Goal: Task Accomplishment & Management: Contribute content

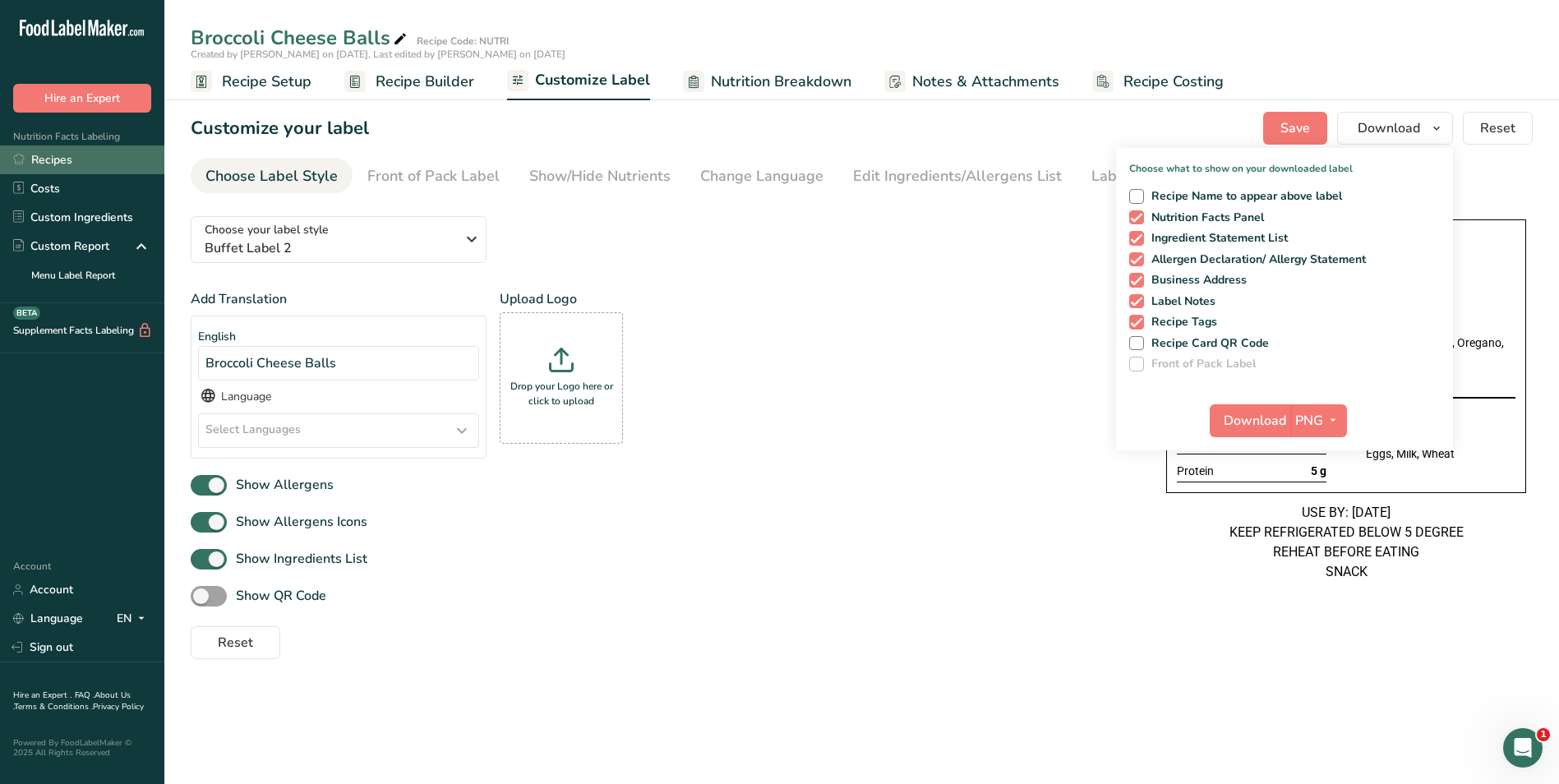
click at [54, 148] on link "Recipes" at bounding box center [82, 160] width 165 height 29
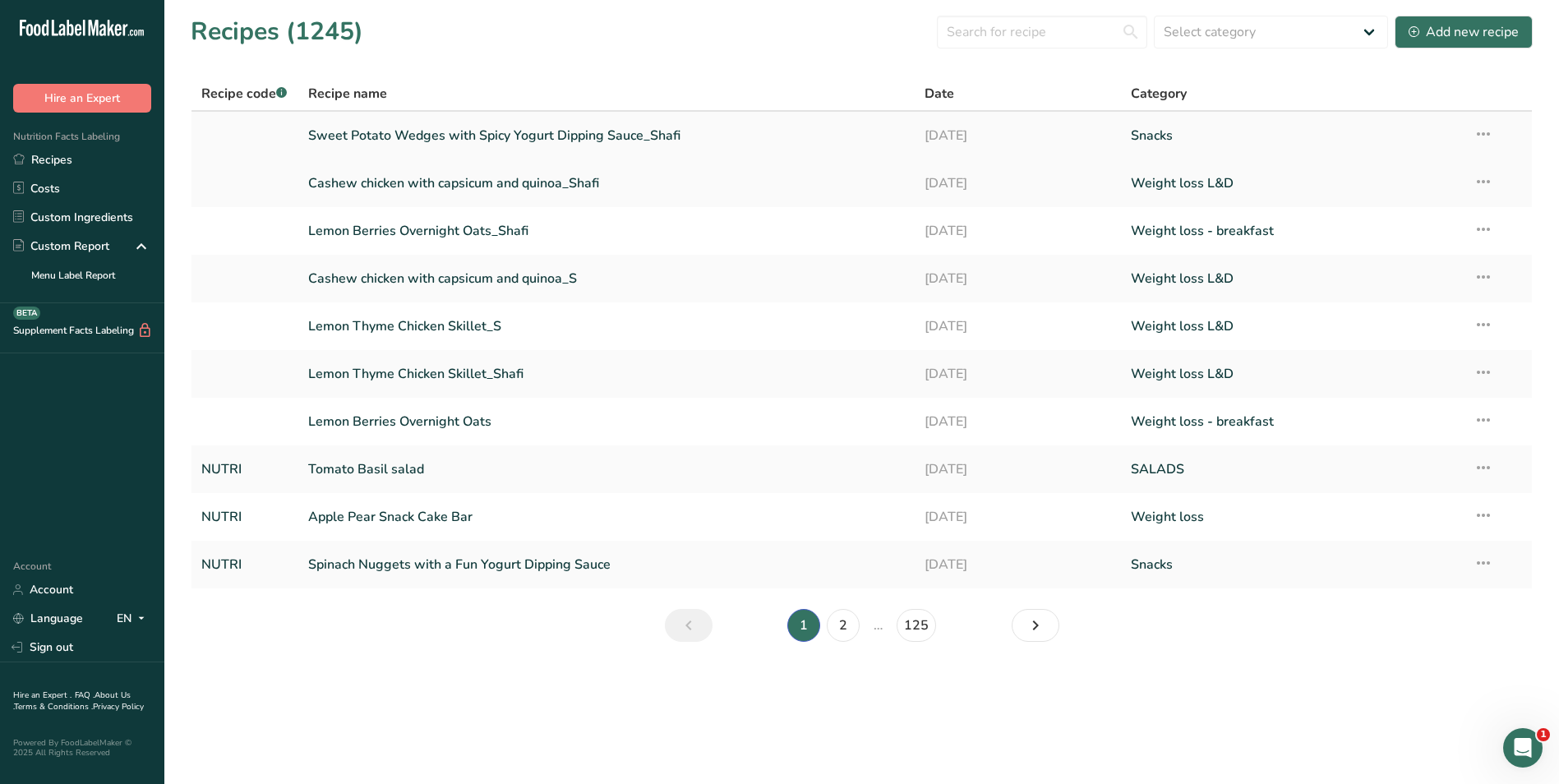
click at [460, 134] on link "Sweet Potato Wedges with Spicy Yogurt Dipping Sauce_Shafi" at bounding box center [606, 136] width 597 height 35
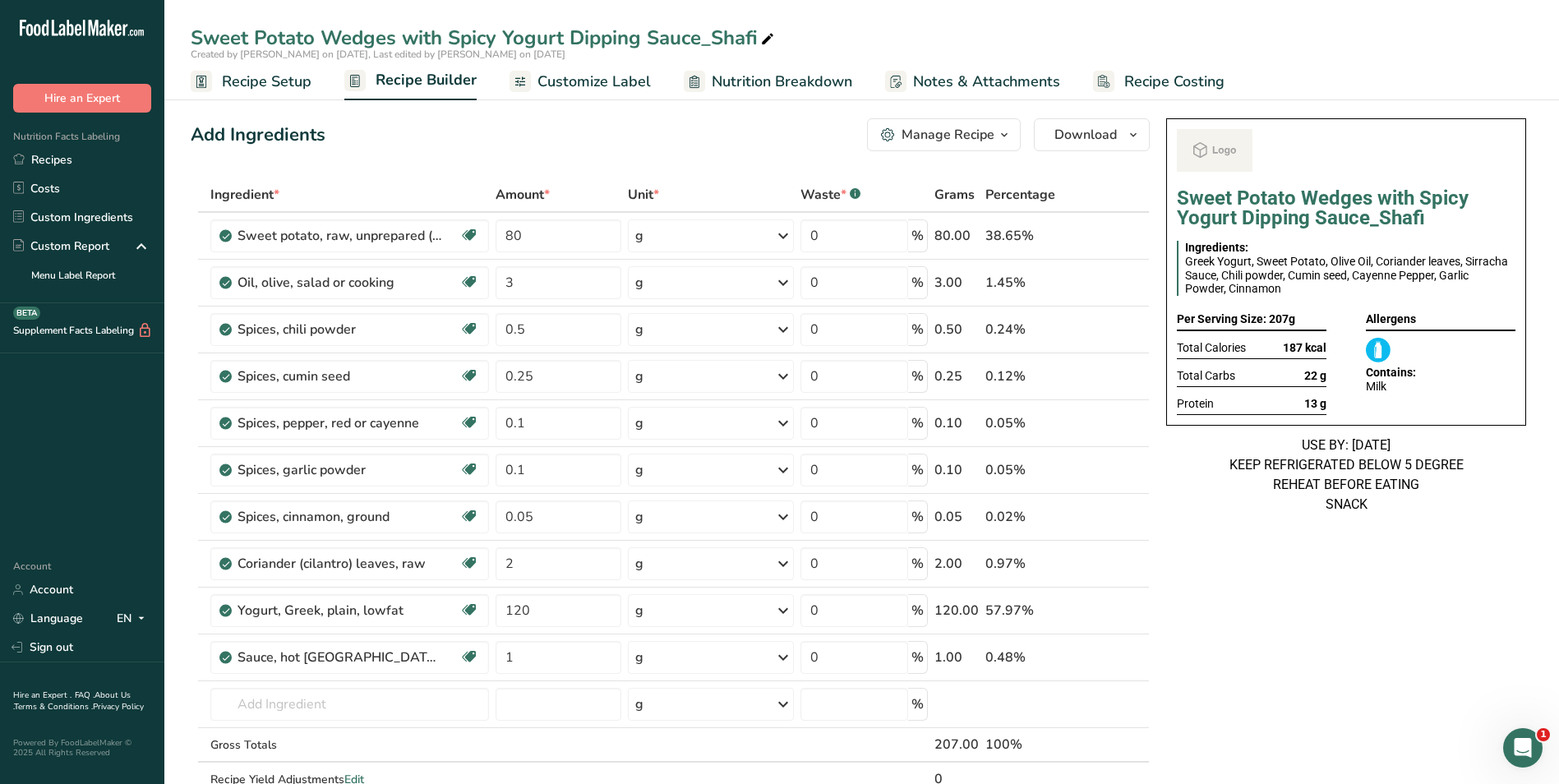
click at [589, 86] on span "Customize Label" at bounding box center [595, 82] width 114 height 22
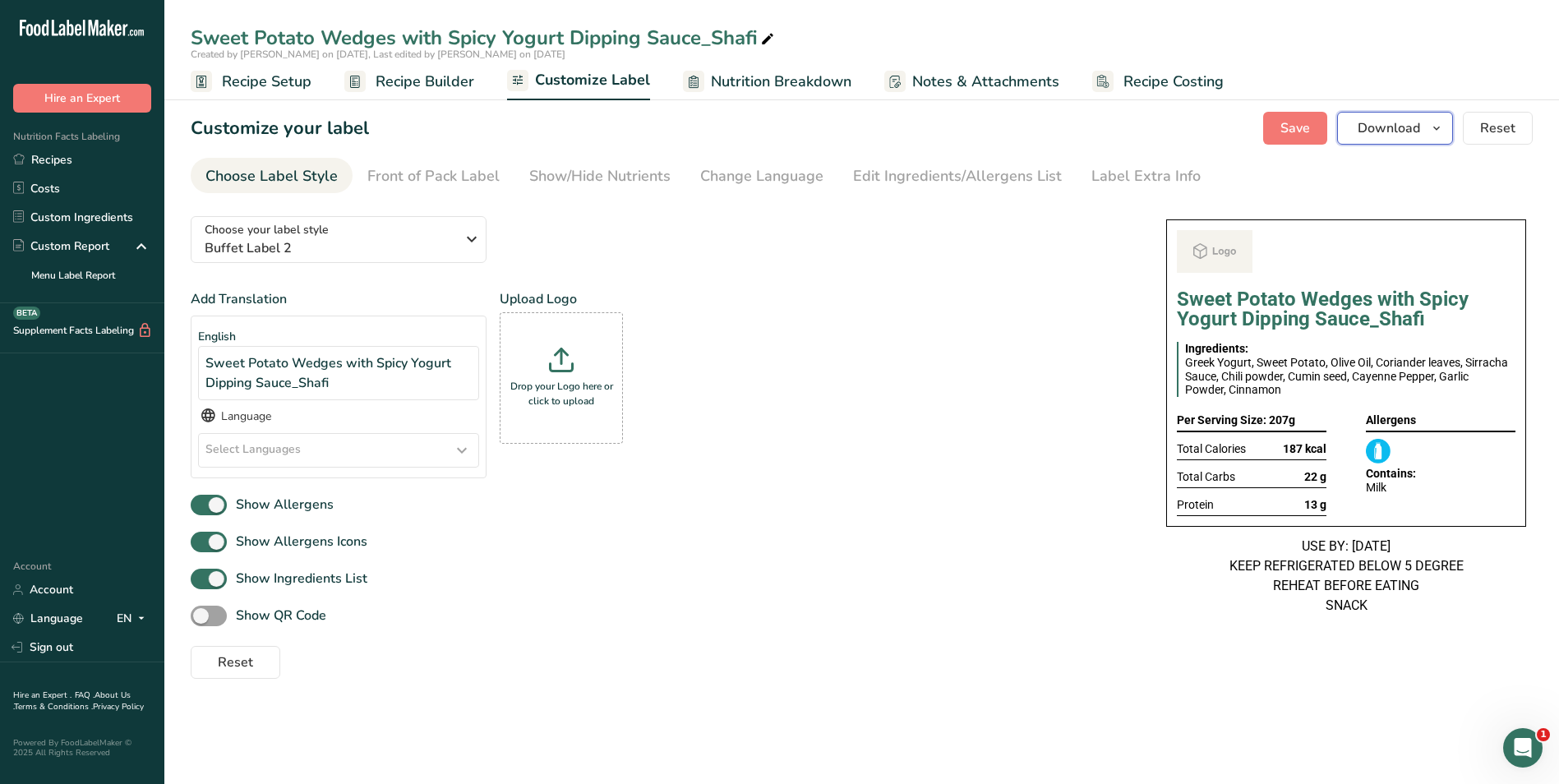
click at [1391, 126] on span "Download" at bounding box center [1389, 128] width 63 height 20
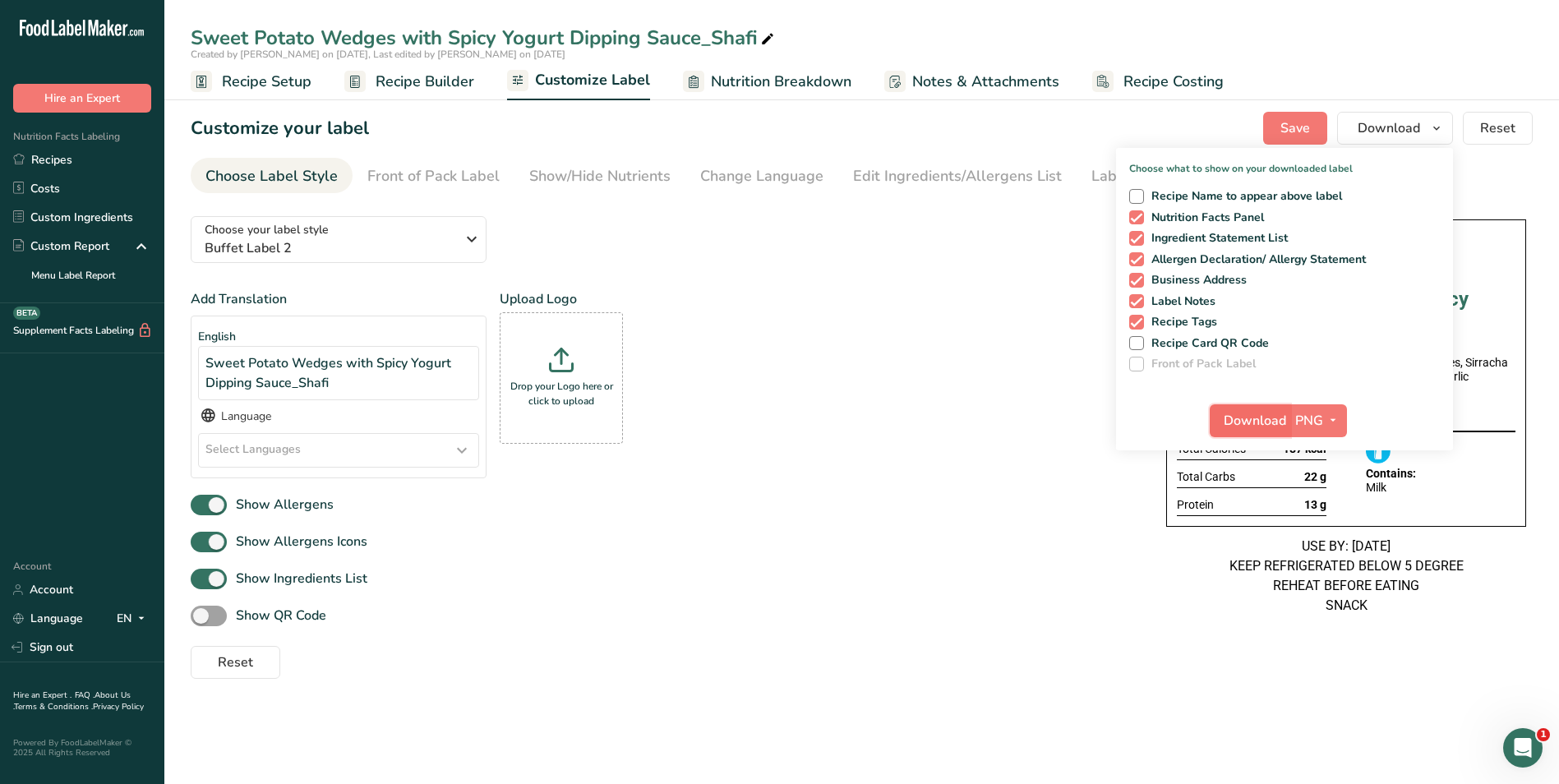
click at [1251, 419] on span "Download" at bounding box center [1255, 421] width 63 height 20
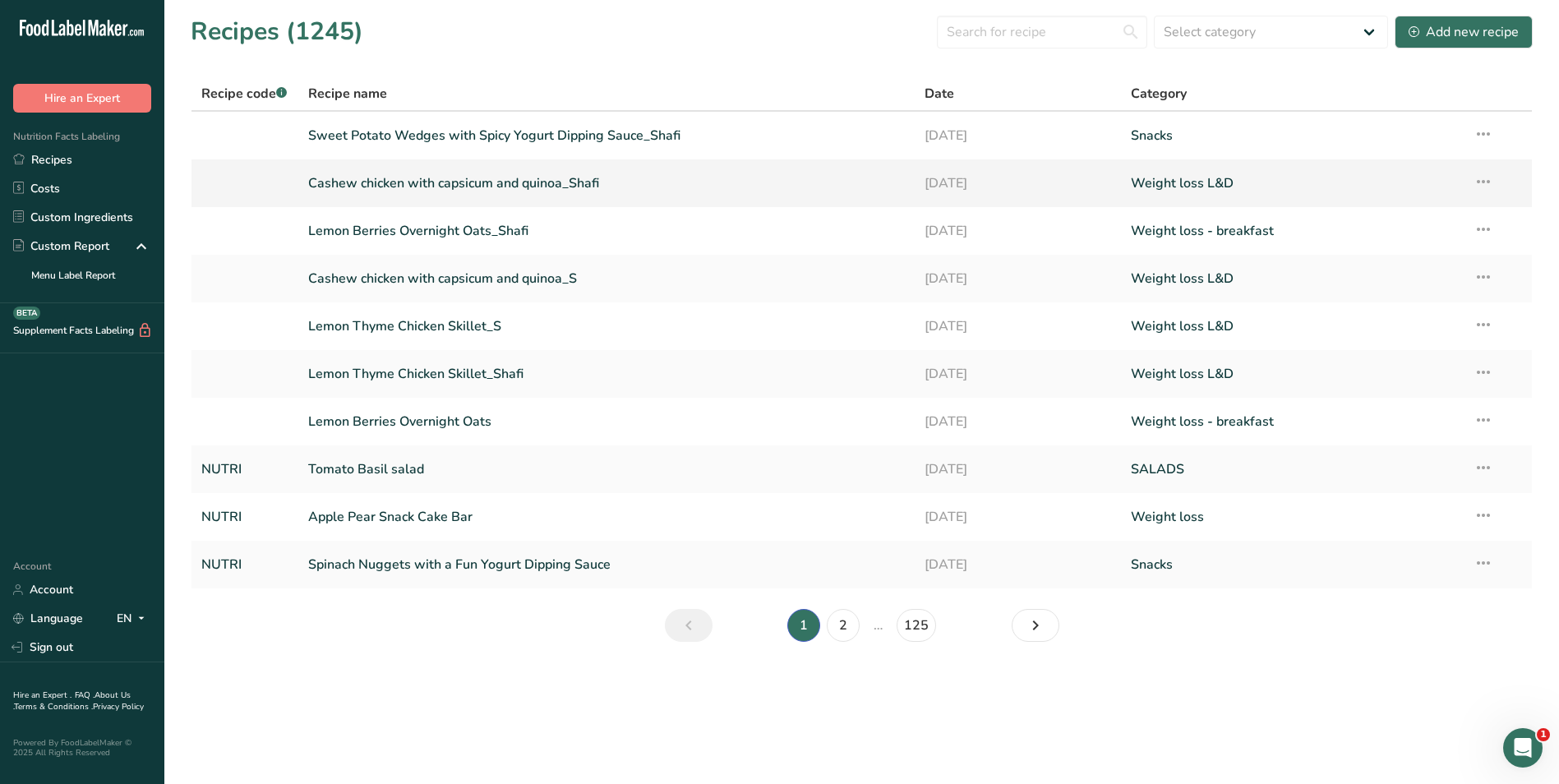
click at [487, 184] on link "Cashew chicken with capsicum and quinoa_Shafi" at bounding box center [606, 184] width 597 height 35
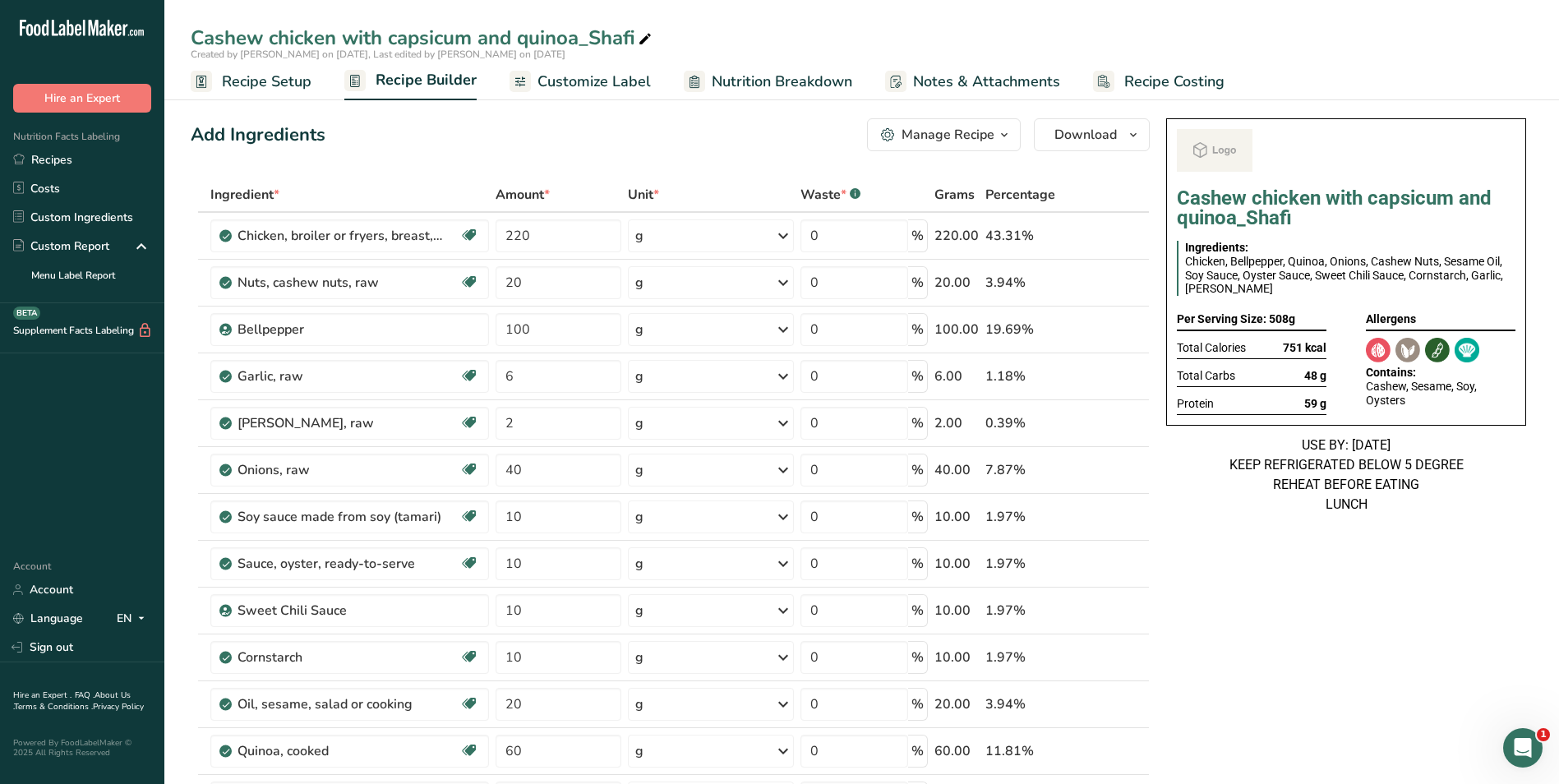
click at [635, 77] on span "Customize Label" at bounding box center [595, 82] width 114 height 22
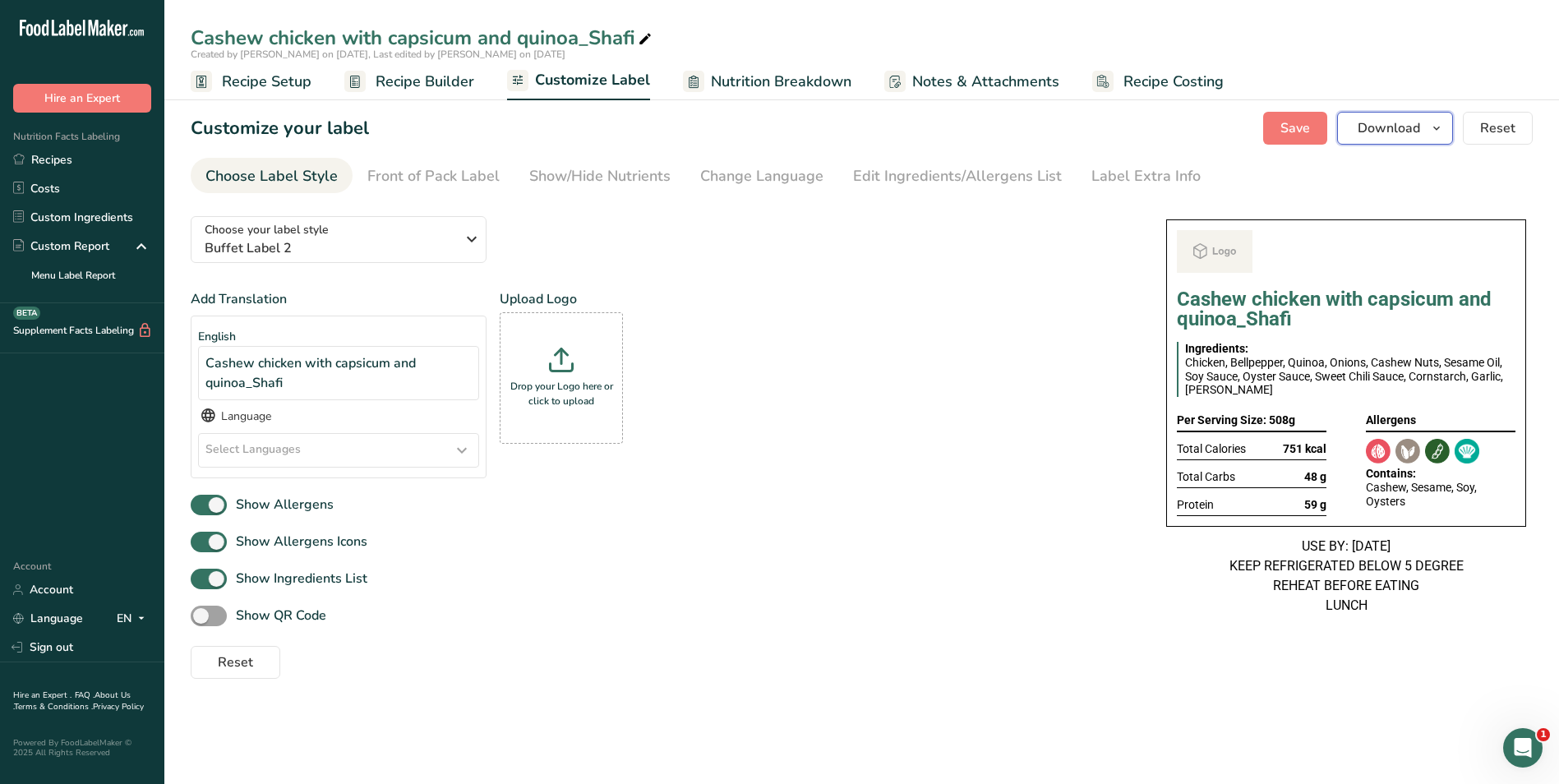
click at [1410, 126] on span "Download" at bounding box center [1389, 128] width 63 height 20
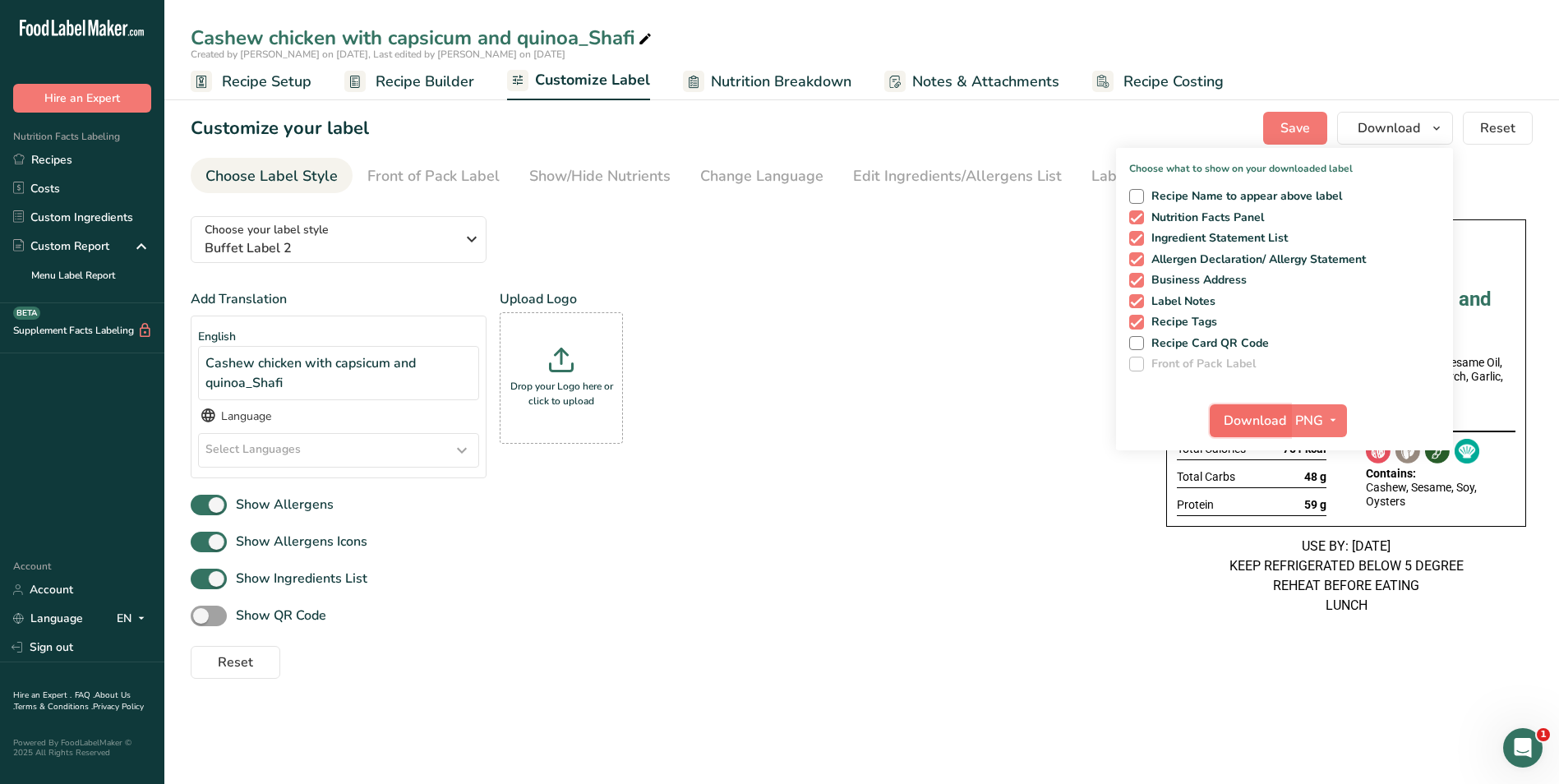
click at [1257, 416] on span "Download" at bounding box center [1255, 421] width 63 height 20
click at [22, 158] on icon at bounding box center [19, 159] width 12 height 12
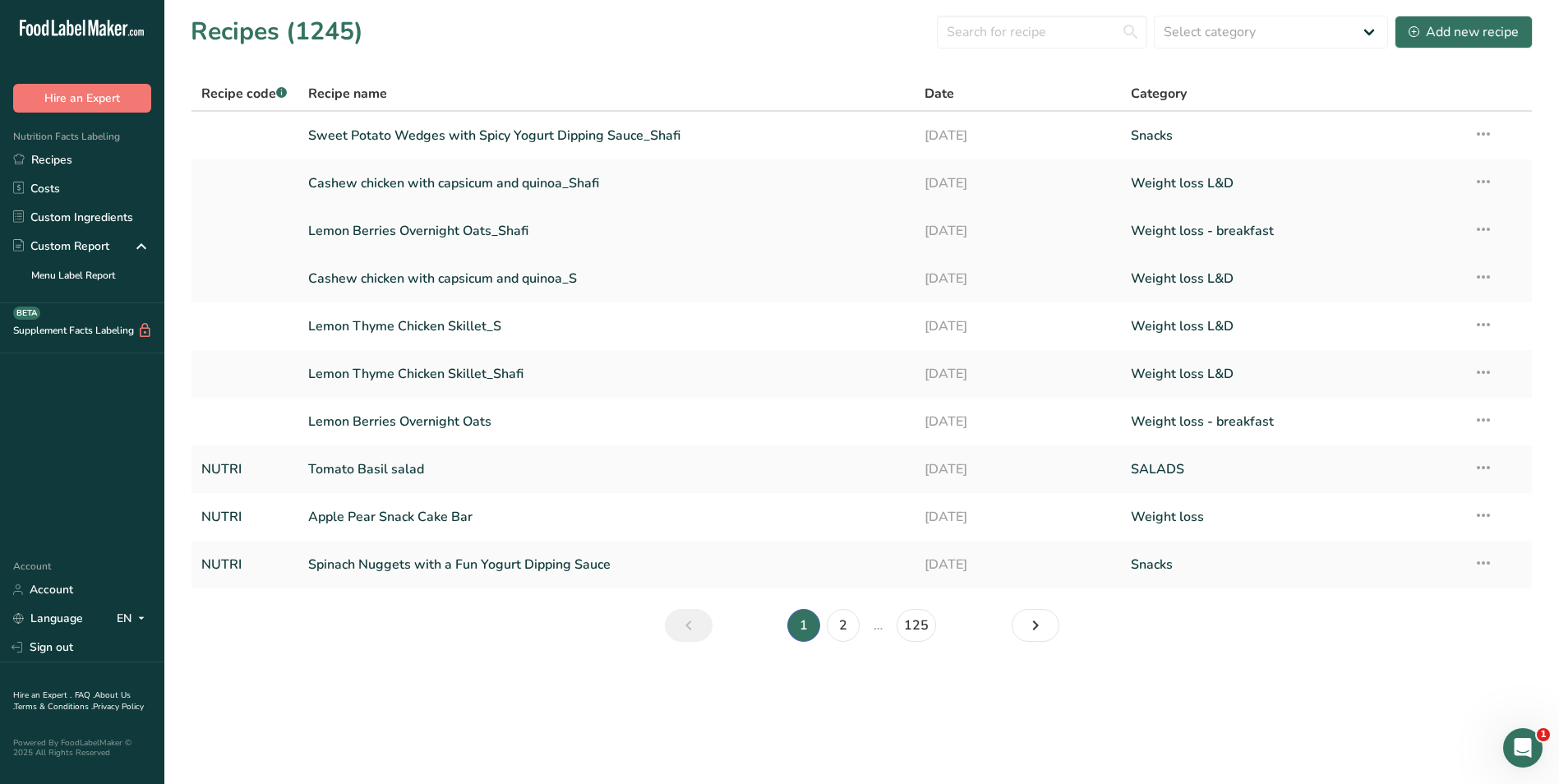
click at [491, 231] on link "Lemon Berries Overnight Oats_Shafi" at bounding box center [606, 231] width 597 height 35
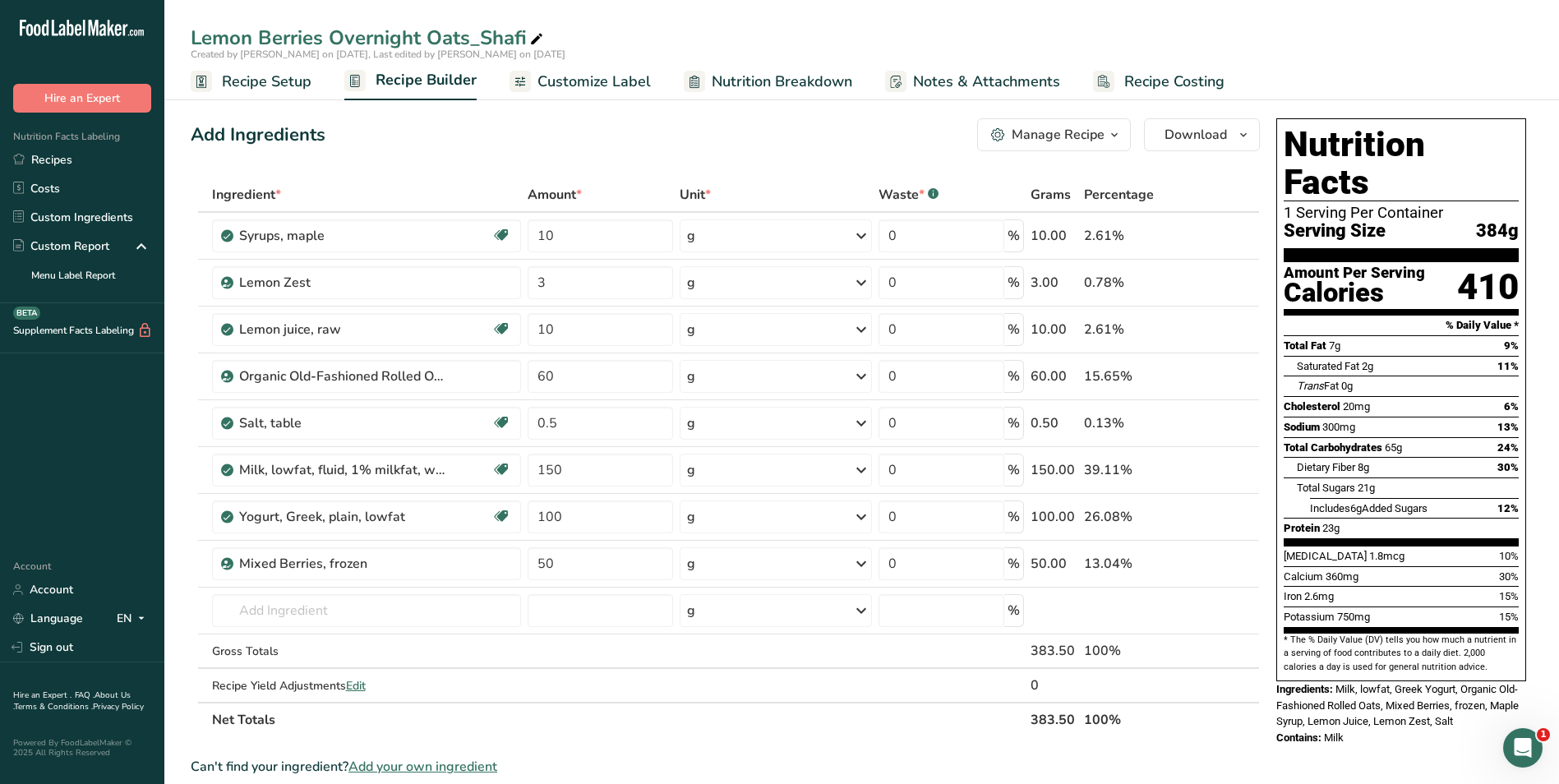
click at [595, 74] on span "Customize Label" at bounding box center [595, 82] width 114 height 22
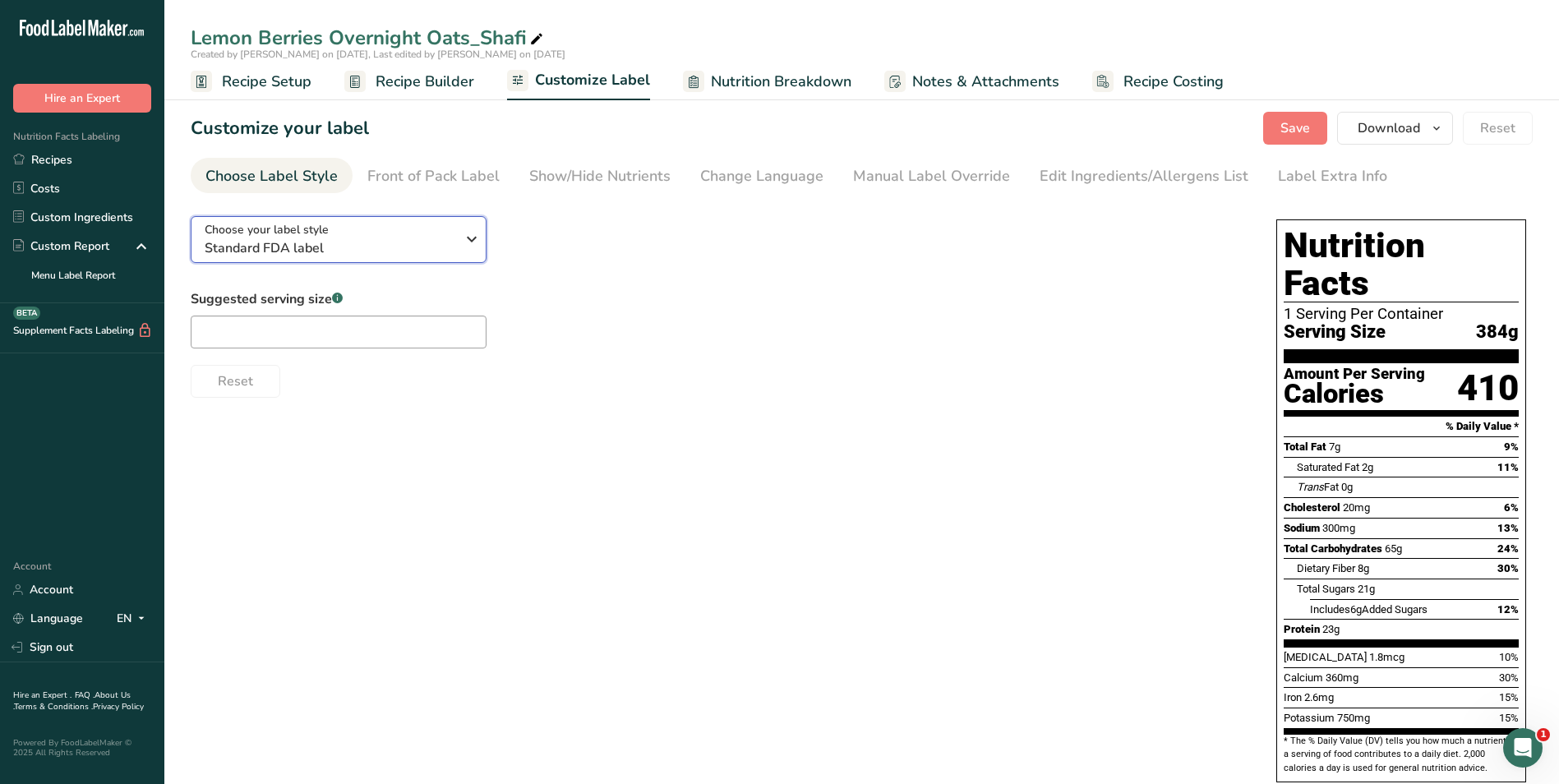
click at [425, 240] on span "Standard FDA label" at bounding box center [329, 248] width 250 height 20
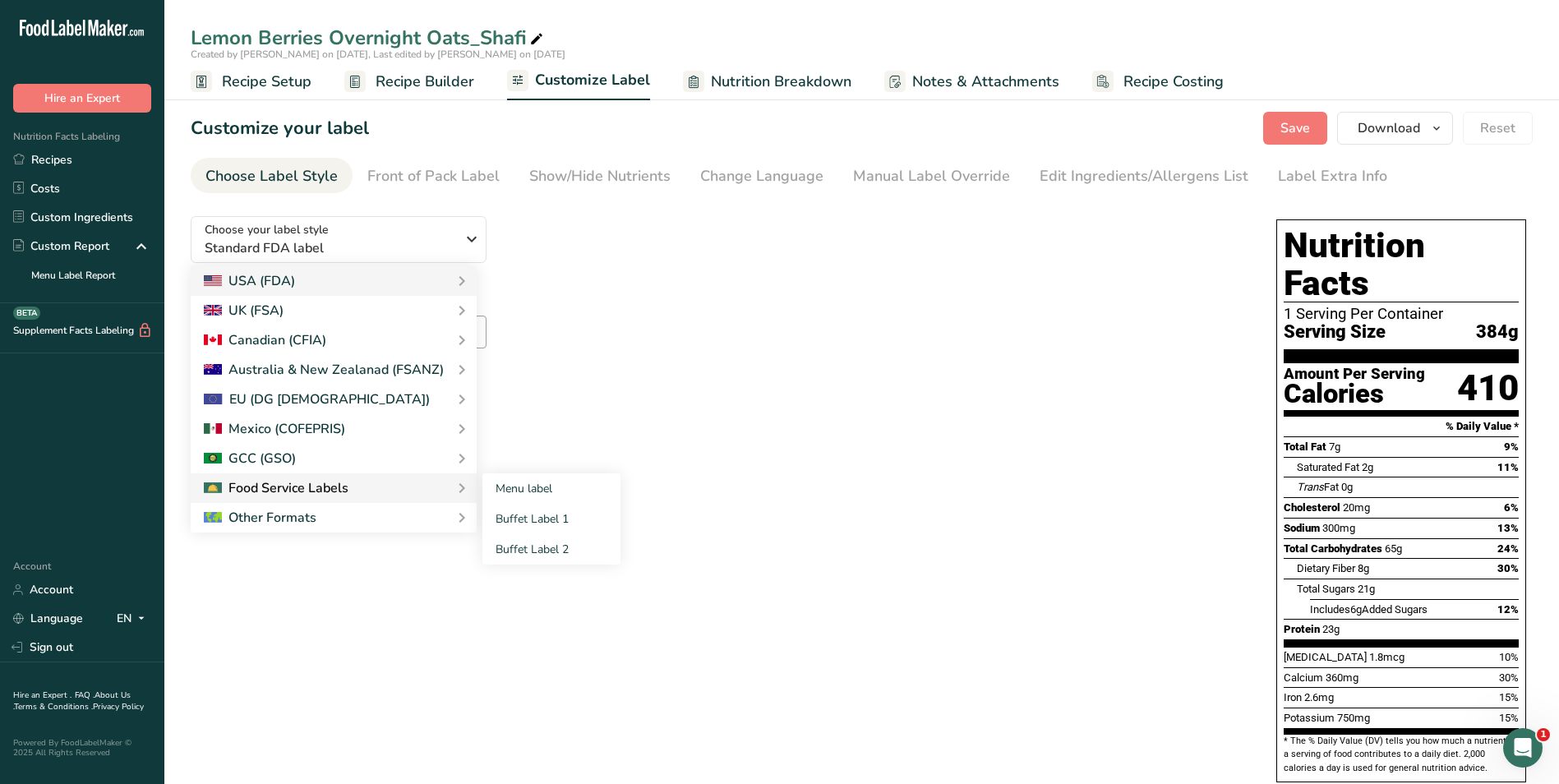
click at [338, 493] on div "Food Service Labels" at bounding box center [276, 488] width 145 height 20
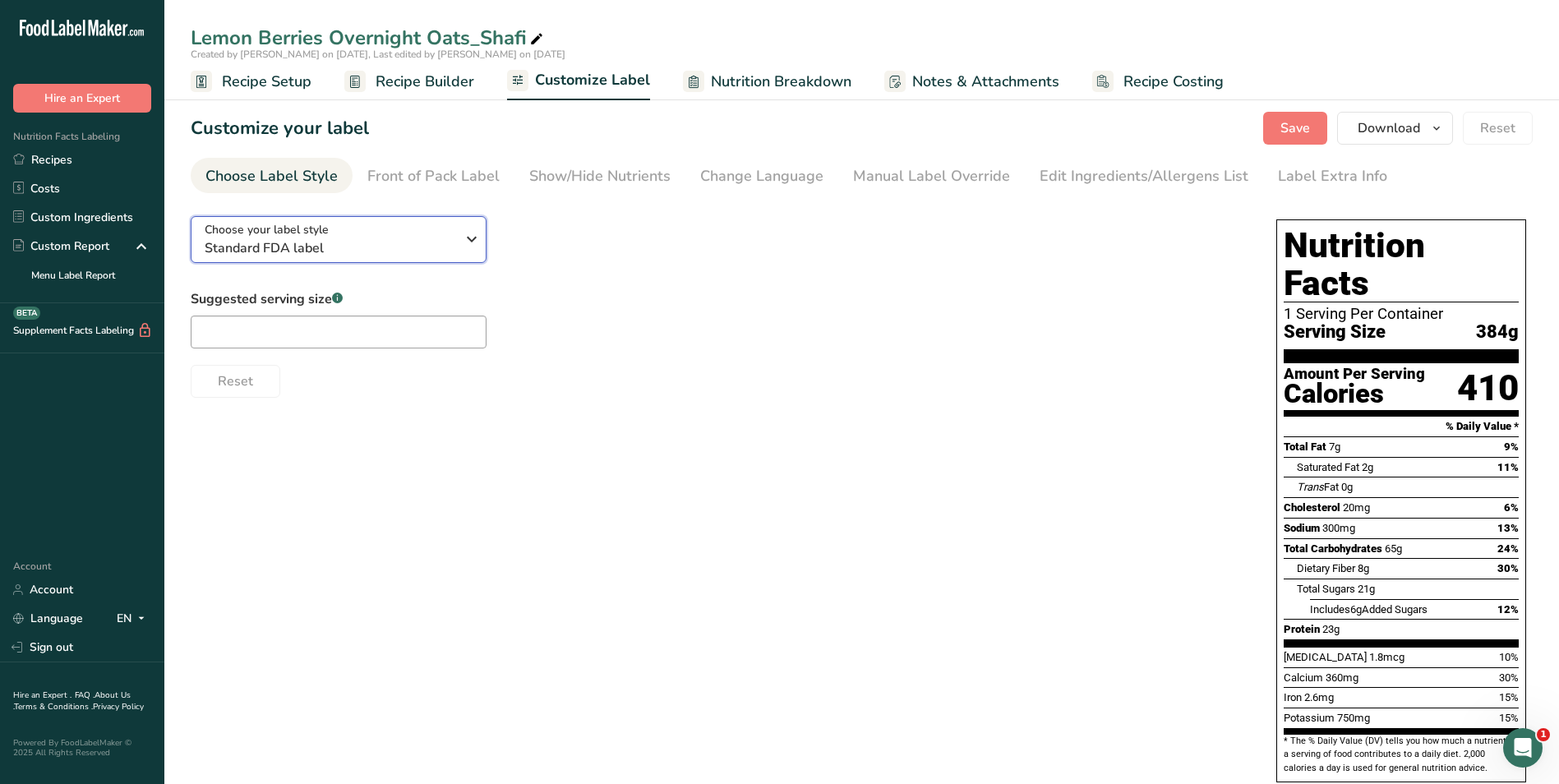
click at [448, 236] on div "Choose your label style Standard FDA label" at bounding box center [329, 239] width 250 height 37
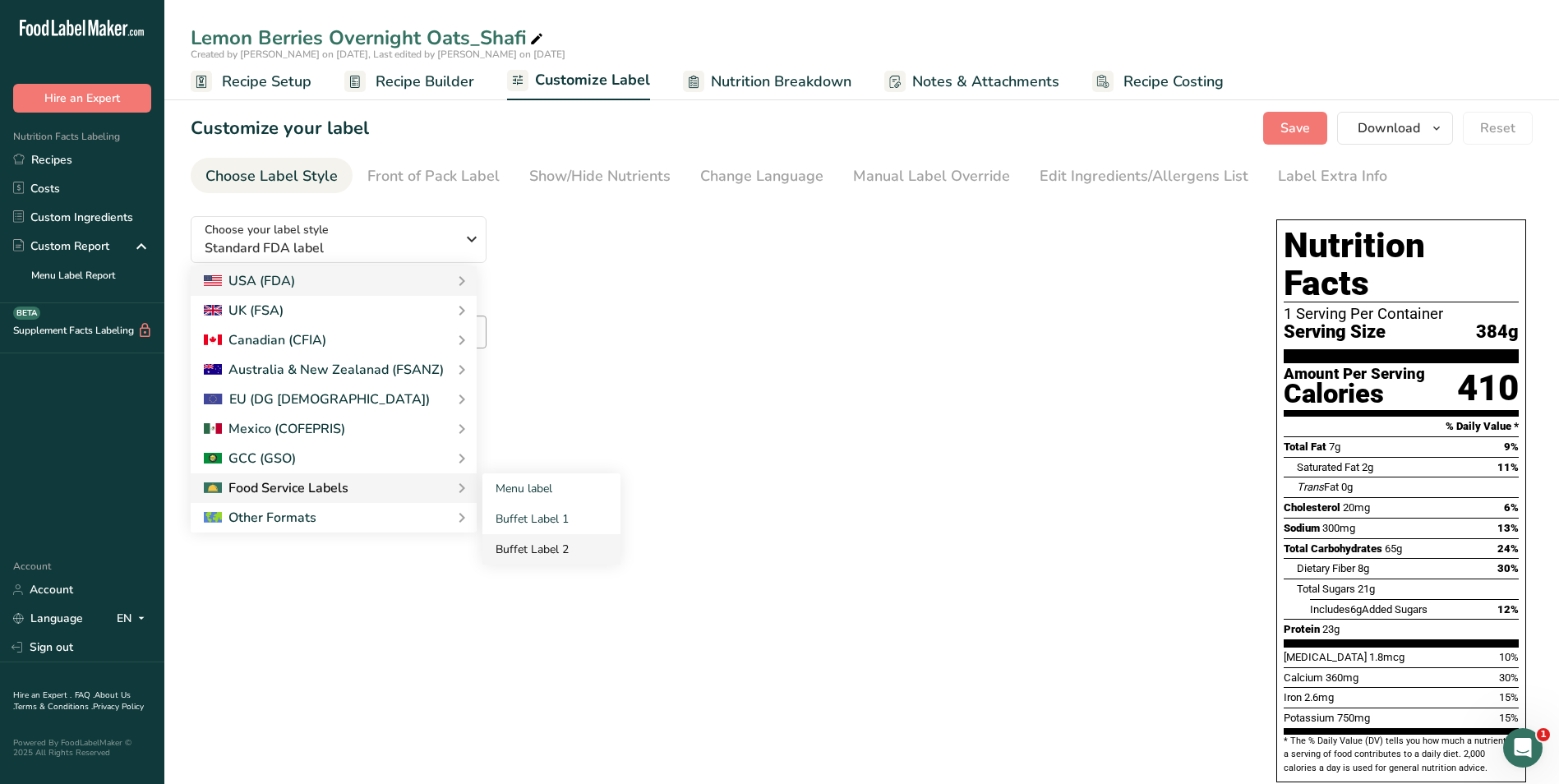
click at [510, 539] on link "Buffet Label 2" at bounding box center [552, 549] width 138 height 30
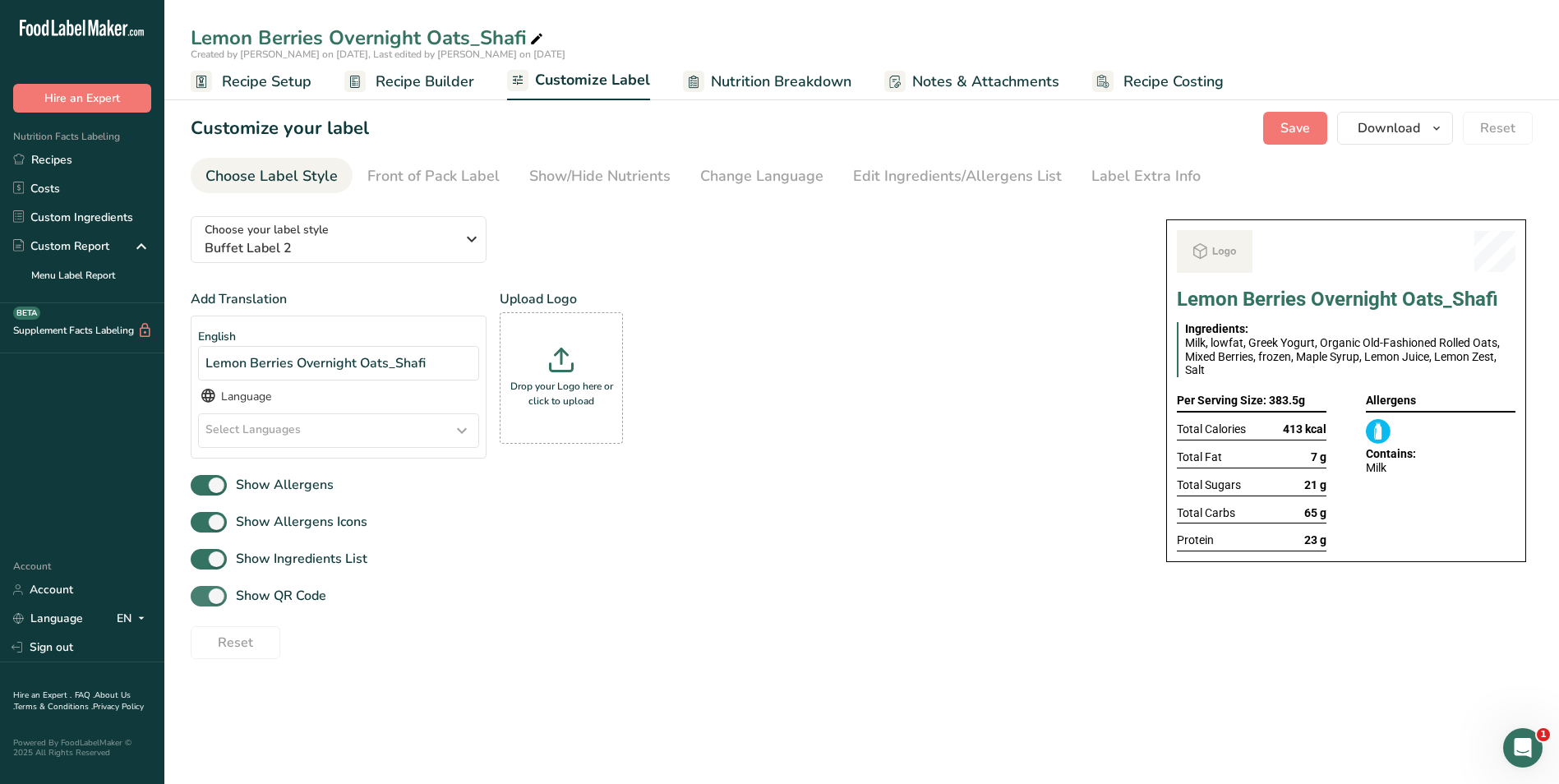
click at [272, 590] on span "Show QR Code" at bounding box center [276, 595] width 100 height 20
click at [201, 590] on input "Show QR Code" at bounding box center [196, 595] width 11 height 11
checkbox input "false"
click at [642, 177] on div "Show/Hide Nutrients" at bounding box center [600, 176] width 142 height 22
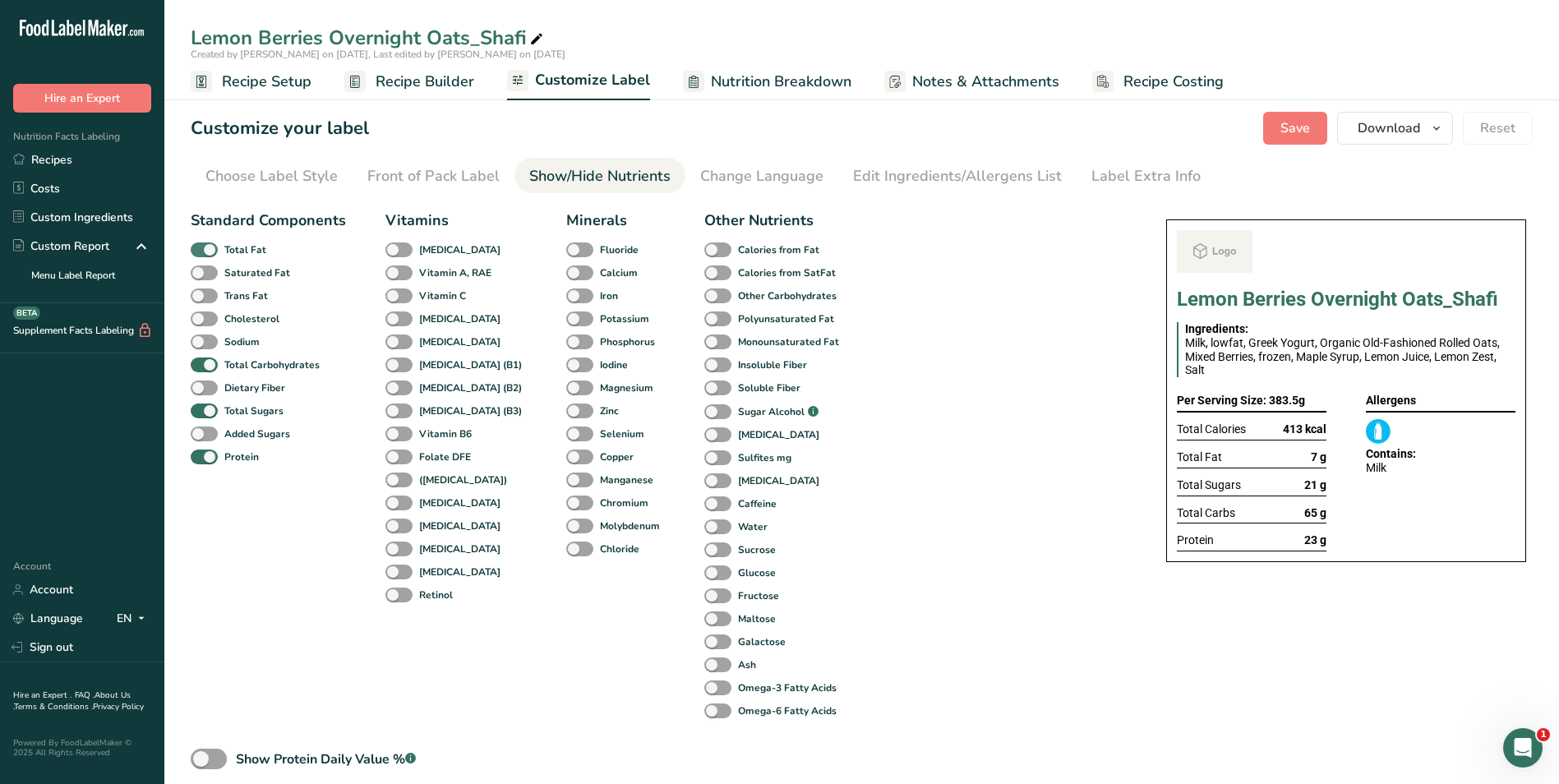
click at [236, 248] on b "Total Fat" at bounding box center [245, 250] width 42 height 15
click at [201, 248] on input "Total Fat" at bounding box center [196, 249] width 11 height 11
checkbox input "false"
click at [227, 412] on b "Total Sugars" at bounding box center [254, 411] width 59 height 15
click at [201, 412] on input "Total Sugars" at bounding box center [196, 410] width 11 height 11
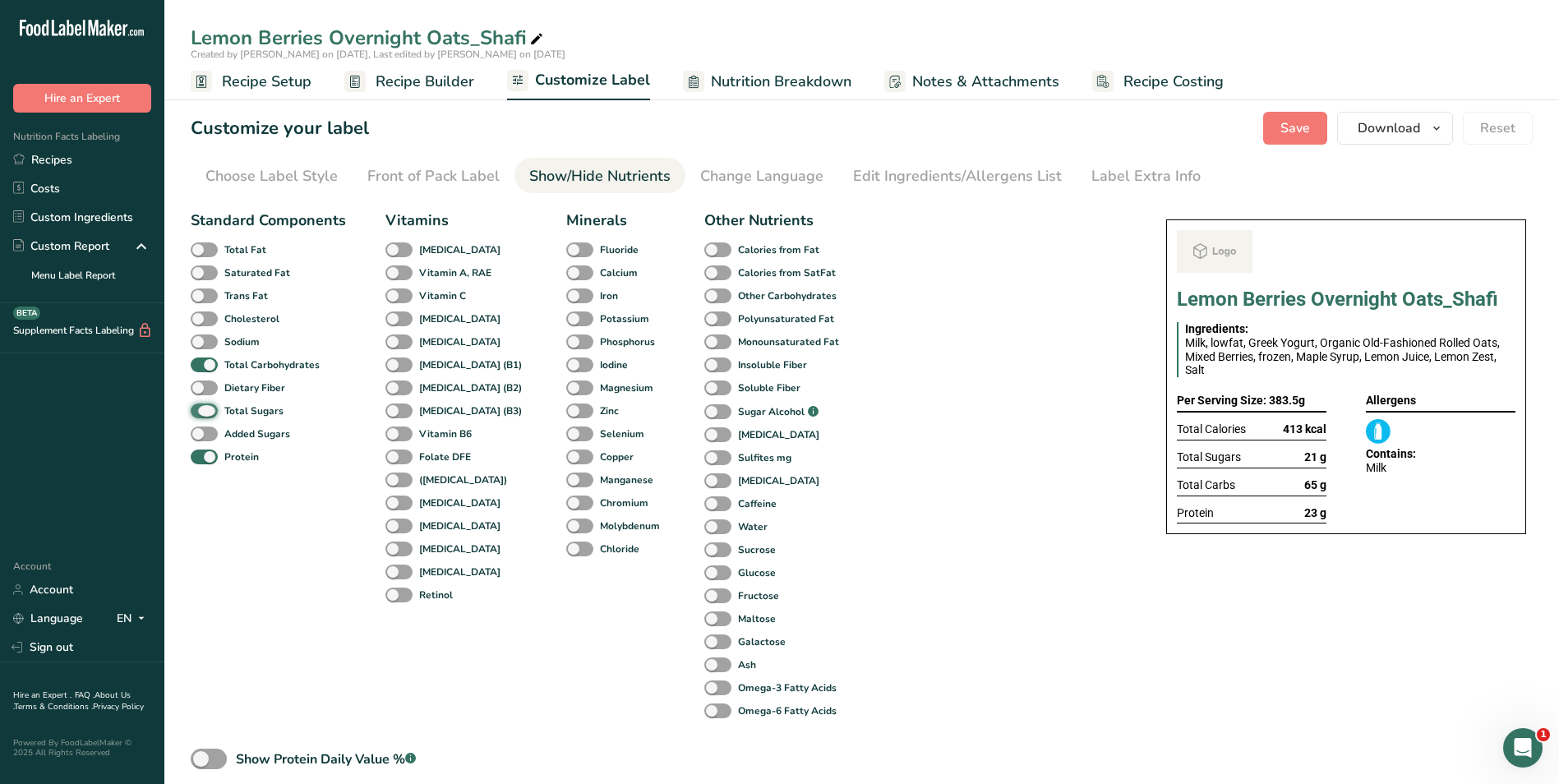
checkbox input "false"
click at [1101, 186] on div "Label Extra Info" at bounding box center [1146, 176] width 110 height 22
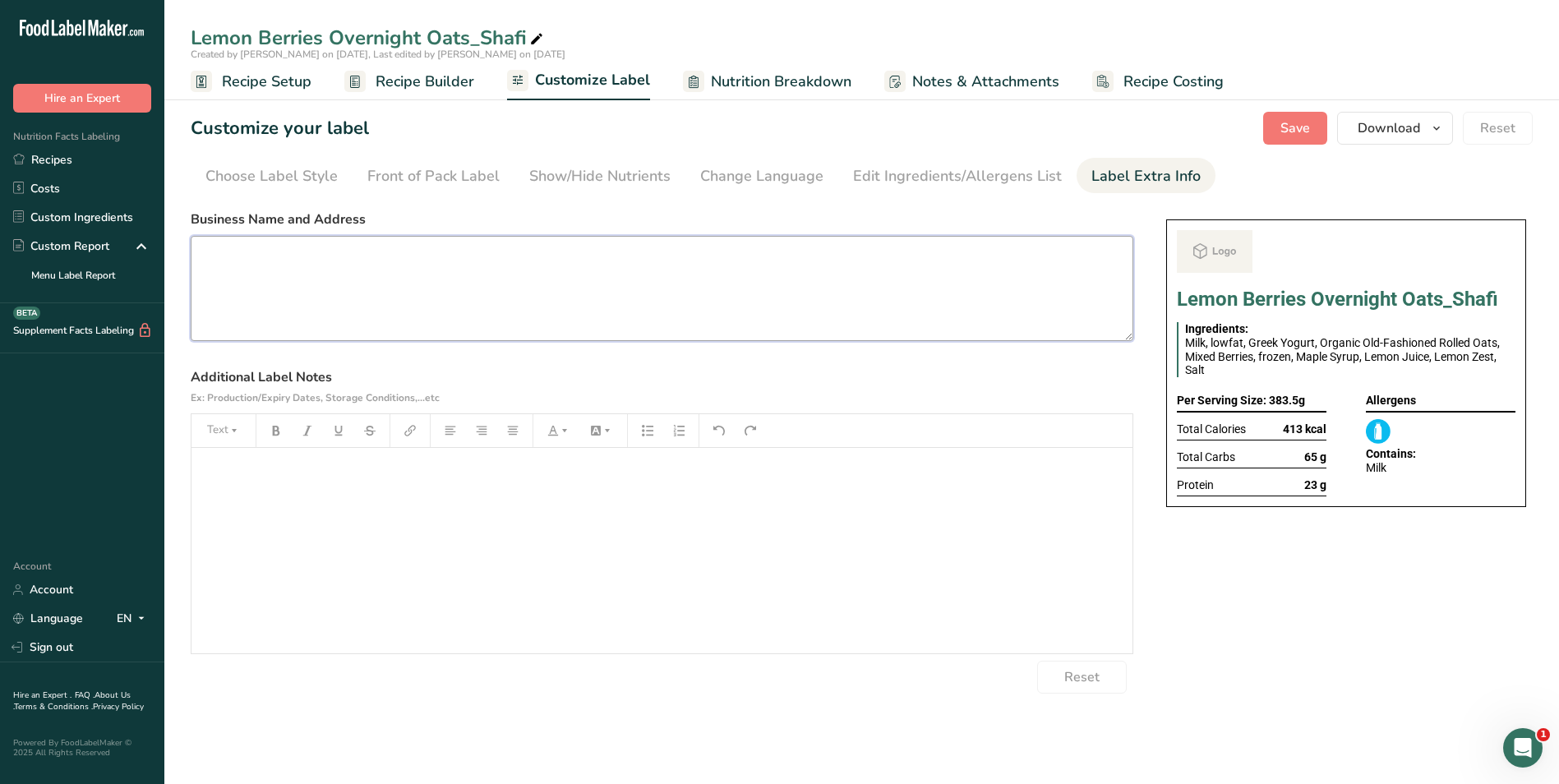
click at [633, 261] on textarea at bounding box center [662, 288] width 943 height 105
type textarea "u"
click at [248, 274] on textarea "USE BY: 14/08/2025 refrigerate UNDER 5" at bounding box center [662, 288] width 943 height 105
click at [371, 273] on textarea "USE BY: 14/08/2025 KEEP REFRIGERATED UNDER 5" at bounding box center [662, 288] width 943 height 105
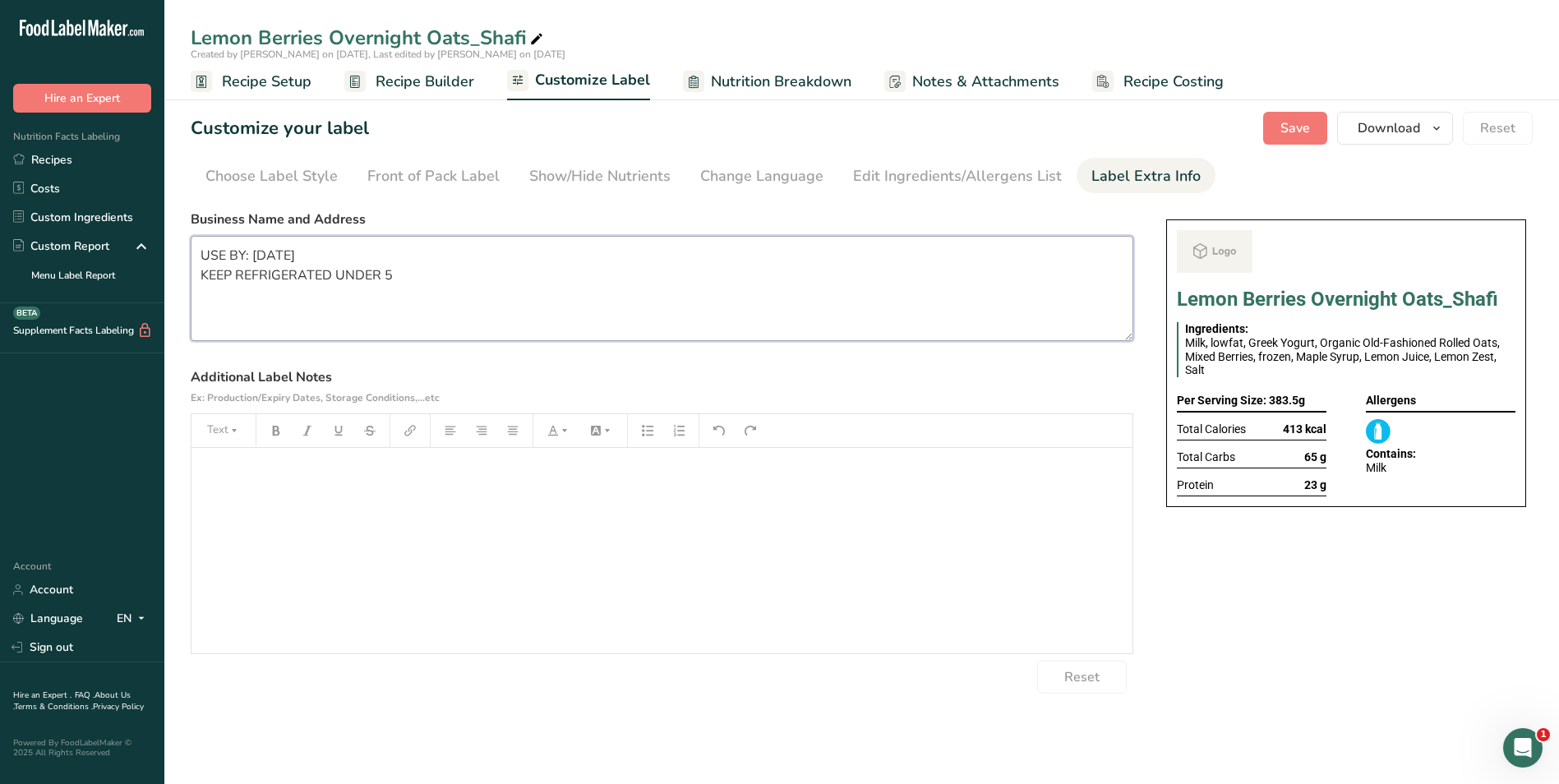
click at [371, 273] on textarea "USE BY: 14/08/2025 KEEP REFRIGERATED UNDER 5" at bounding box center [662, 288] width 943 height 105
type textarea "USE BY: 14/08/2025 KEEP REFRIGERATED BELOW 5 DEGREE EAT COLD BREAKFAST"
click at [1322, 132] on button "Save" at bounding box center [1295, 128] width 64 height 33
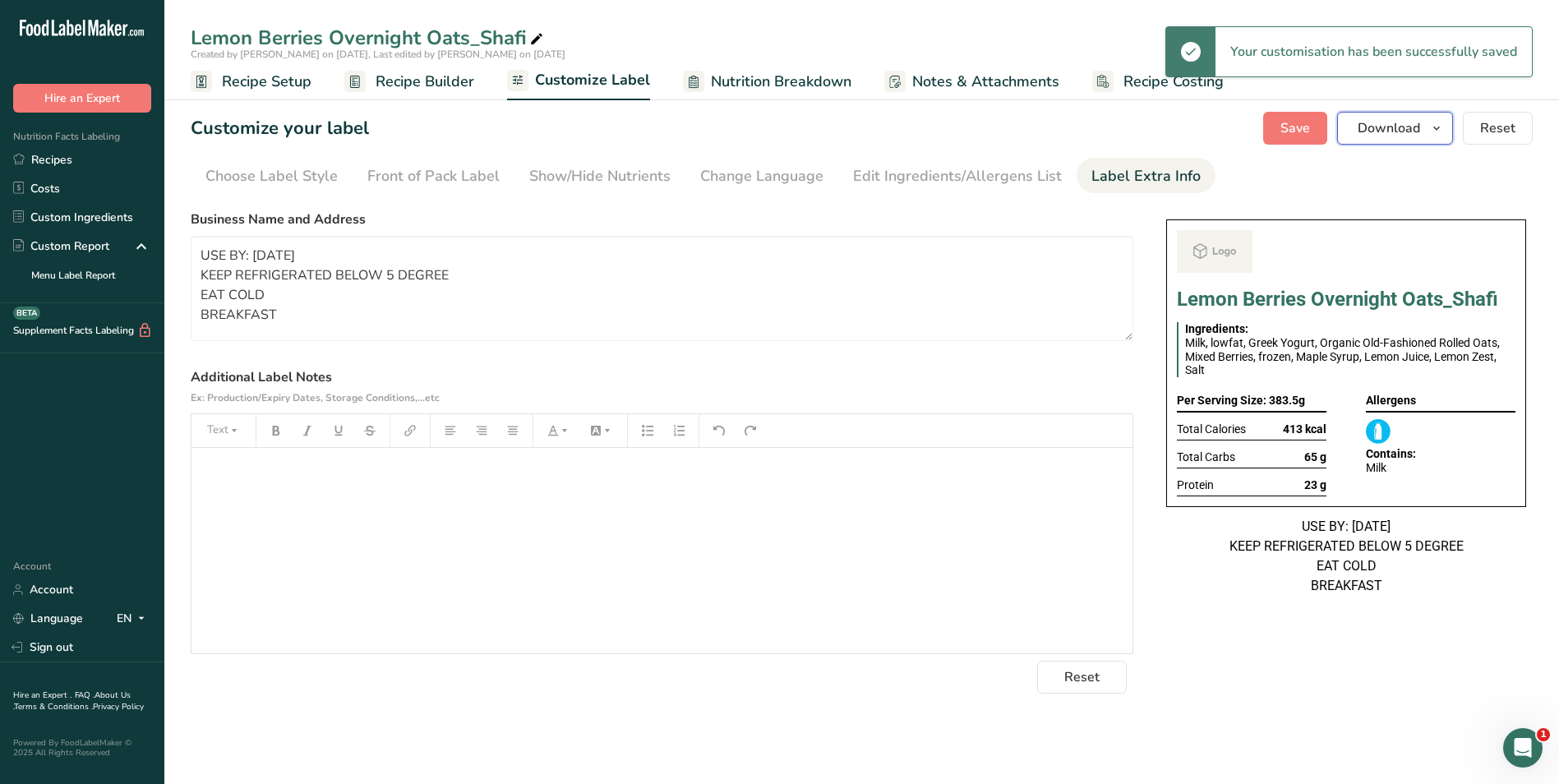
click at [1389, 128] on span "Download" at bounding box center [1389, 128] width 63 height 20
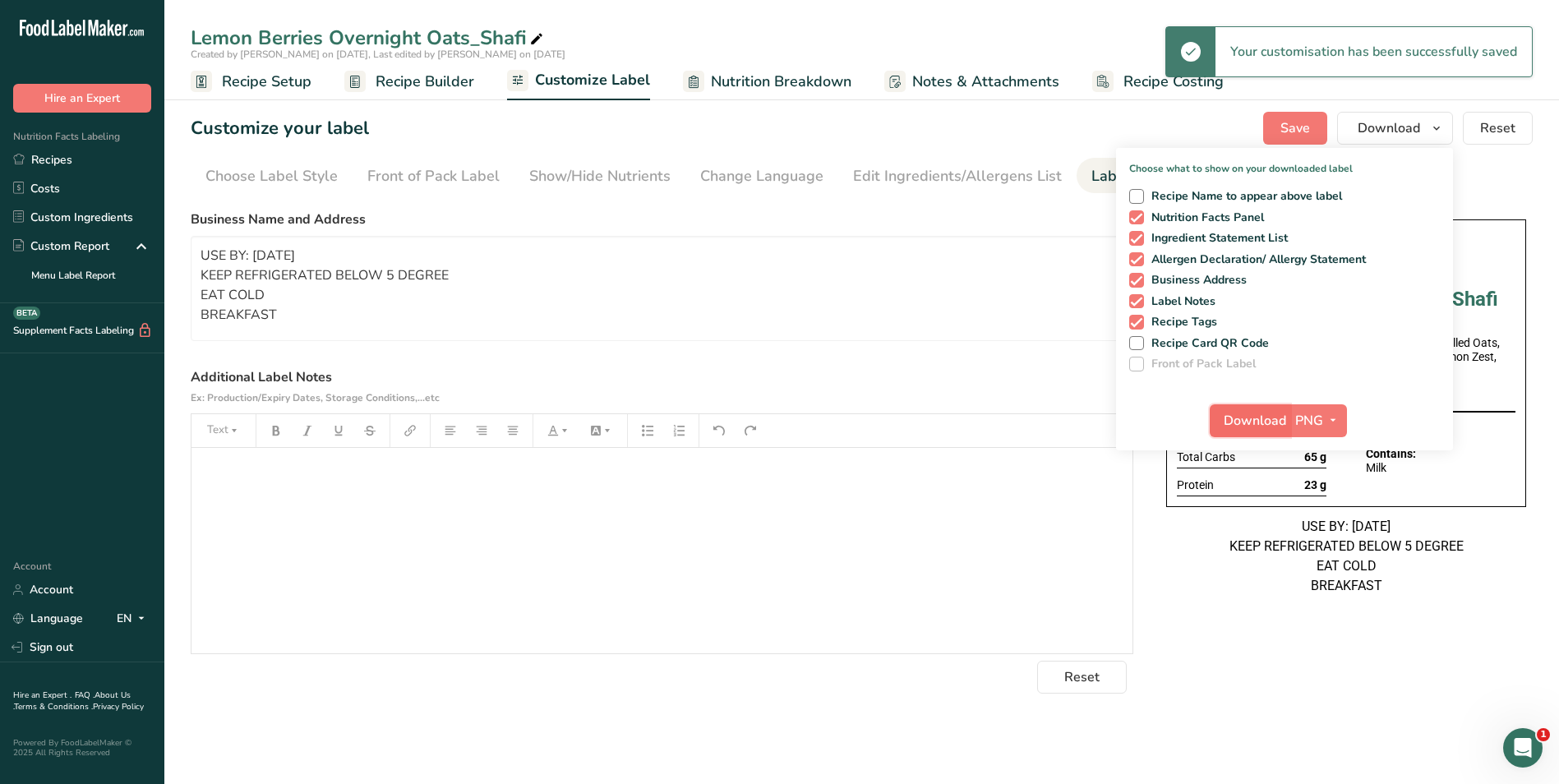
click at [1267, 413] on span "Download" at bounding box center [1255, 421] width 63 height 20
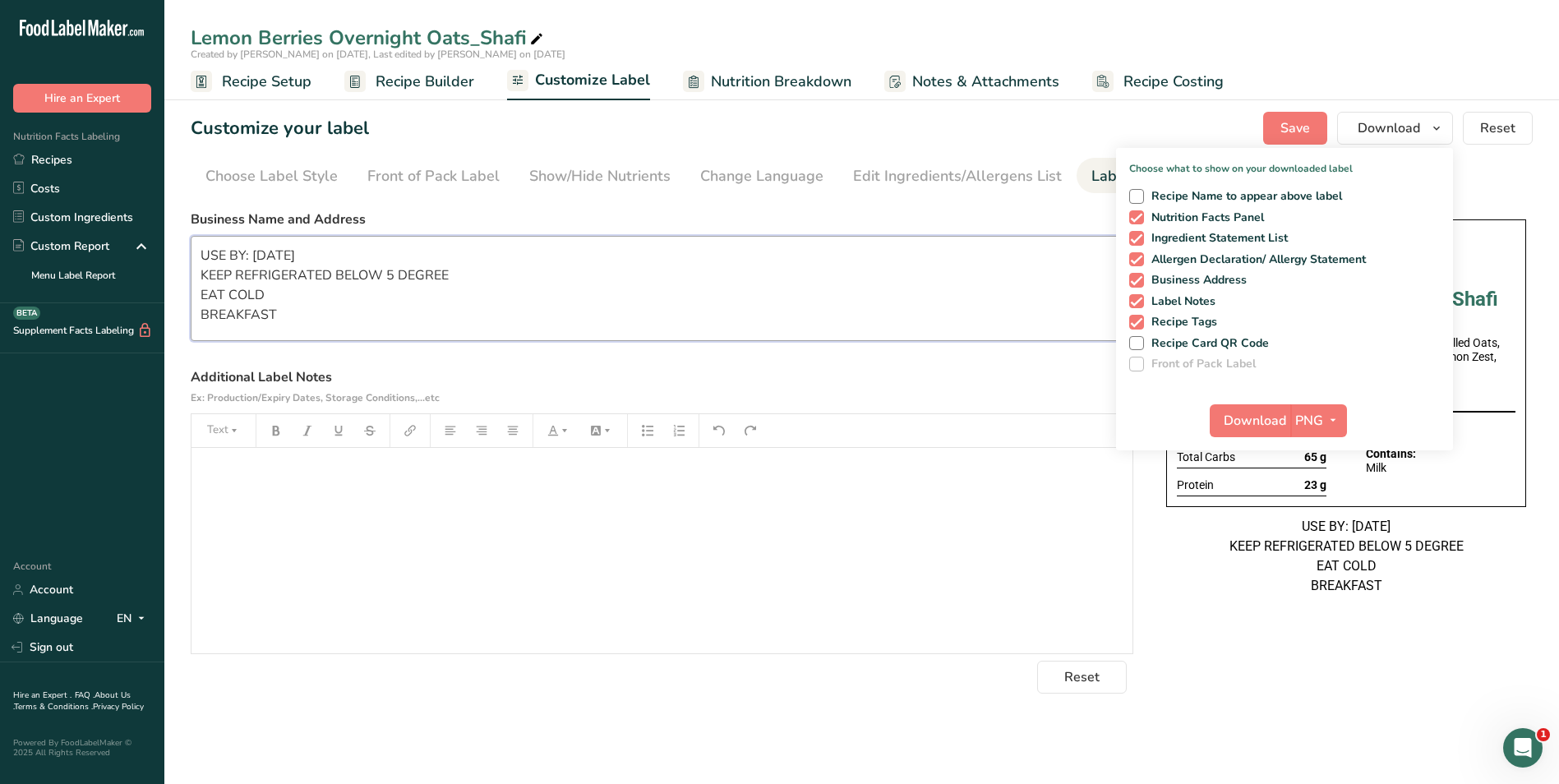
click at [269, 323] on textarea "USE BY: [DATE] KEEP REFRIGERATED BELOW 5 DEGREE EAT COLD BREAKFAST" at bounding box center [662, 288] width 943 height 105
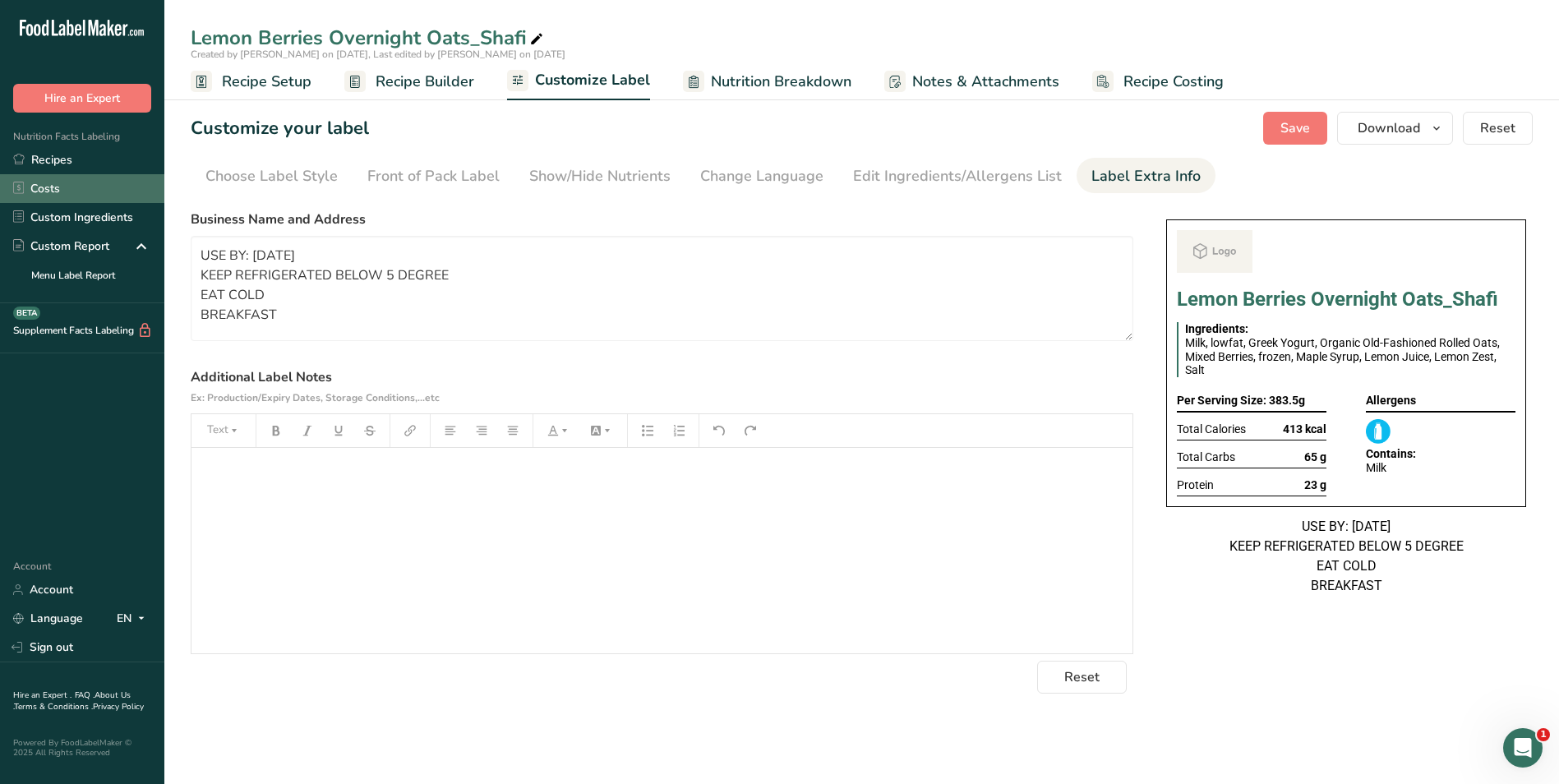
click at [94, 195] on link "Costs" at bounding box center [82, 189] width 165 height 29
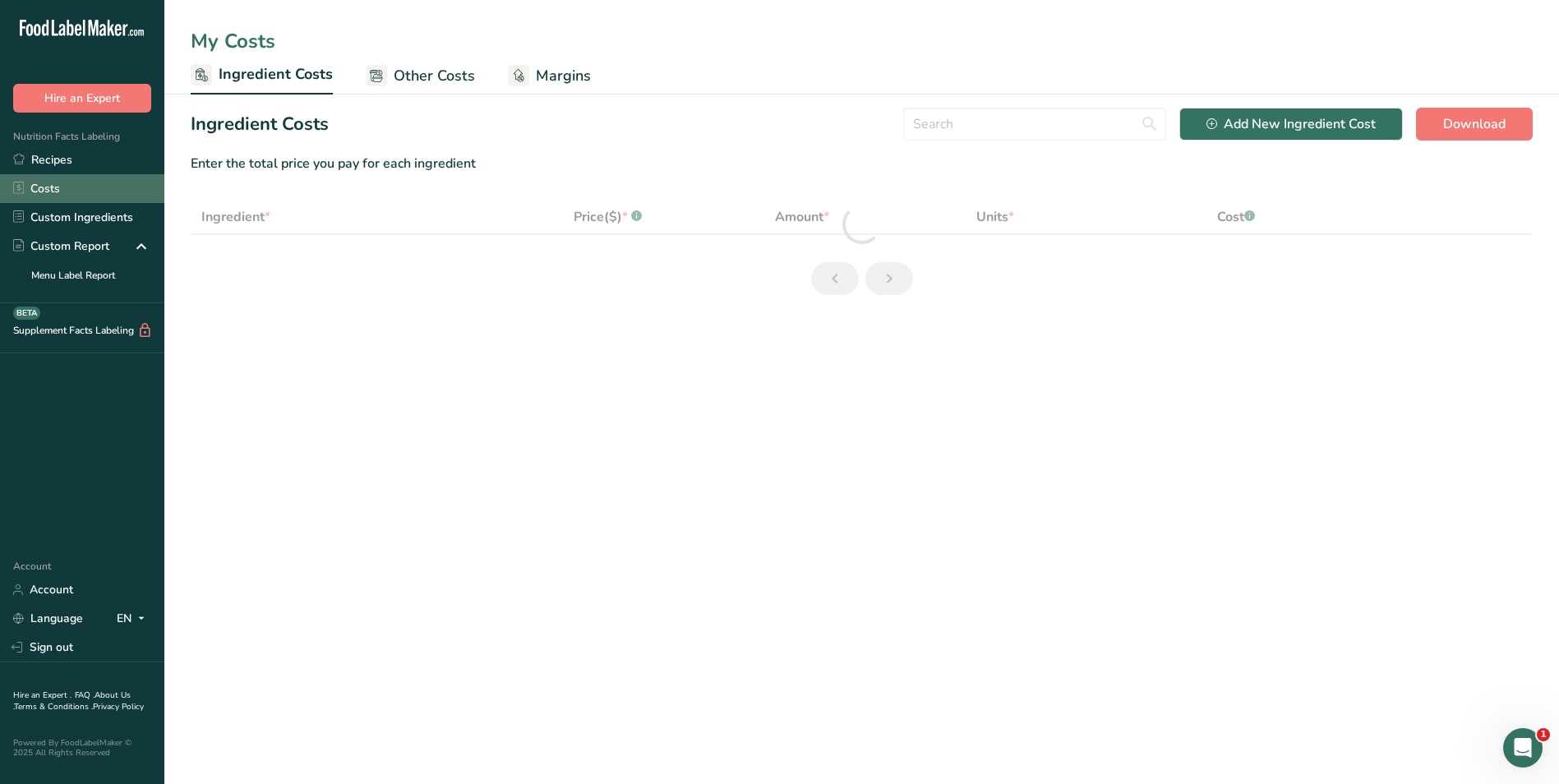
select select "1"
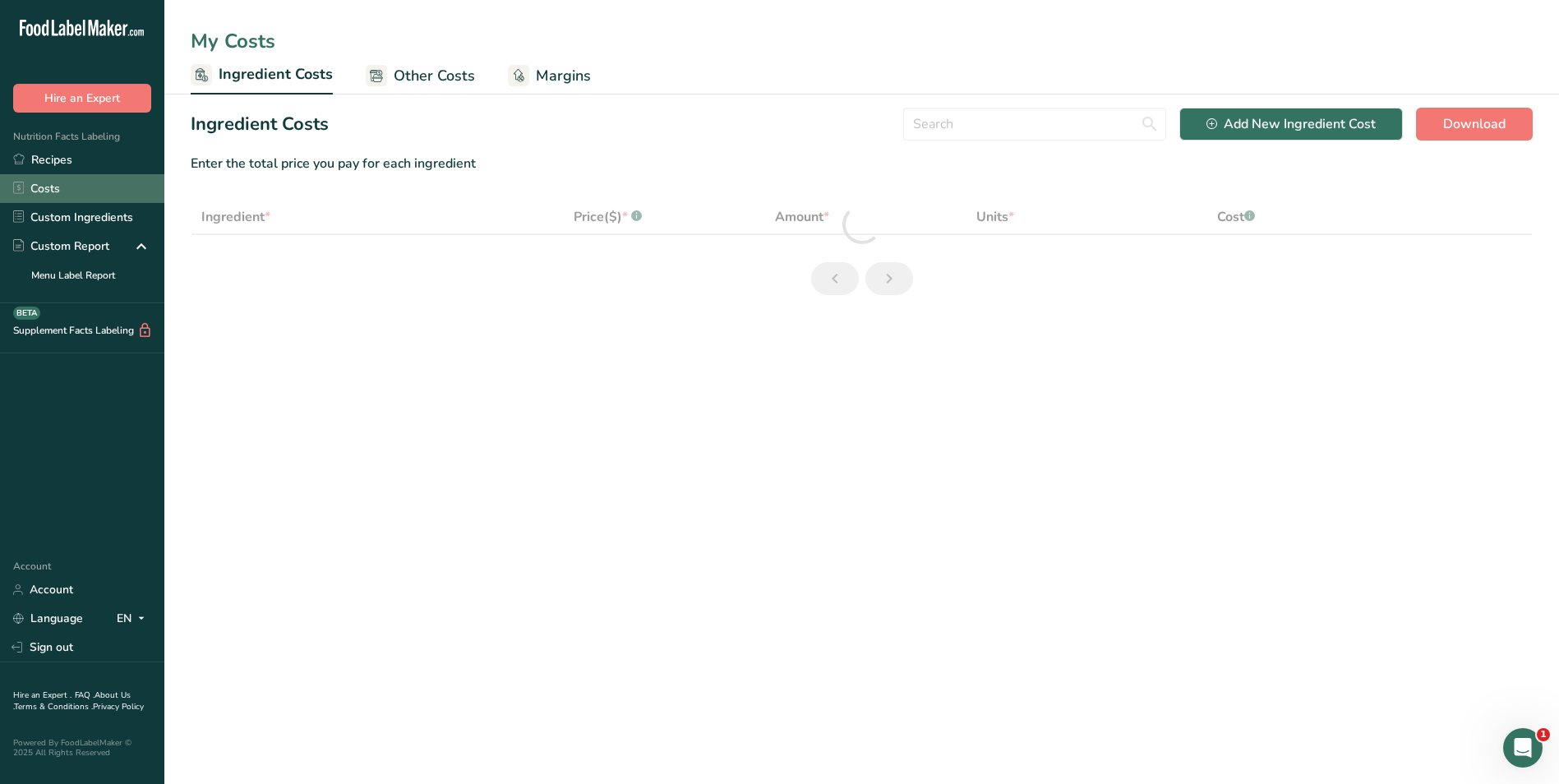
select select "1"
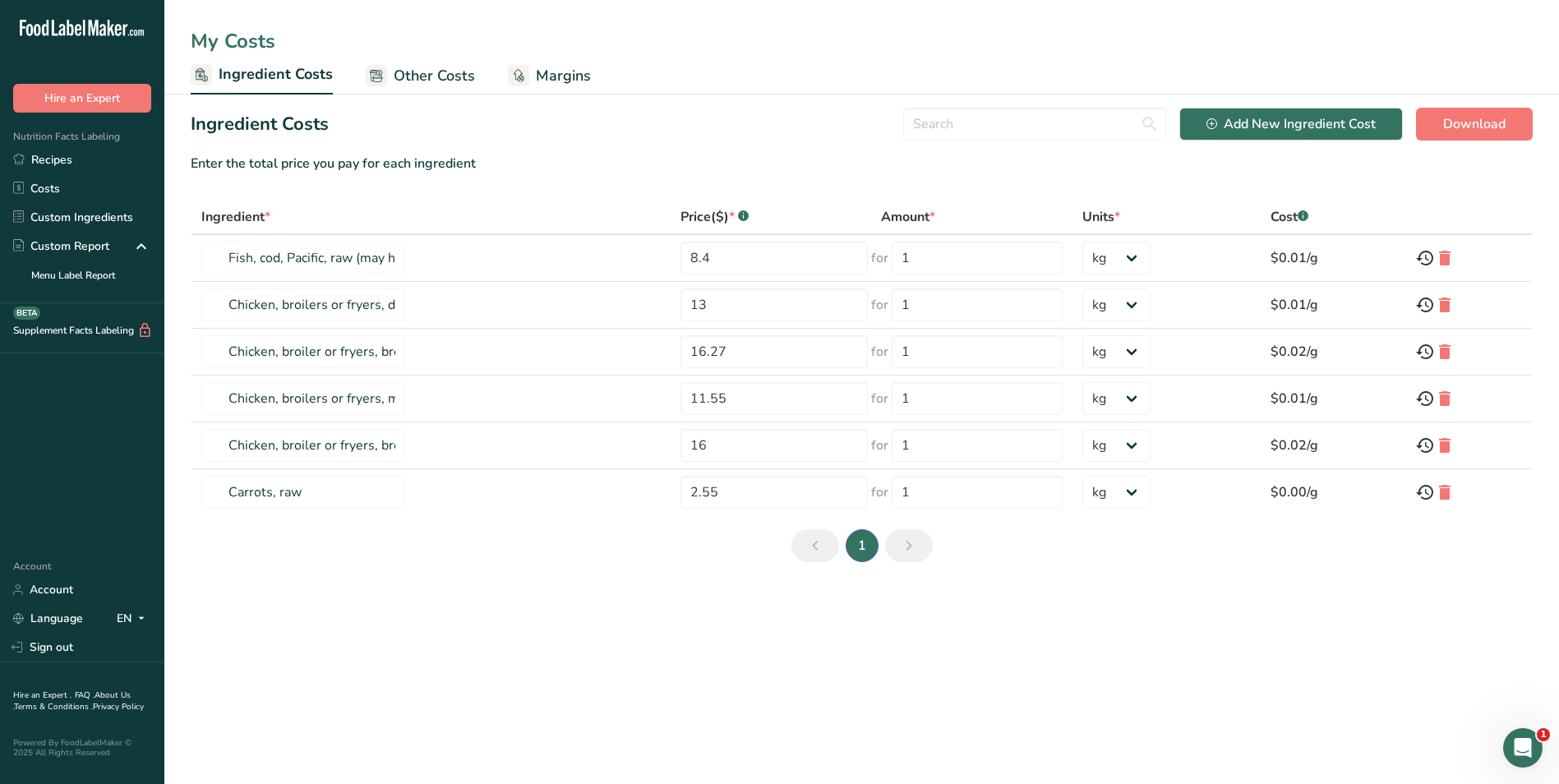
click at [134, 144] on div "Nutrition Facts Labeling Recipes Costs Custom Ingredients Custom Report Menu La…" at bounding box center [82, 208] width 165 height 191
click at [129, 154] on link "Recipes" at bounding box center [82, 160] width 165 height 29
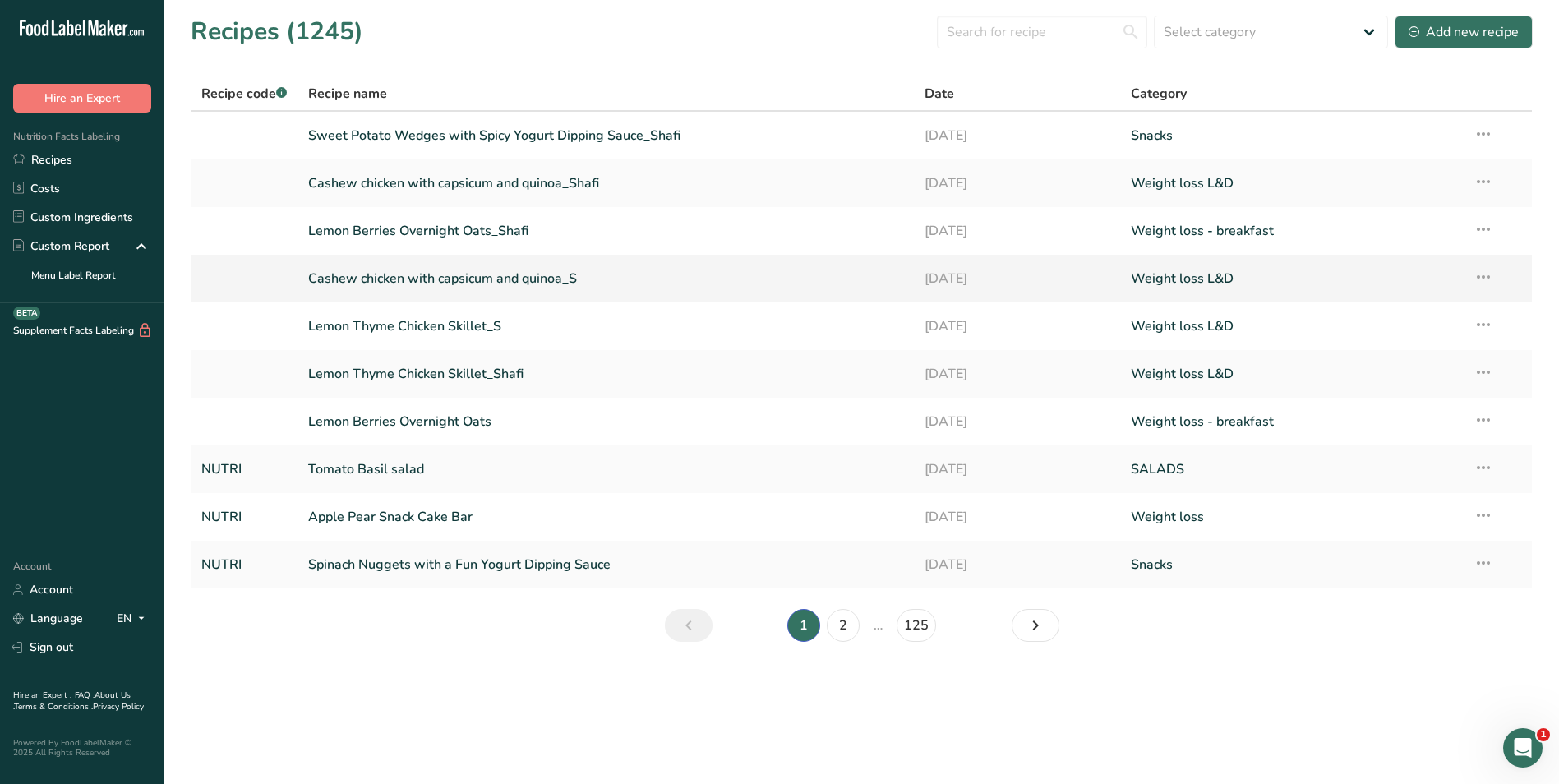
click at [526, 278] on link "Cashew chicken with capsicum and quinoa_S" at bounding box center [606, 278] width 597 height 35
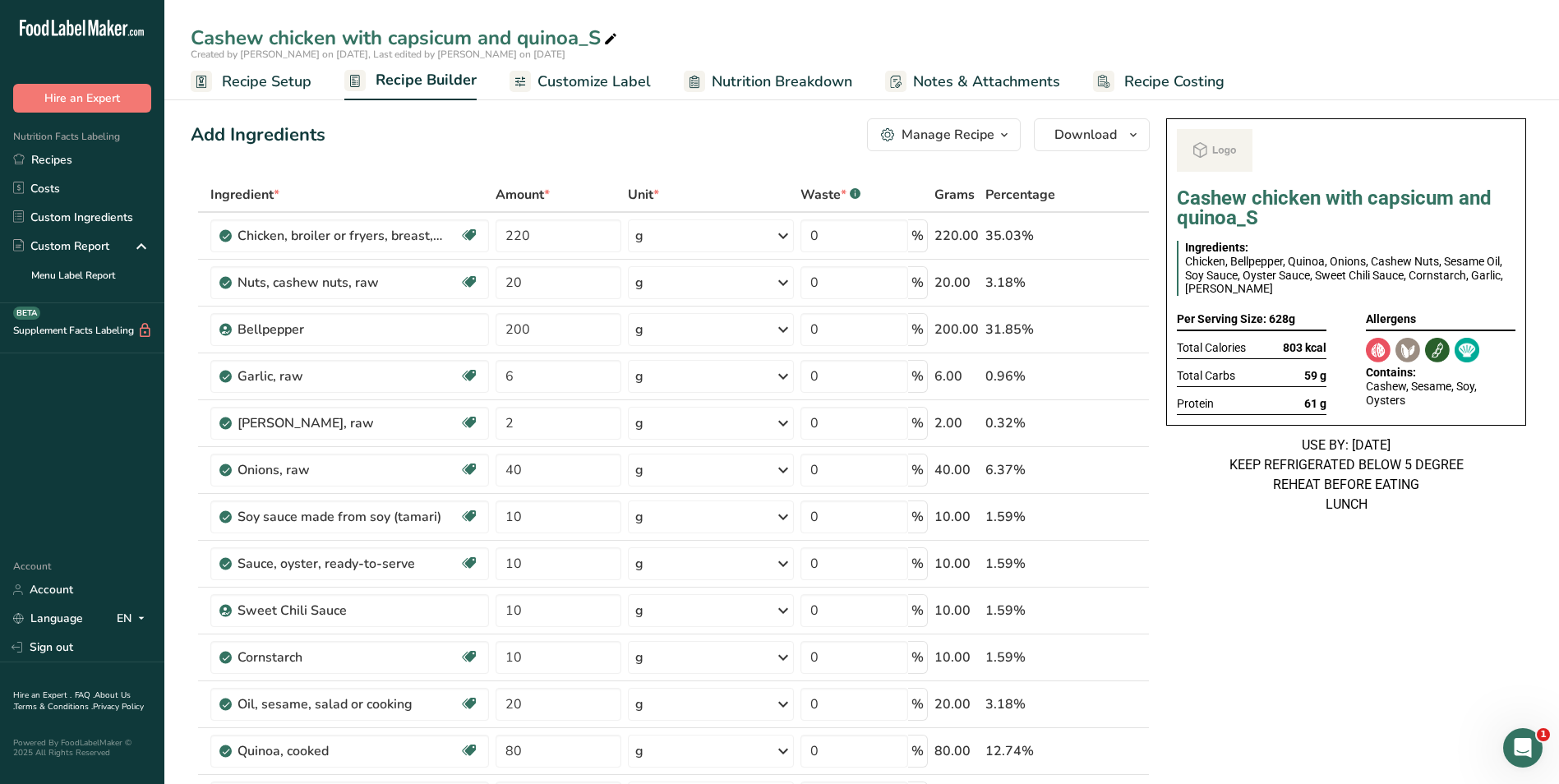
click at [557, 94] on link "Customize Label" at bounding box center [581, 82] width 142 height 37
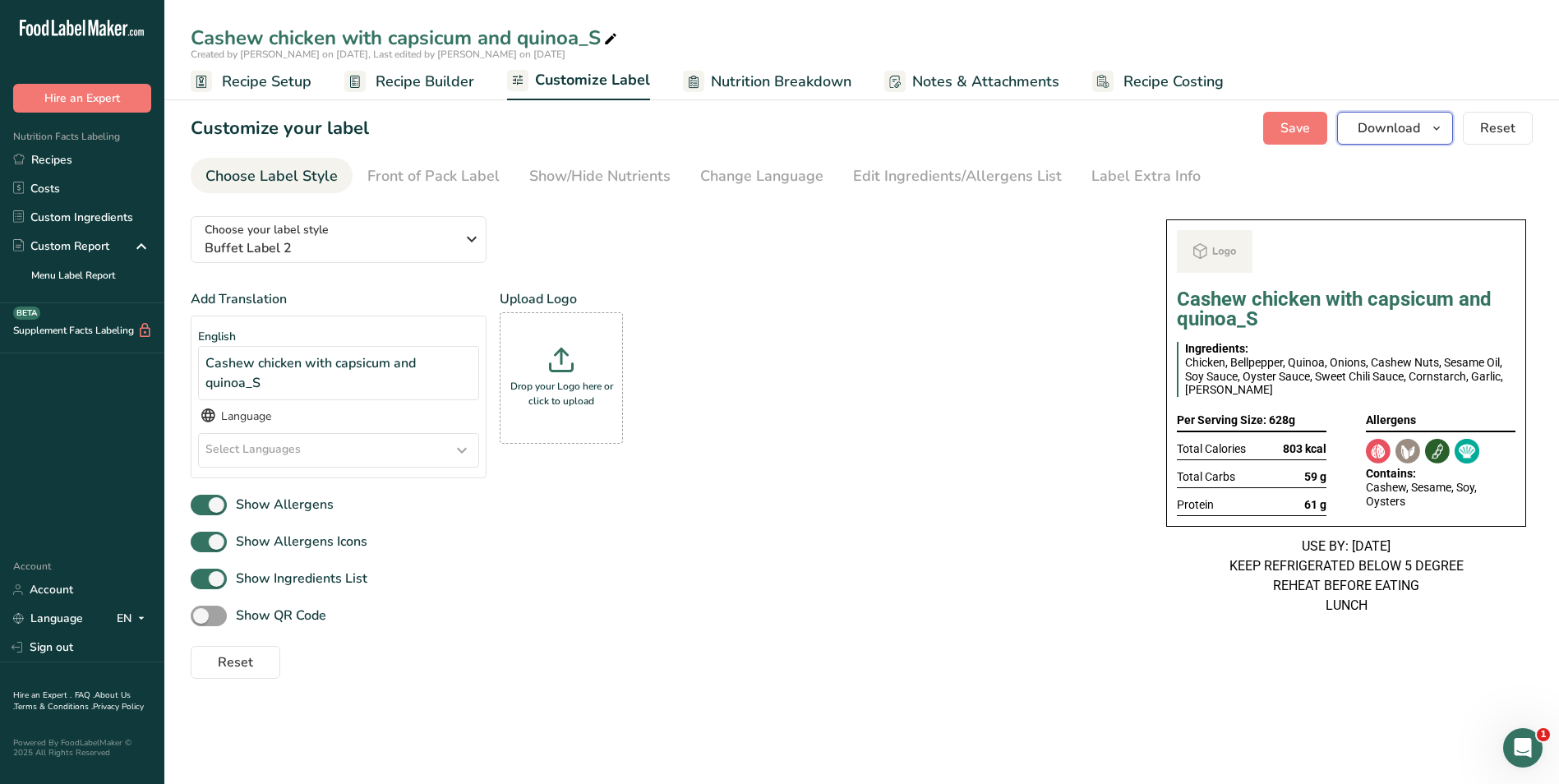
click at [1420, 128] on span "Download" at bounding box center [1389, 128] width 63 height 20
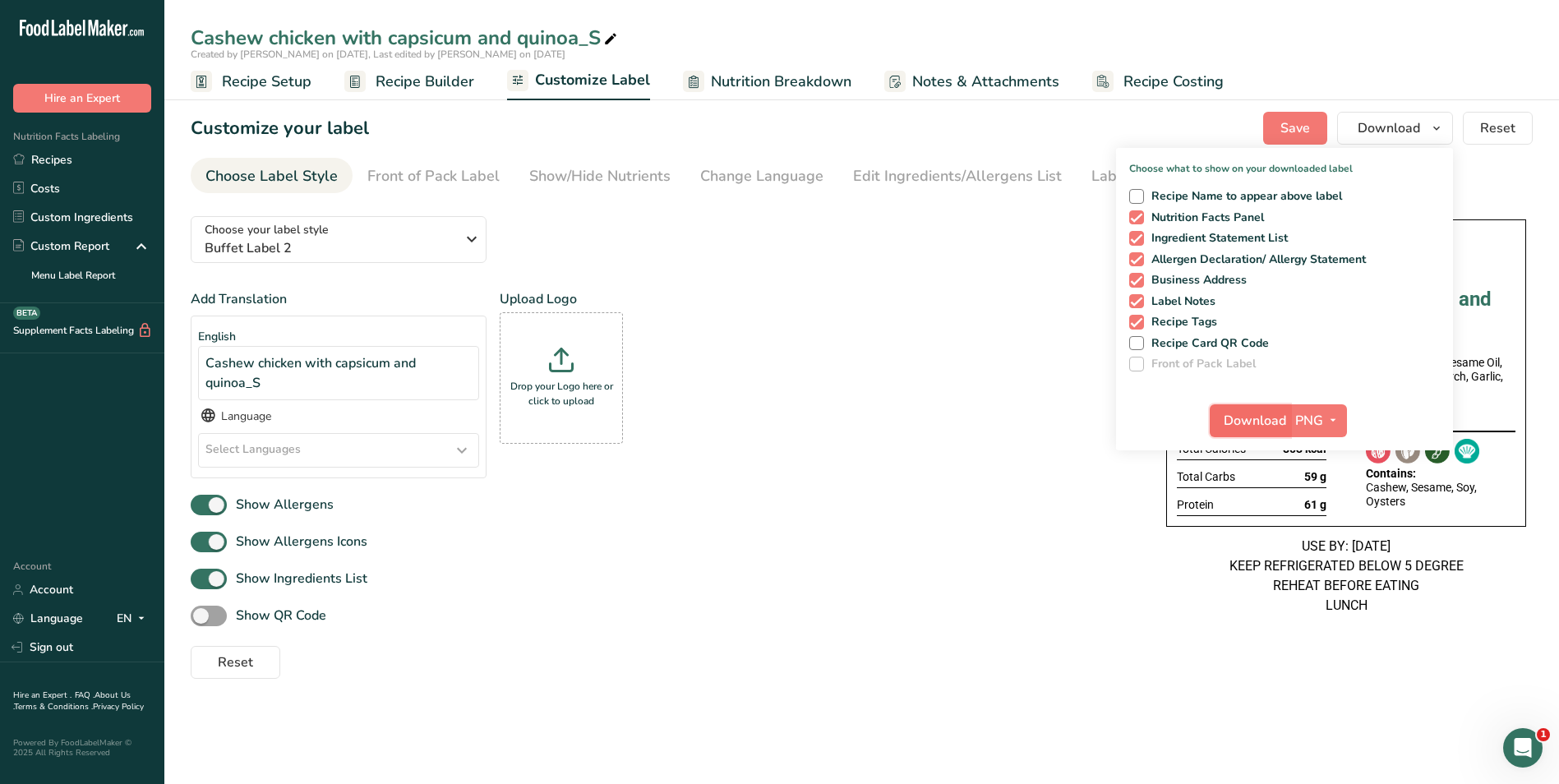
click at [1250, 426] on span "Download" at bounding box center [1255, 421] width 63 height 20
click at [69, 156] on link "Recipes" at bounding box center [82, 160] width 165 height 29
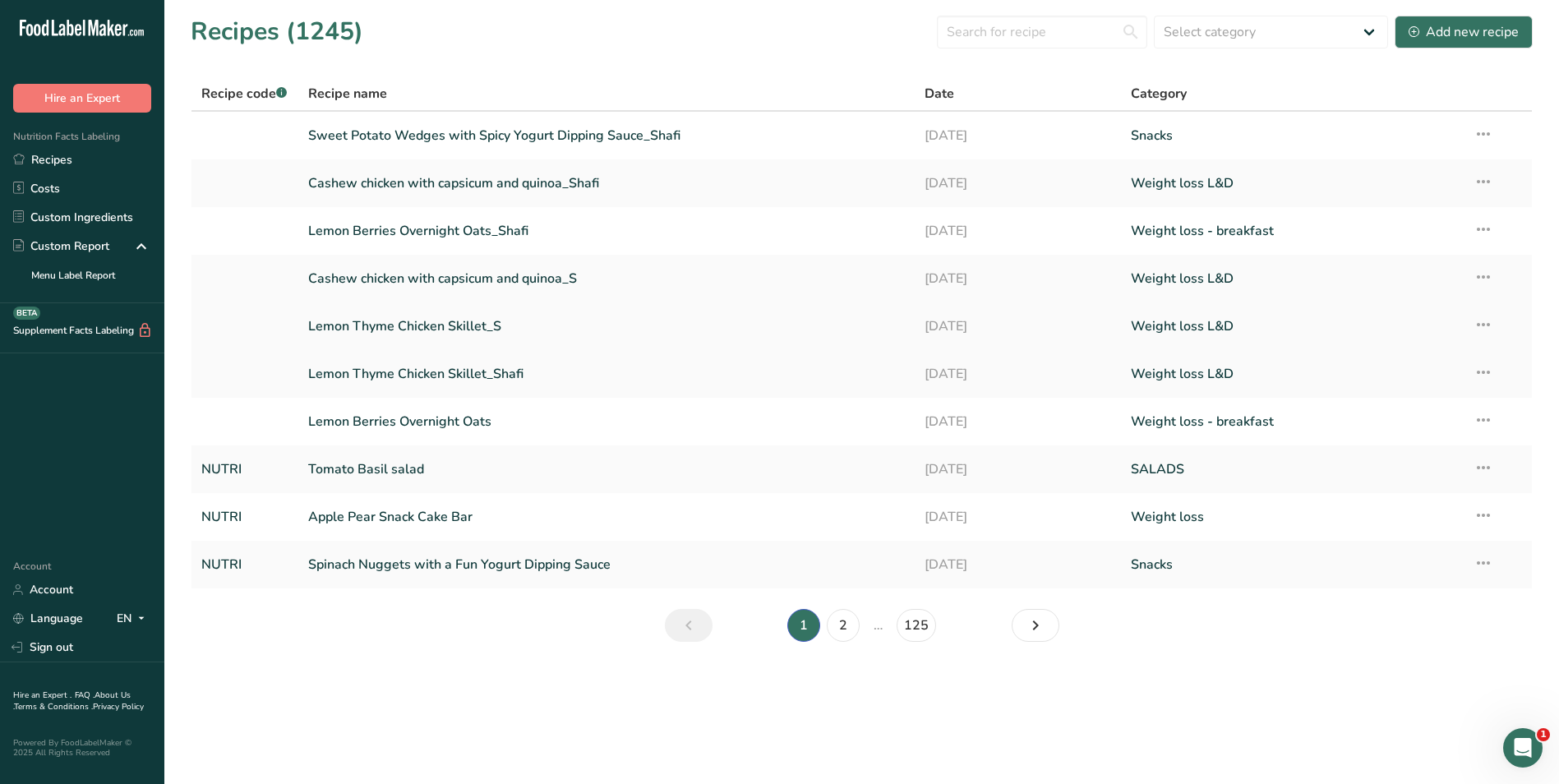
click at [491, 326] on link "Lemon Thyme Chicken Skillet_S" at bounding box center [606, 326] width 597 height 35
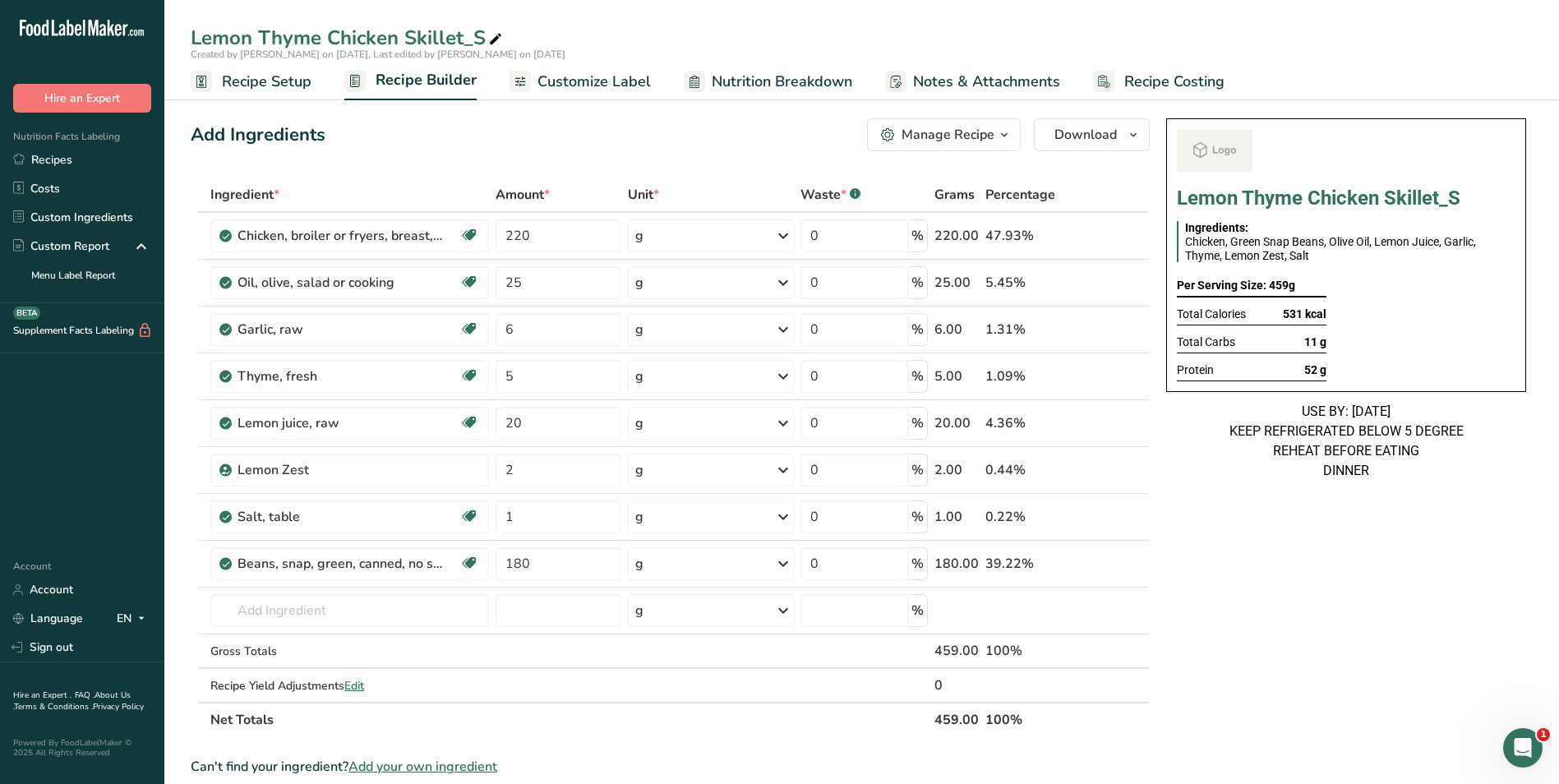
click at [627, 81] on span "Customize Label" at bounding box center [595, 82] width 114 height 22
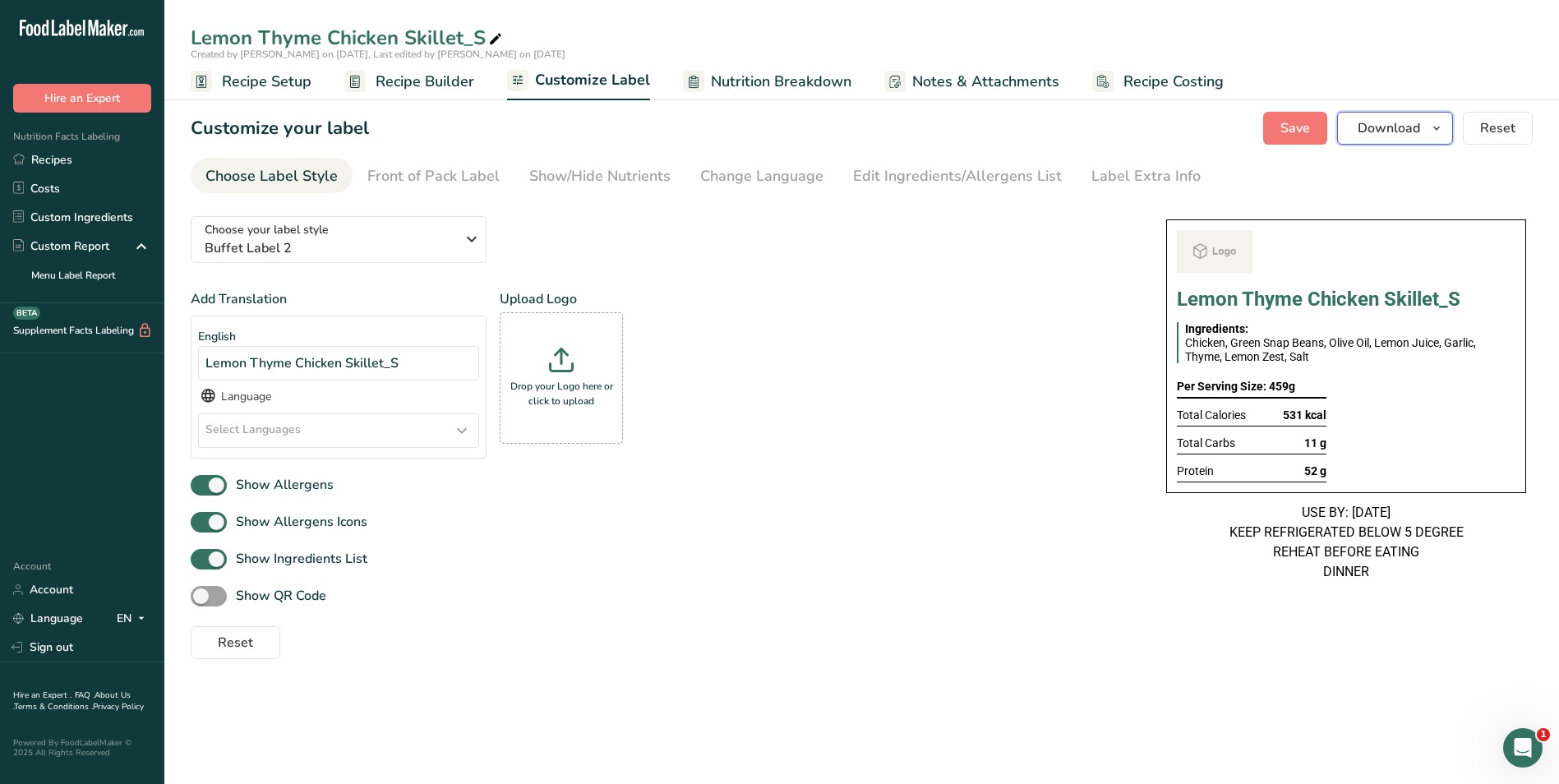
click at [1428, 124] on span "button" at bounding box center [1436, 128] width 20 height 20
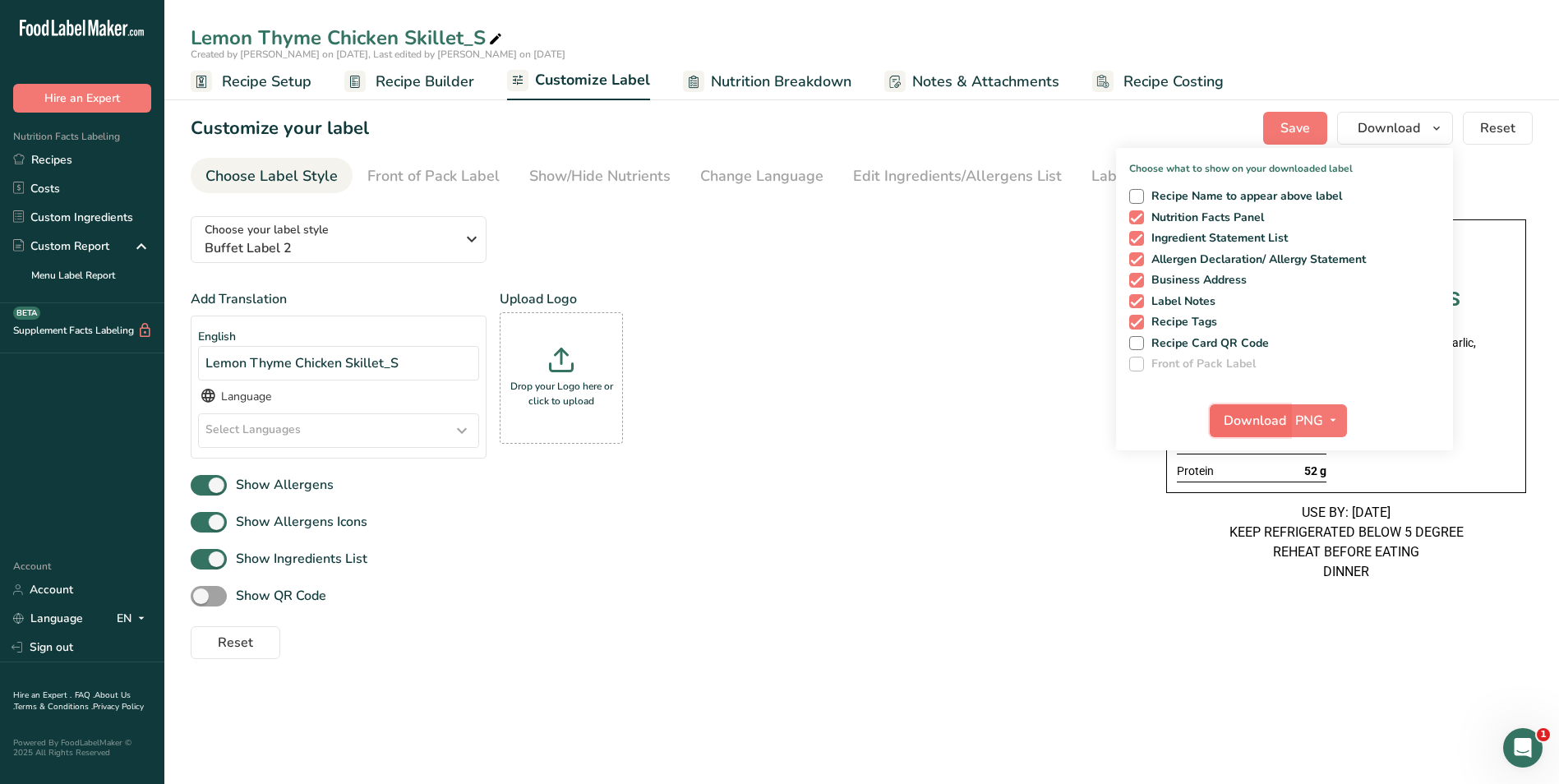
click at [1244, 425] on span "Download" at bounding box center [1255, 421] width 63 height 20
click at [50, 154] on link "Recipes" at bounding box center [82, 160] width 165 height 29
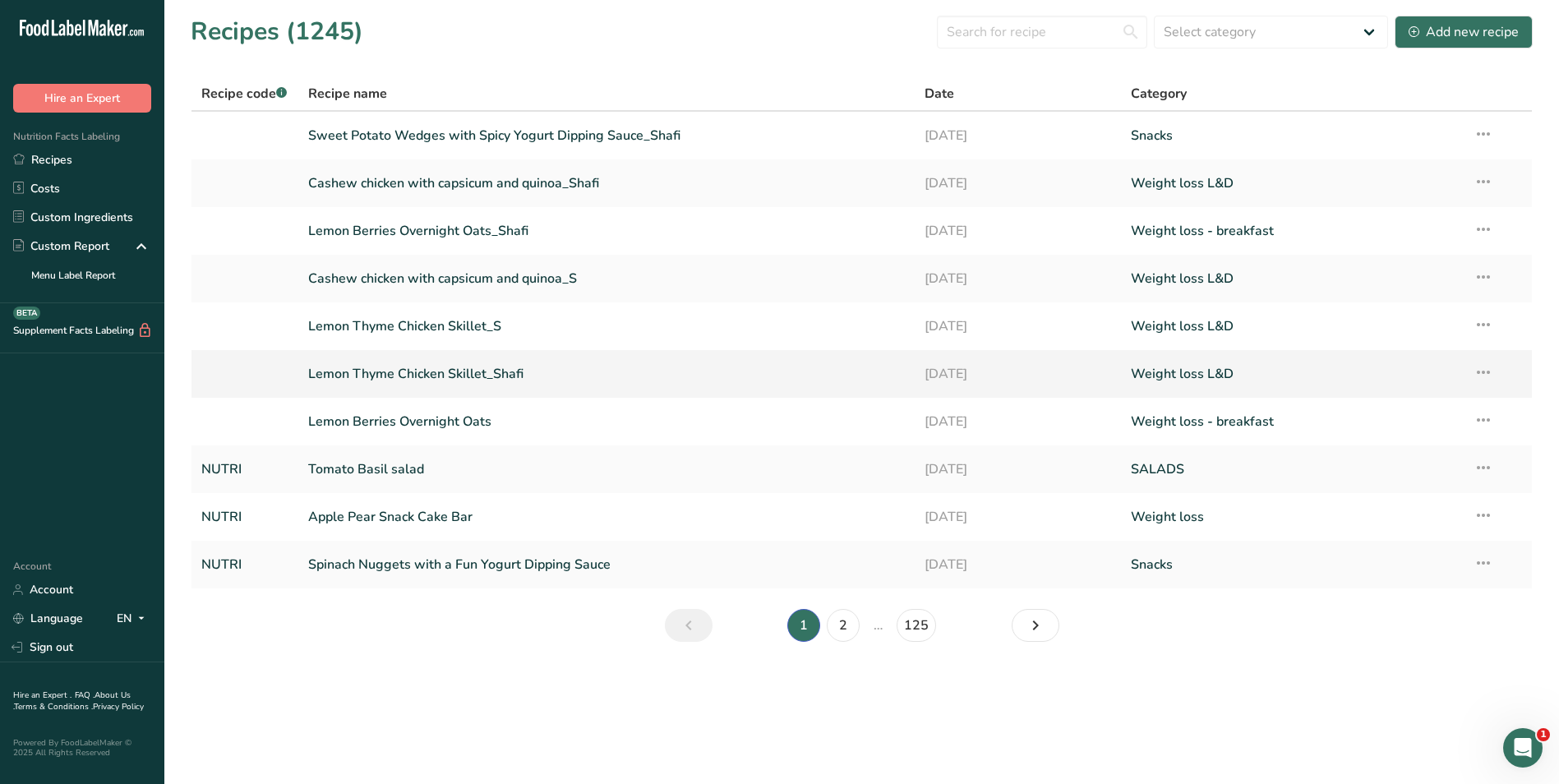
click at [474, 372] on link "Lemon Thyme Chicken Skillet_Shafi" at bounding box center [606, 374] width 597 height 35
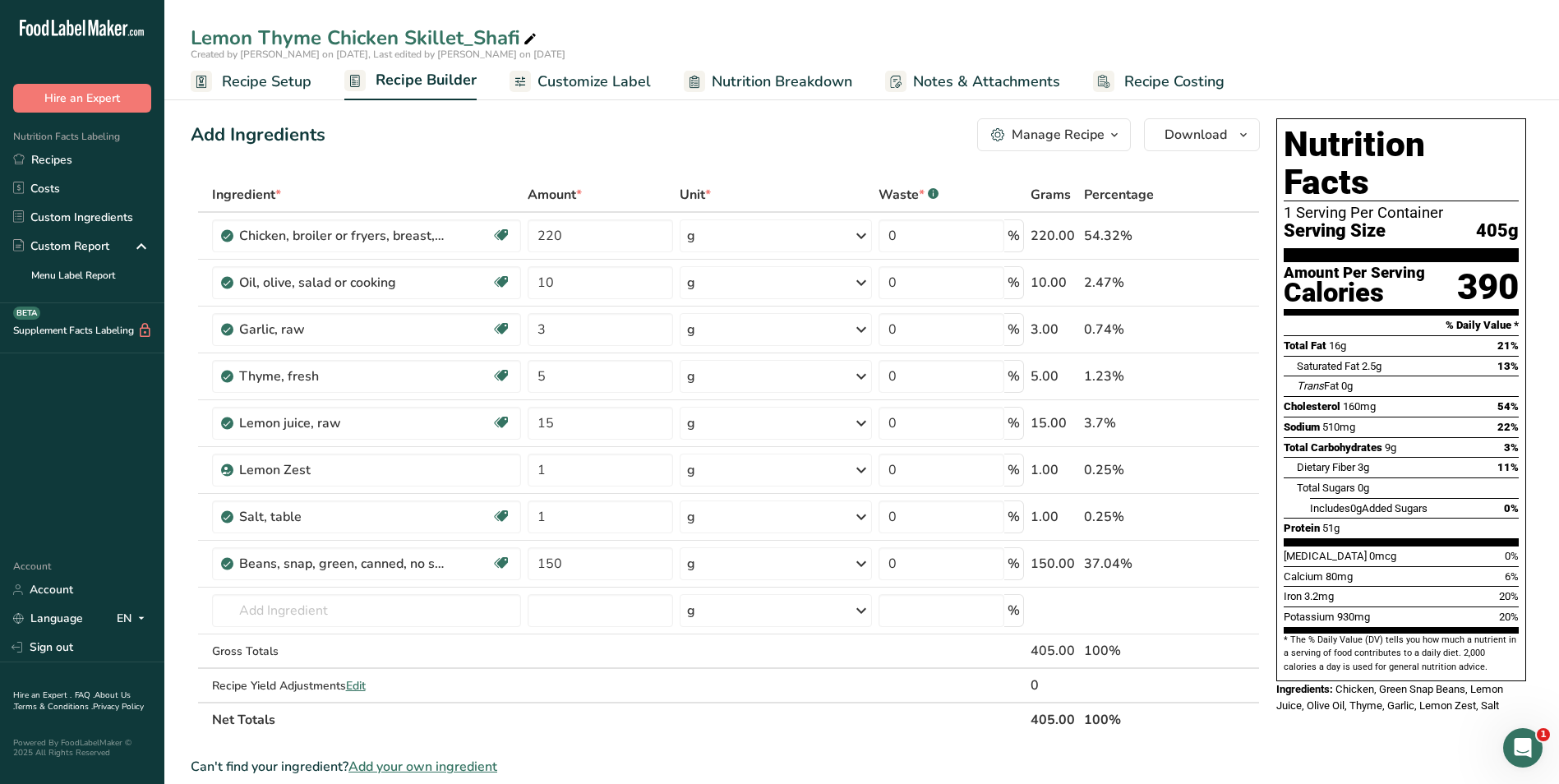
click at [570, 92] on span "Customize Label" at bounding box center [595, 82] width 114 height 22
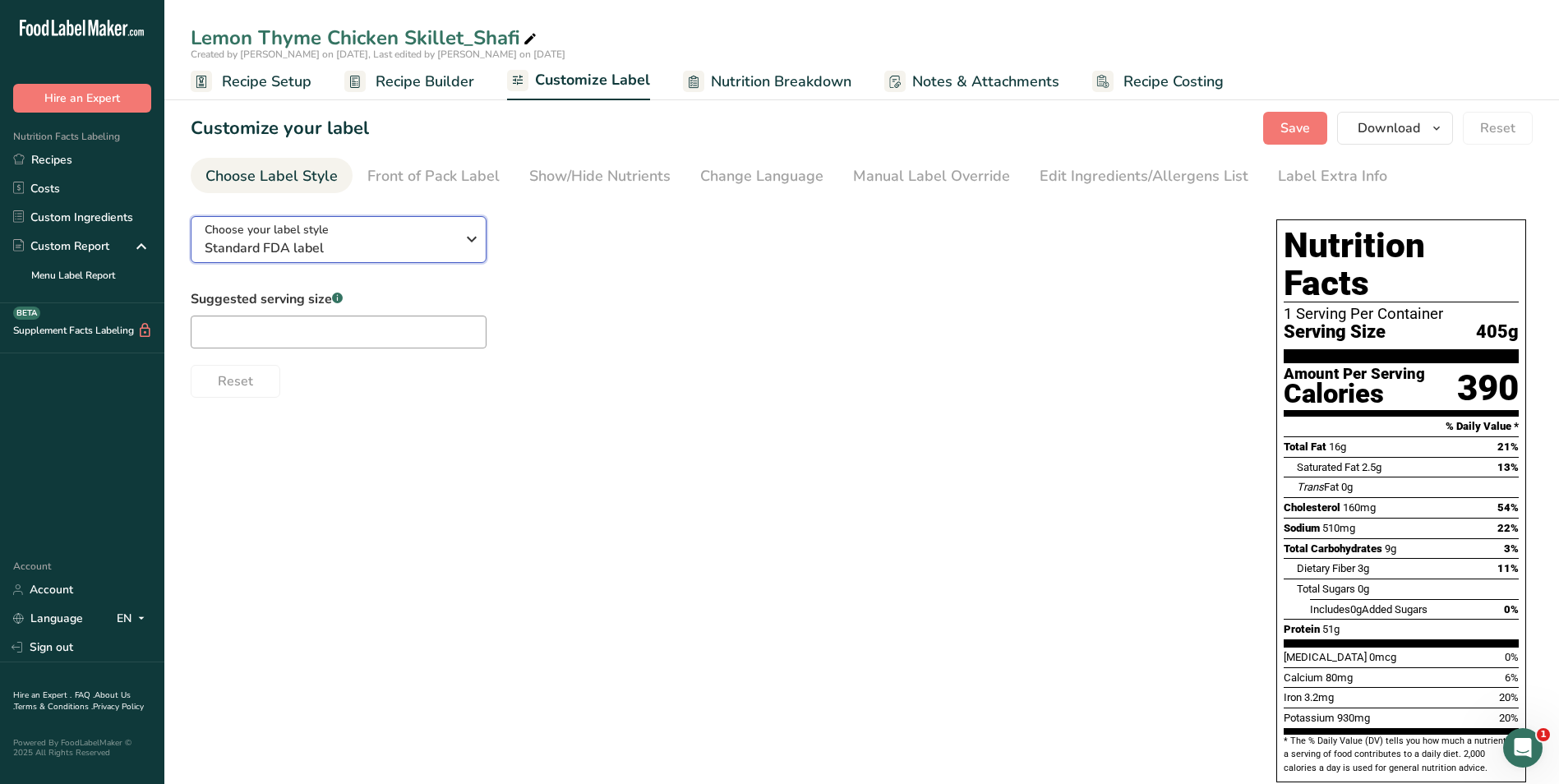
click at [381, 262] on button "Choose your label style Standard FDA label" at bounding box center [338, 239] width 296 height 47
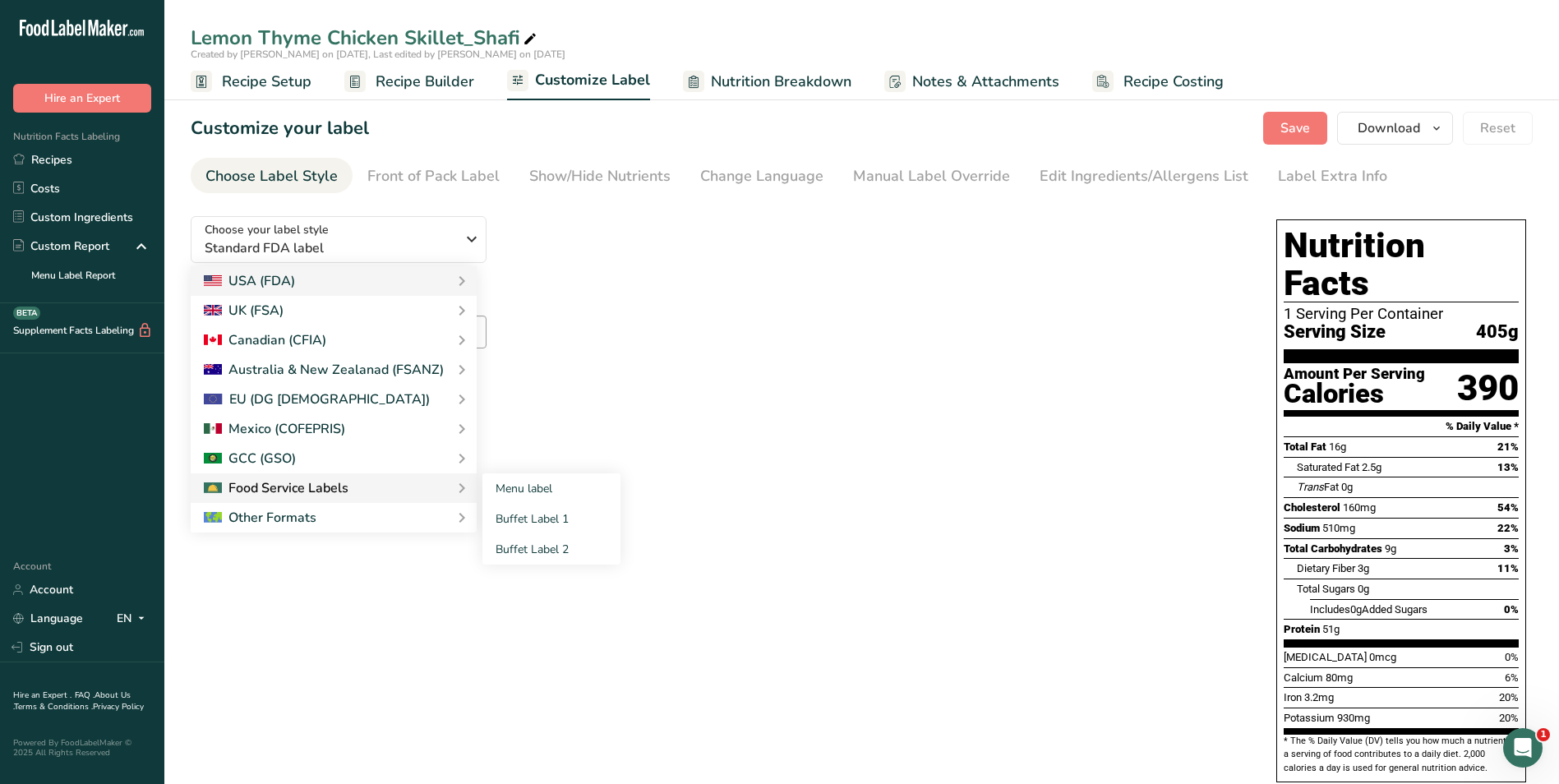
click at [330, 491] on div "Food Service Labels" at bounding box center [276, 488] width 145 height 20
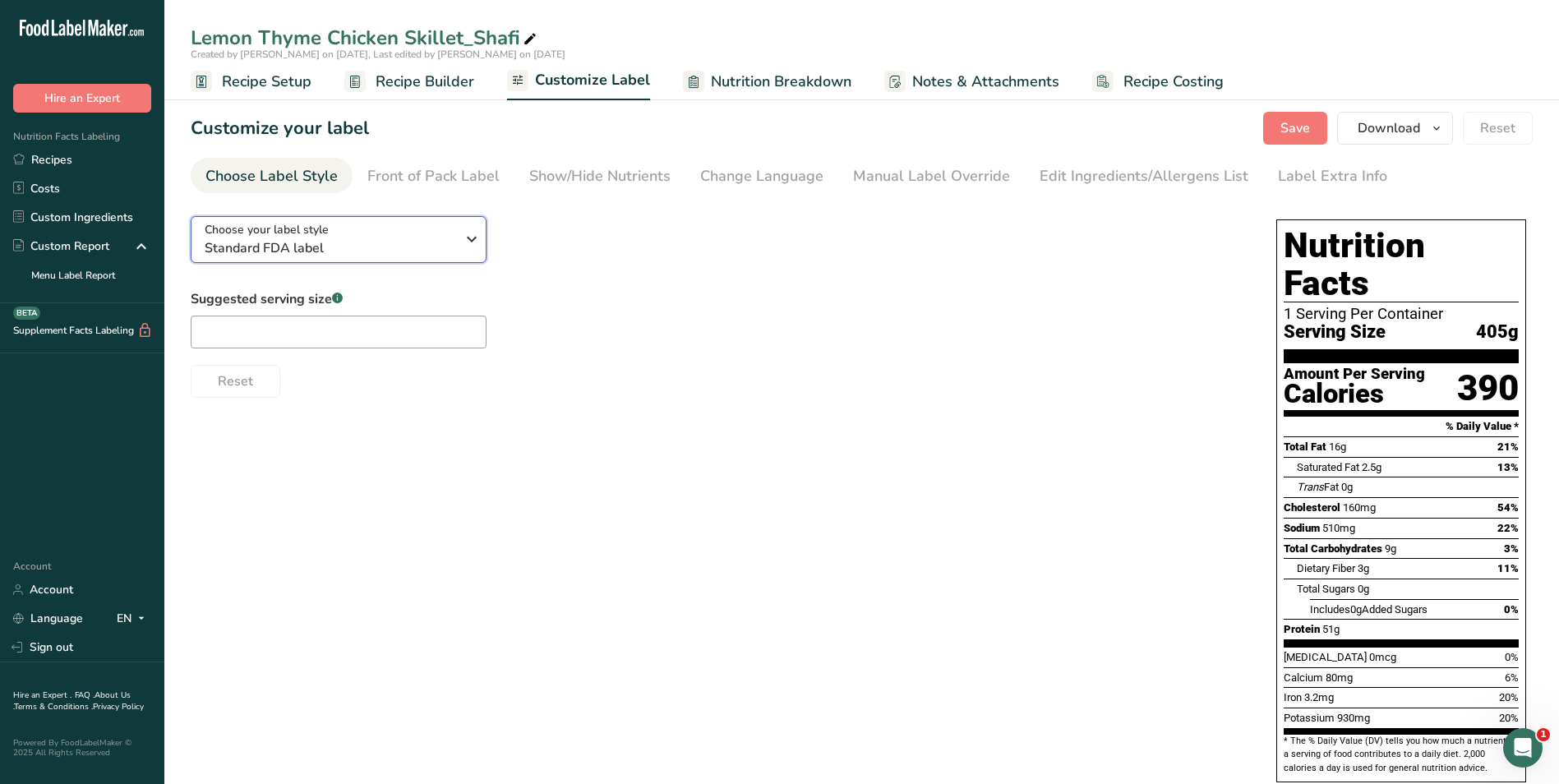
click at [366, 238] on span "Standard FDA label" at bounding box center [329, 248] width 250 height 20
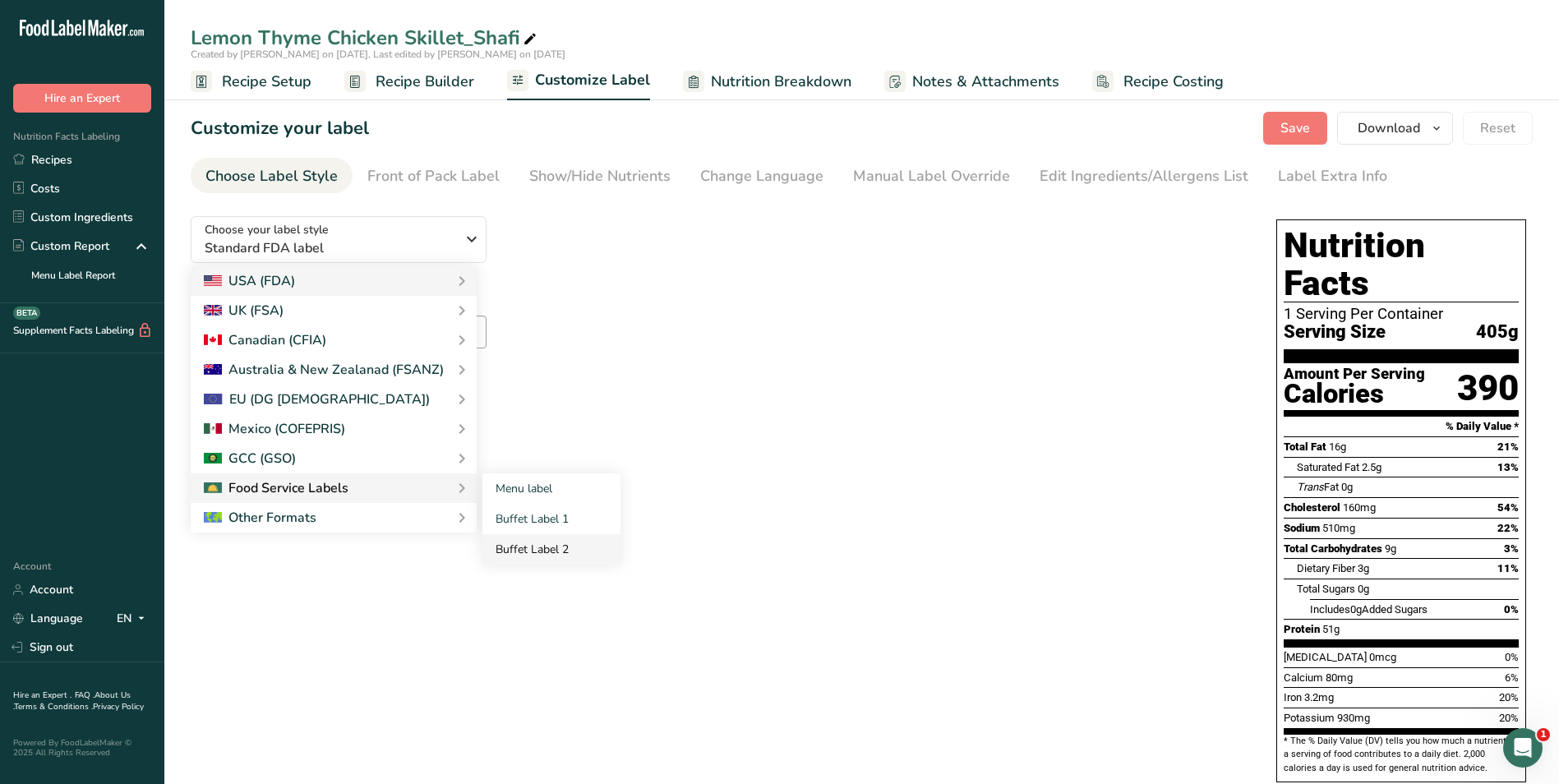
click at [506, 541] on link "Buffet Label 2" at bounding box center [552, 549] width 138 height 30
checkbox input "false"
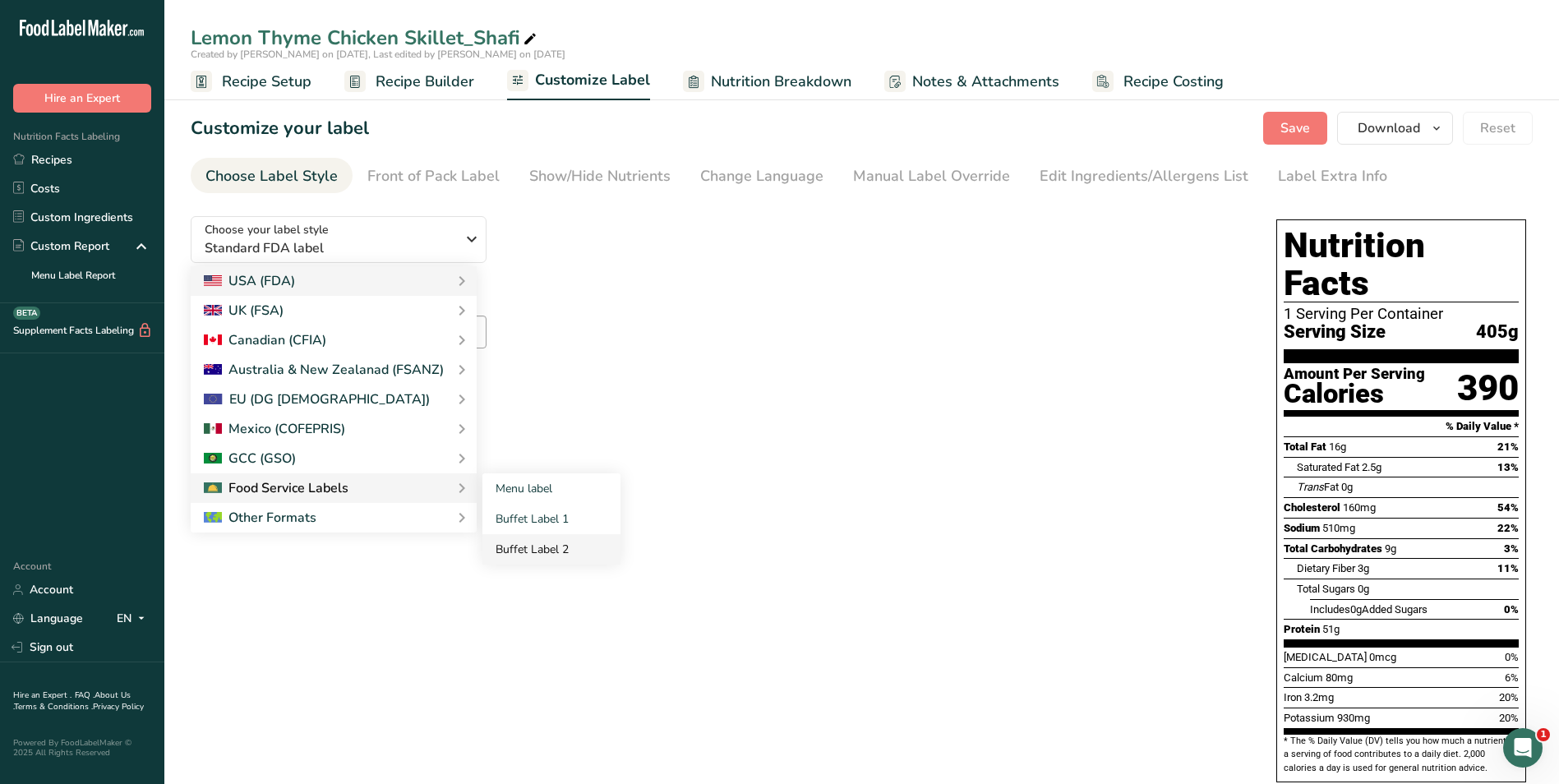
checkbox input "false"
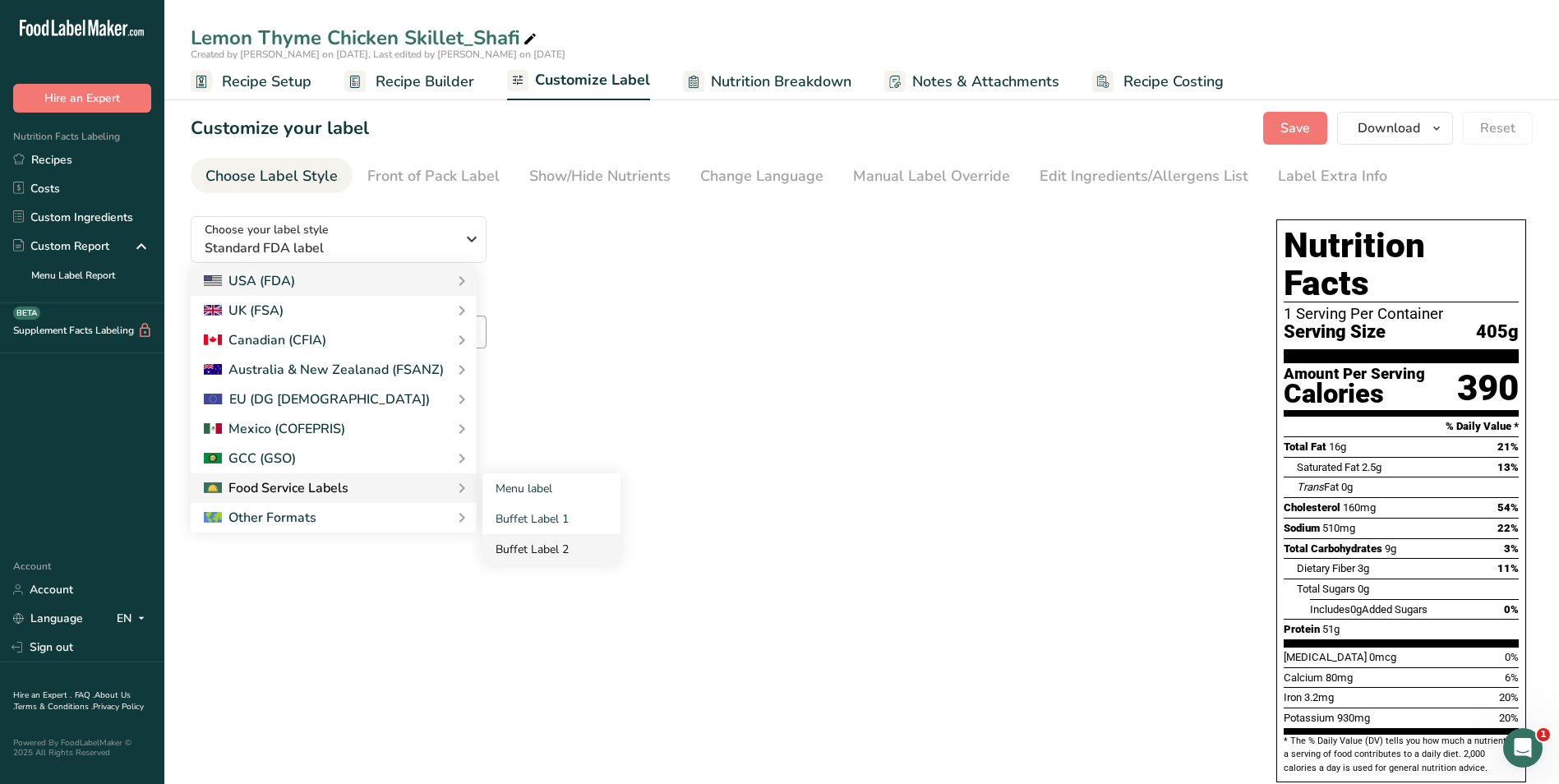
checkbox input "false"
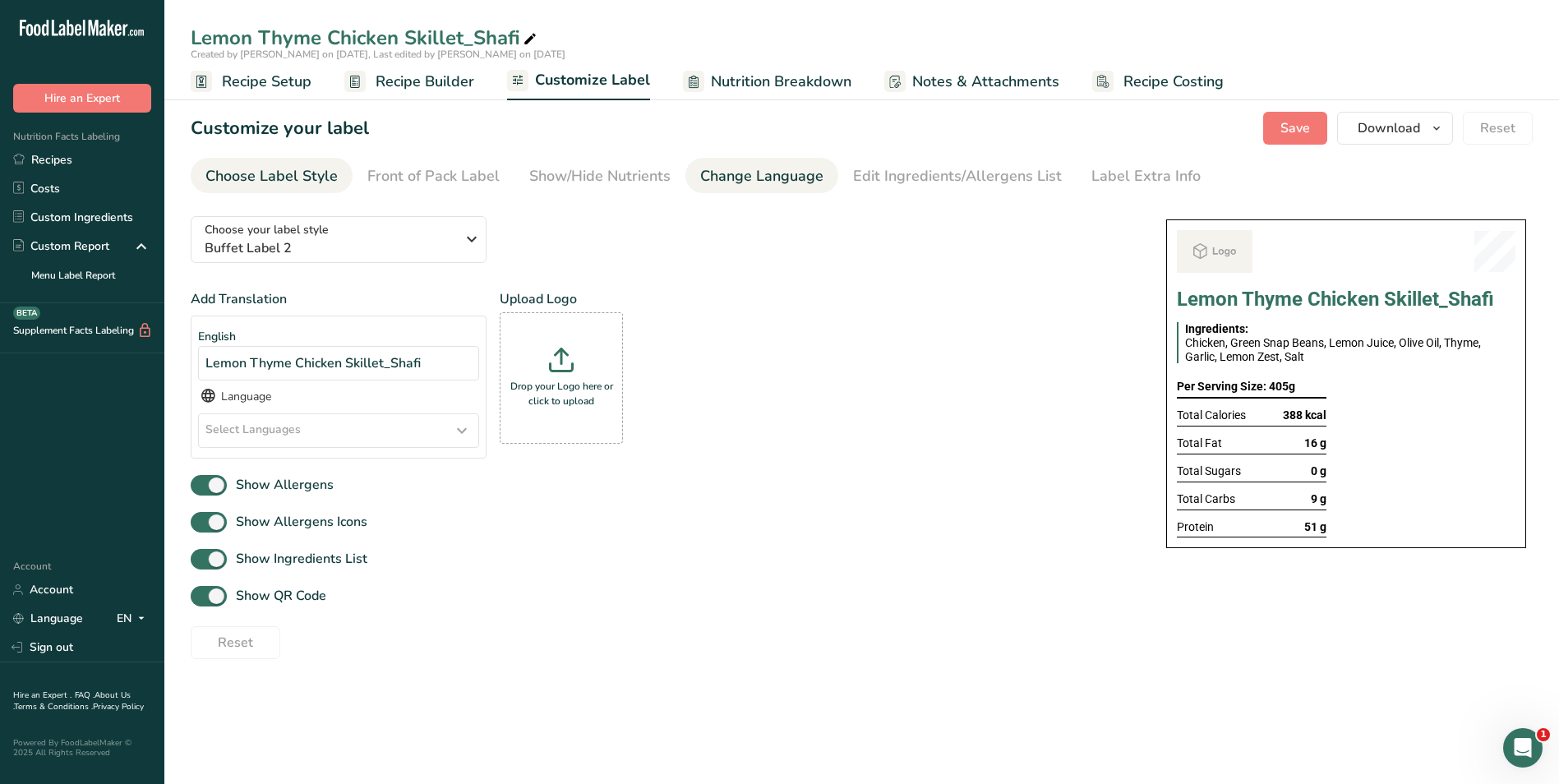
click at [737, 176] on div "Change Language" at bounding box center [762, 176] width 124 height 22
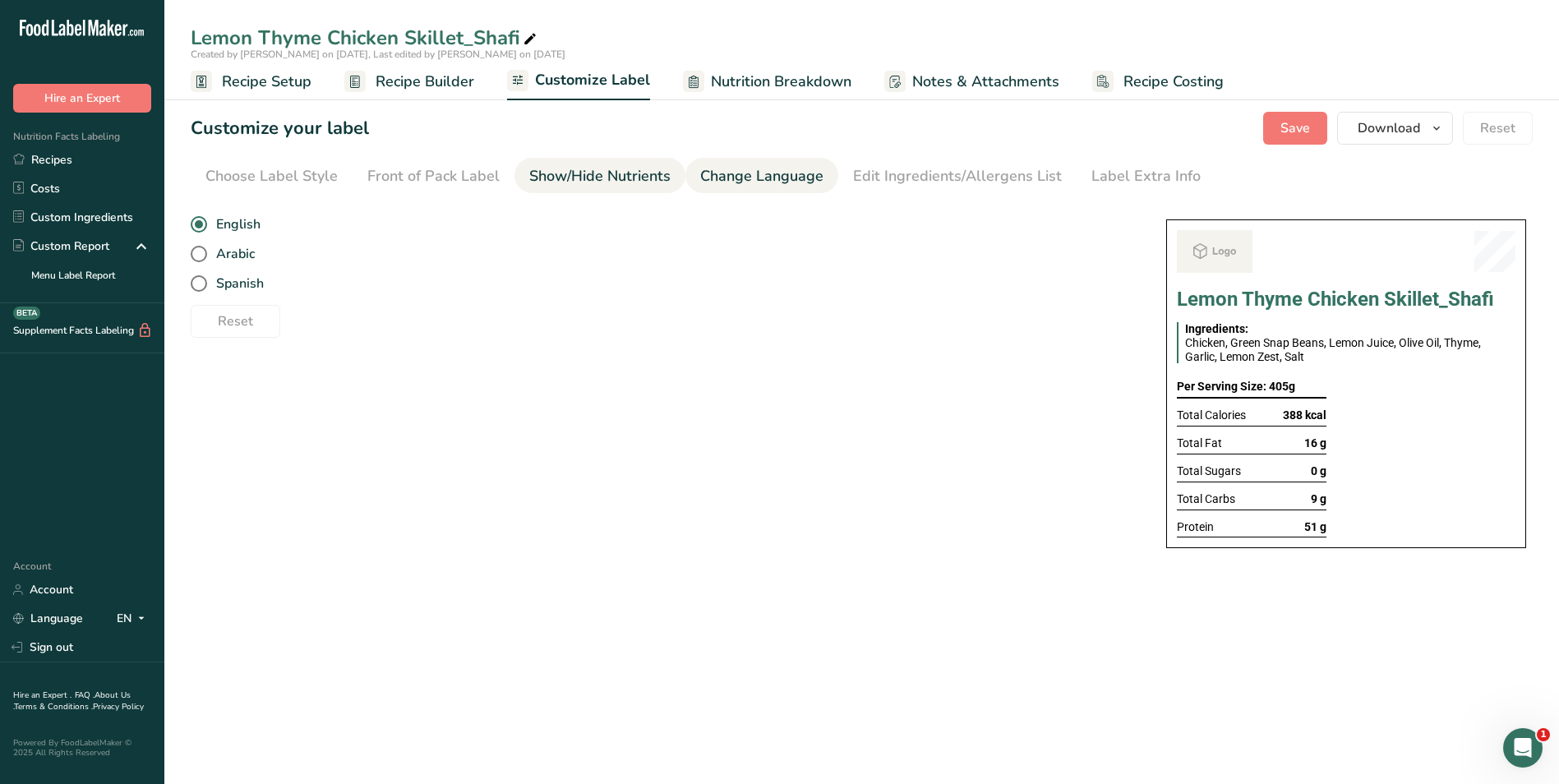
click at [646, 176] on div "Show/Hide Nutrients" at bounding box center [600, 176] width 142 height 22
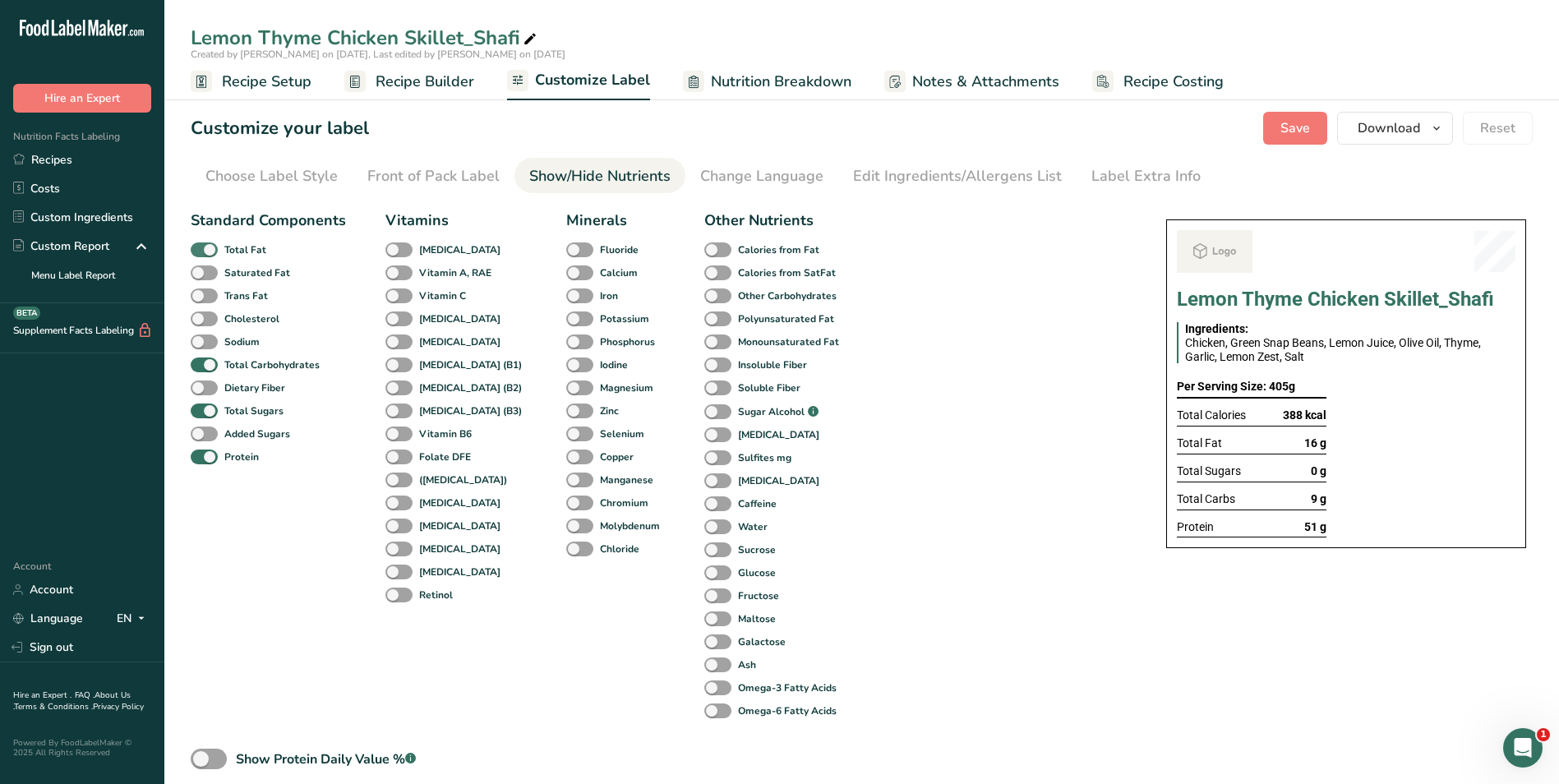
click at [246, 246] on b "Total Fat" at bounding box center [245, 250] width 42 height 15
click at [201, 246] on input "Total Fat" at bounding box center [196, 249] width 11 height 11
checkbox input "false"
click at [224, 455] on b "Protein" at bounding box center [241, 457] width 35 height 15
click at [201, 455] on input "Protein" at bounding box center [196, 456] width 11 height 11
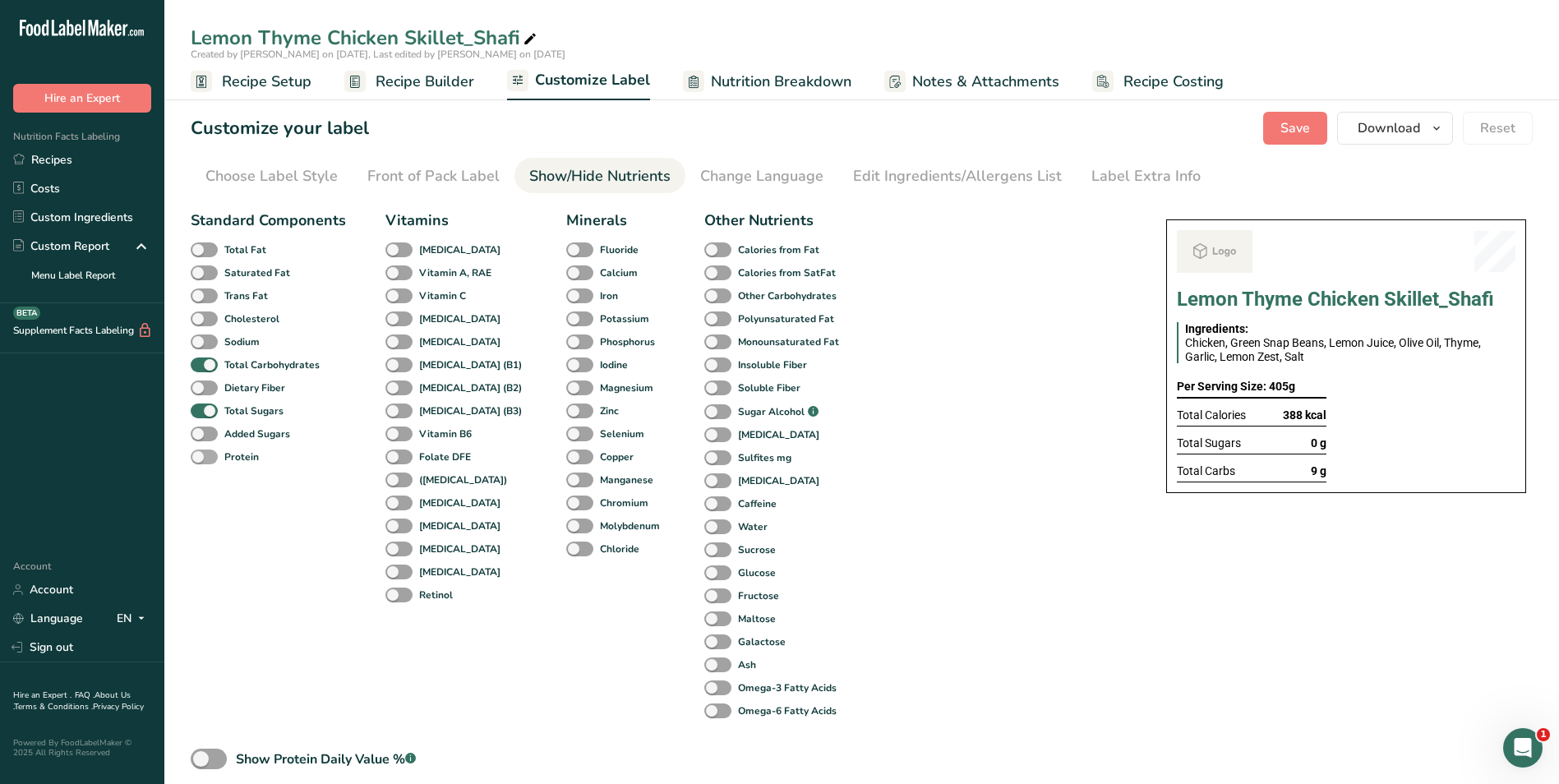
click at [229, 455] on b "Protein" at bounding box center [241, 457] width 35 height 15
click at [201, 455] on input "Protein" at bounding box center [196, 456] width 11 height 11
checkbox input "true"
click at [242, 413] on b "Total Sugars" at bounding box center [254, 411] width 59 height 15
click at [201, 413] on input "Total Sugars" at bounding box center [196, 410] width 11 height 11
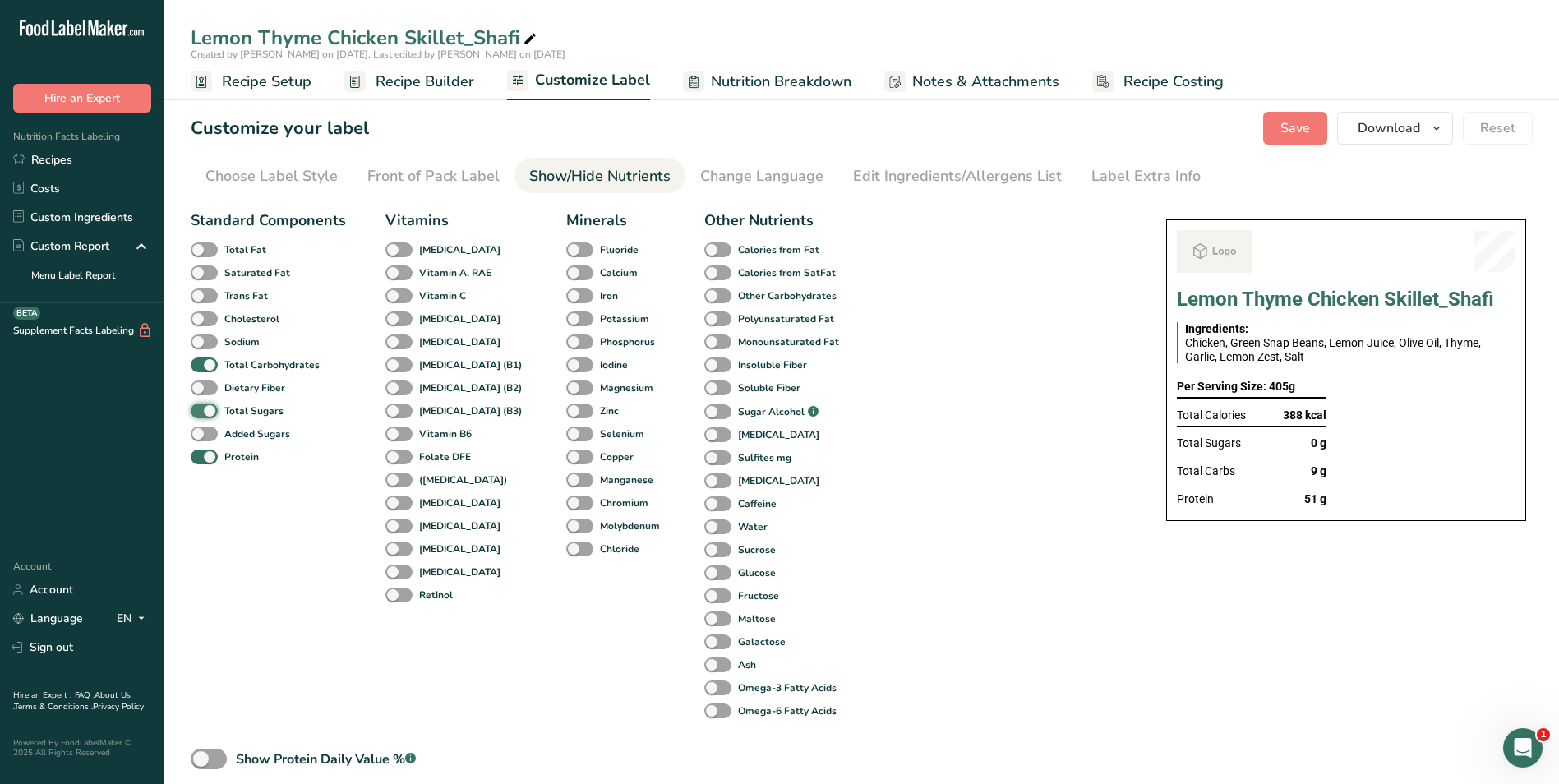
checkbox input "false"
click at [1130, 180] on div "Label Extra Info" at bounding box center [1146, 176] width 110 height 22
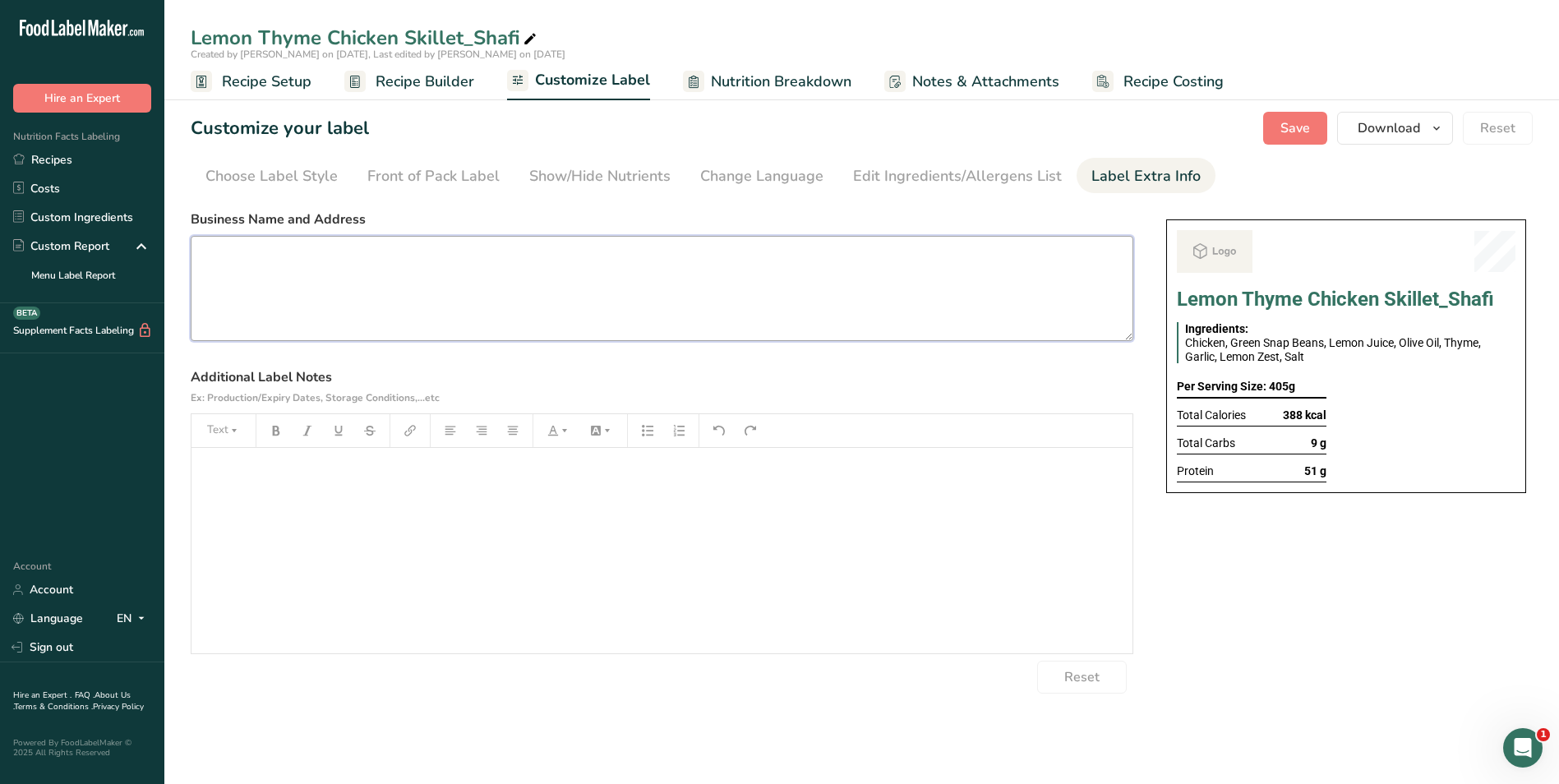
click at [560, 257] on textarea at bounding box center [662, 288] width 943 height 105
paste textarea "USE BY: [DATE] KEEP REFRIGERATED BELOW 5 DEGREE EAT COLD BREAKFAST"
click at [248, 319] on textarea "USE BY: [DATE] KEEP REFRIGERATED BELOW 5 DEGREE EAT COLD BREAKFAST" at bounding box center [662, 288] width 943 height 105
type textarea "USE BY: [DATE] KEEP REFRIGERATED BELOW 5 DEGREE EAT COLD DINNER"
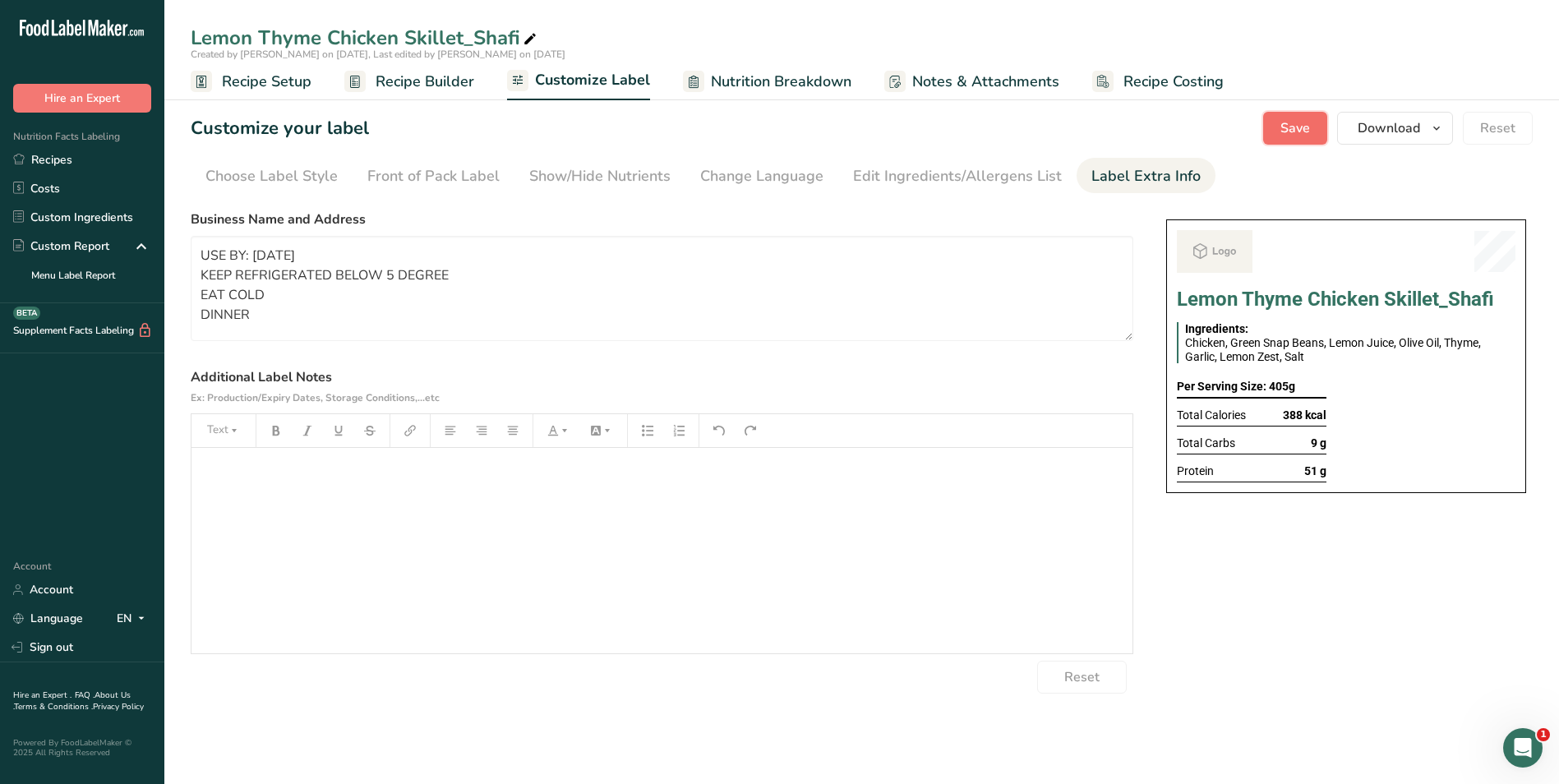
click at [1307, 125] on span "Save" at bounding box center [1295, 128] width 30 height 20
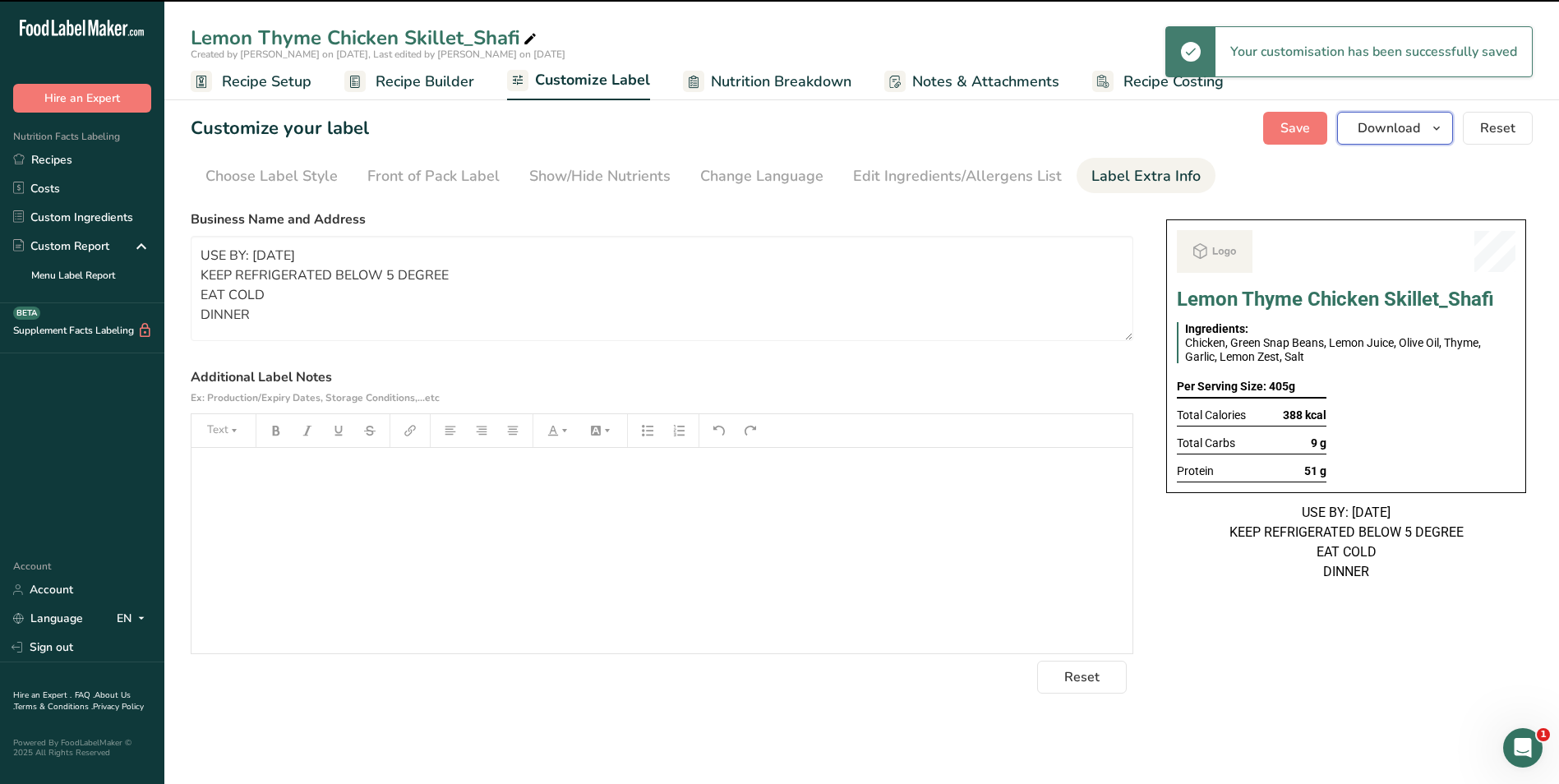
click at [1370, 133] on span "Download" at bounding box center [1389, 128] width 63 height 20
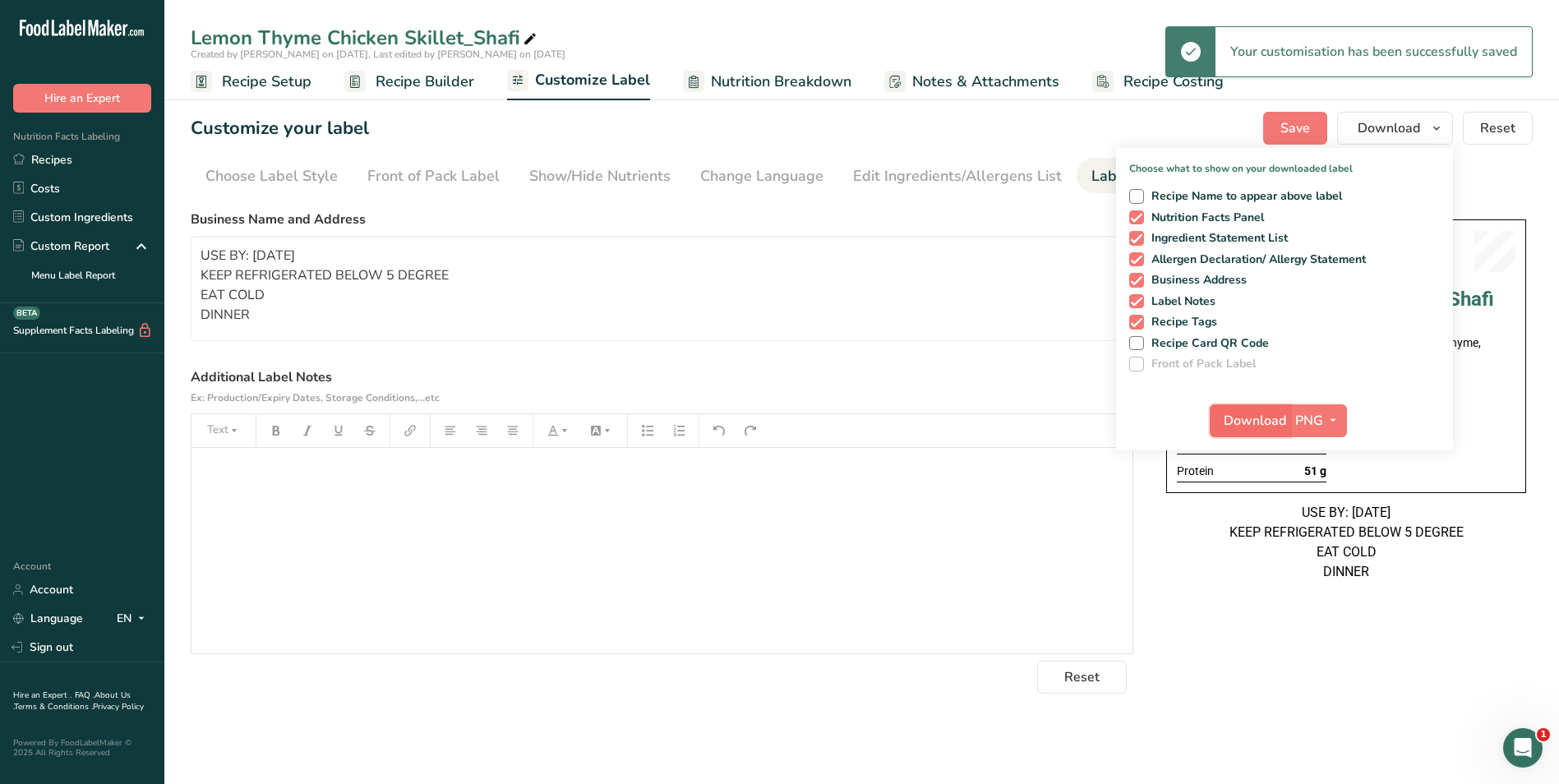
click at [1262, 413] on span "Download" at bounding box center [1255, 421] width 63 height 20
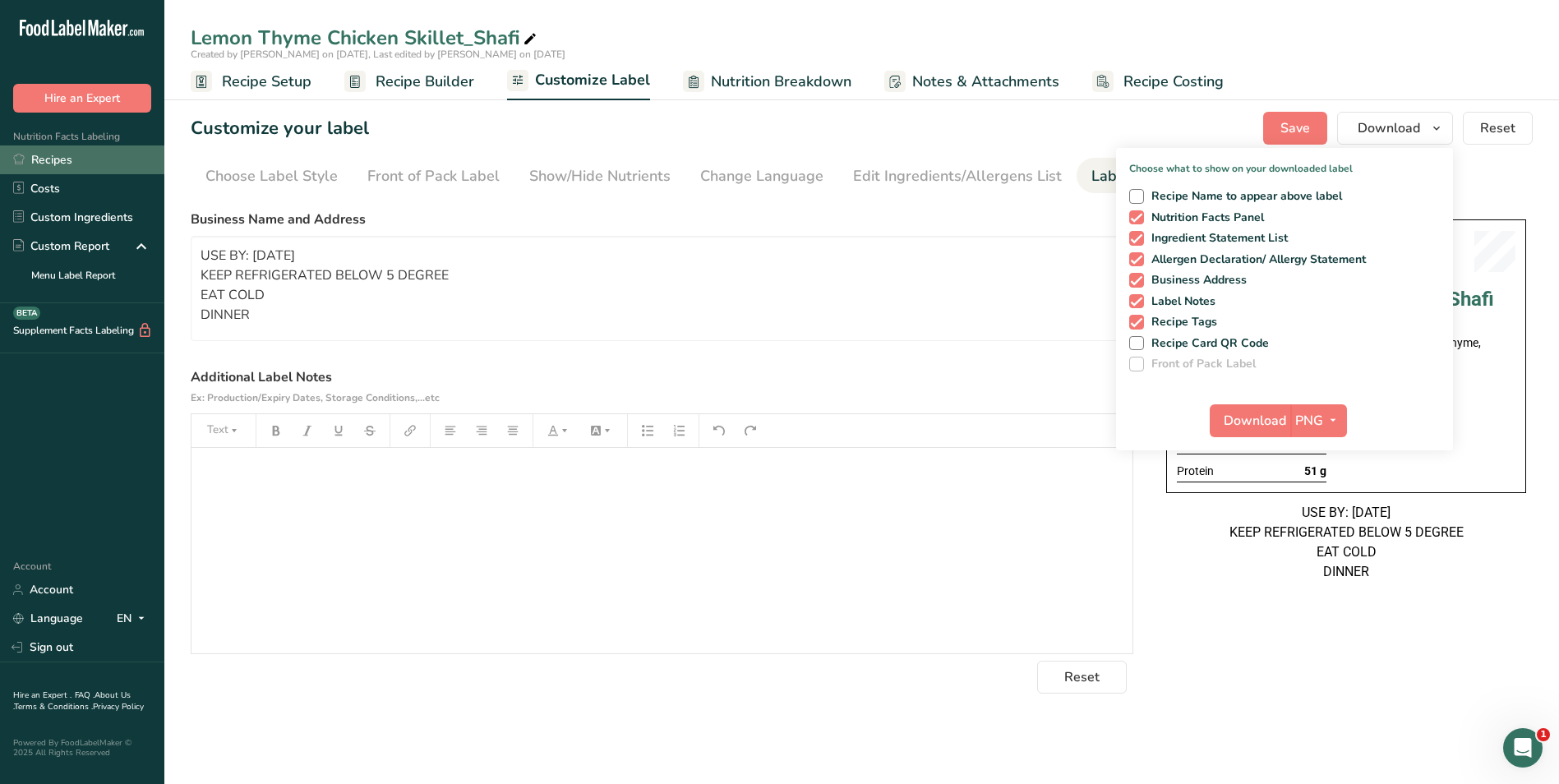
click at [74, 164] on link "Recipes" at bounding box center [82, 160] width 165 height 29
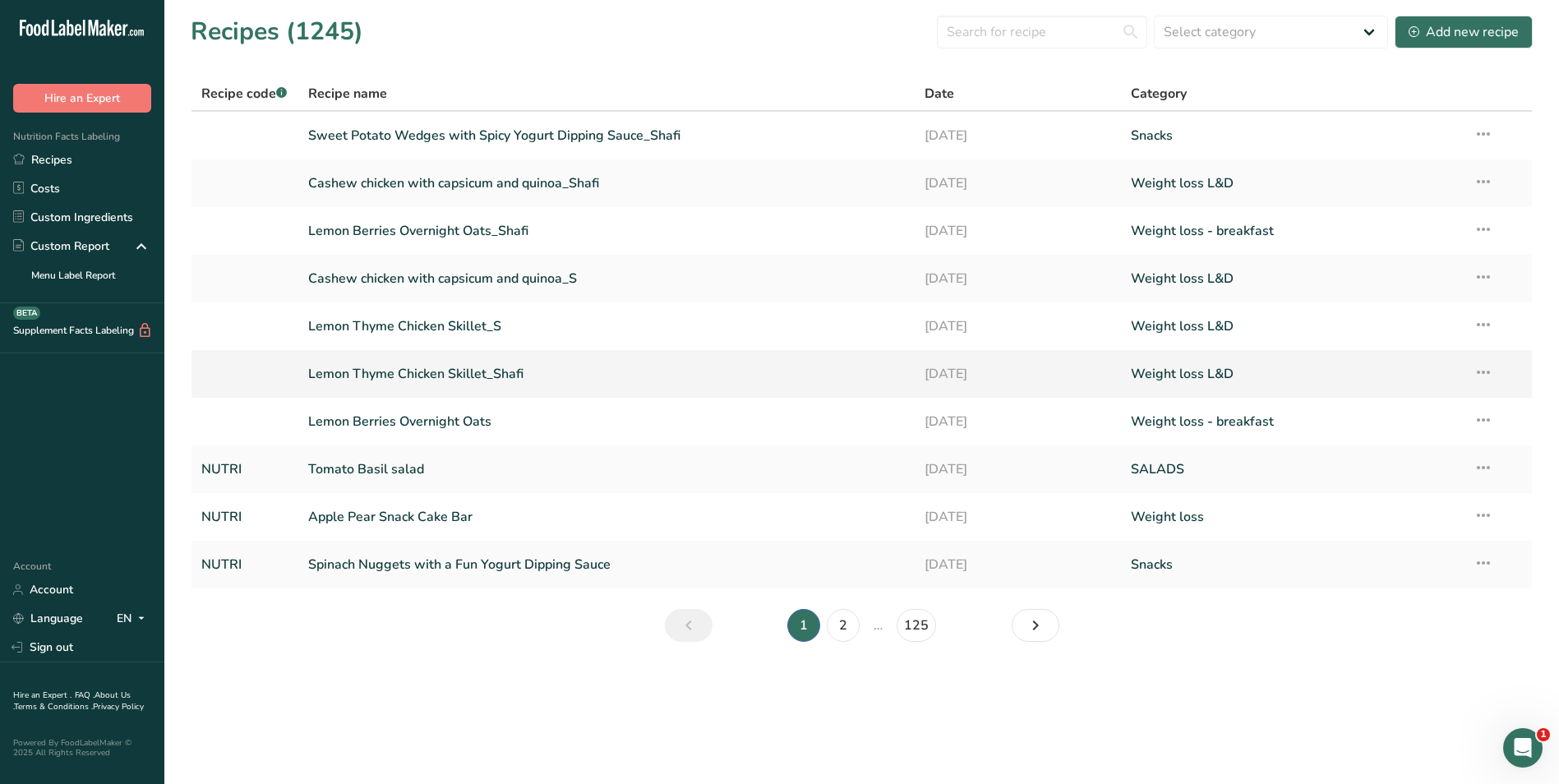
click at [519, 372] on link "Lemon Thyme Chicken Skillet_Shafi" at bounding box center [606, 374] width 597 height 35
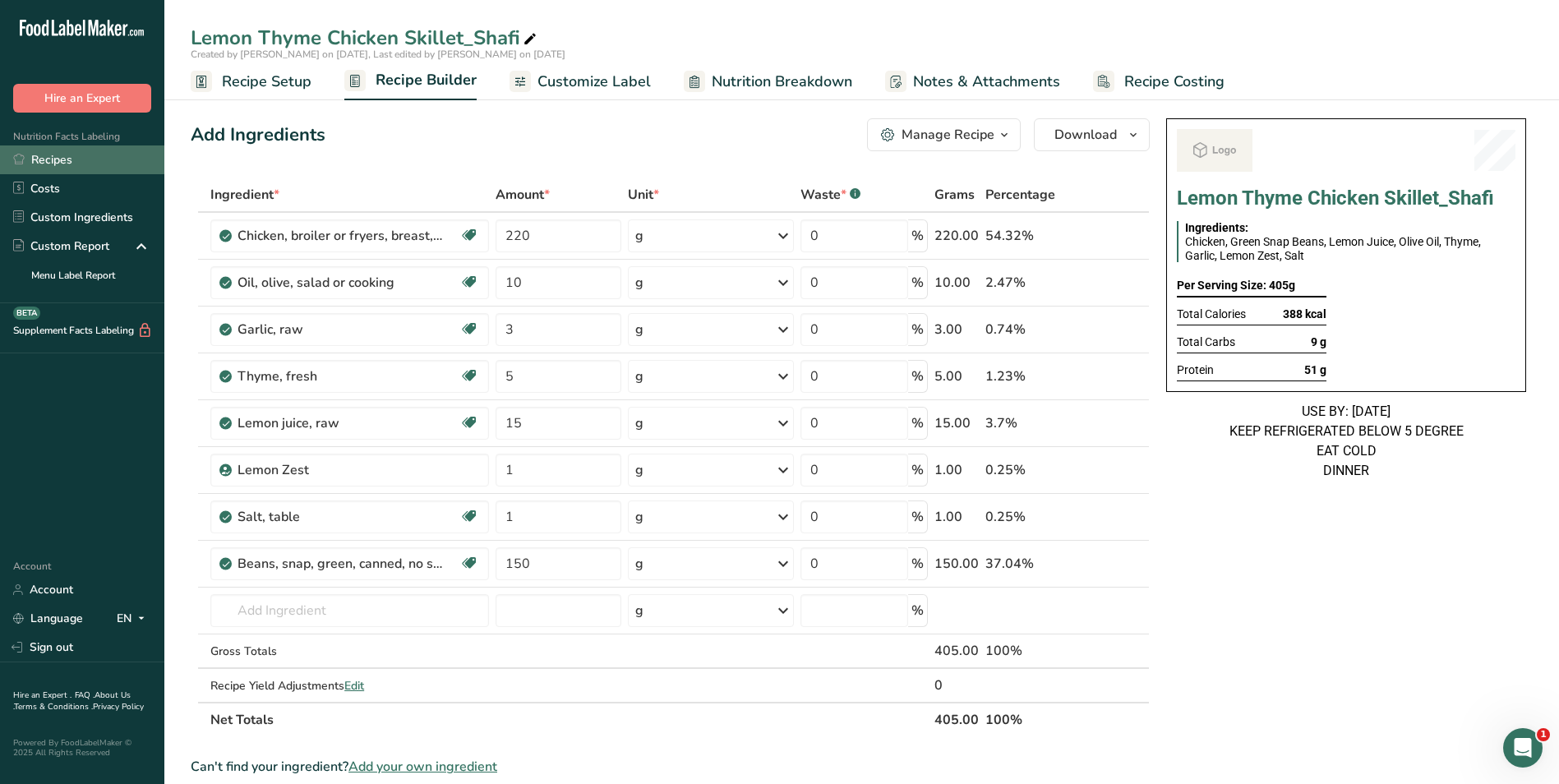
click at [82, 167] on link "Recipes" at bounding box center [82, 160] width 165 height 29
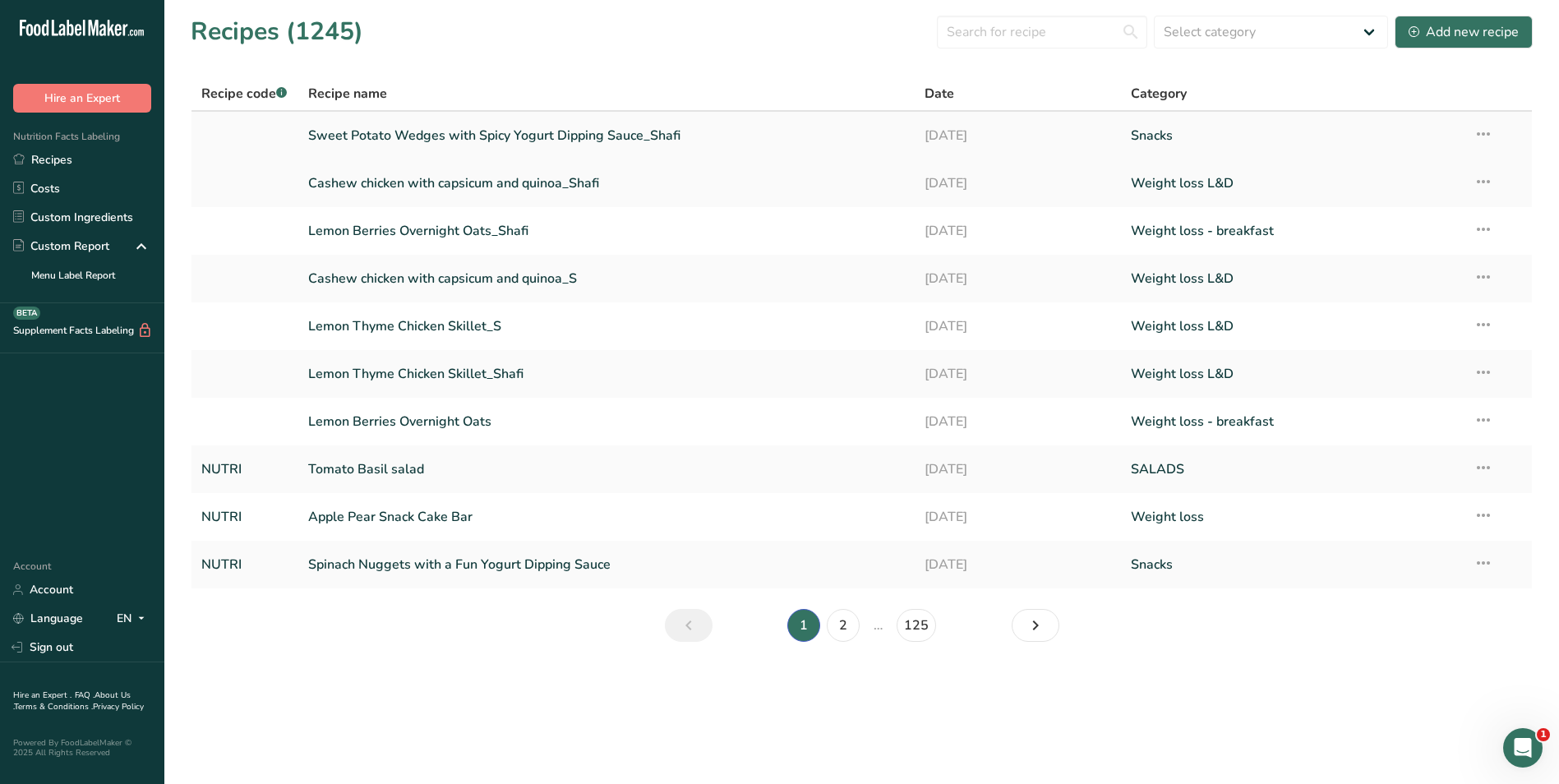
click at [441, 149] on link "Sweet Potato Wedges with Spicy Yogurt Dipping Sauce_Shafi" at bounding box center [606, 136] width 597 height 35
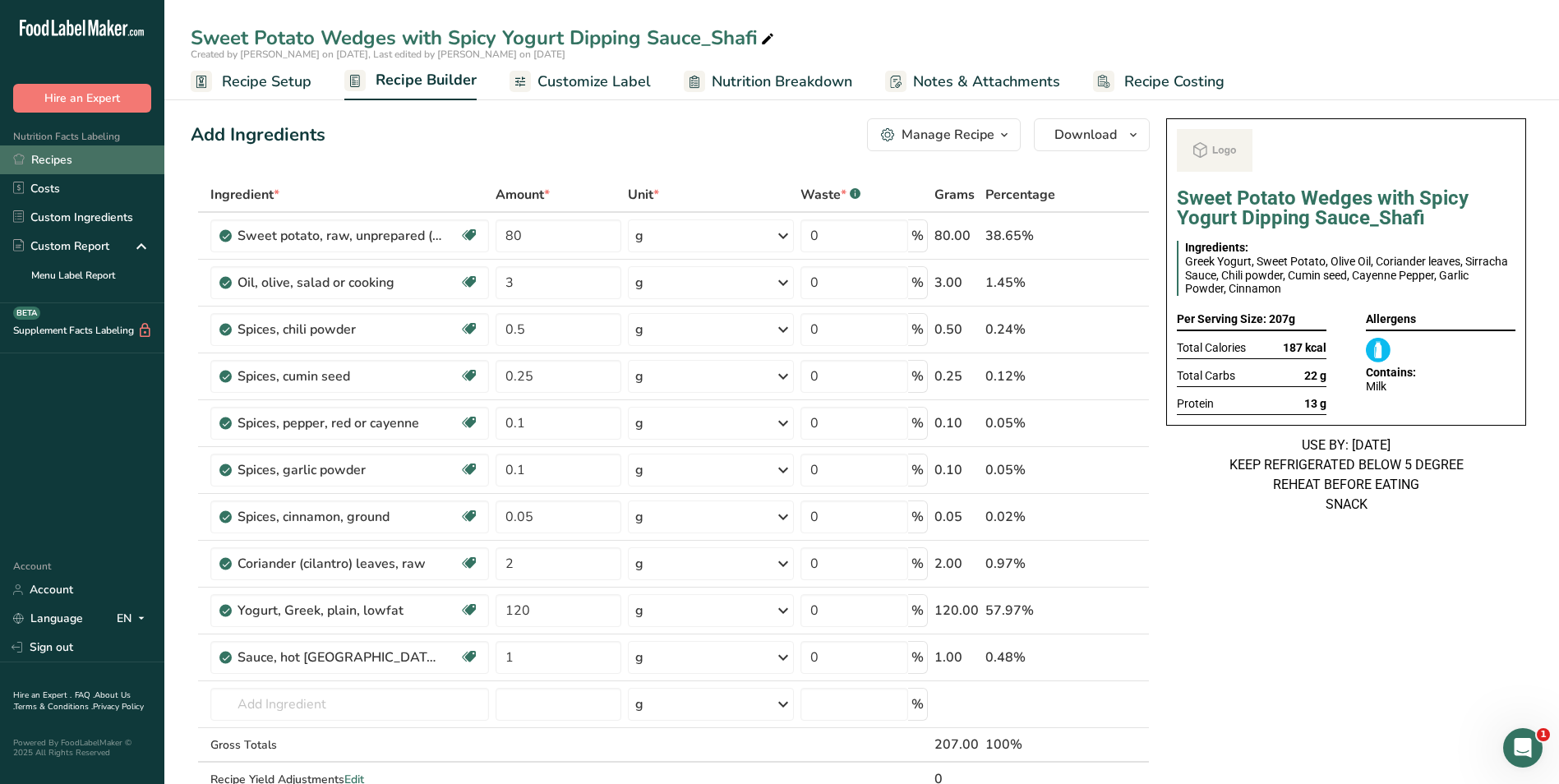
click at [34, 161] on link "Recipes" at bounding box center [82, 160] width 165 height 29
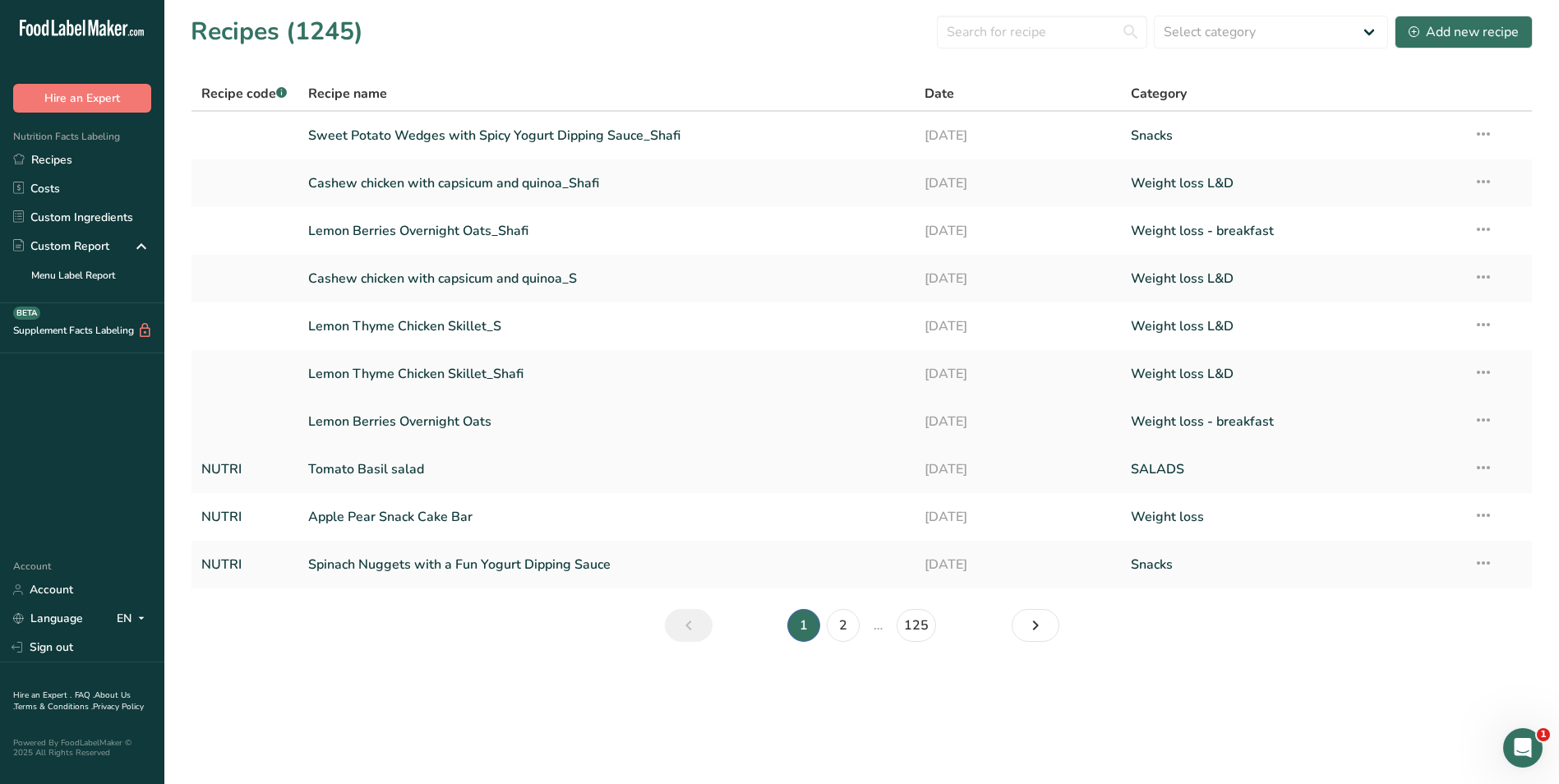
click at [453, 418] on link "Lemon Berries Overnight Oats" at bounding box center [606, 422] width 597 height 35
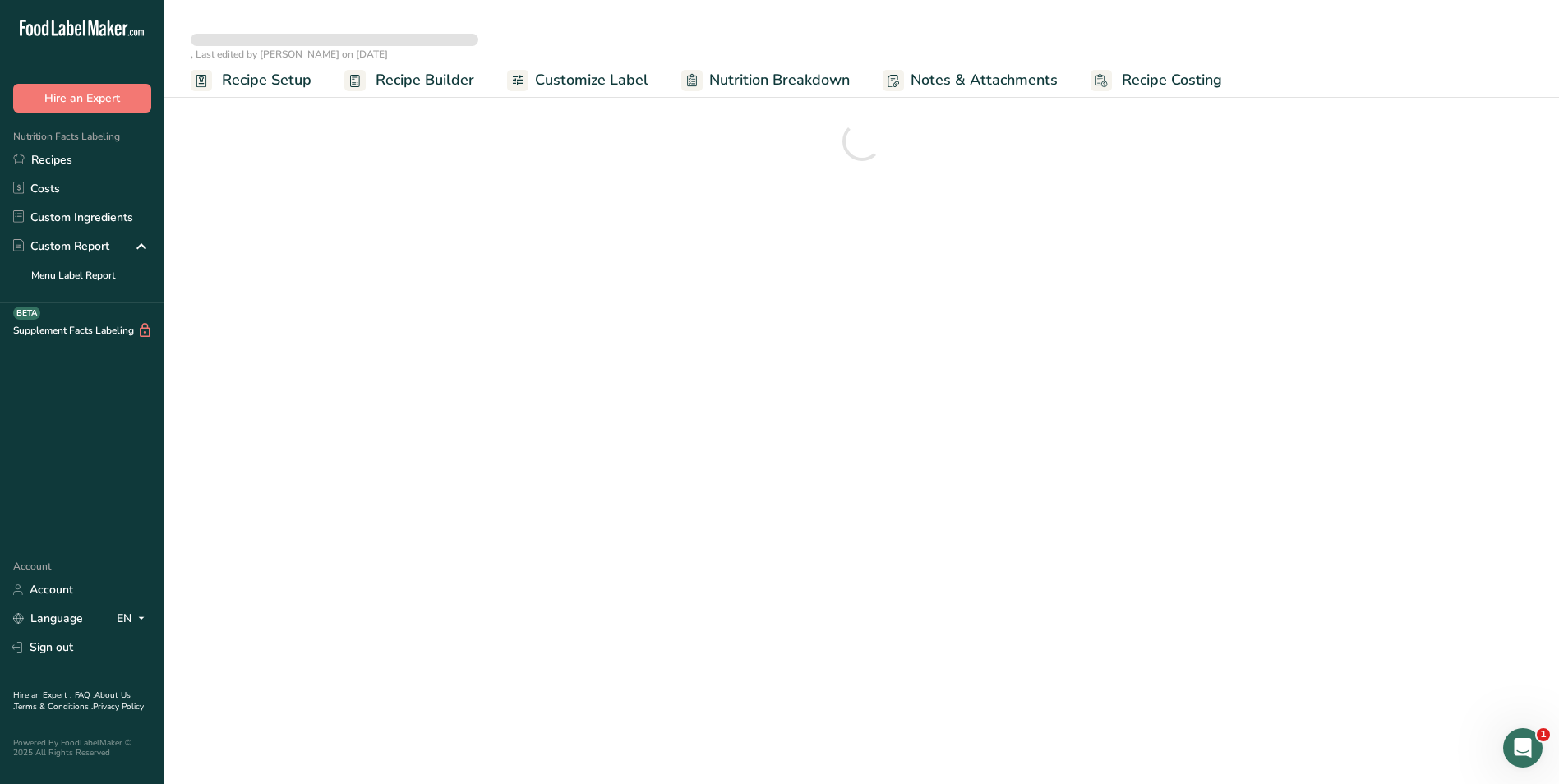
click at [627, 83] on span "Customize Label" at bounding box center [592, 80] width 114 height 22
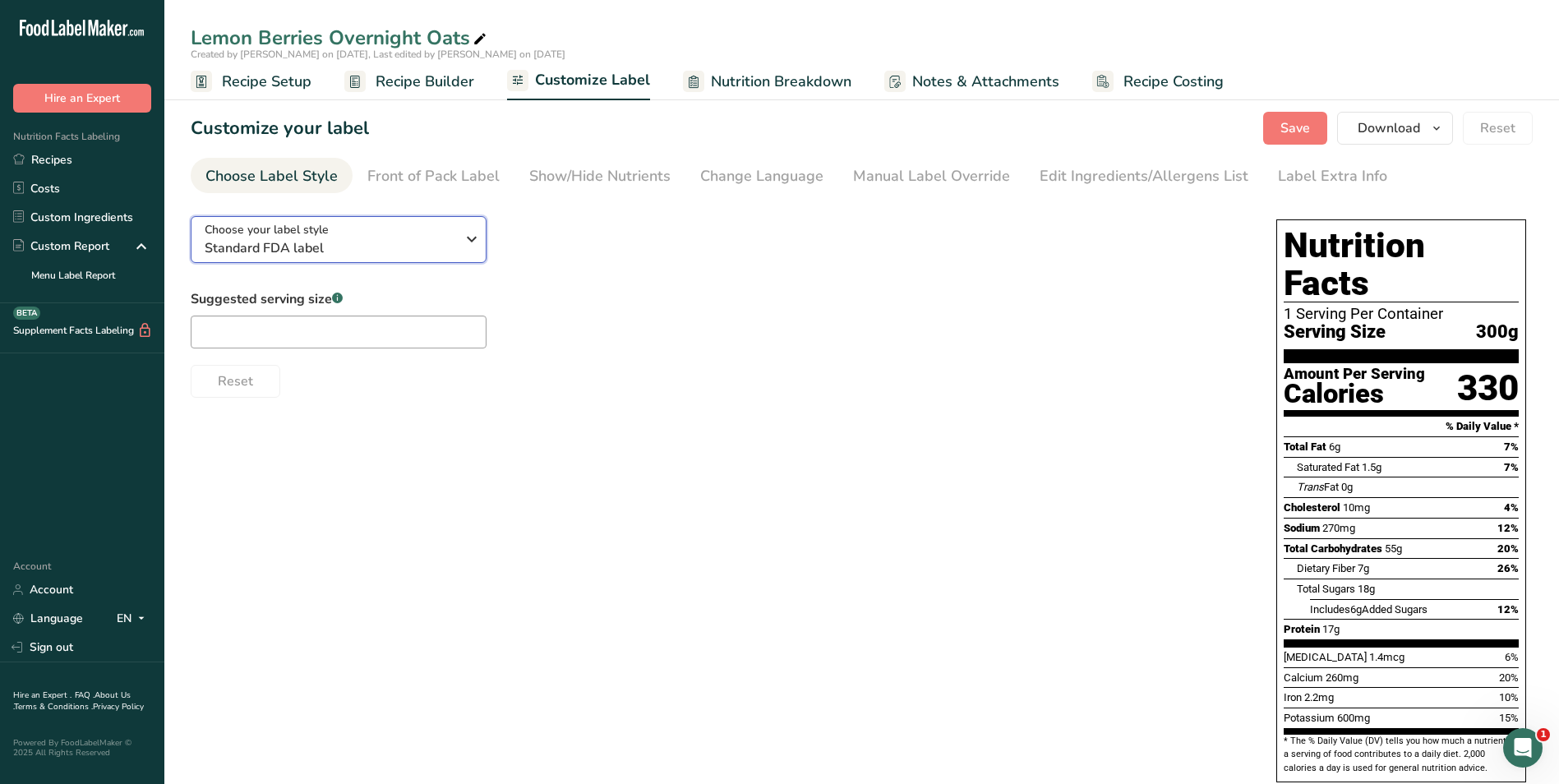
click at [404, 236] on div "Choose your label style Standard FDA label" at bounding box center [329, 239] width 250 height 37
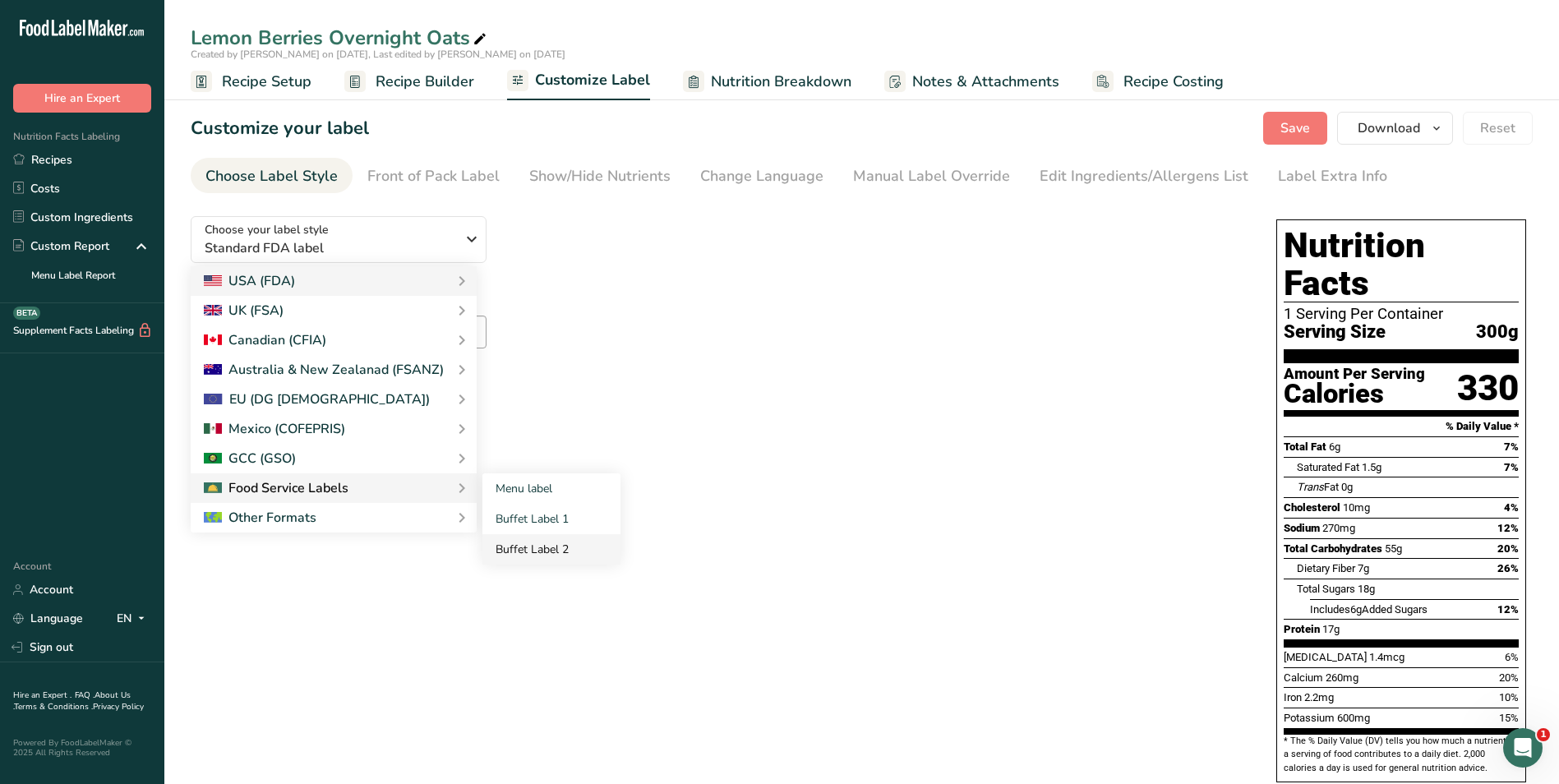
click at [520, 545] on link "Buffet Label 2" at bounding box center [552, 549] width 138 height 30
checkbox input "false"
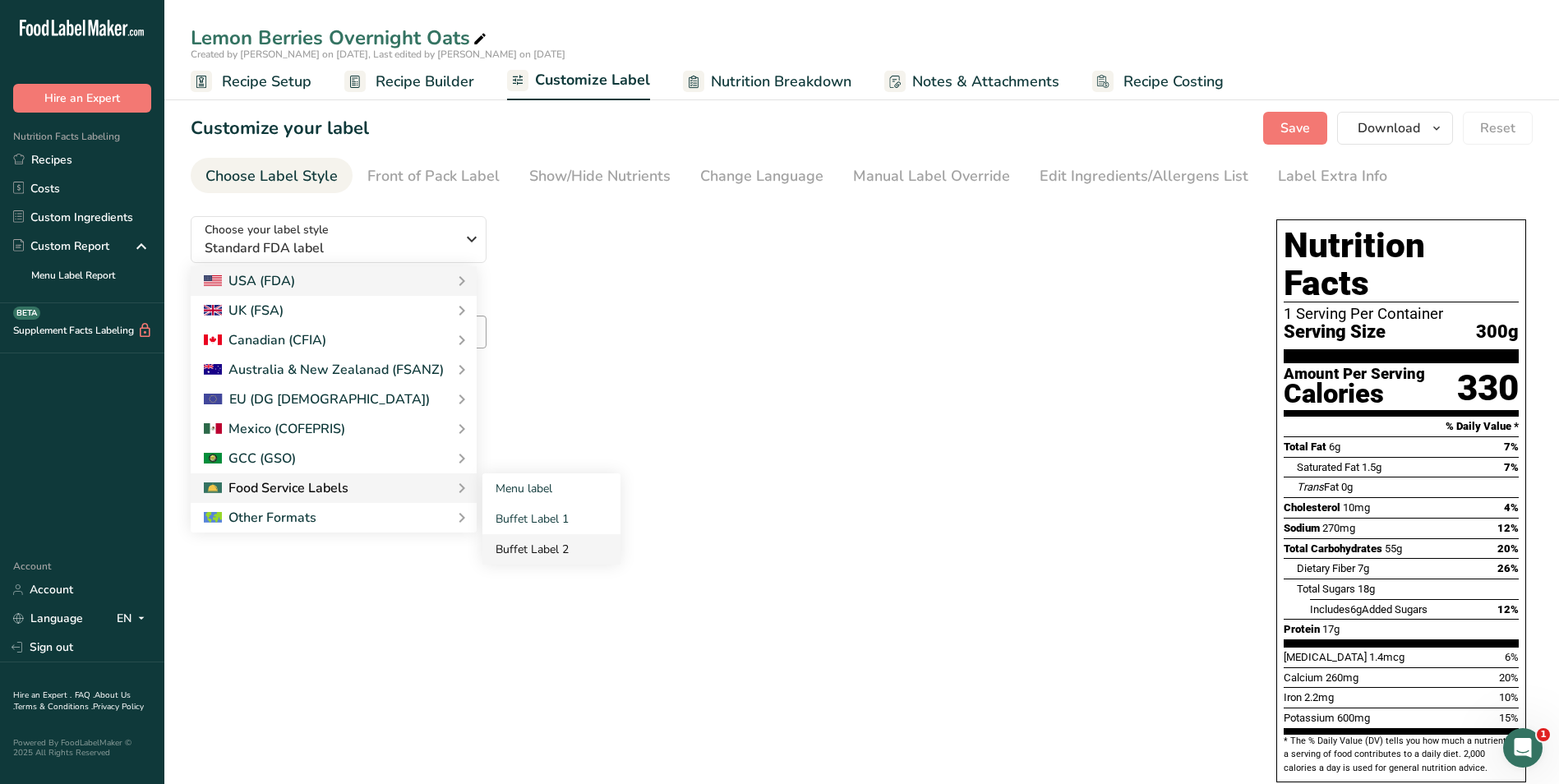
checkbox input "false"
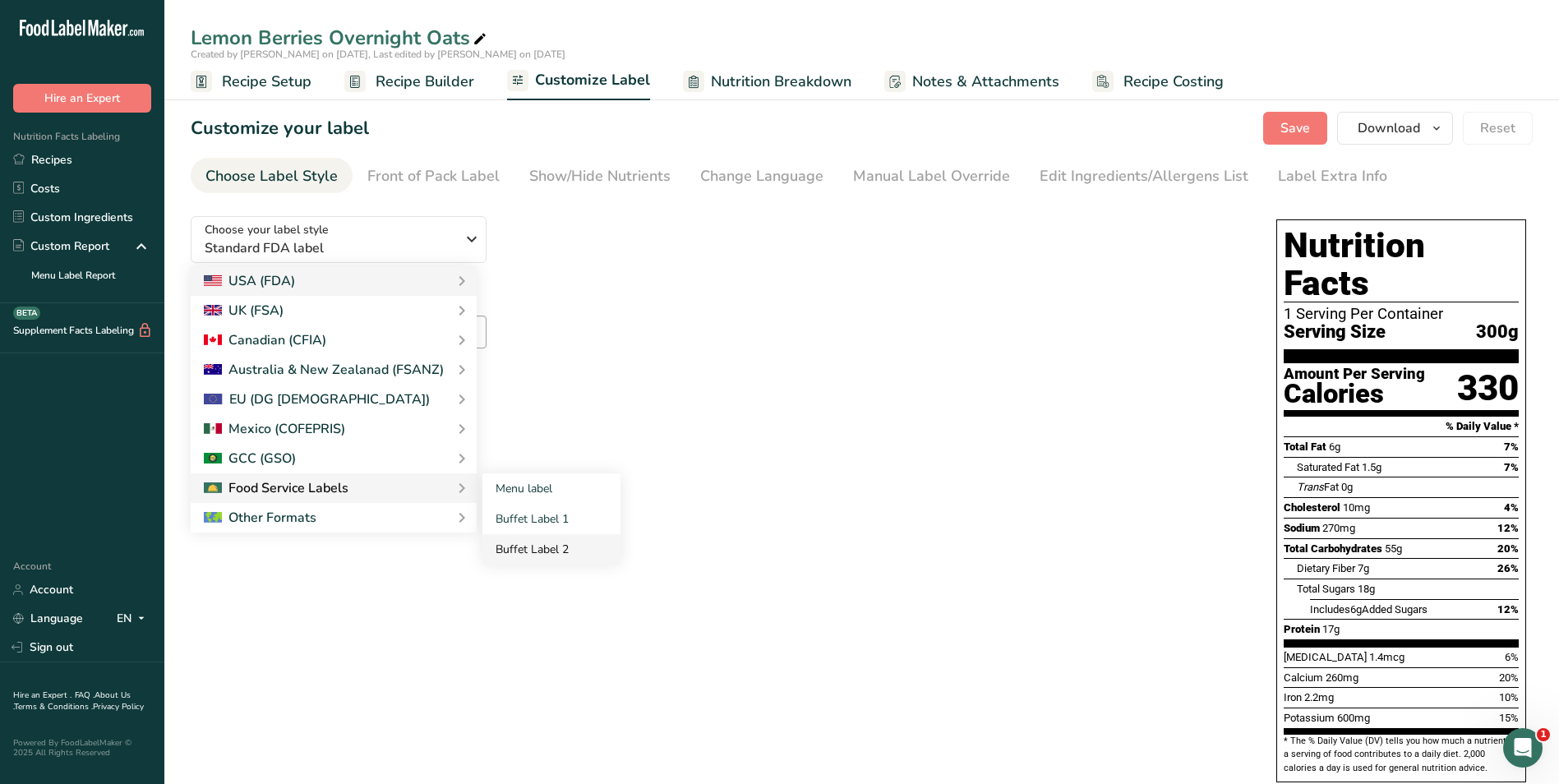
checkbox input "false"
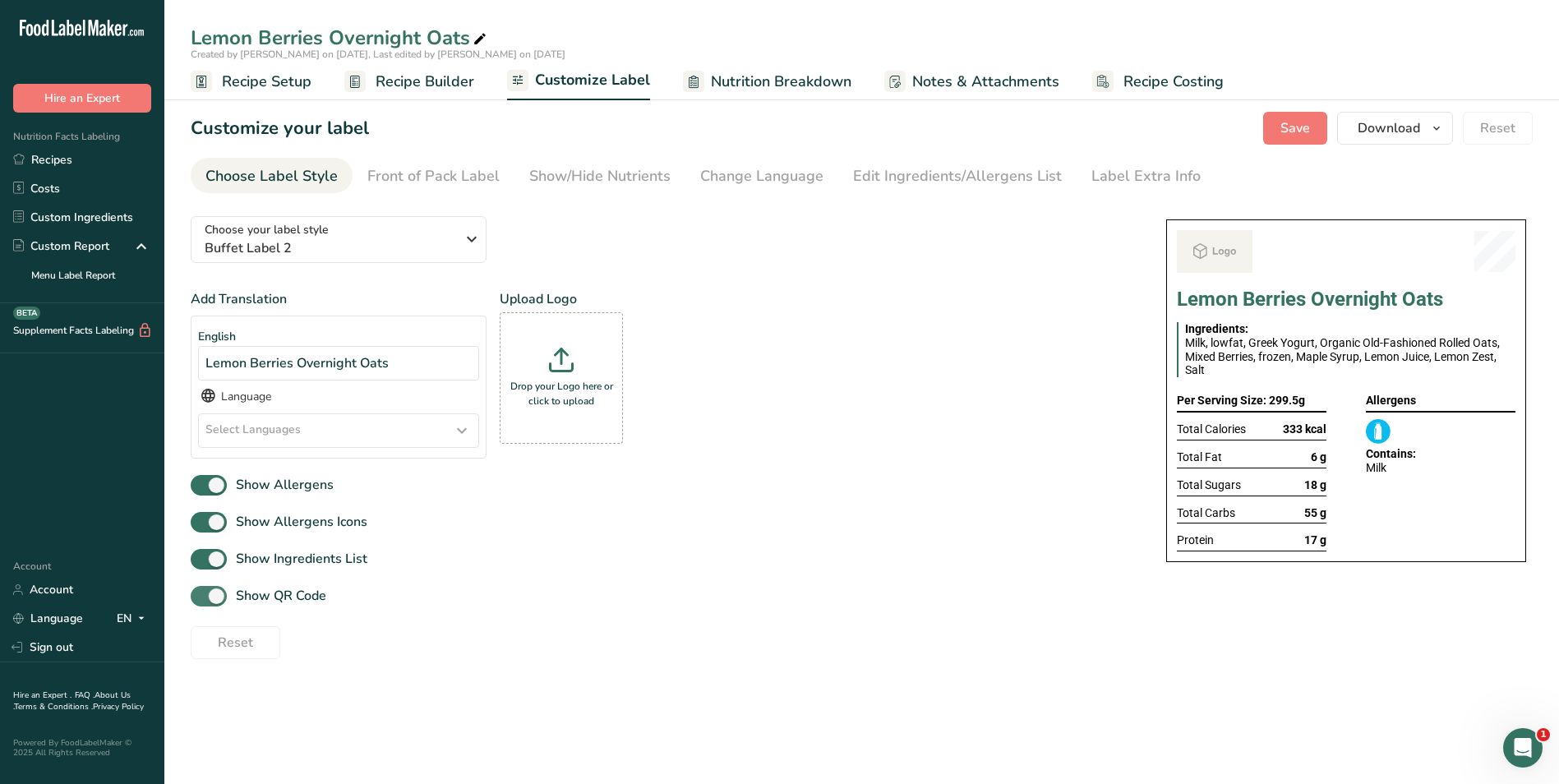
click at [282, 590] on span "Show QR Code" at bounding box center [276, 595] width 100 height 20
click at [201, 590] on input "Show QR Code" at bounding box center [196, 595] width 11 height 11
checkbox input "false"
click at [652, 176] on div "Show/Hide Nutrients" at bounding box center [600, 176] width 142 height 22
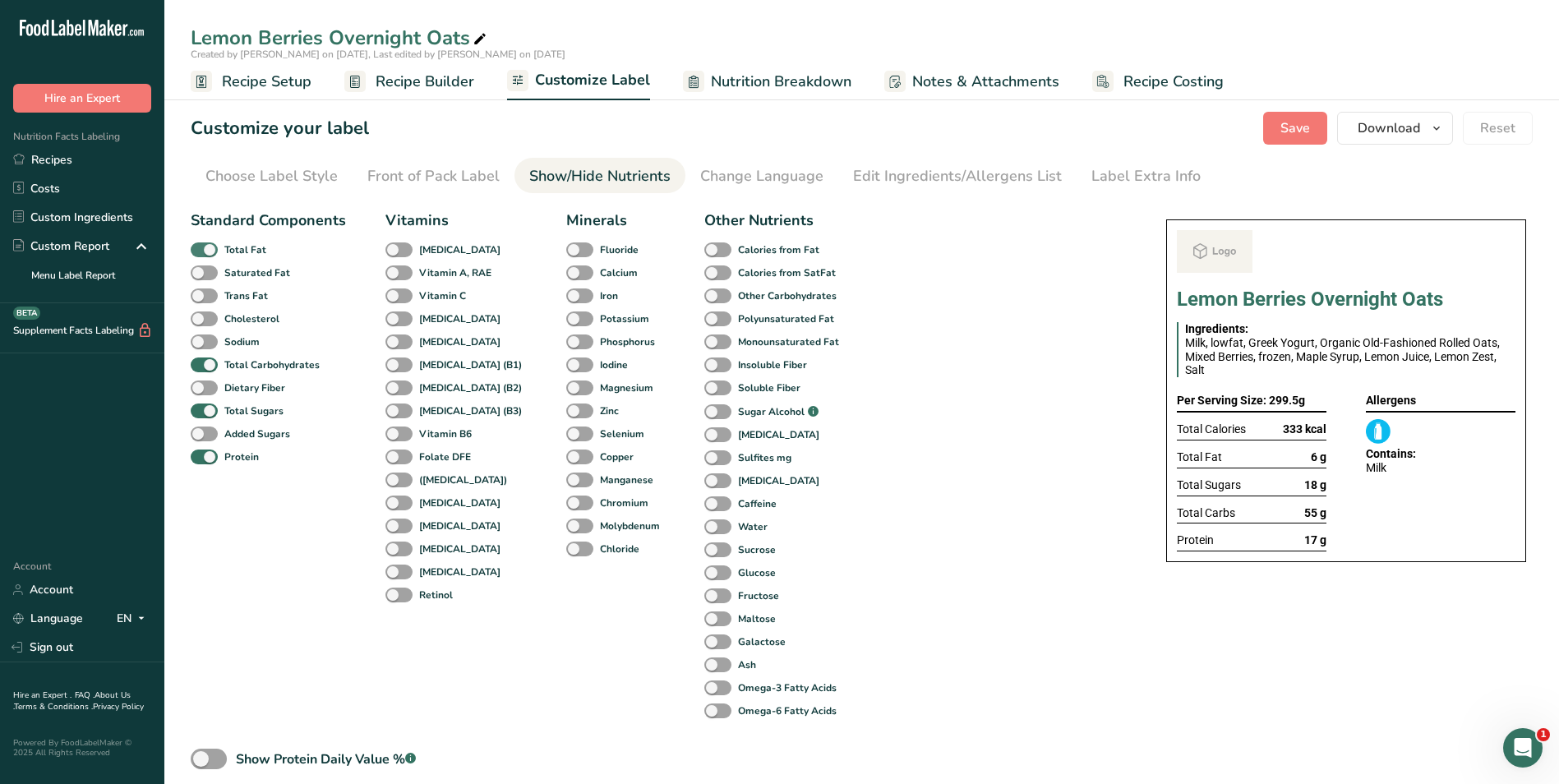
click at [248, 242] on b "Total Fat" at bounding box center [245, 250] width 42 height 15
click at [201, 244] on input "Total Fat" at bounding box center [196, 249] width 11 height 11
checkbox input "false"
click at [217, 430] on span "Added Sugars" at bounding box center [254, 434] width 72 height 15
click at [201, 430] on input "Added Sugars" at bounding box center [196, 433] width 11 height 11
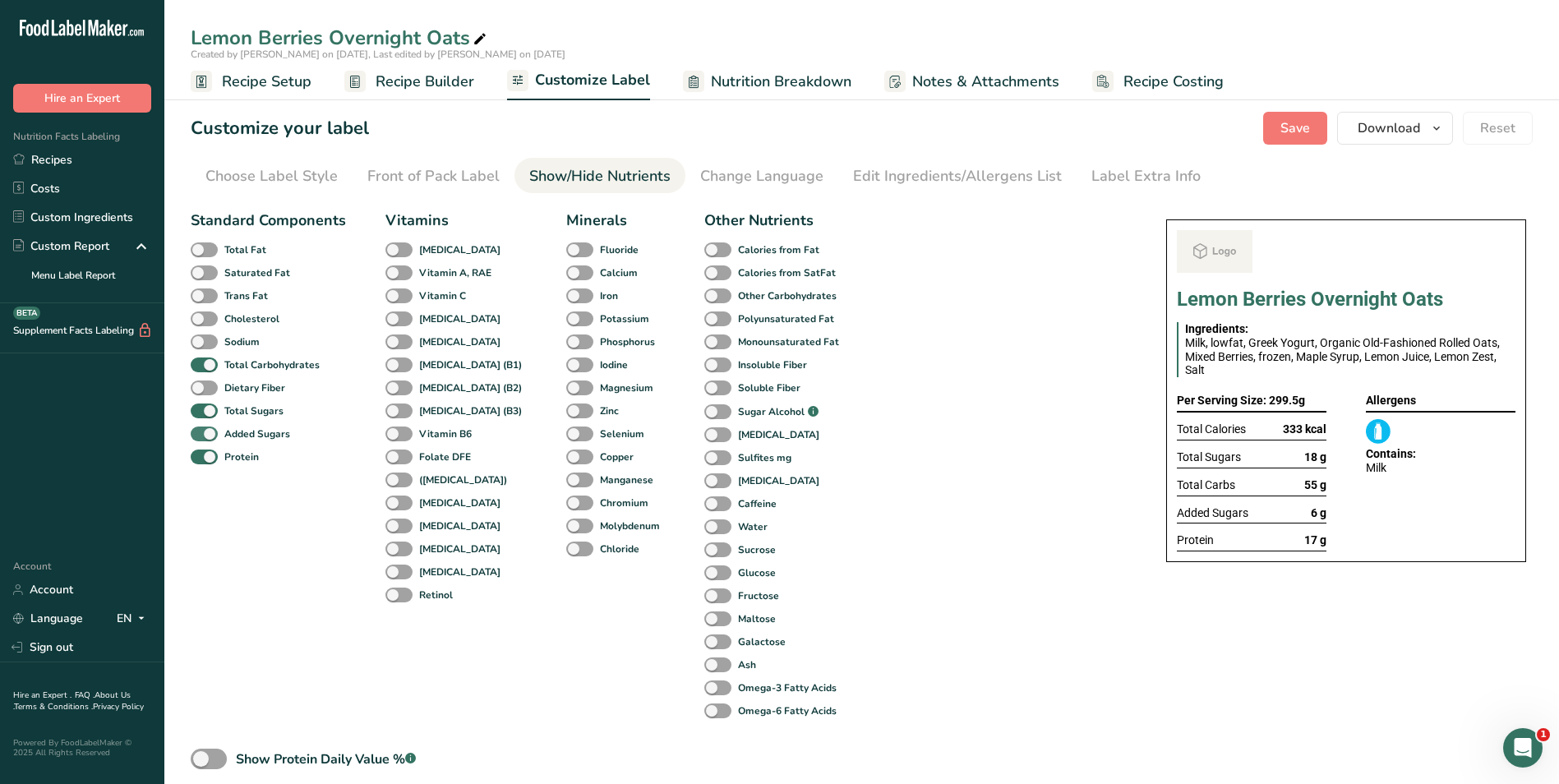
click at [217, 430] on span "Added Sugars" at bounding box center [254, 434] width 72 height 15
click at [201, 430] on input "Added Sugars" at bounding box center [196, 433] width 11 height 11
checkbox input "false"
click at [220, 417] on span "Total Sugars" at bounding box center [250, 411] width 66 height 15
click at [201, 416] on input "Total Sugars" at bounding box center [196, 410] width 11 height 11
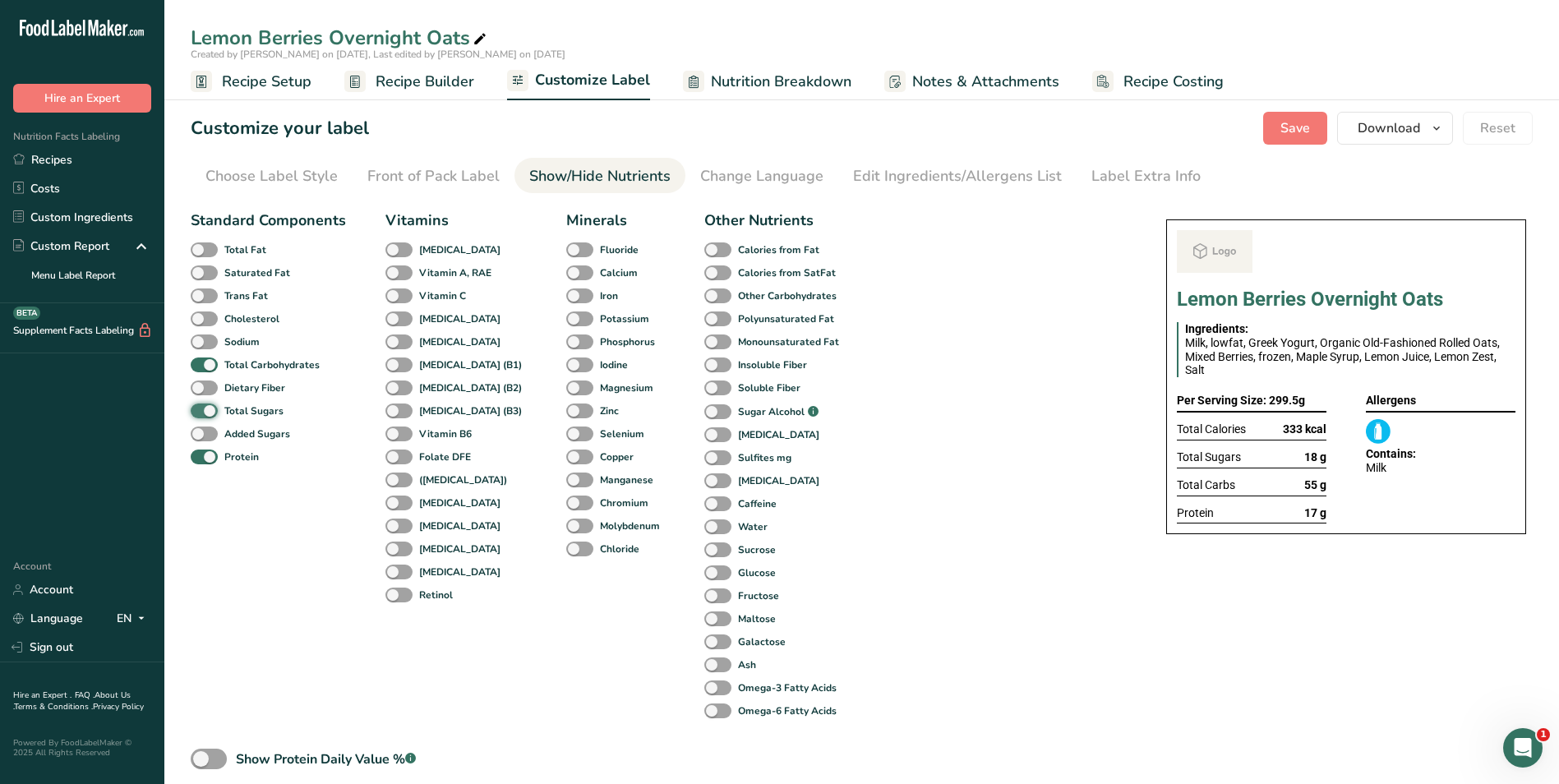
checkbox input "false"
click at [1132, 159] on link "Label Extra Info" at bounding box center [1146, 176] width 110 height 37
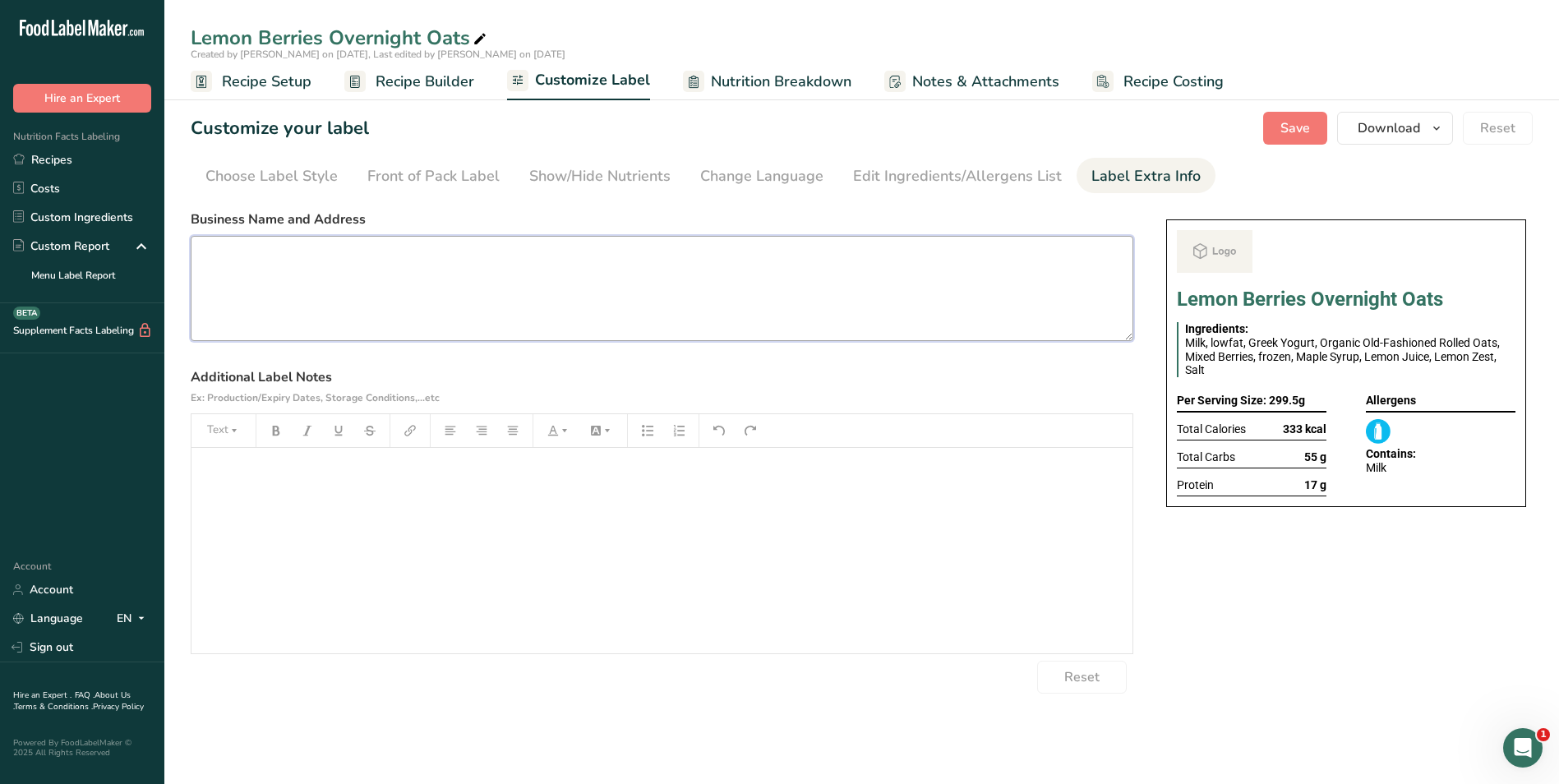
click at [555, 282] on textarea at bounding box center [662, 288] width 943 height 105
paste textarea "USE BY: [DATE] KEEP REFRIGERATED BELOW 5 DEGREE EAT COLD BREAKFAST"
click at [226, 314] on textarea "USE BY: [DATE] KEEP REFRIGERATED BELOW 5 DEGREE EAT COLD BREAKFAST" at bounding box center [662, 288] width 943 height 105
click at [320, 320] on textarea "USE BY: [DATE] KEEP REFRIGERATED BELOW 5 DEGREE EAT COLD BREAKFAST" at bounding box center [662, 288] width 943 height 105
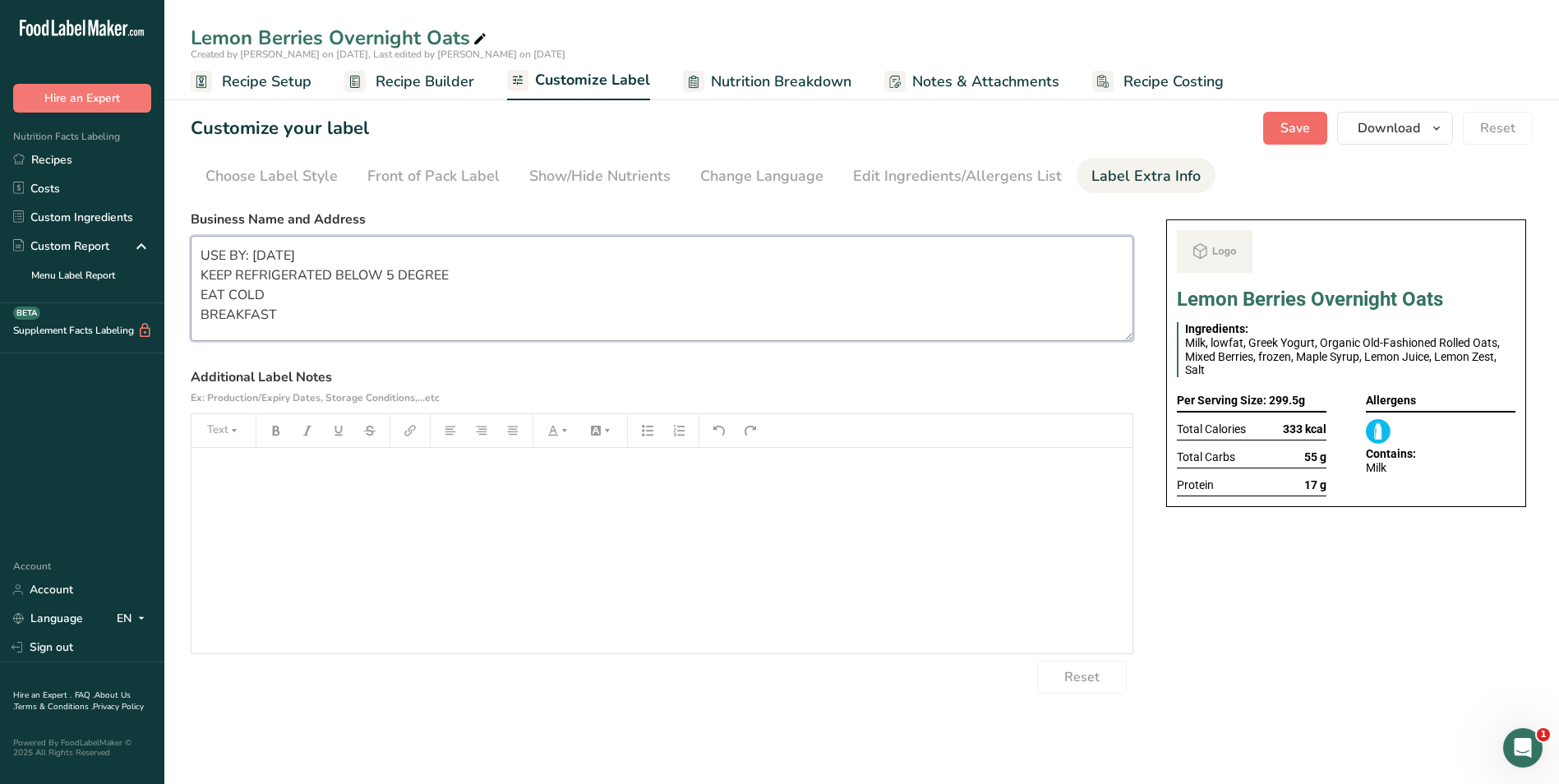
type textarea "USE BY: [DATE] KEEP REFRIGERATED BELOW 5 DEGREE EAT COLD BREAKFAST"
click at [1308, 122] on span "Save" at bounding box center [1295, 128] width 30 height 20
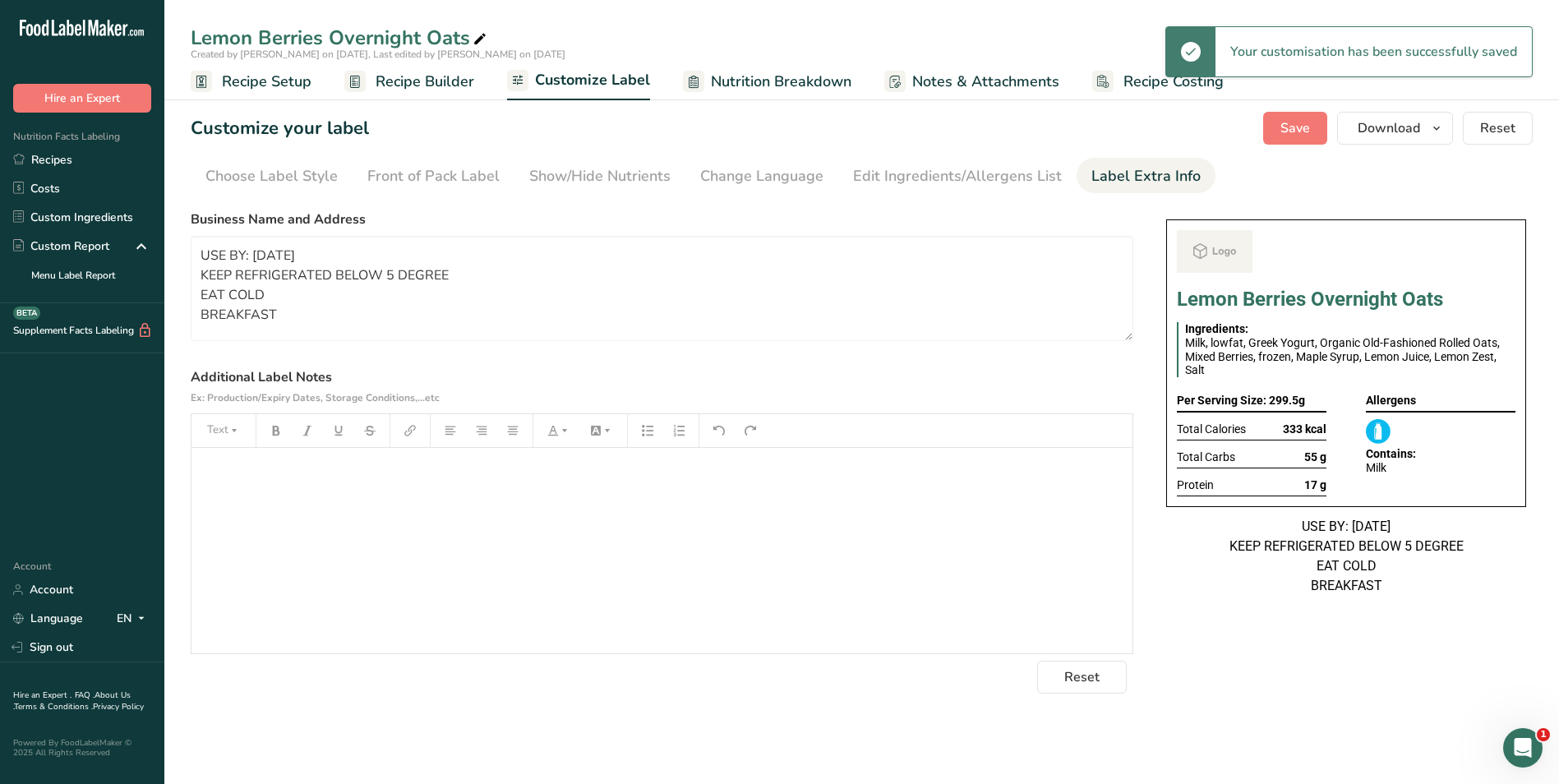
click at [1436, 105] on section "Customize your label Save Download Choose what to show on your downloaded label…" at bounding box center [861, 403] width 1394 height 634
click at [1407, 134] on span "Download" at bounding box center [1389, 128] width 63 height 20
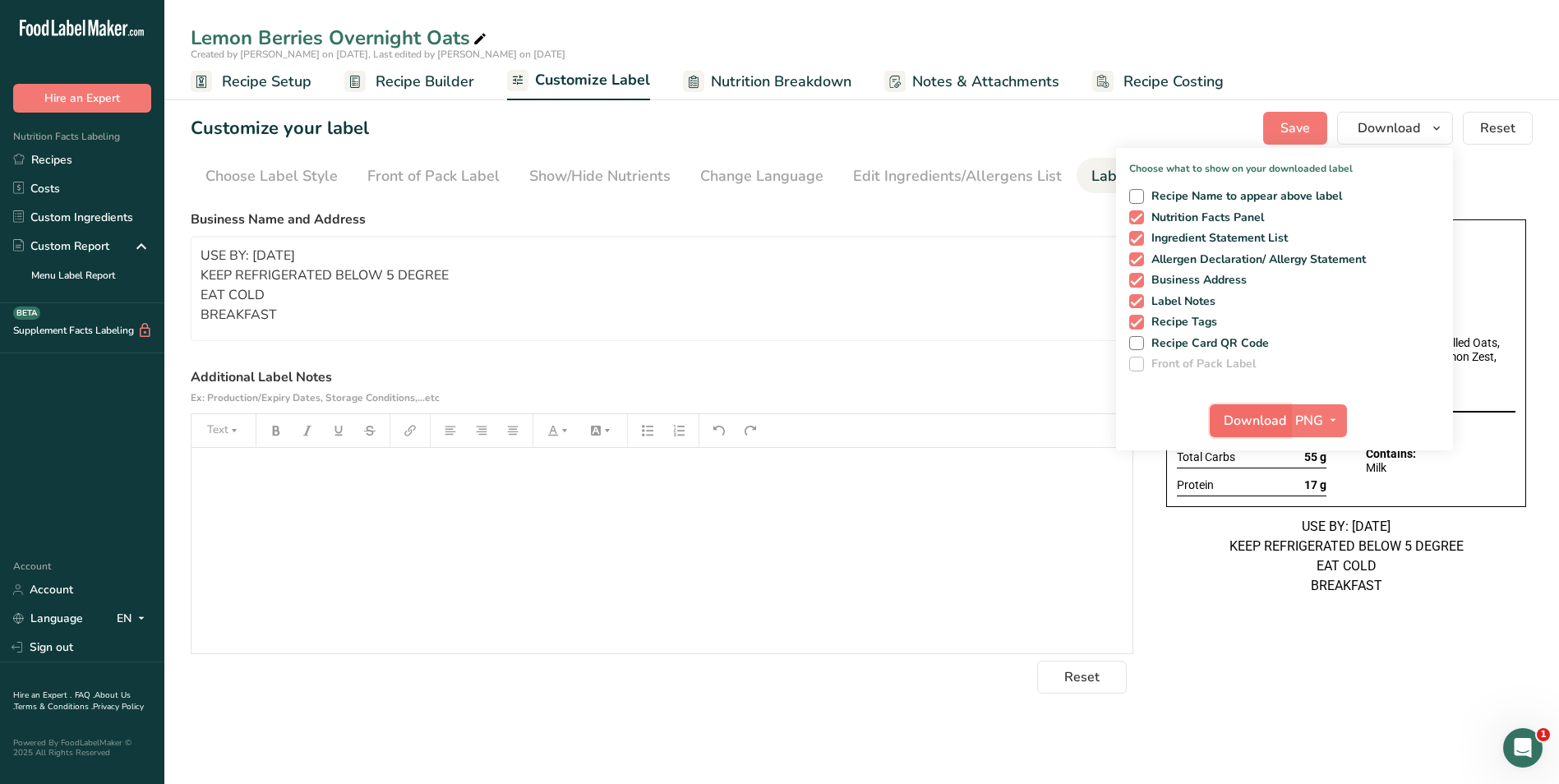
click at [1253, 422] on span "Download" at bounding box center [1255, 421] width 63 height 20
click at [45, 156] on link "Recipes" at bounding box center [82, 160] width 165 height 29
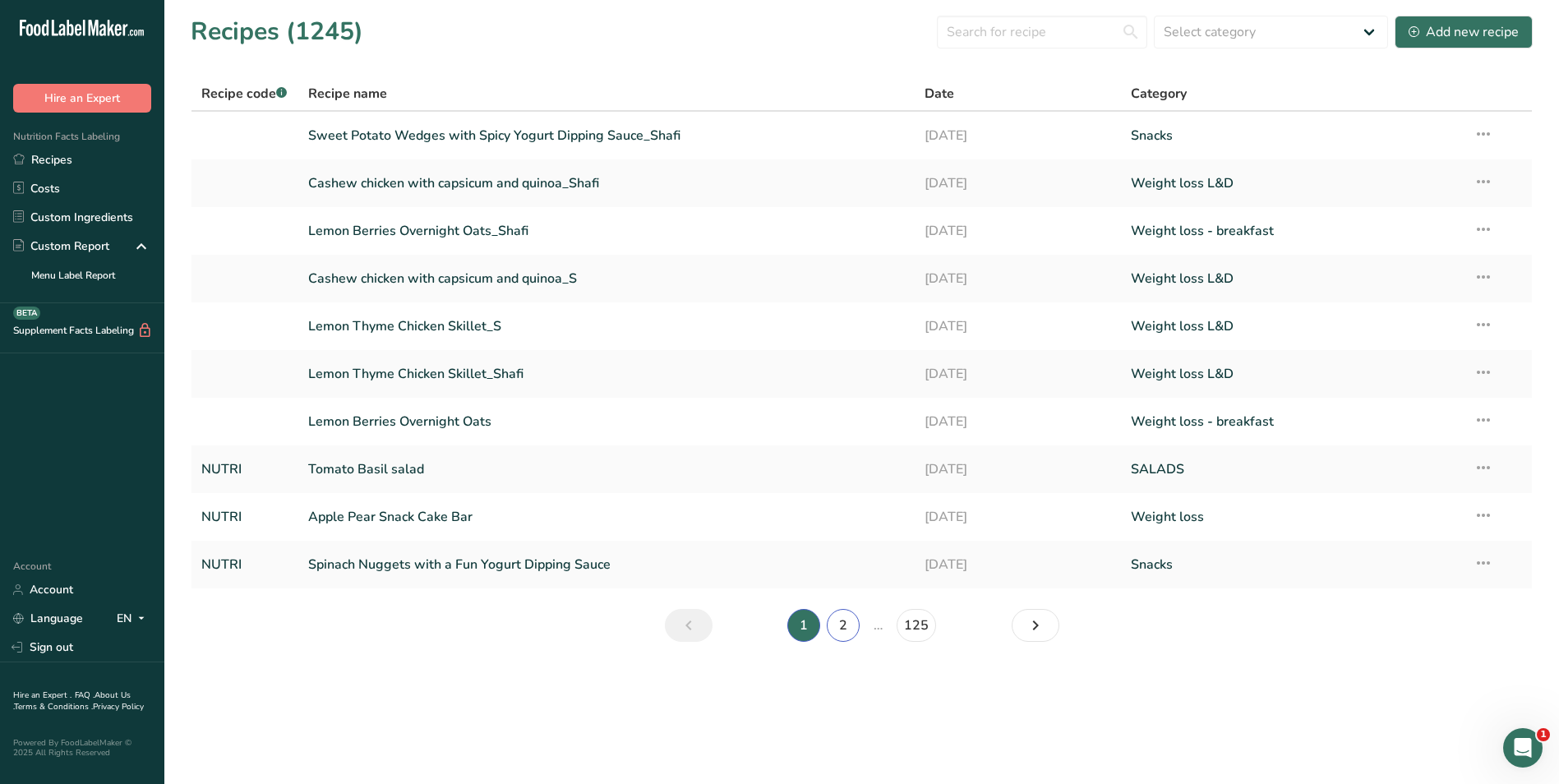
click at [836, 627] on link "2" at bounding box center [843, 625] width 33 height 33
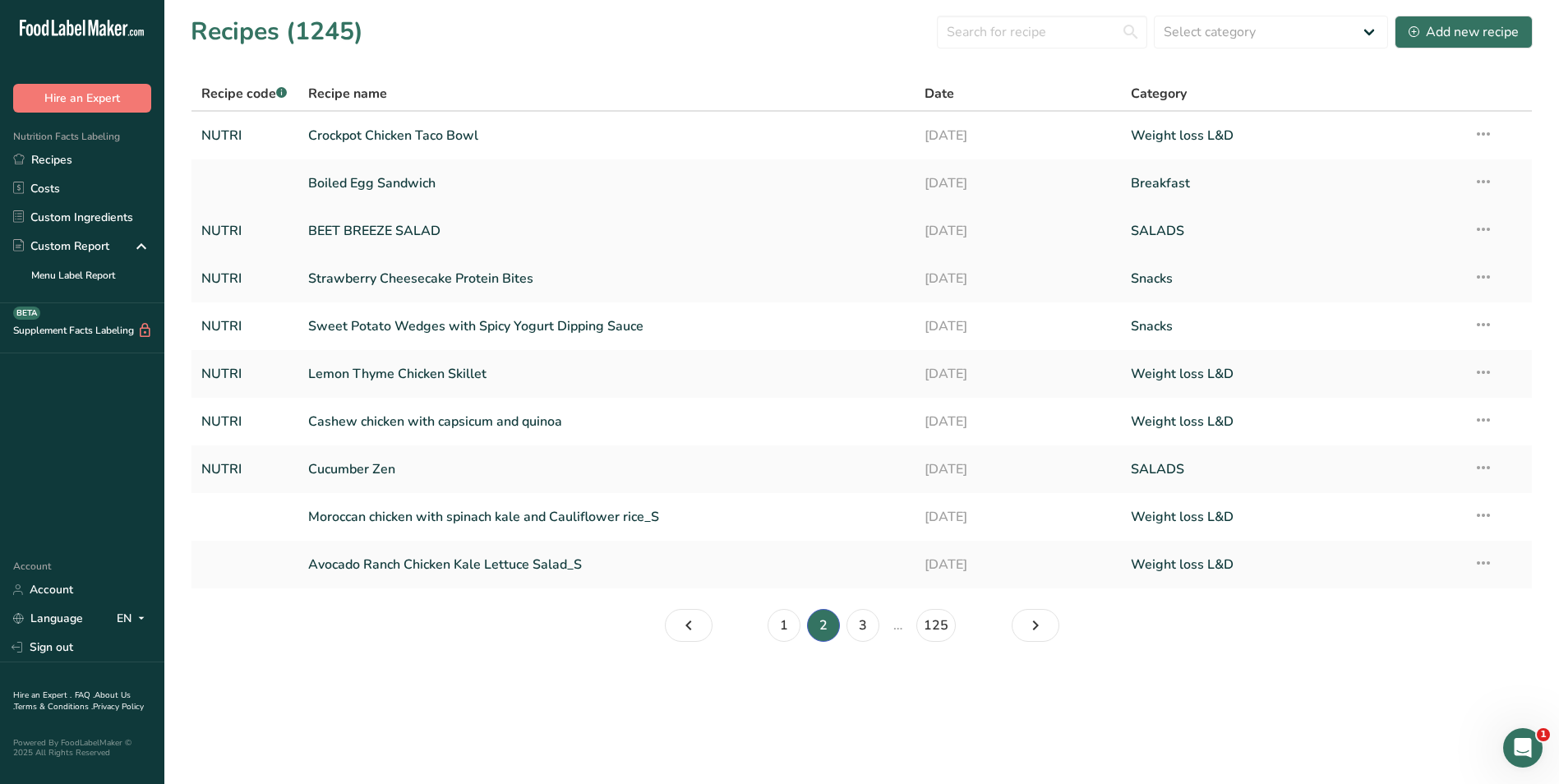
click at [460, 224] on link "BEET BREEZE SALAD" at bounding box center [606, 231] width 597 height 35
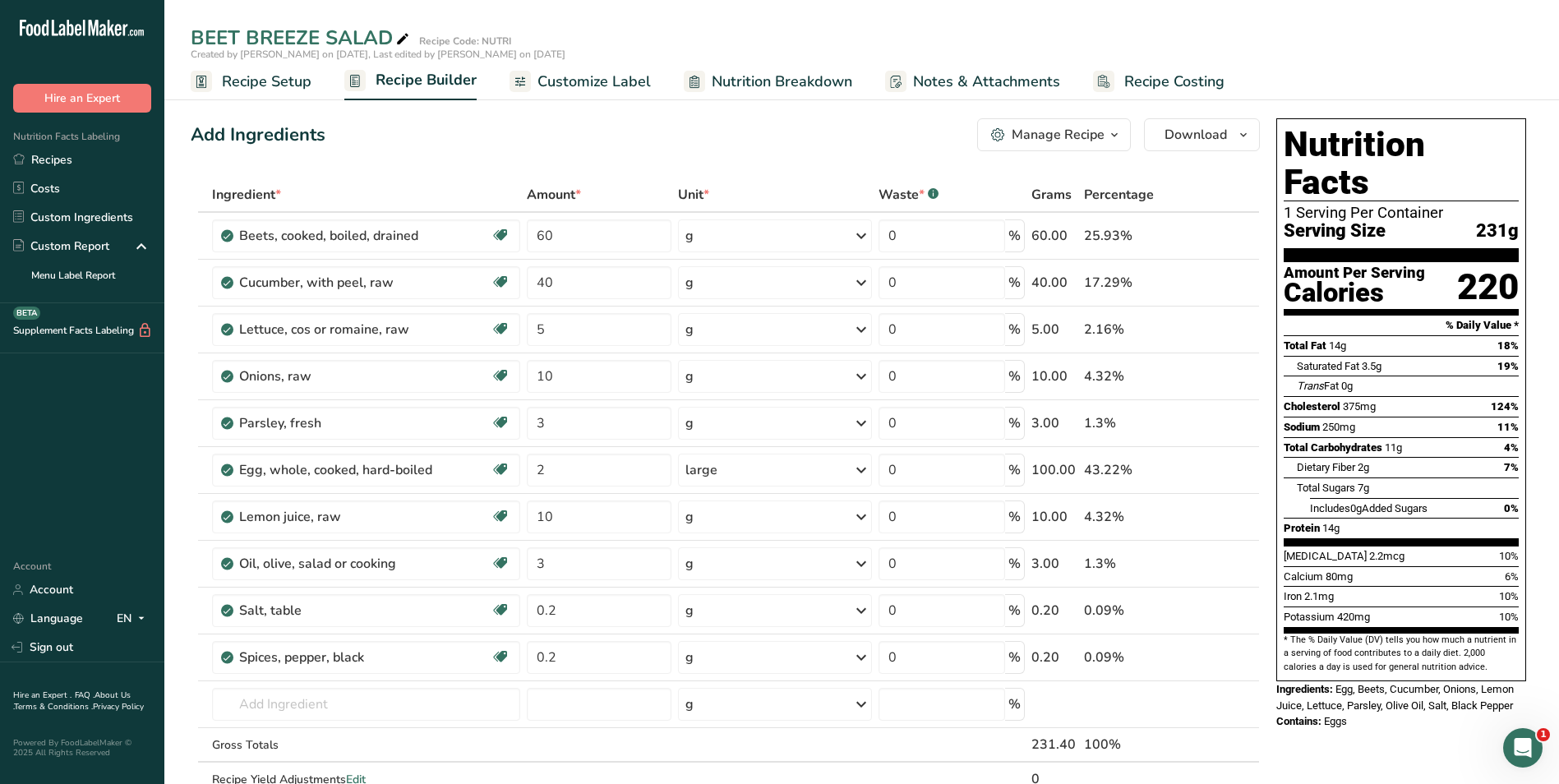
click at [623, 86] on span "Customize Label" at bounding box center [595, 82] width 114 height 22
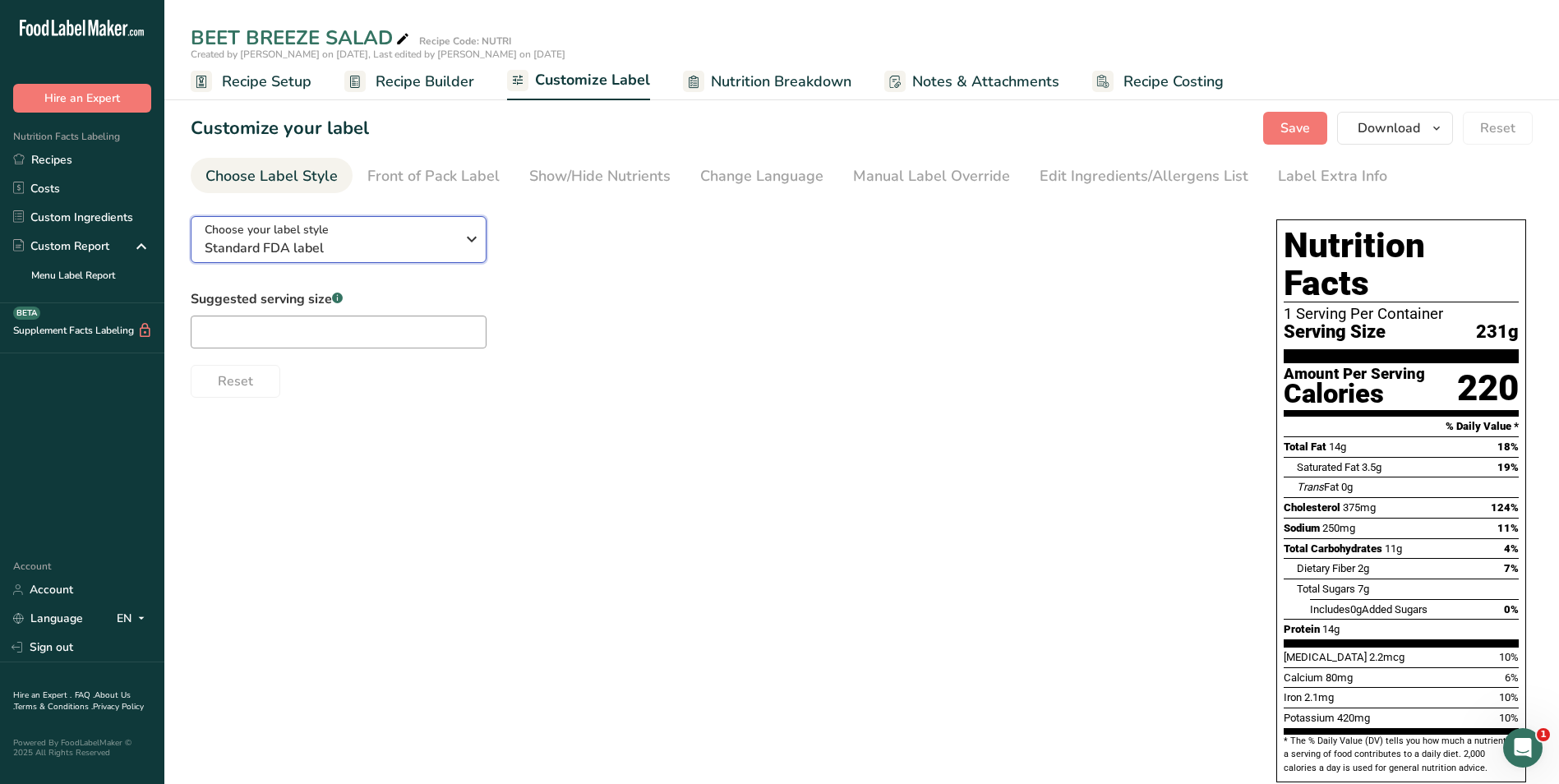
click at [358, 232] on div "Choose your label style Standard FDA label" at bounding box center [329, 239] width 250 height 37
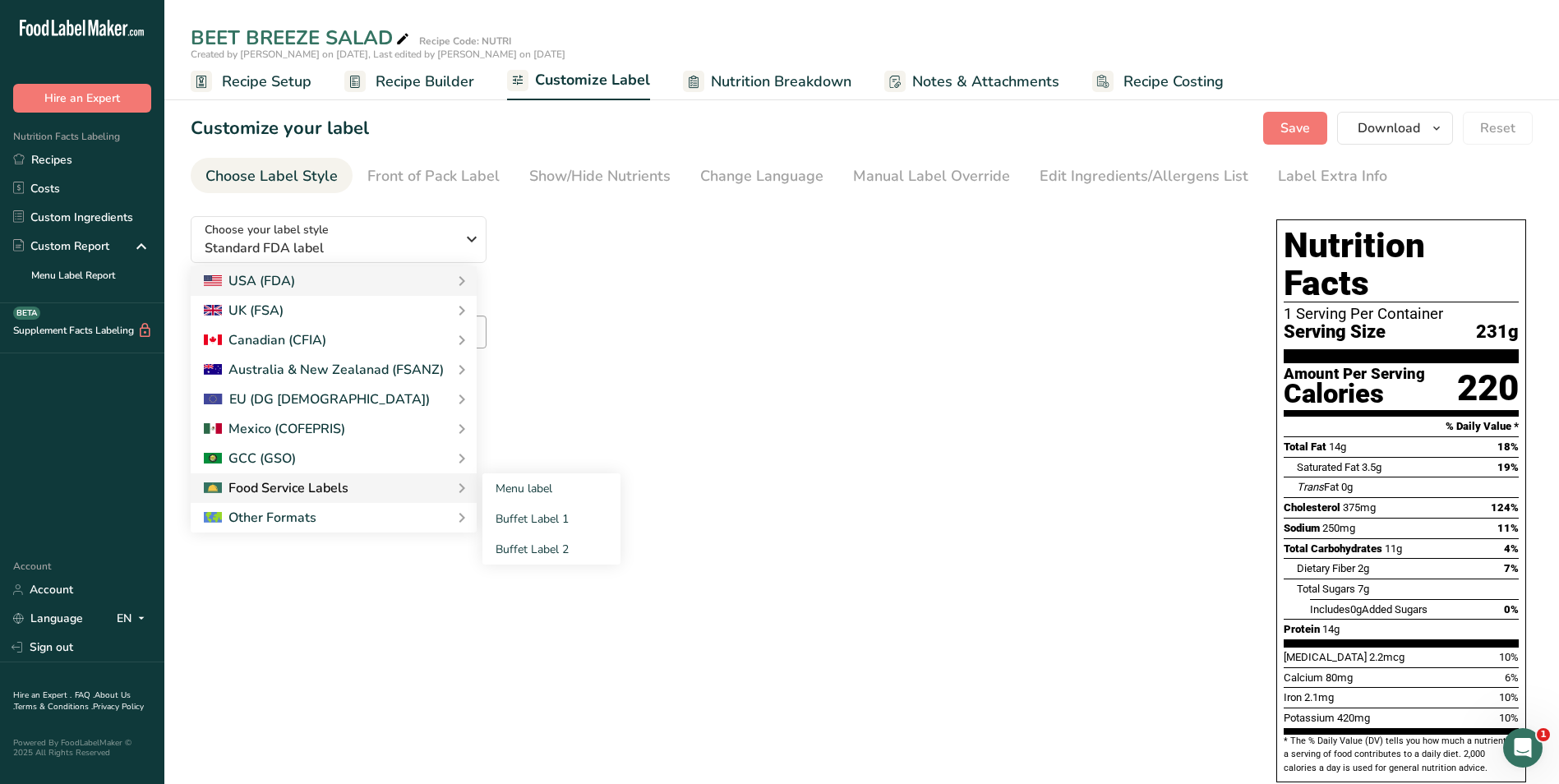
click at [327, 486] on div "Food Service Labels" at bounding box center [276, 488] width 145 height 20
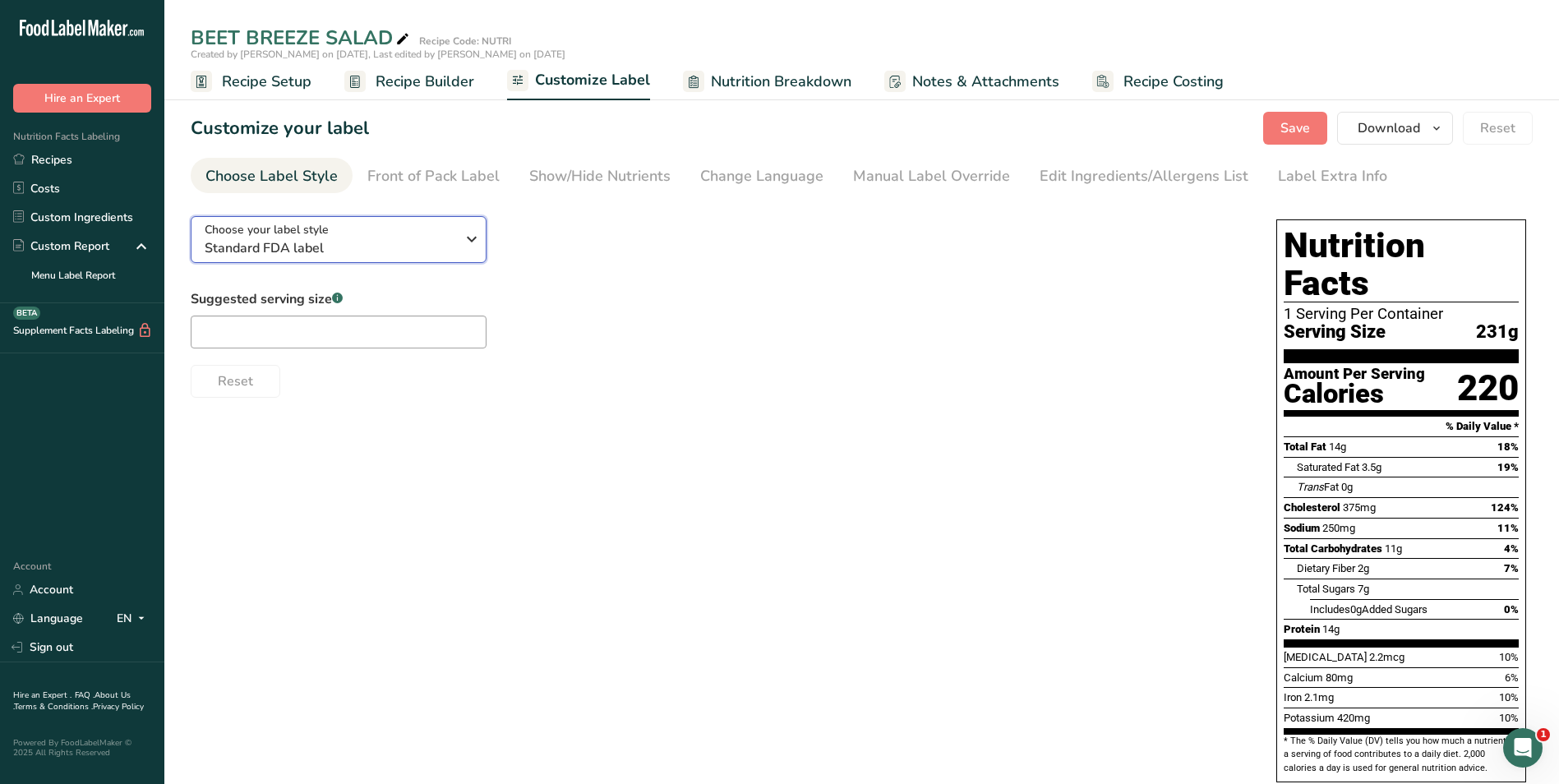
click at [442, 236] on div "Choose your label style Standard FDA label" at bounding box center [329, 239] width 250 height 37
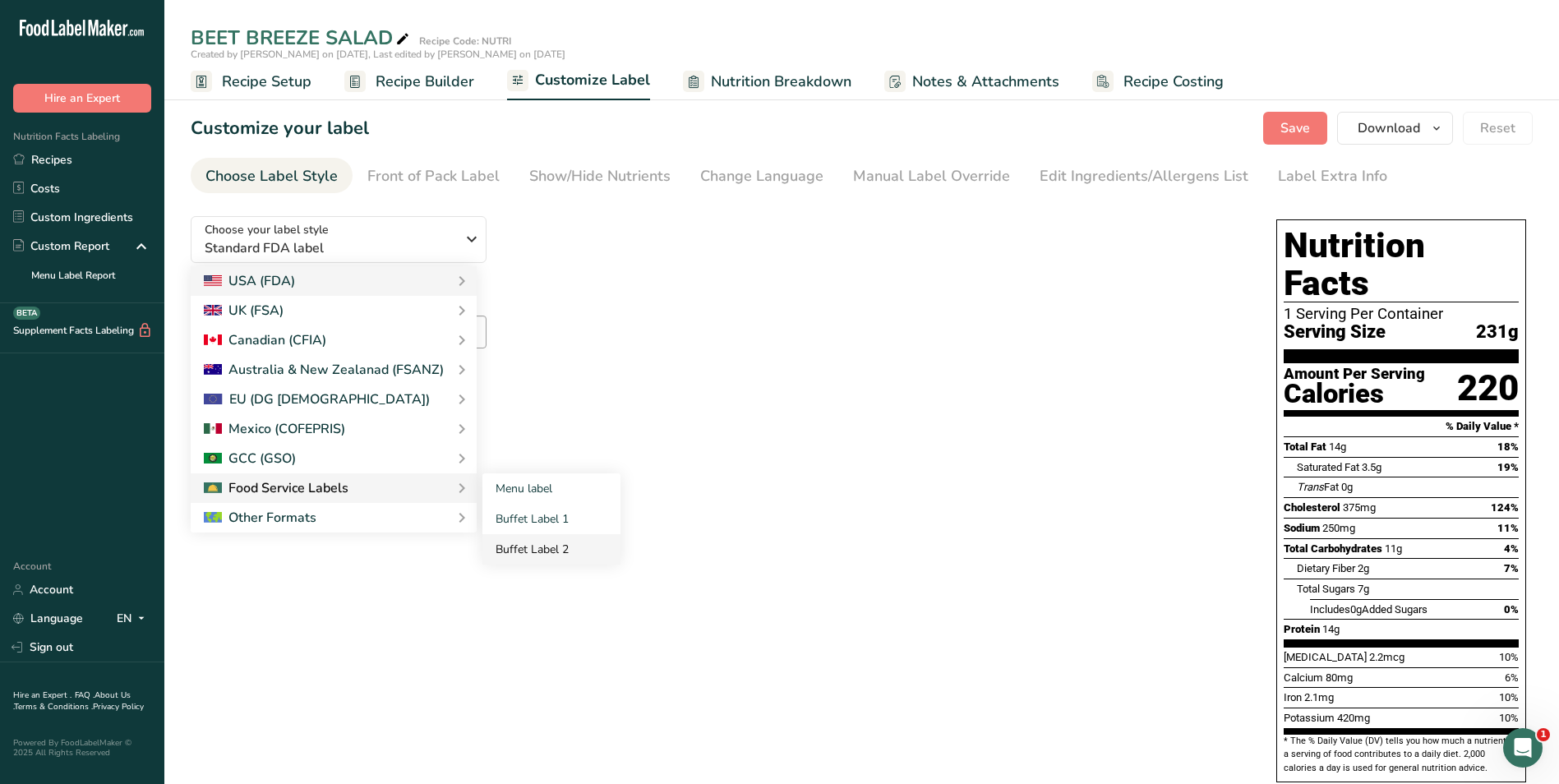
click at [549, 542] on link "Buffet Label 2" at bounding box center [552, 549] width 138 height 30
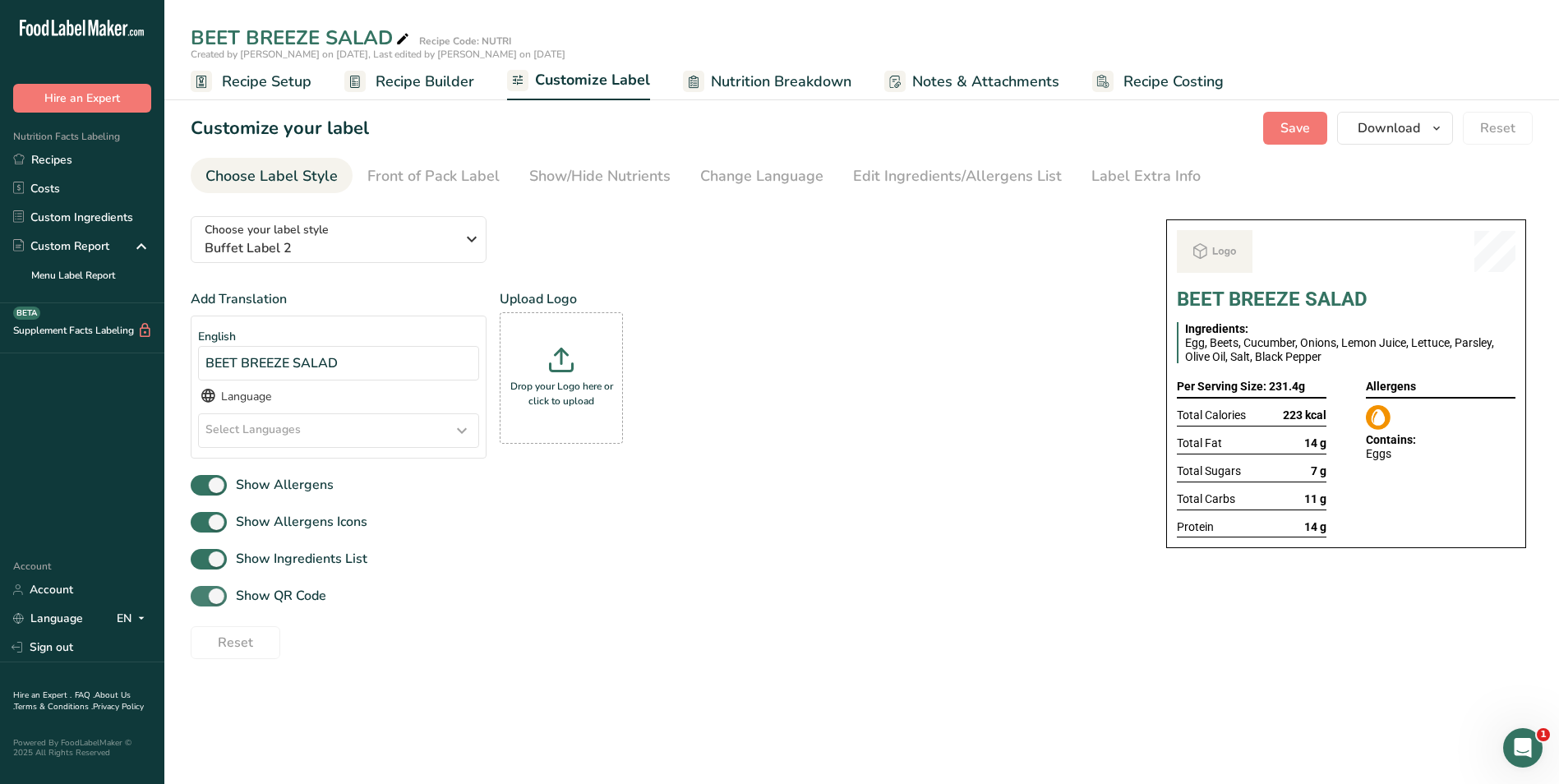
click at [276, 592] on span "Show QR Code" at bounding box center [276, 595] width 100 height 20
click at [201, 592] on input "Show QR Code" at bounding box center [196, 595] width 11 height 11
checkbox input "false"
click at [602, 182] on div "Show/Hide Nutrients" at bounding box center [600, 176] width 142 height 22
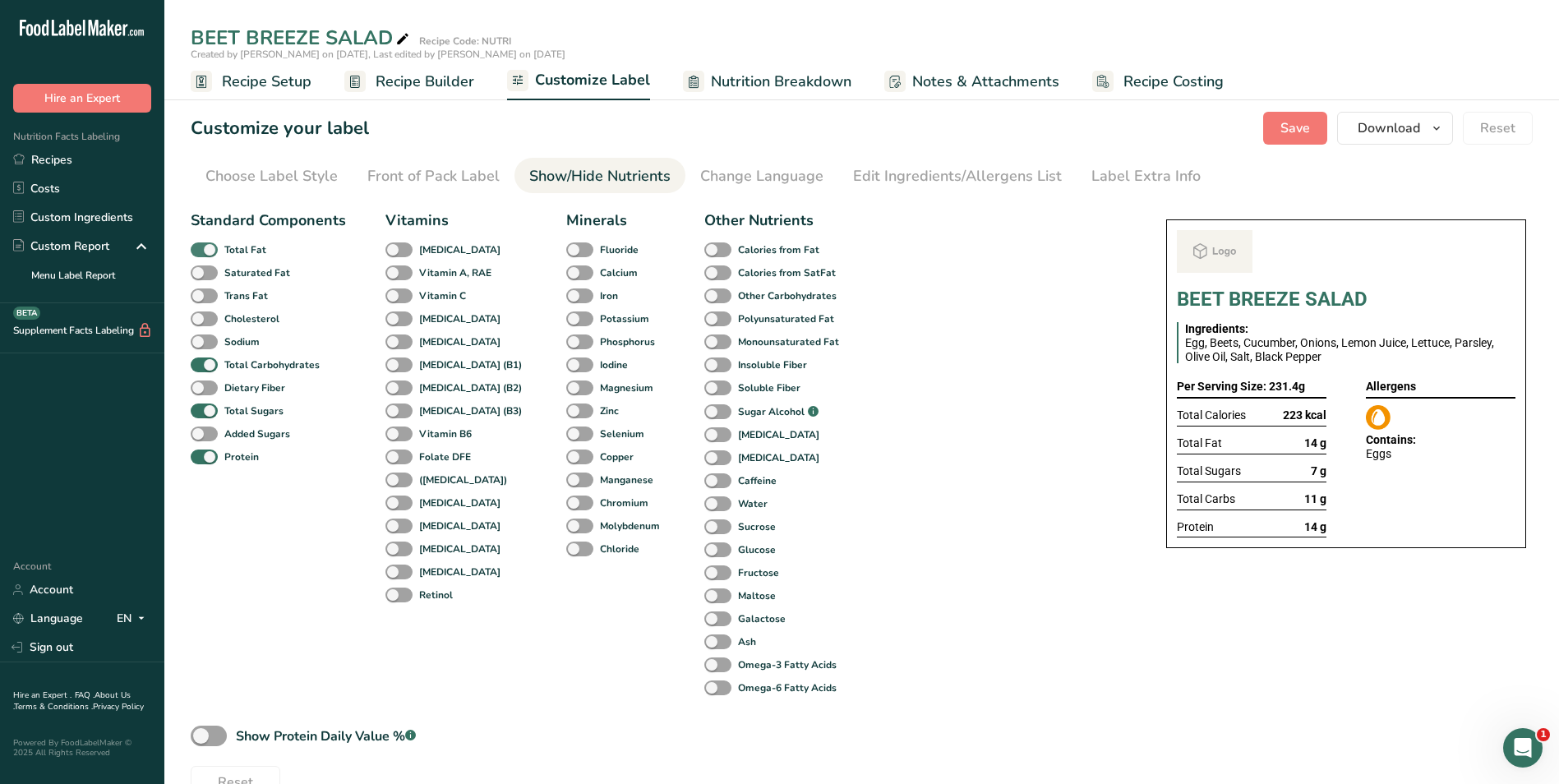
click at [238, 249] on b "Total Fat" at bounding box center [245, 250] width 42 height 15
click at [201, 249] on input "Total Fat" at bounding box center [196, 249] width 11 height 11
checkbox input "false"
click at [231, 405] on b "Total Sugars" at bounding box center [254, 411] width 59 height 15
click at [201, 405] on input "Total Sugars" at bounding box center [196, 410] width 11 height 11
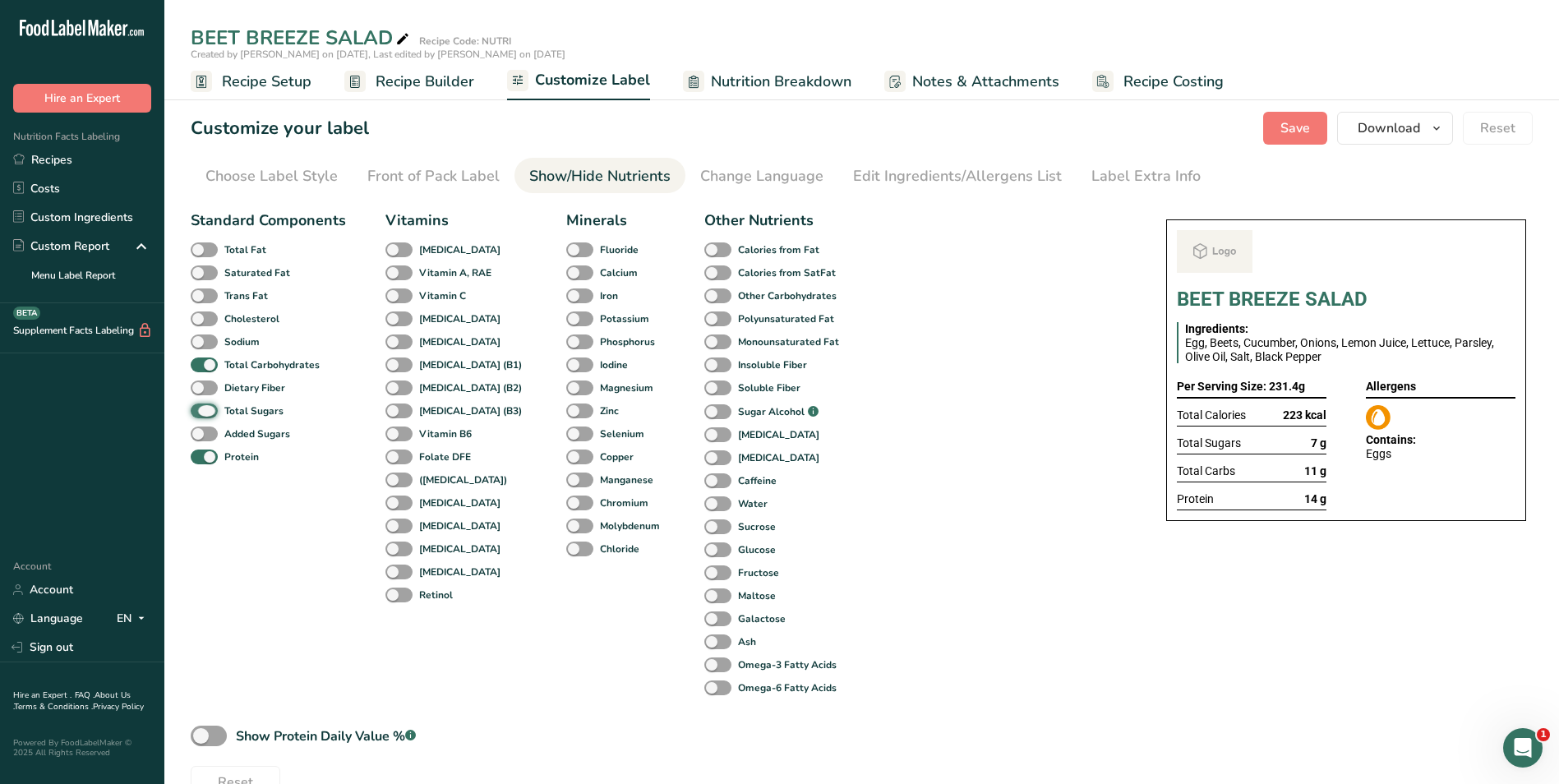
checkbox input "false"
click at [1094, 176] on div "Label Extra Info" at bounding box center [1146, 176] width 110 height 22
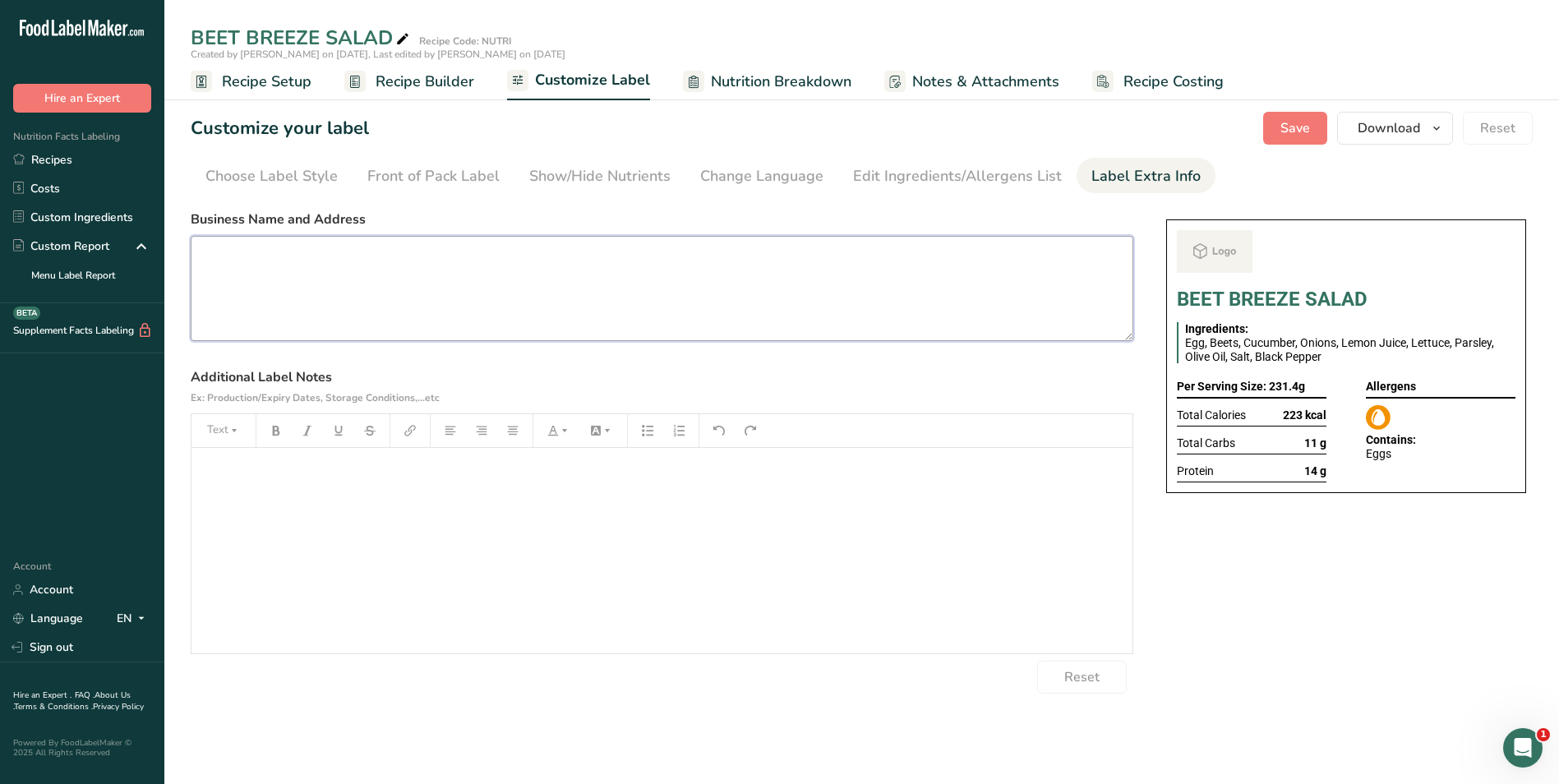
click at [446, 270] on textarea at bounding box center [662, 288] width 943 height 105
paste textarea "USE BY: [DATE] KEEP REFRIGERATED BELOW 5 DEGREE EAT COLD BREAKFAST"
click at [254, 317] on textarea "USE BY: [DATE] KEEP REFRIGERATED BELOW 5 DEGREE EAT COLD BREAKFAST" at bounding box center [662, 288] width 943 height 105
type textarea "USE BY: [DATE] KEEP REFRIGERATED BELOW 5 DEGREE EAT COLD LUNCH SALAD"
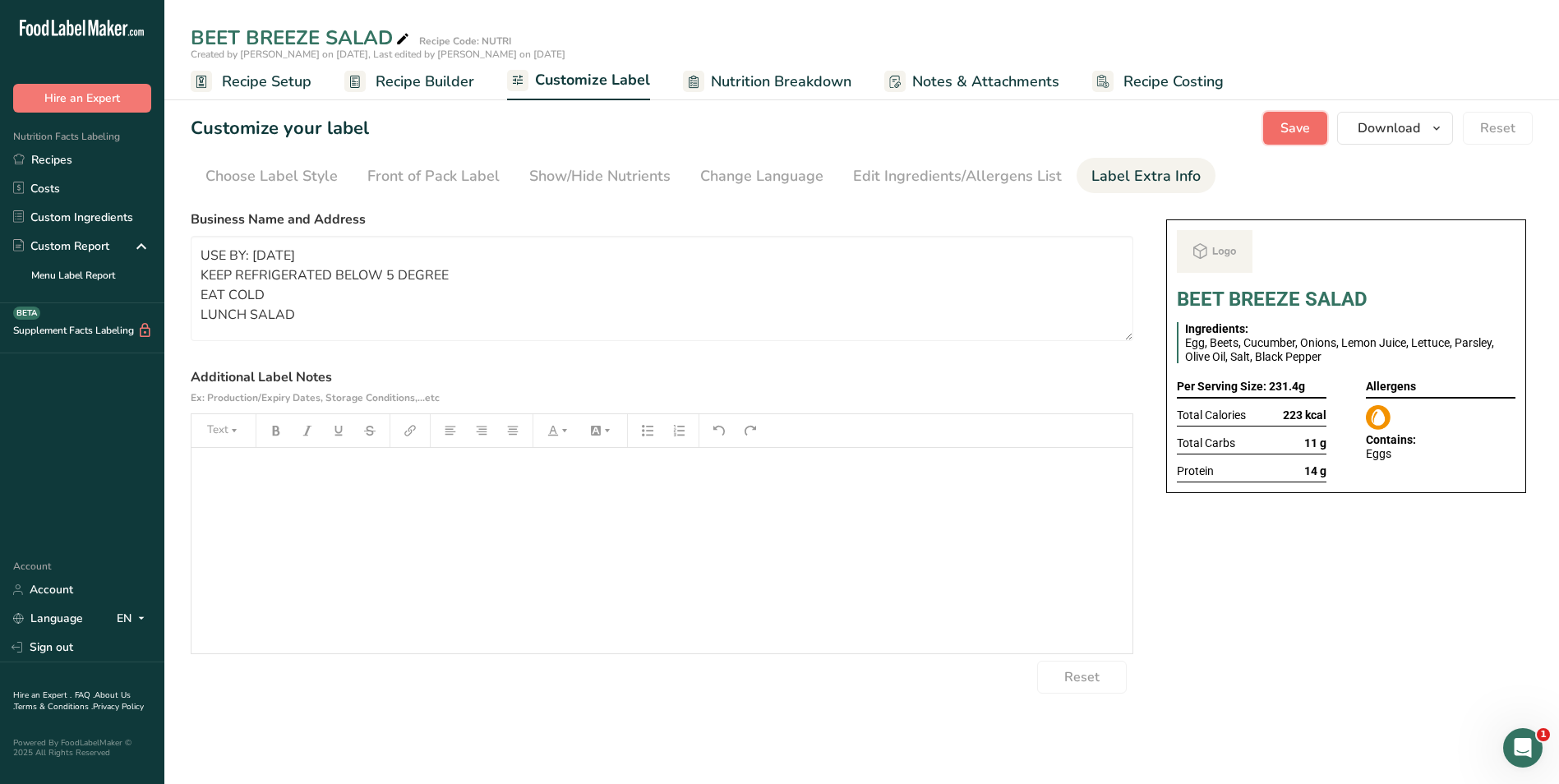
click at [1314, 125] on button "Save" at bounding box center [1295, 128] width 64 height 33
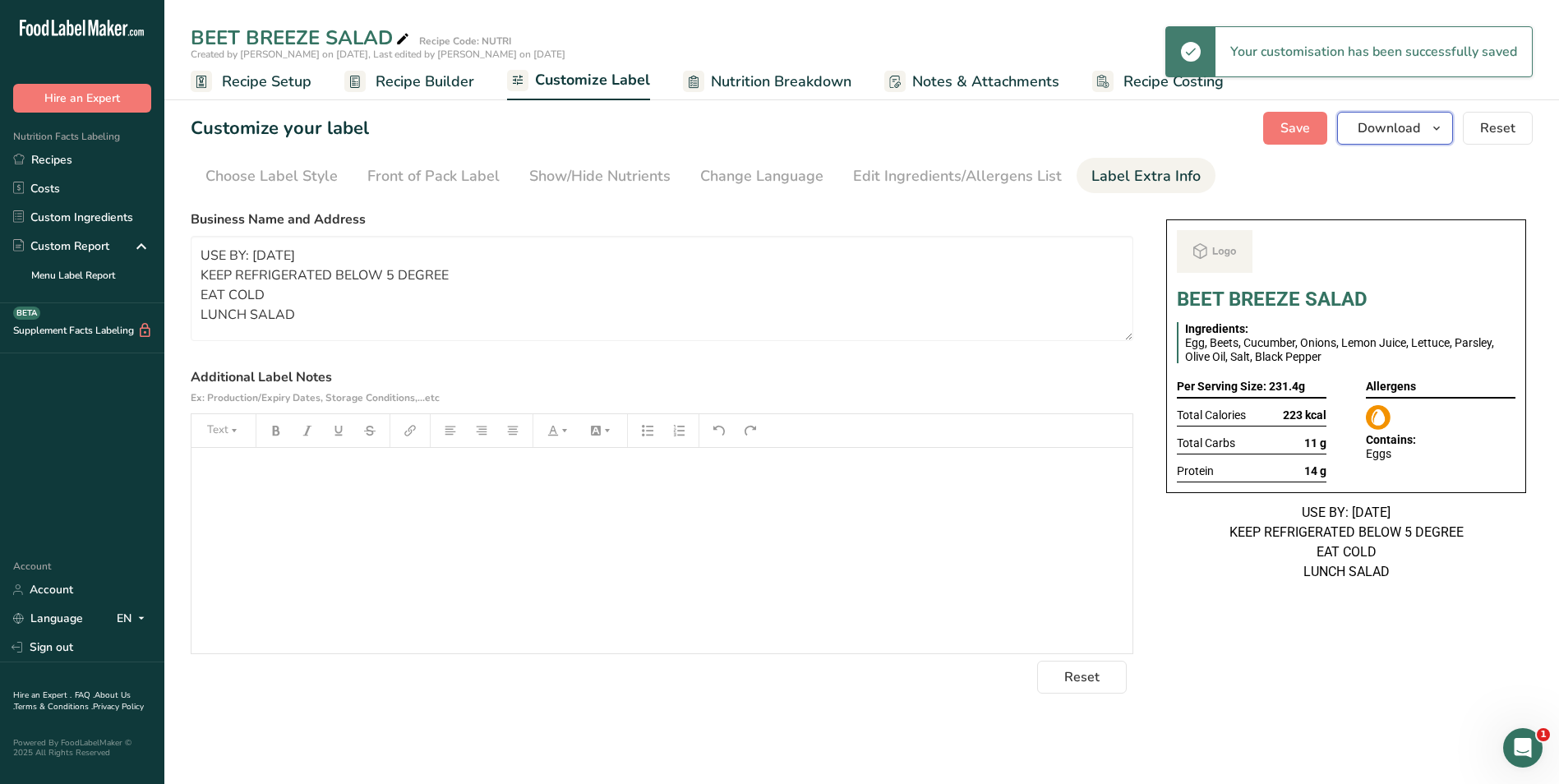
click at [1401, 138] on span "Download" at bounding box center [1389, 128] width 63 height 20
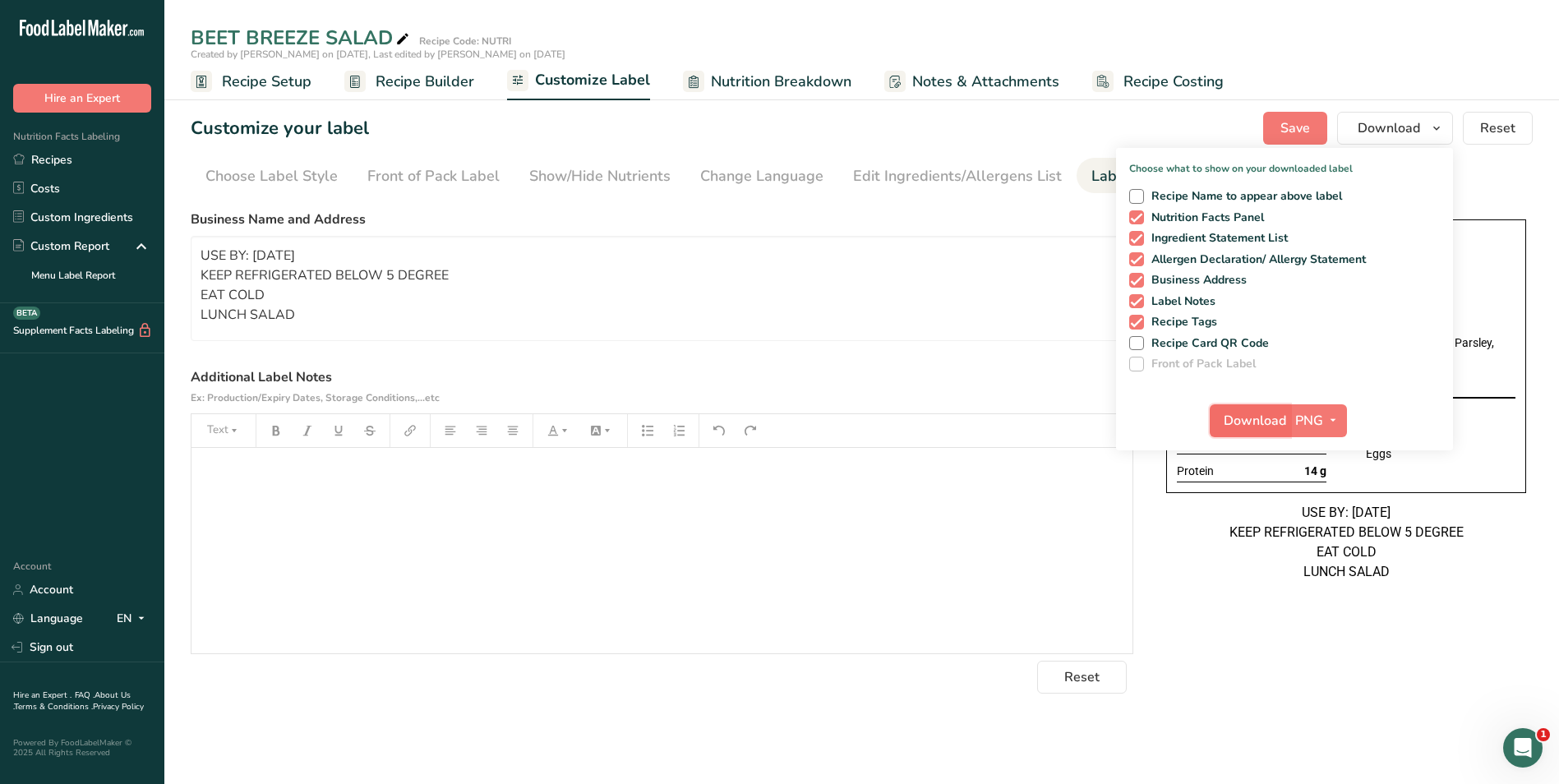
click at [1243, 422] on span "Download" at bounding box center [1255, 421] width 63 height 20
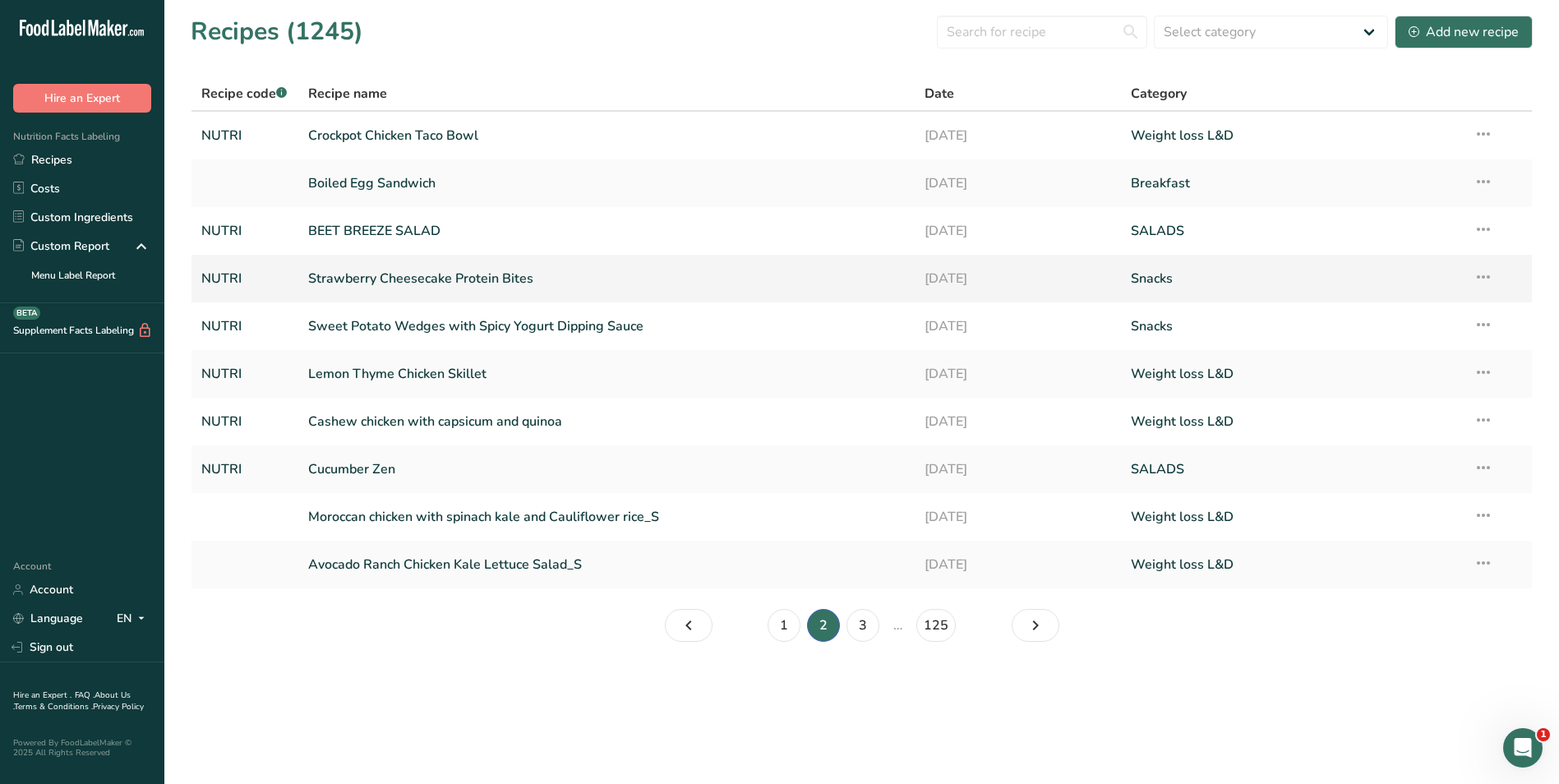
click at [455, 278] on link "Strawberry Cheesecake Protein Bites" at bounding box center [606, 278] width 597 height 35
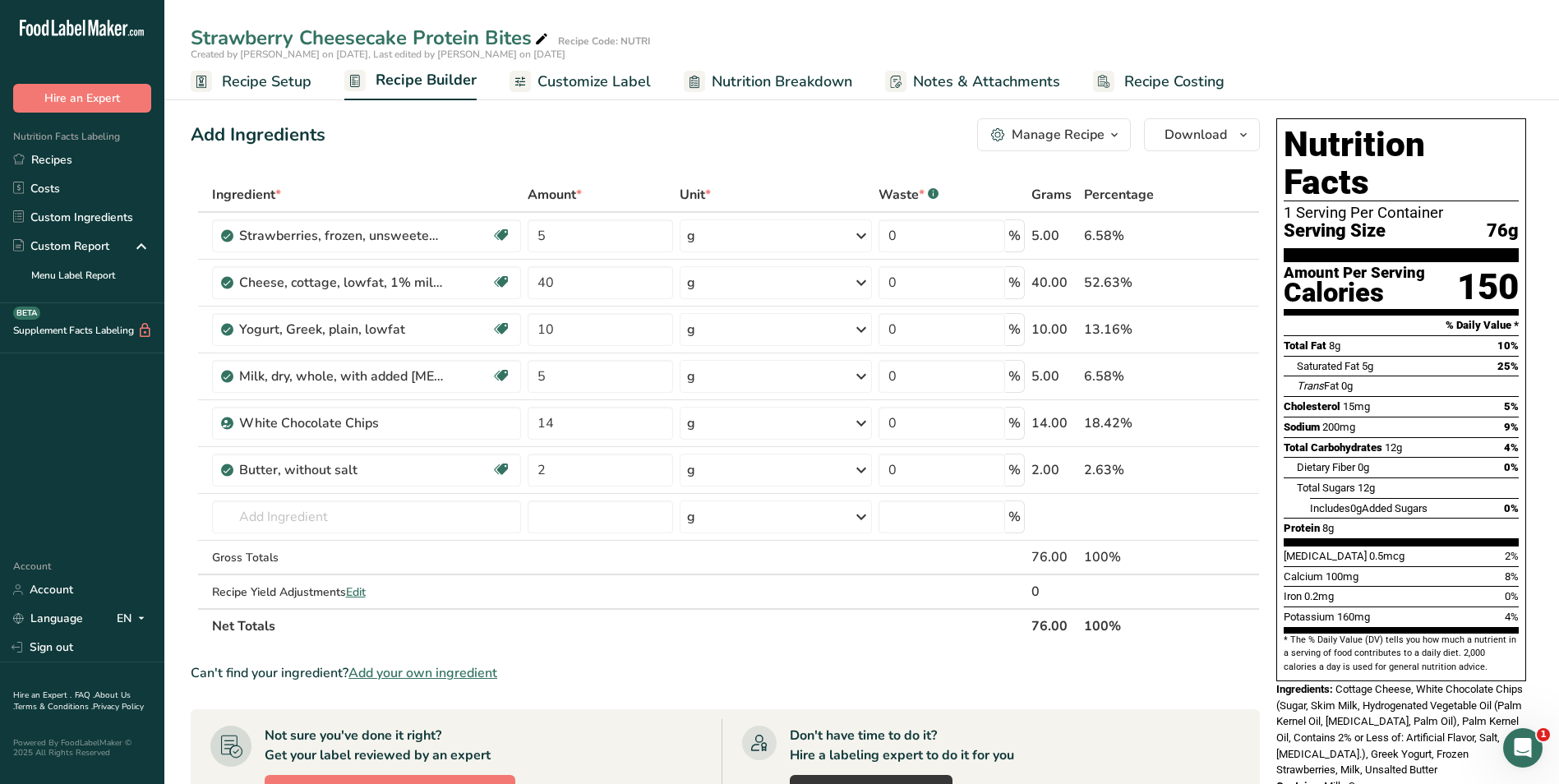
click at [609, 82] on span "Customize Label" at bounding box center [595, 82] width 114 height 22
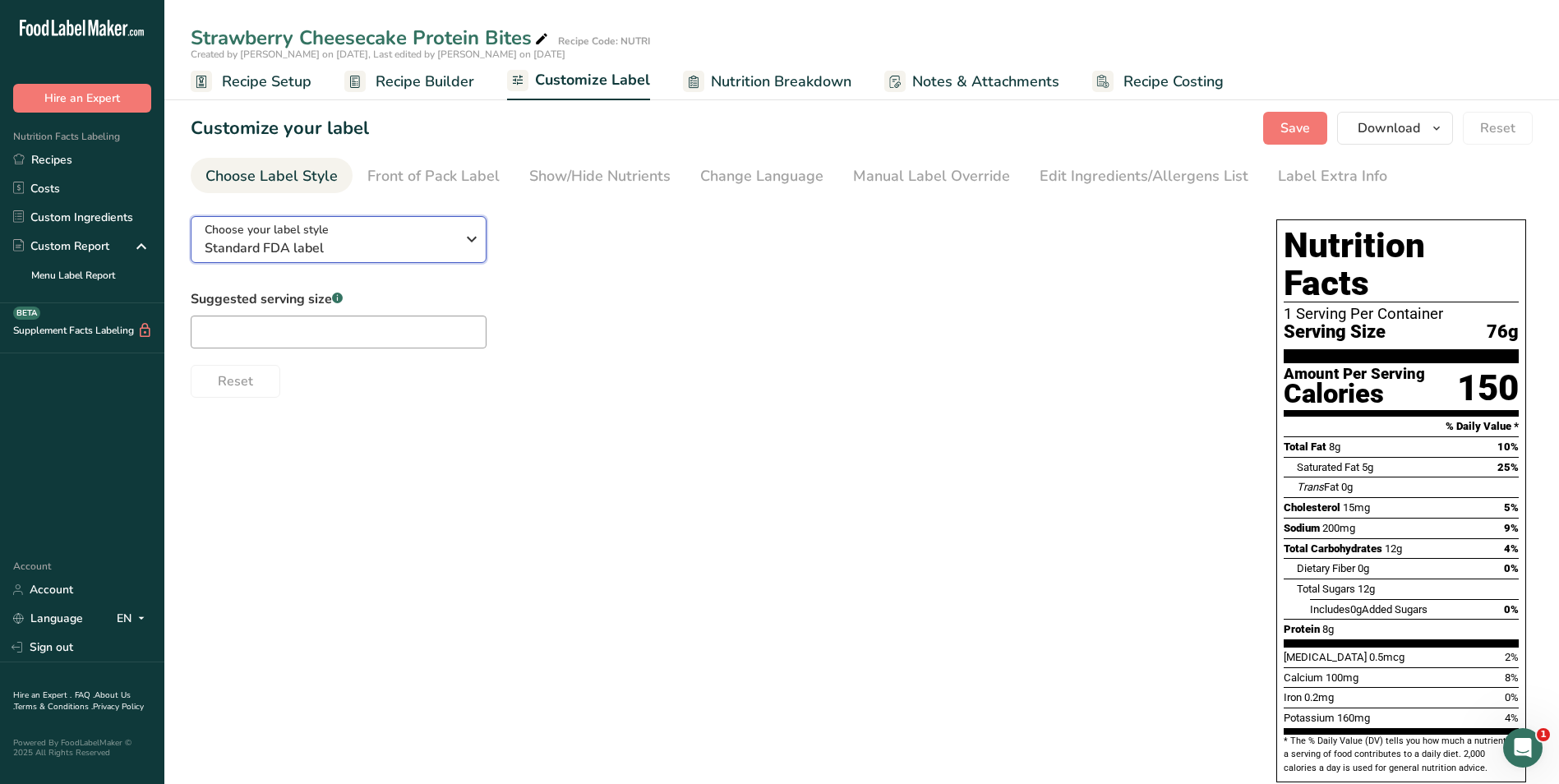
click at [425, 257] on span "Standard FDA label" at bounding box center [329, 248] width 250 height 20
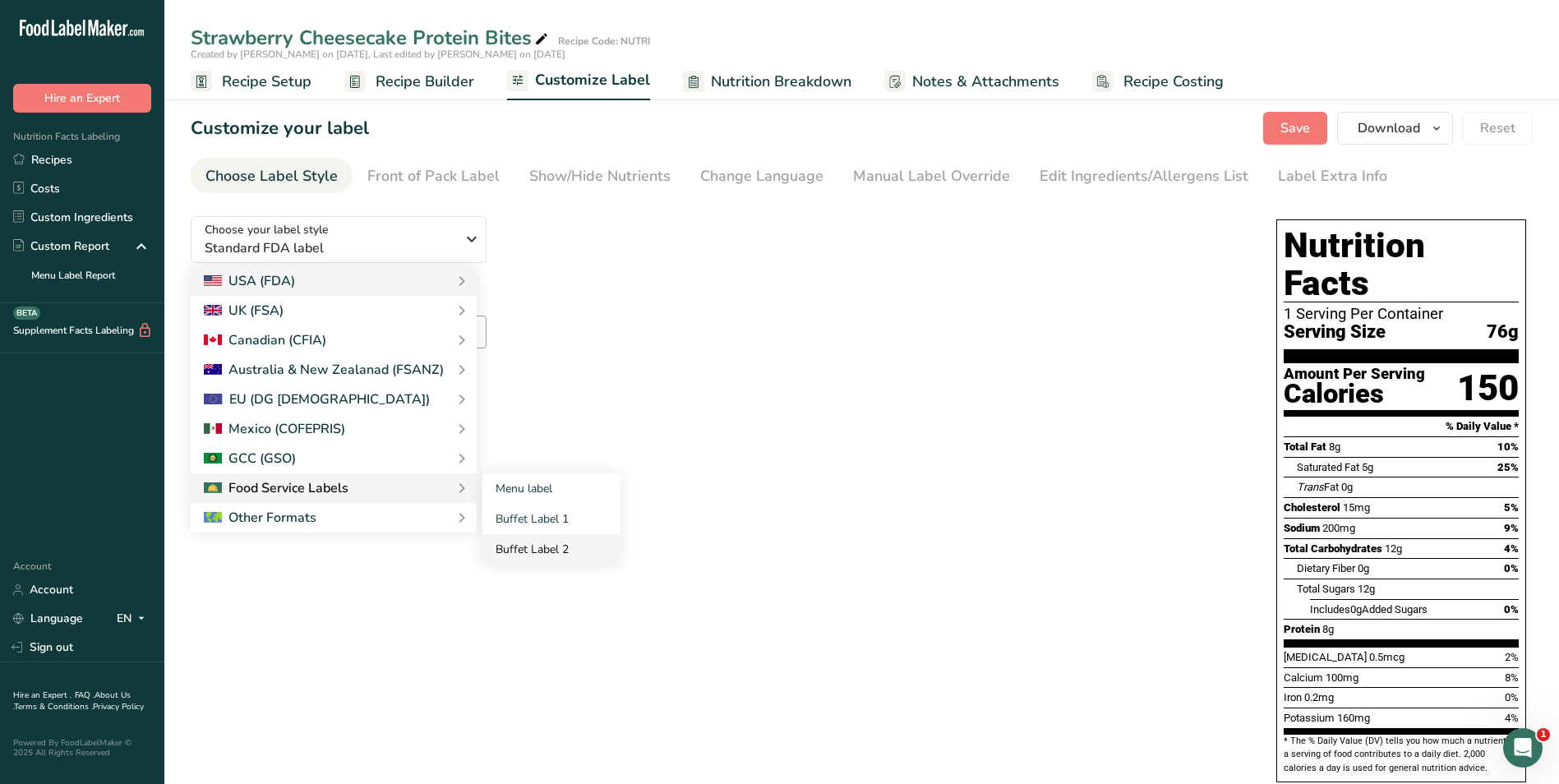
click at [536, 549] on link "Buffet Label 2" at bounding box center [552, 549] width 138 height 30
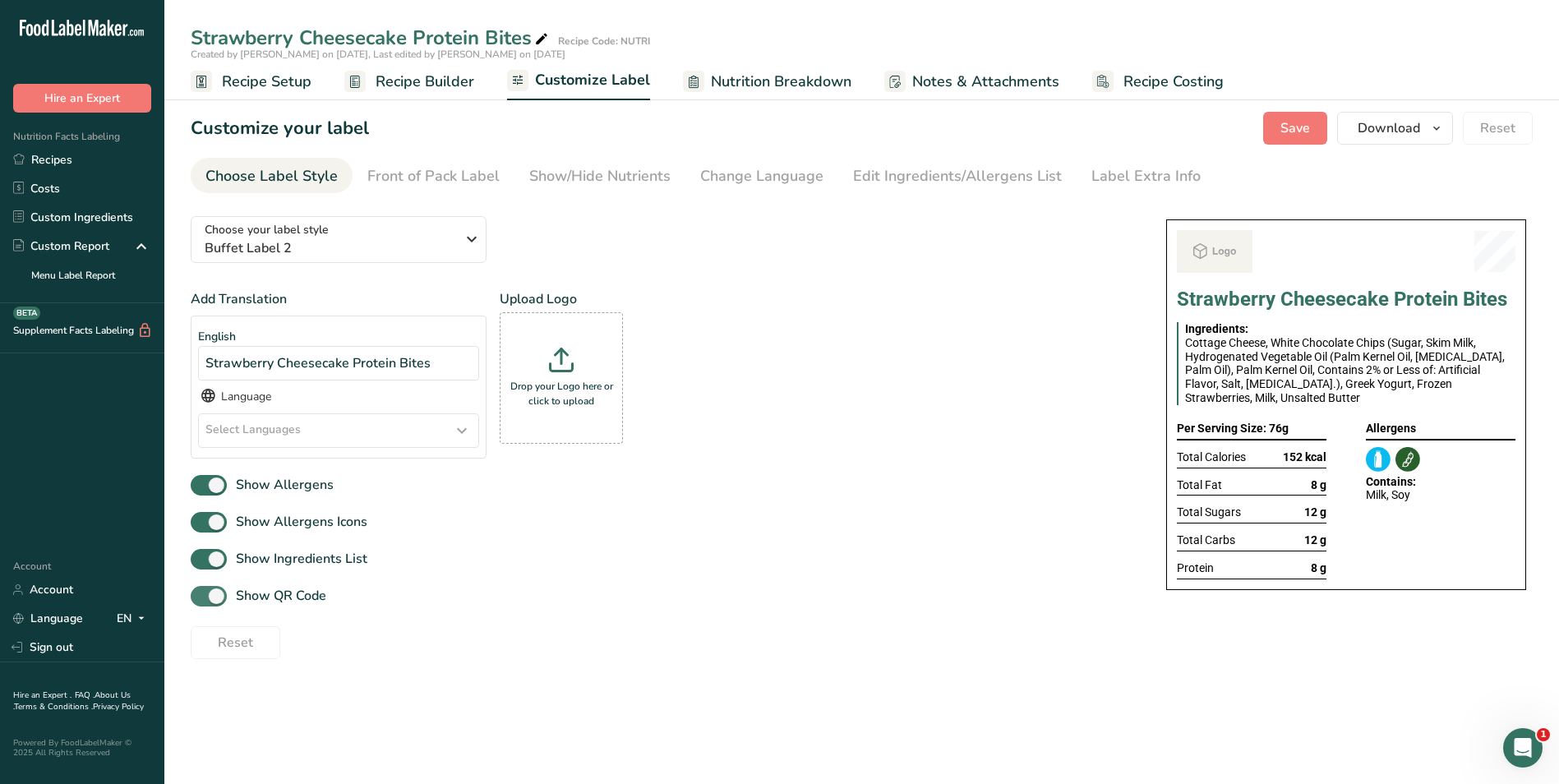
click at [287, 593] on span "Show QR Code" at bounding box center [276, 595] width 100 height 20
click at [201, 593] on input "Show QR Code" at bounding box center [196, 595] width 11 height 11
checkbox input "false"
click at [626, 183] on div "Show/Hide Nutrients" at bounding box center [600, 176] width 142 height 22
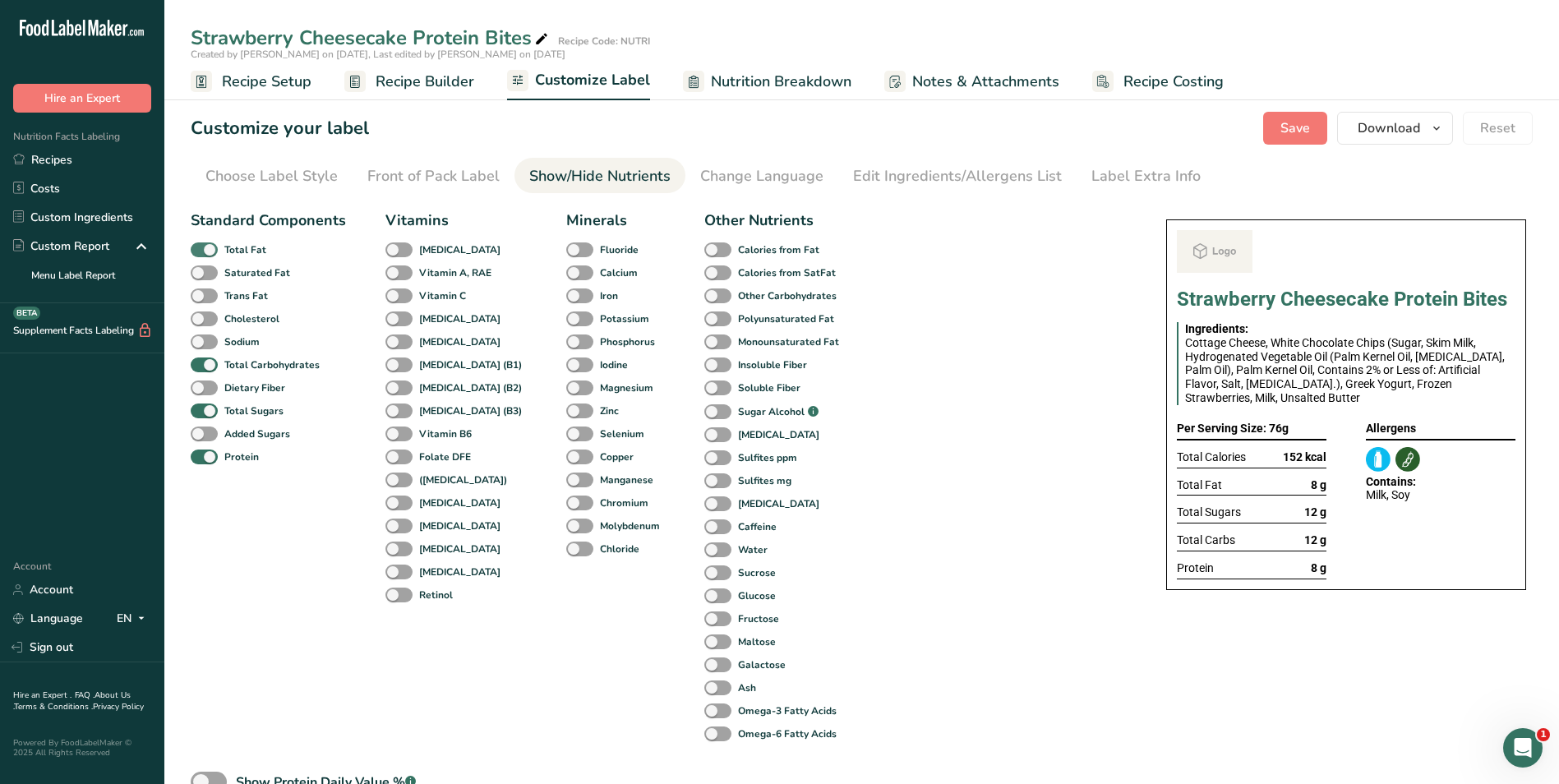
click at [237, 242] on b "Total Fat" at bounding box center [245, 250] width 42 height 15
click at [201, 244] on input "Total Fat" at bounding box center [196, 249] width 11 height 11
checkbox input "false"
click at [241, 408] on b "Total Sugars" at bounding box center [254, 411] width 59 height 15
click at [201, 408] on input "Total Sugars" at bounding box center [196, 410] width 11 height 11
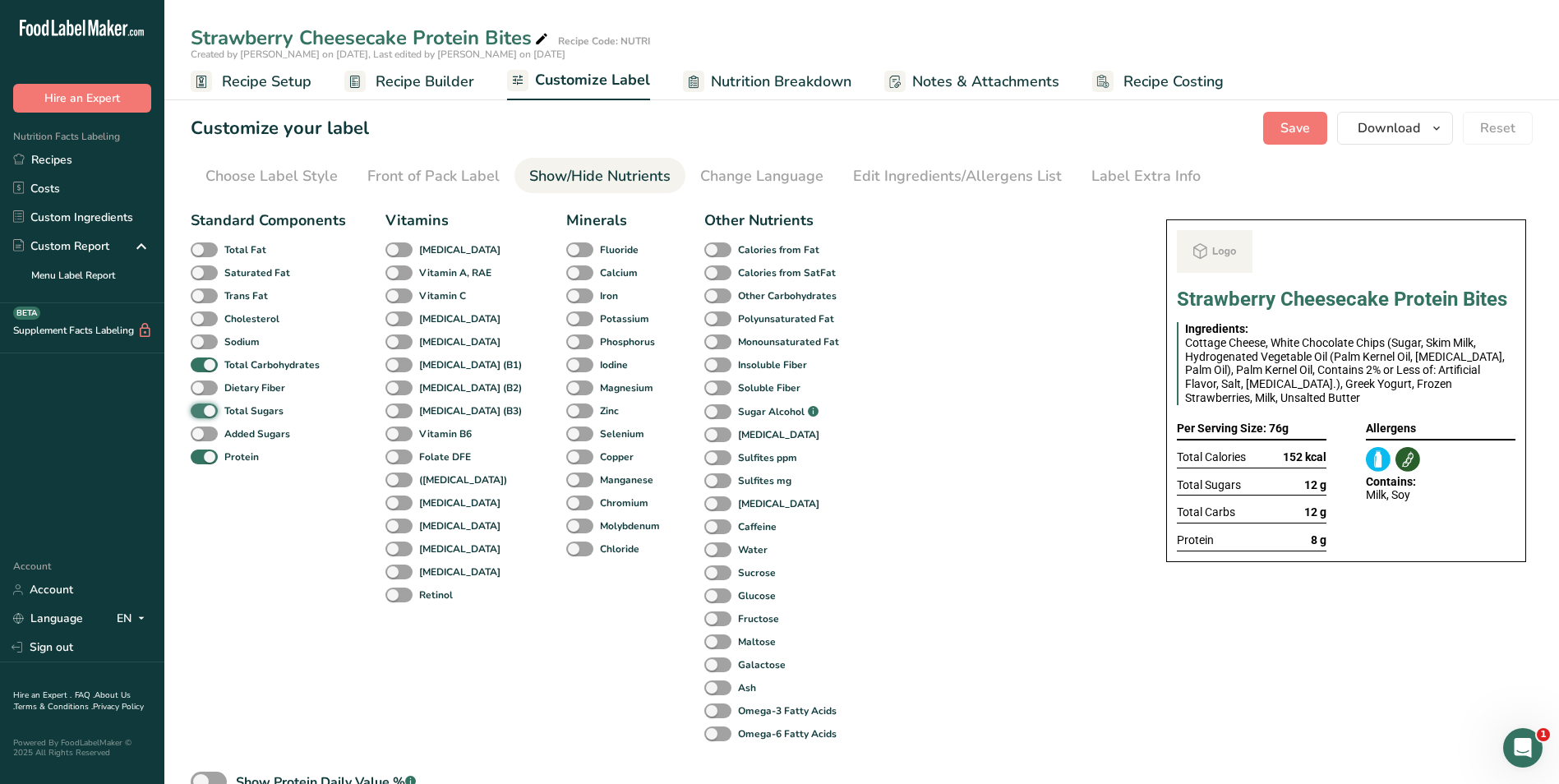
checkbox input "false"
click at [1123, 171] on div "Label Extra Info" at bounding box center [1146, 176] width 110 height 22
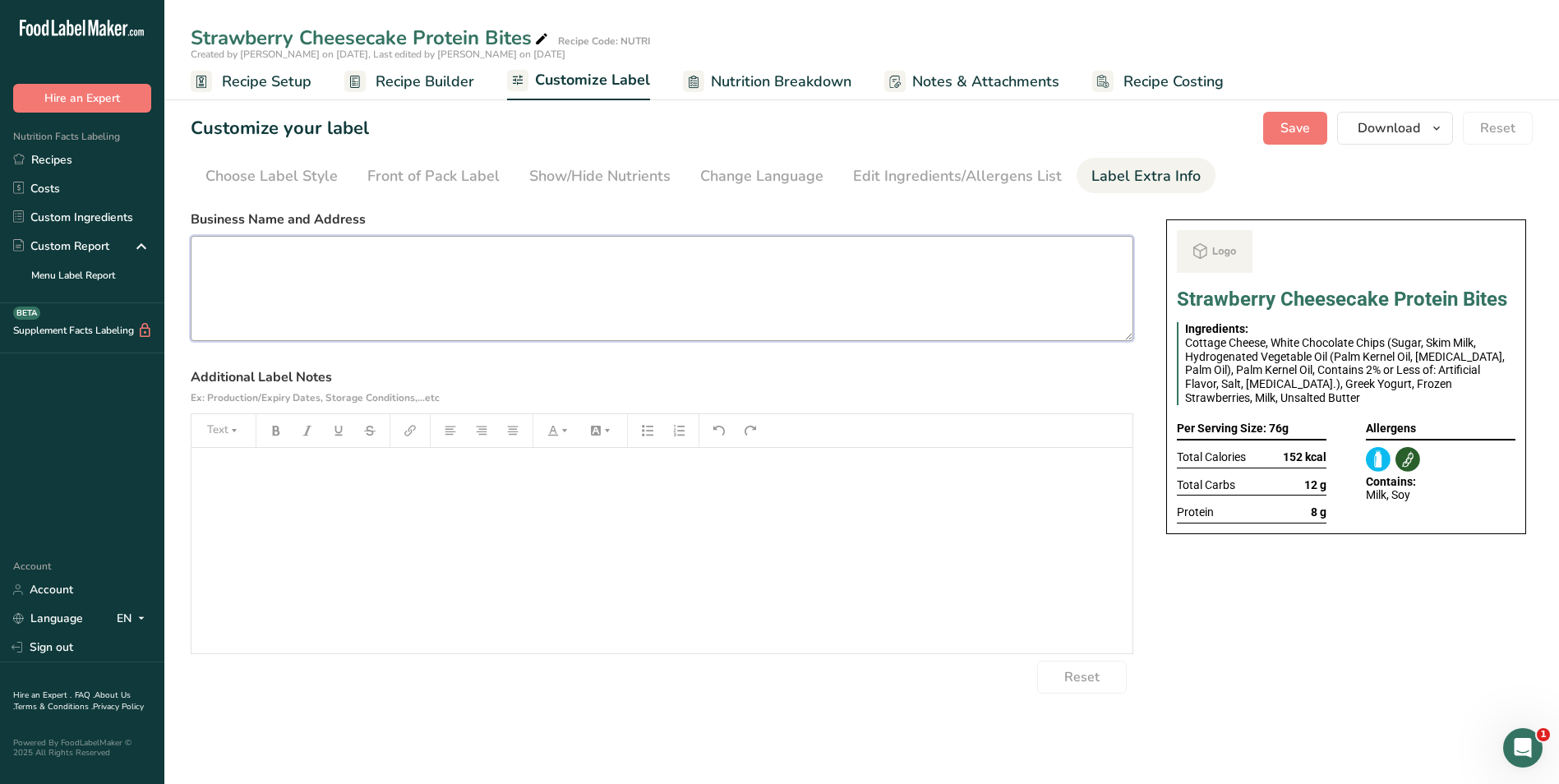
click at [296, 282] on textarea at bounding box center [662, 288] width 943 height 105
paste textarea "USE BY: [DATE] KEEP REFRIGERATED BELOW 5 DEGREE EAT COLD BREAKFAST"
click at [261, 315] on textarea "USE BY: [DATE] KEEP REFRIGERATED BELOW 5 DEGREE EAT COLD BREAKFAST" at bounding box center [662, 288] width 943 height 105
type textarea "USE BY: 14/08/2025 KEEP REFRIGERATED BELOW 5 DEGREE EAT COLD SNACK"
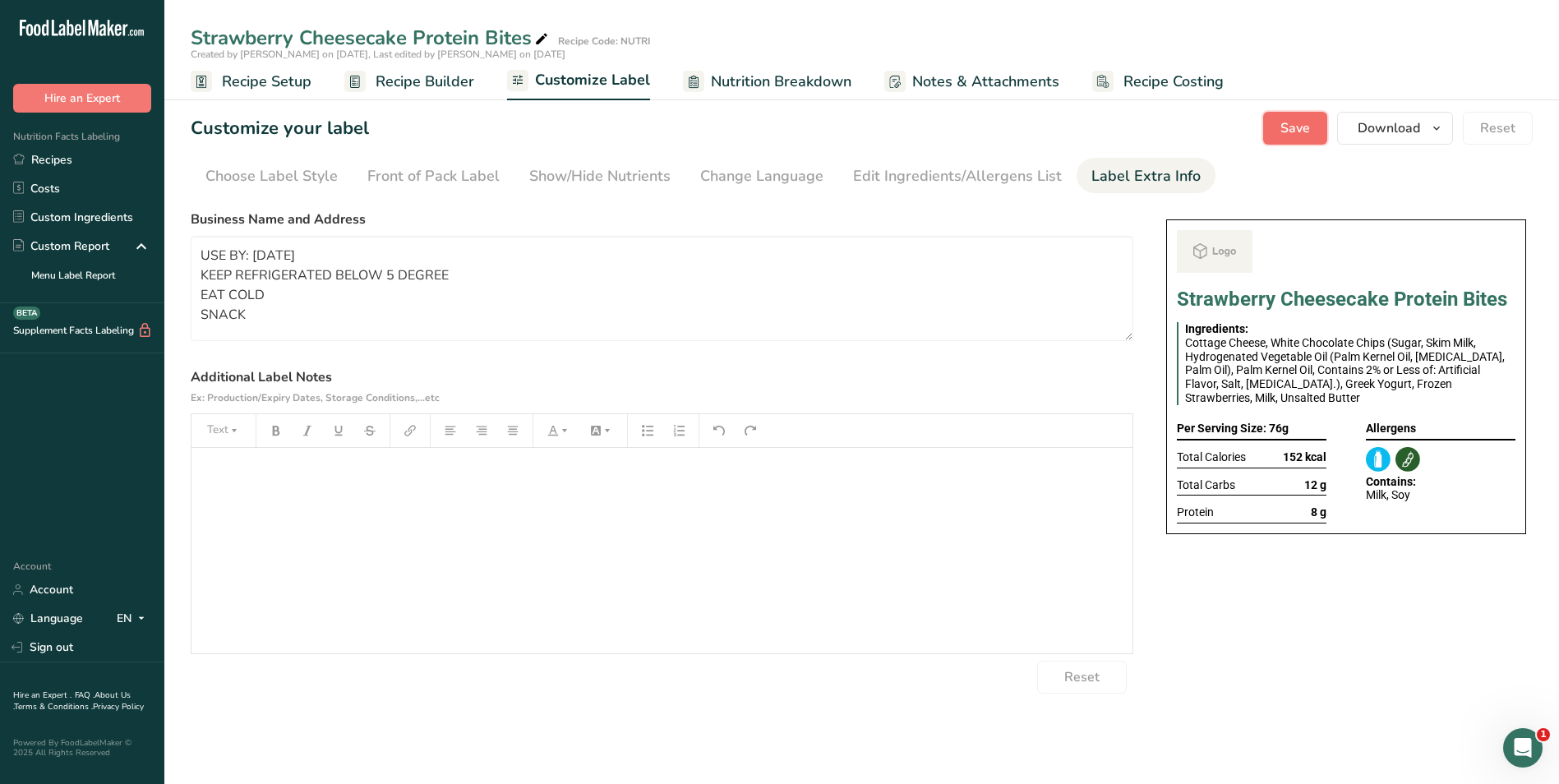
click at [1309, 123] on span "Save" at bounding box center [1295, 128] width 30 height 20
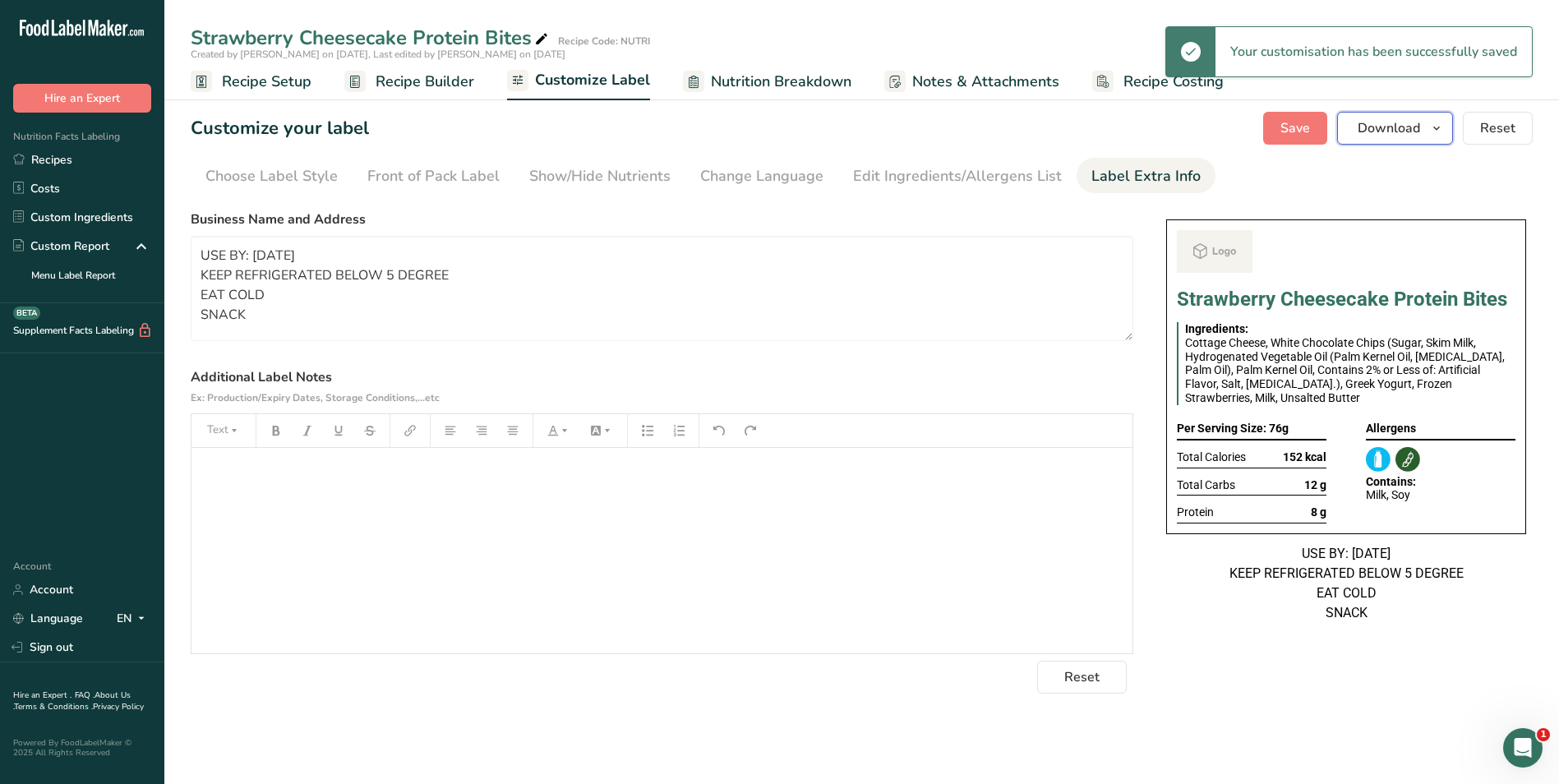
click at [1378, 124] on span "Download" at bounding box center [1389, 128] width 63 height 20
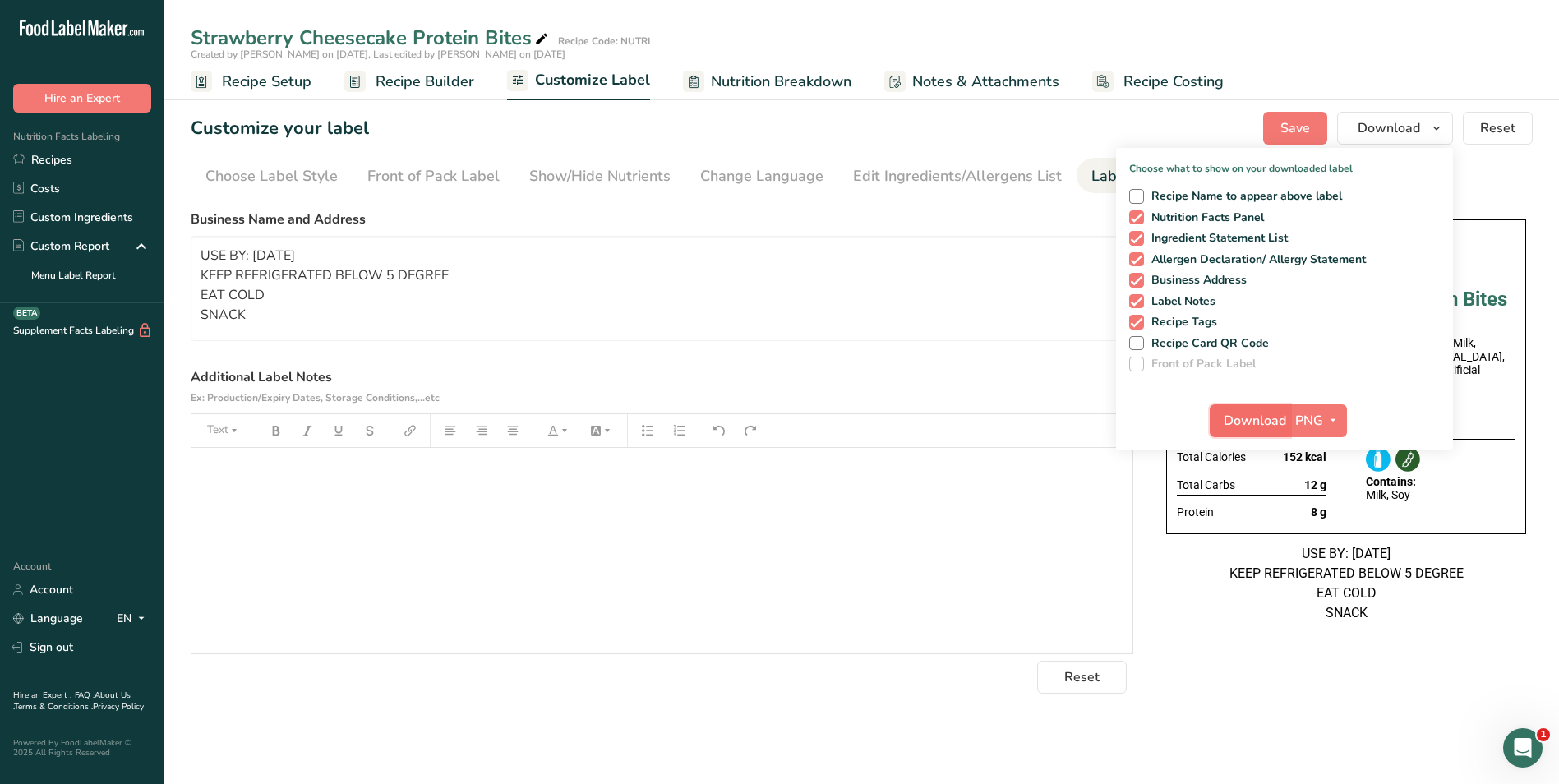
click at [1236, 426] on span "Download" at bounding box center [1255, 421] width 63 height 20
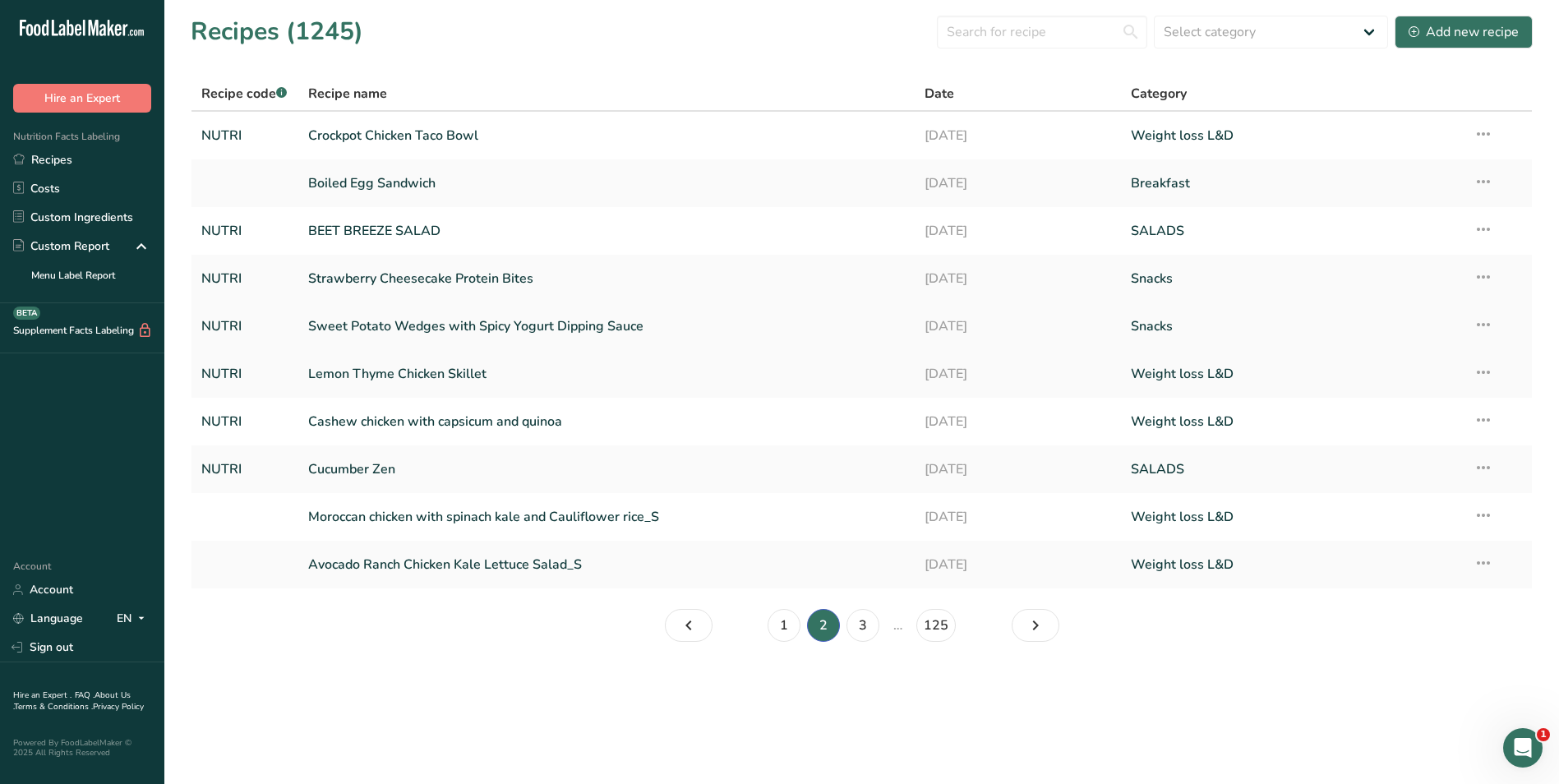
click at [423, 321] on link "Sweet Potato Wedges with Spicy Yogurt Dipping Sauce" at bounding box center [606, 326] width 597 height 35
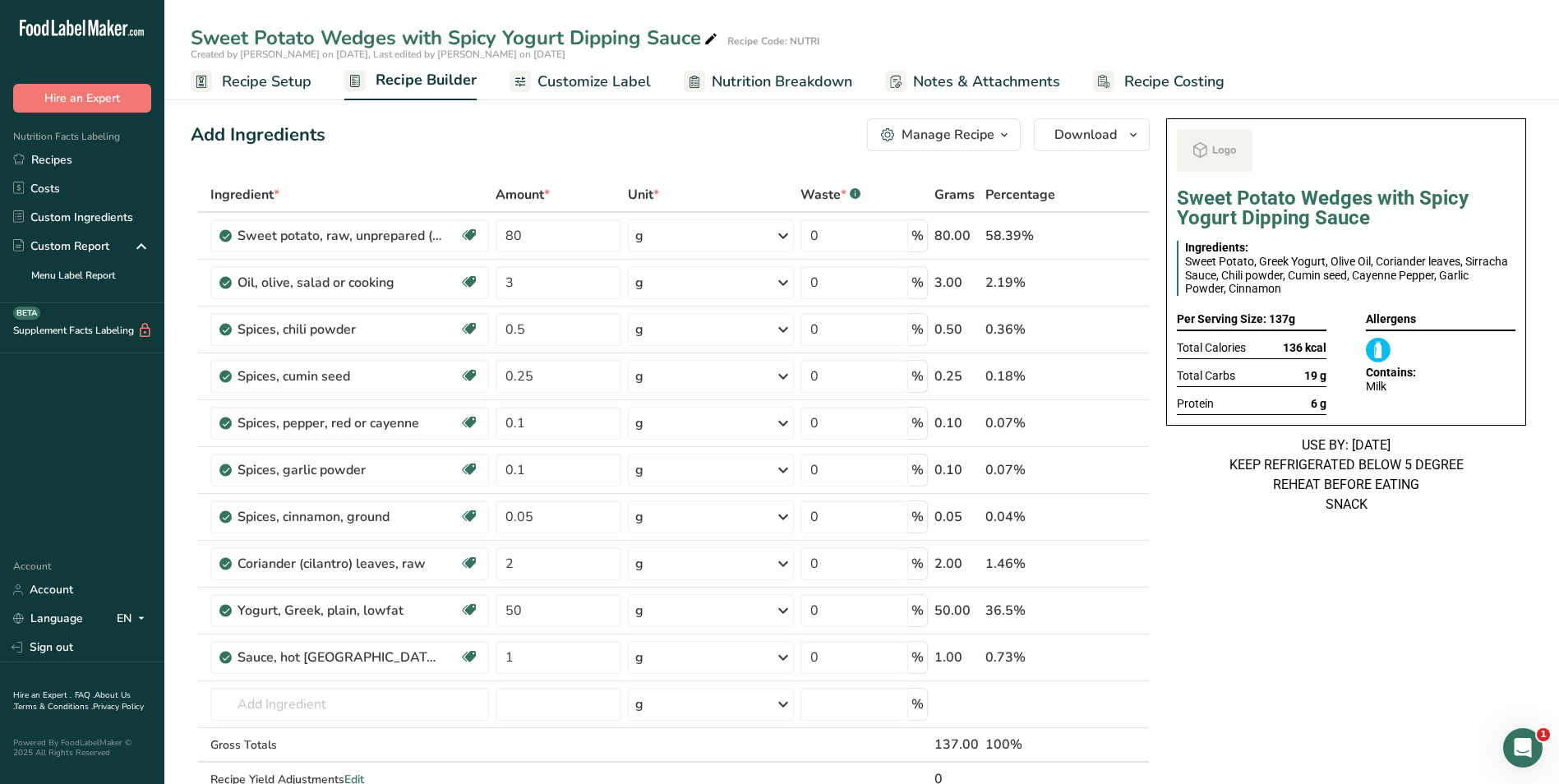
click at [601, 80] on span "Customize Label" at bounding box center [595, 82] width 114 height 22
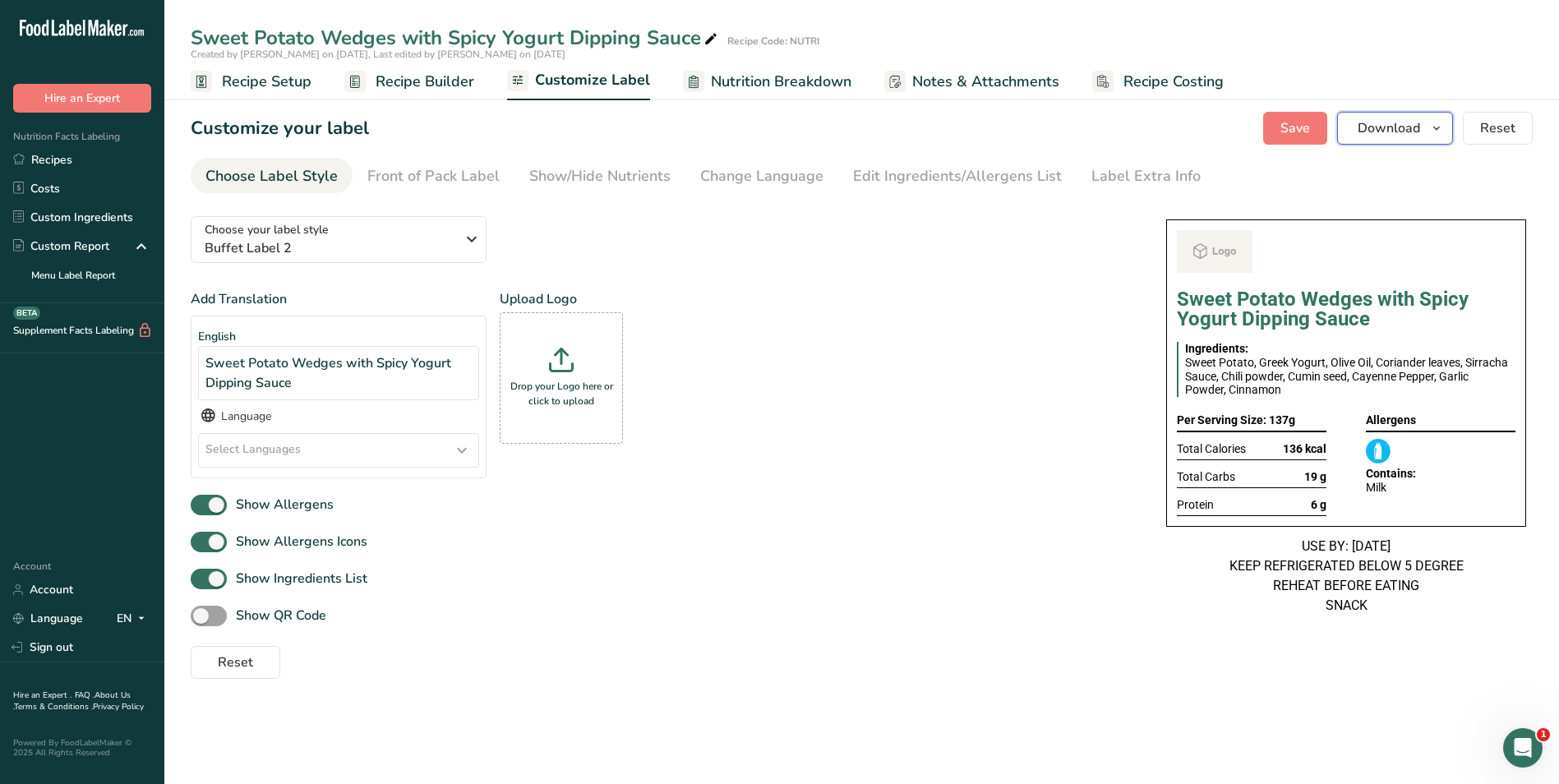
click at [1379, 134] on span "Download" at bounding box center [1389, 128] width 63 height 20
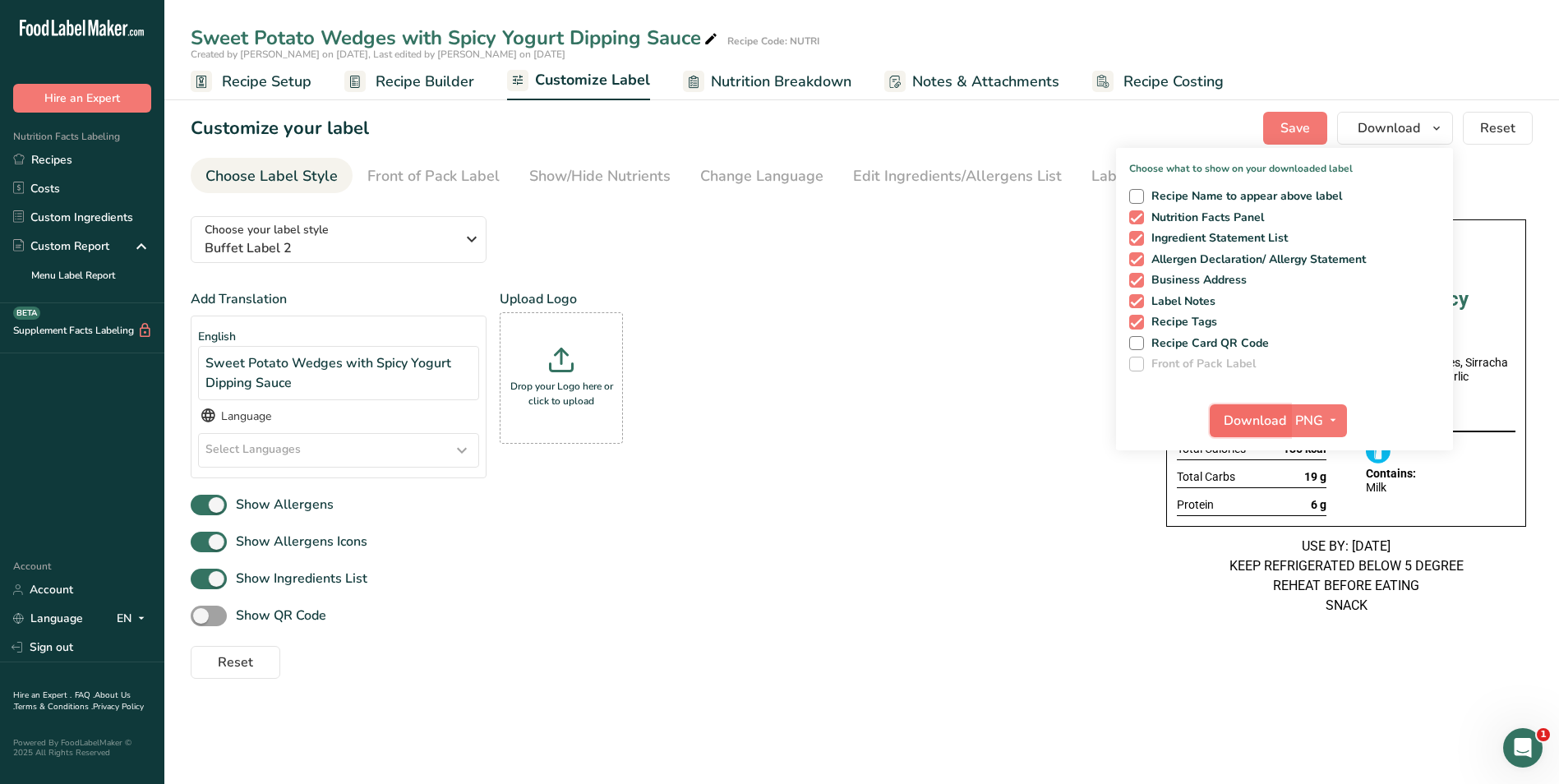
click at [1232, 430] on span "Download" at bounding box center [1255, 421] width 63 height 20
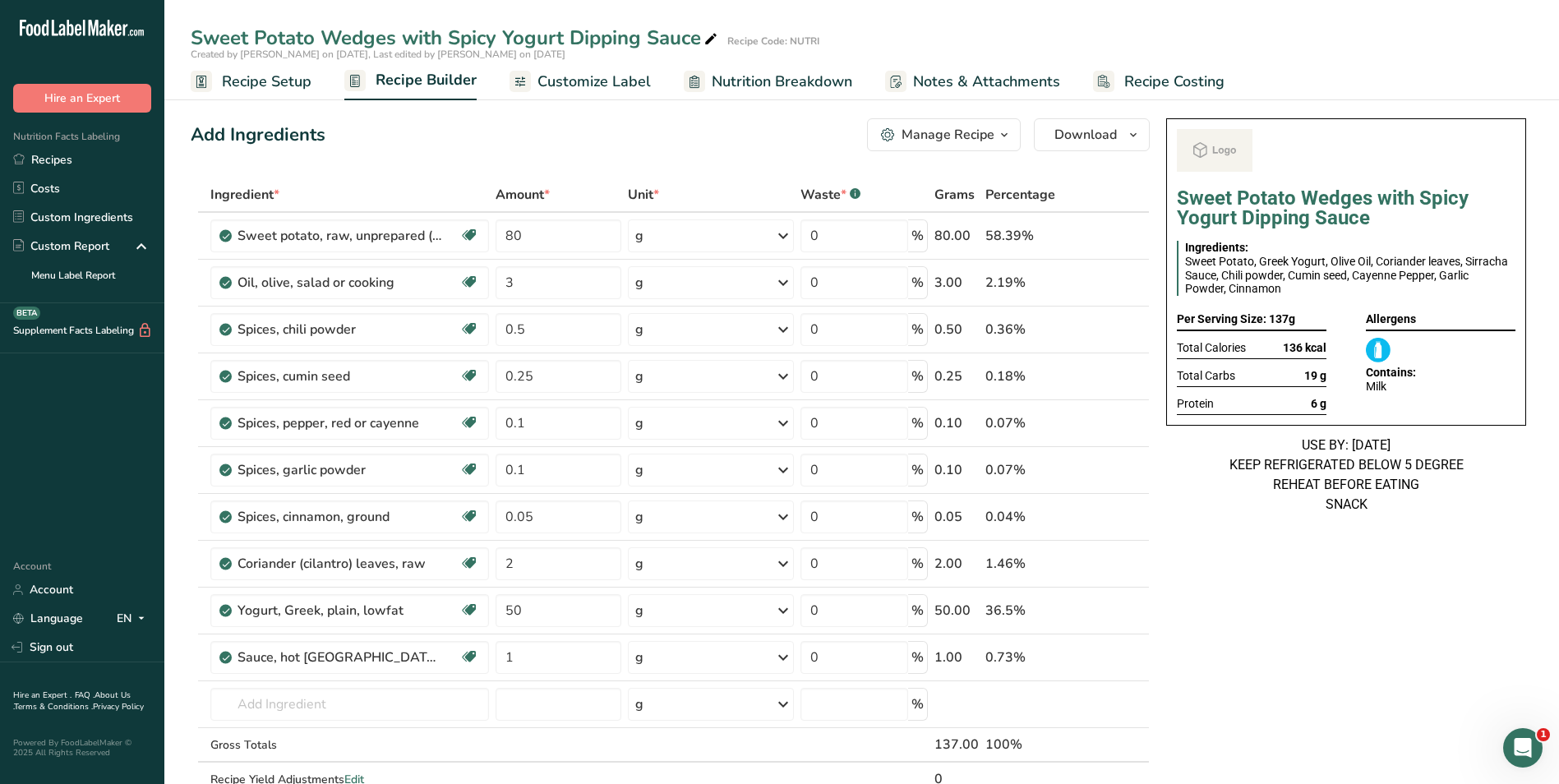
click at [609, 83] on span "Customize Label" at bounding box center [595, 82] width 114 height 22
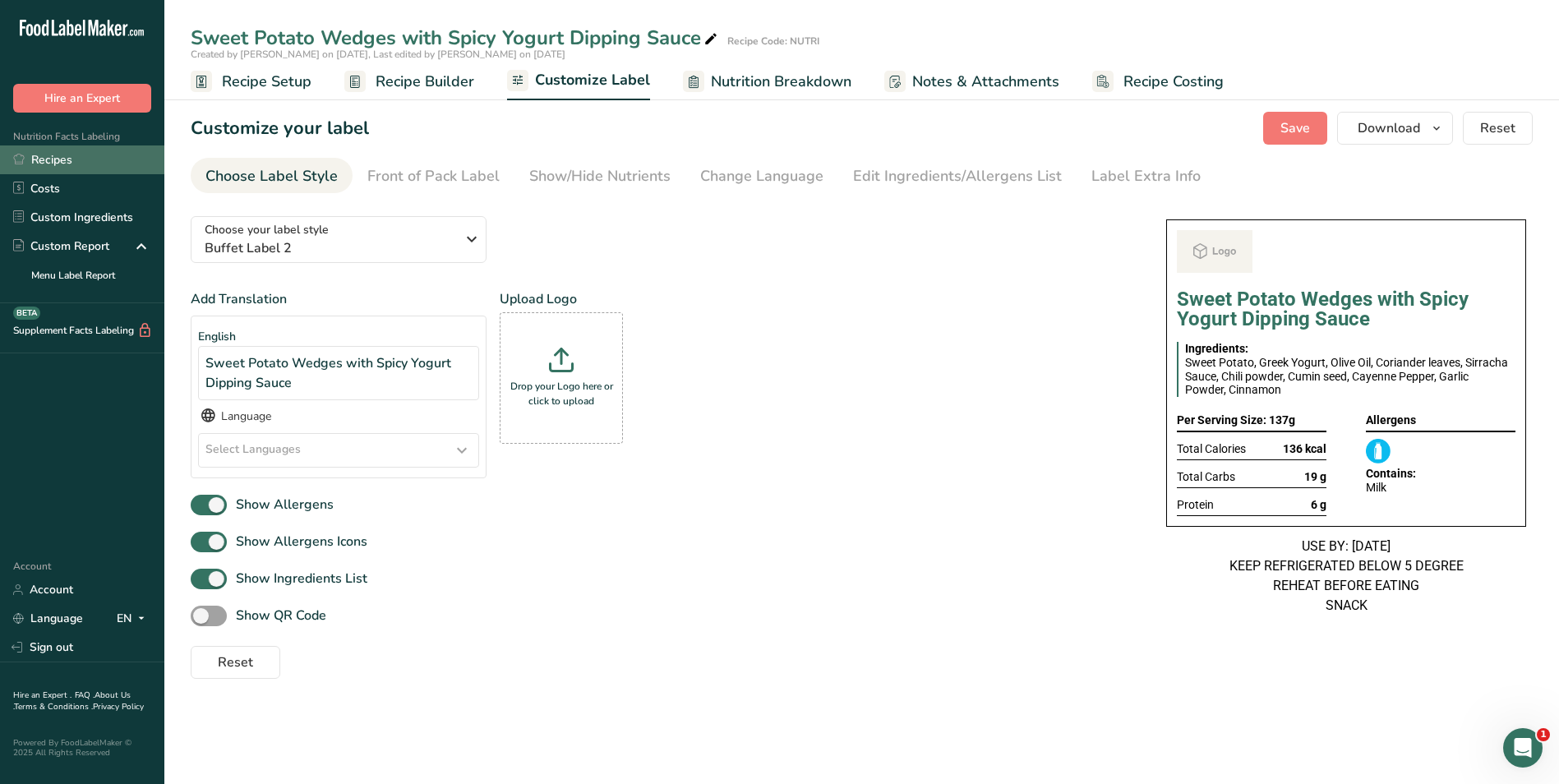
click at [108, 156] on link "Recipes" at bounding box center [82, 160] width 165 height 29
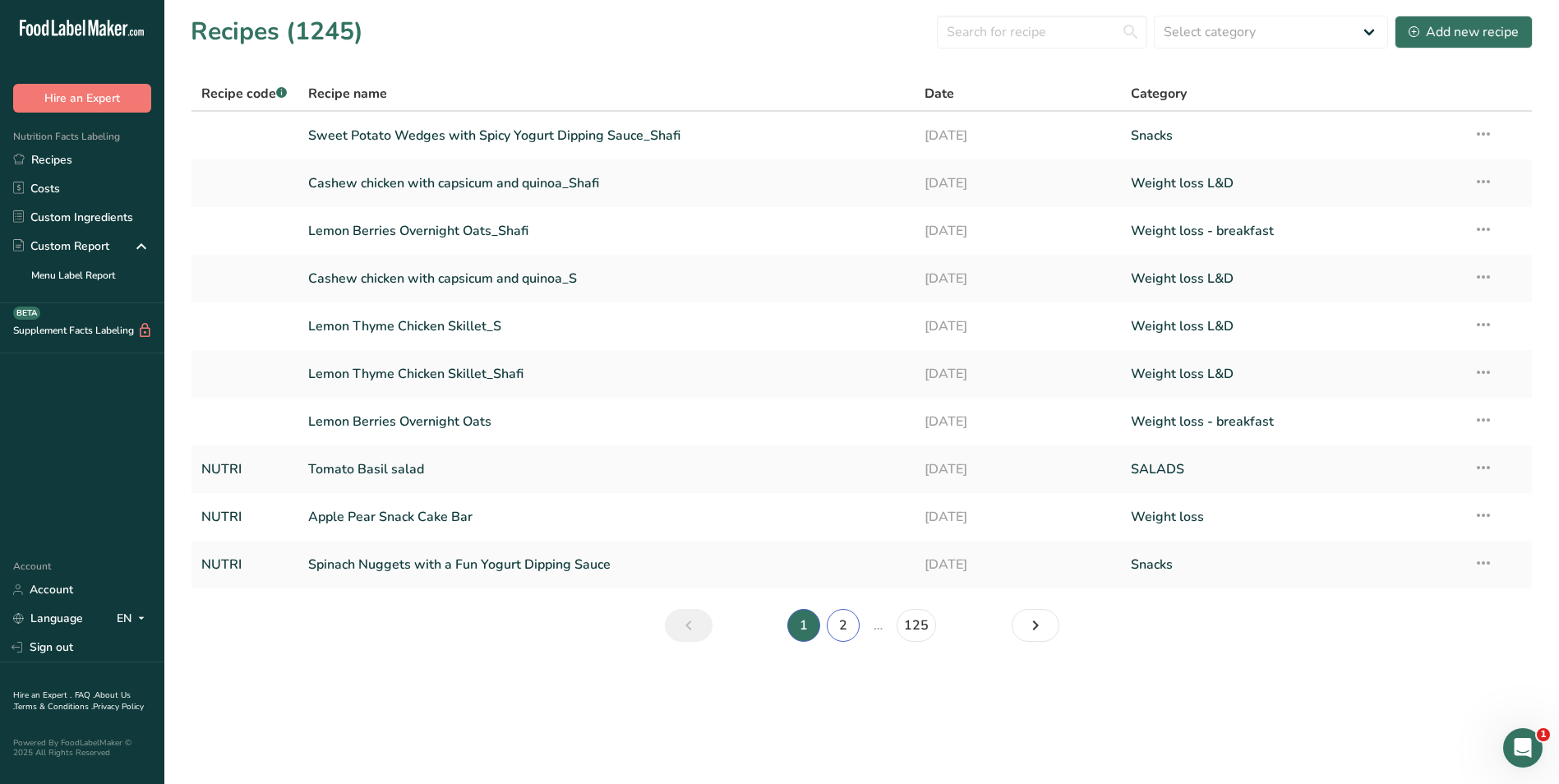
click at [841, 619] on link "2" at bounding box center [843, 625] width 33 height 33
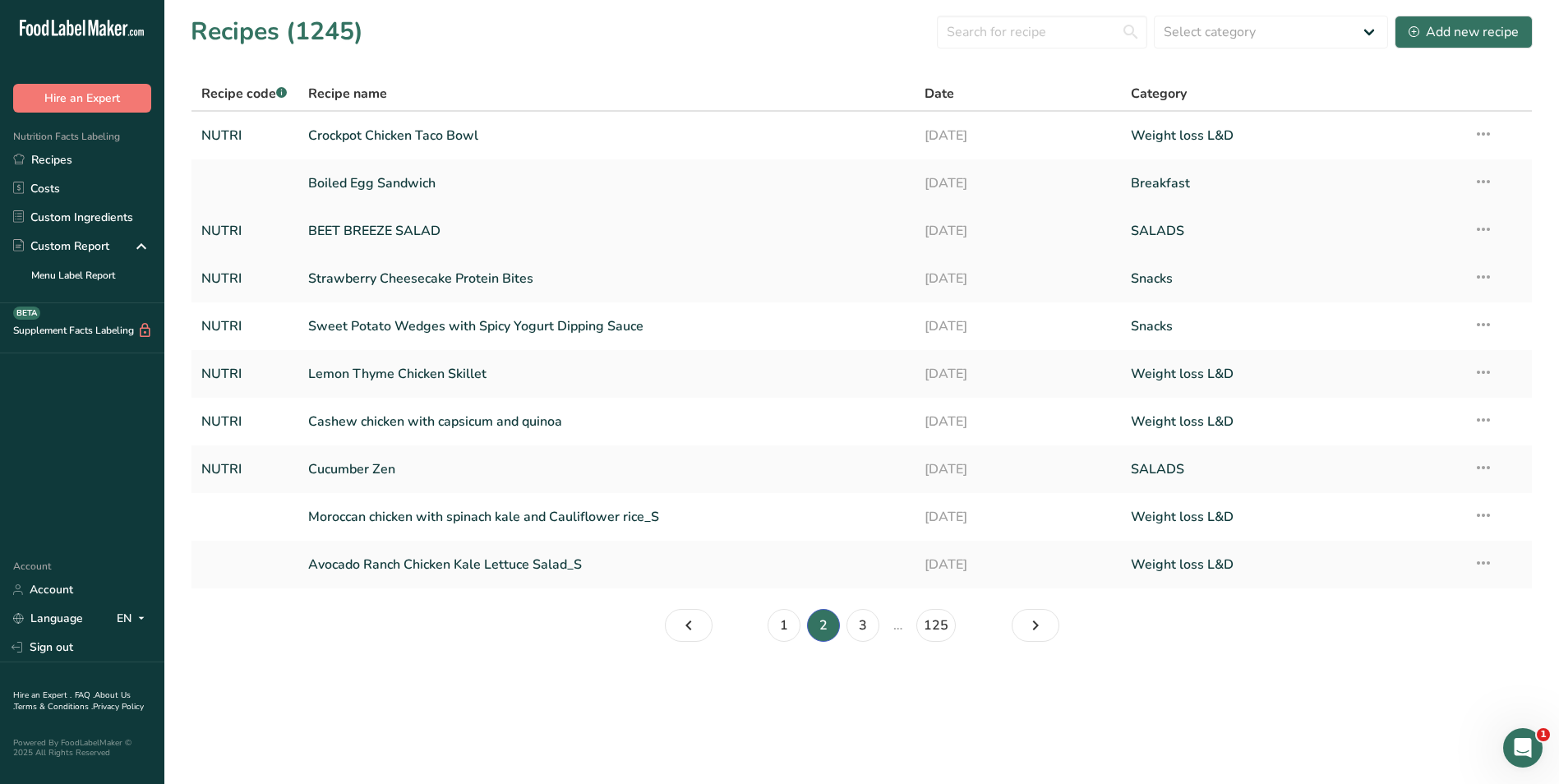
click at [451, 237] on link "BEET BREEZE SALAD" at bounding box center [606, 231] width 597 height 35
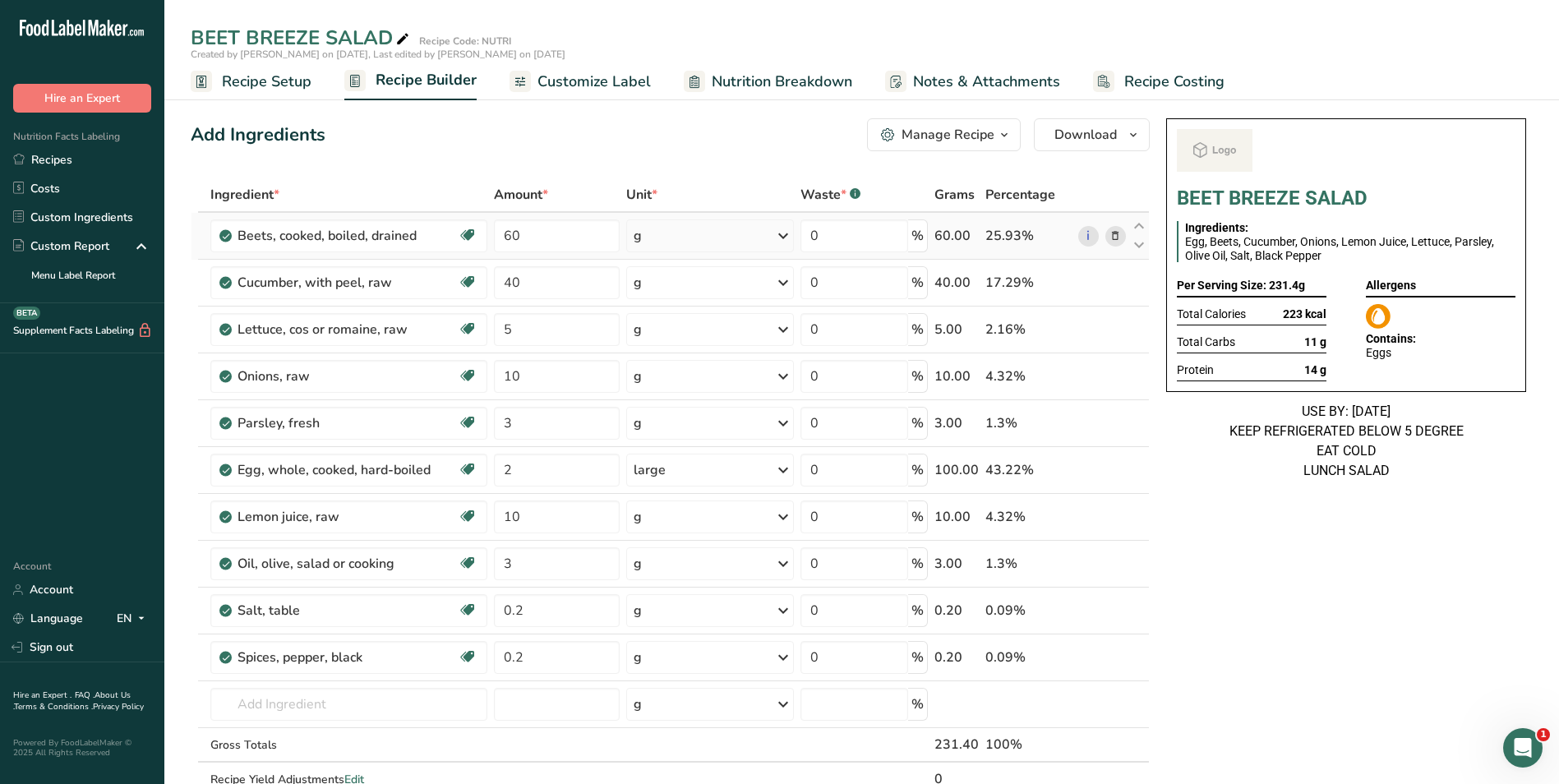
click at [1113, 236] on icon at bounding box center [1115, 236] width 12 height 17
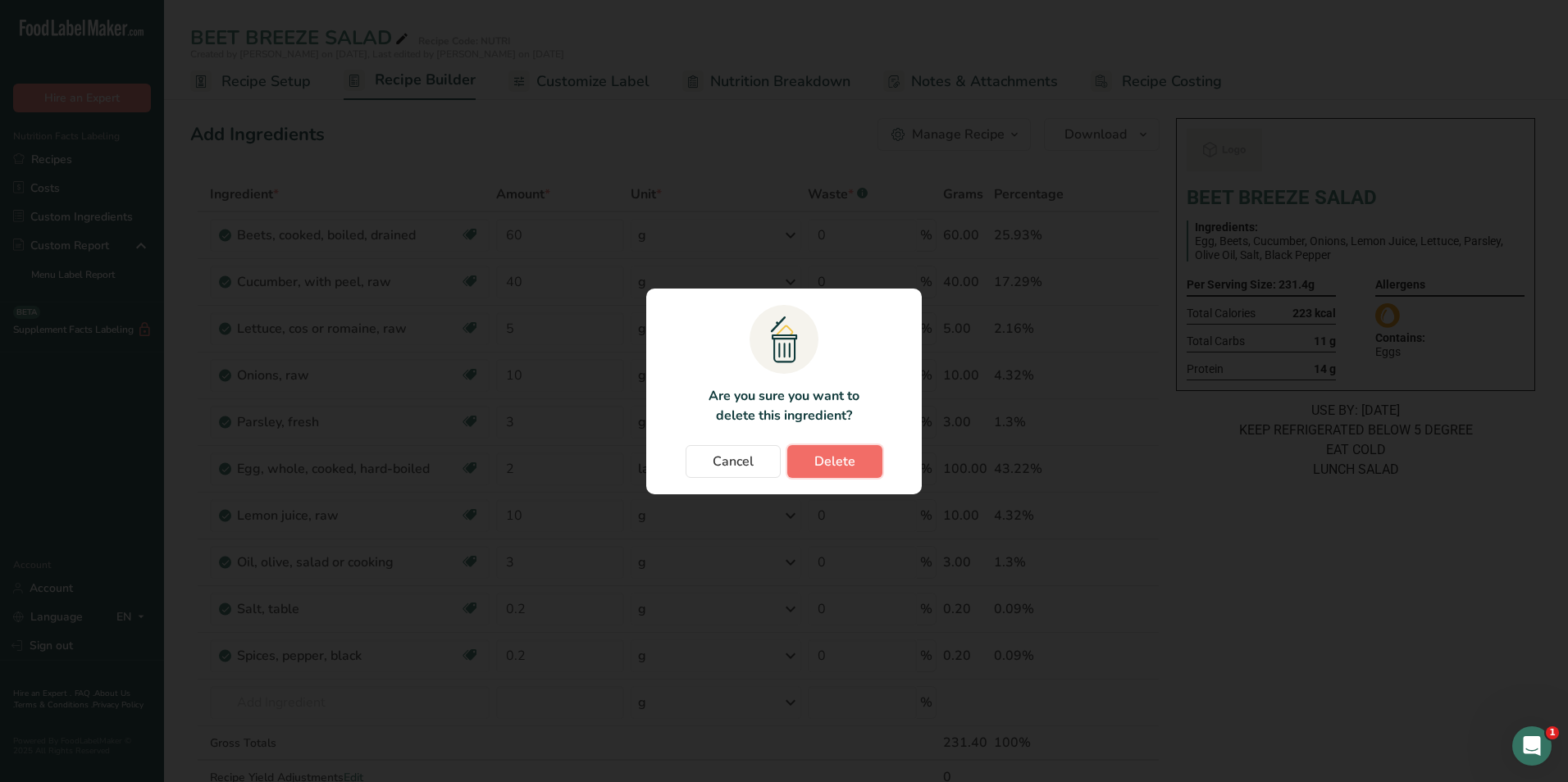
click at [853, 452] on span "Delete" at bounding box center [835, 462] width 41 height 20
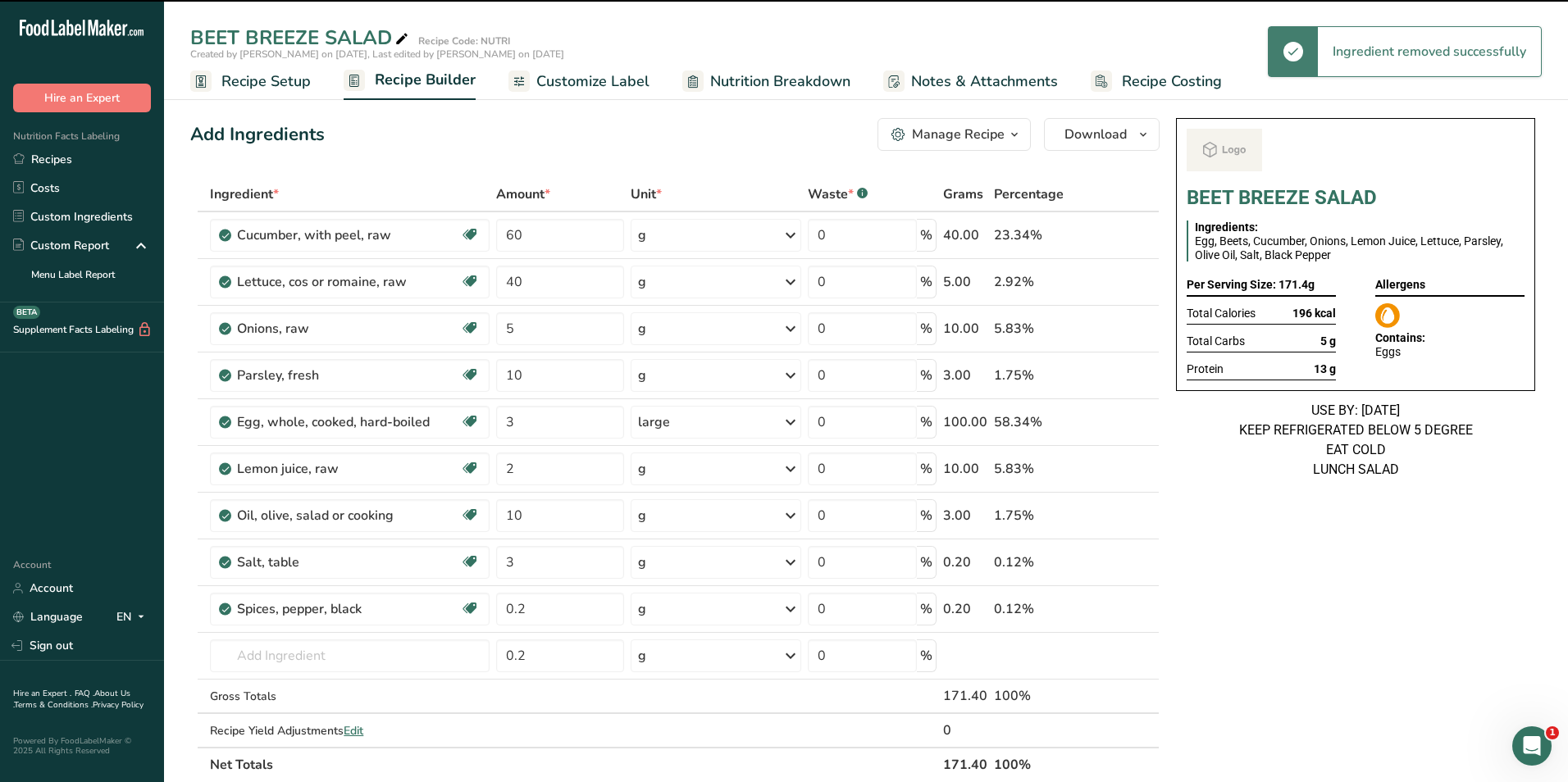
type input "40"
type input "5"
type input "10"
type input "3"
type input "2"
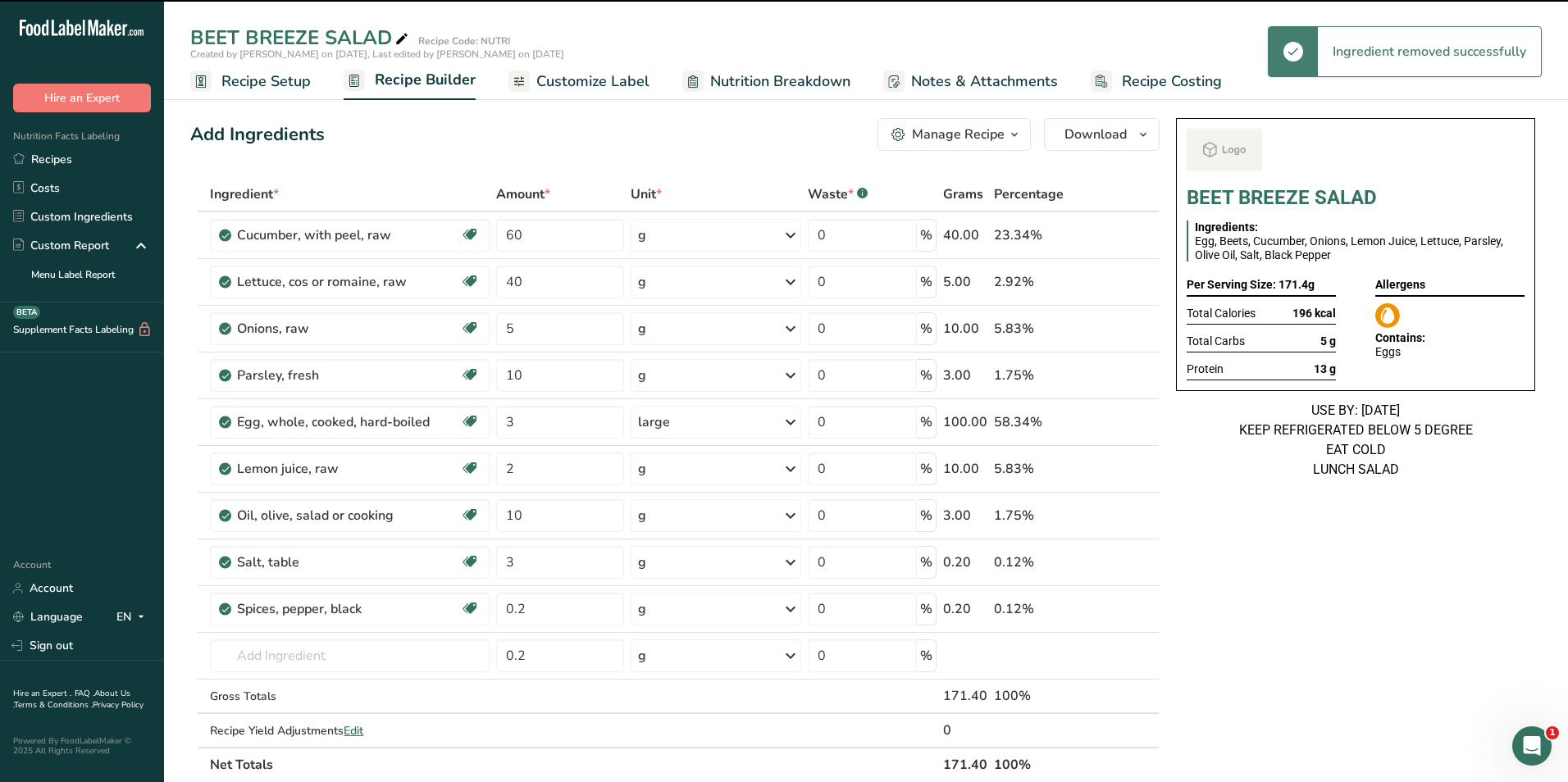
type input "10"
type input "3"
type input "0.2"
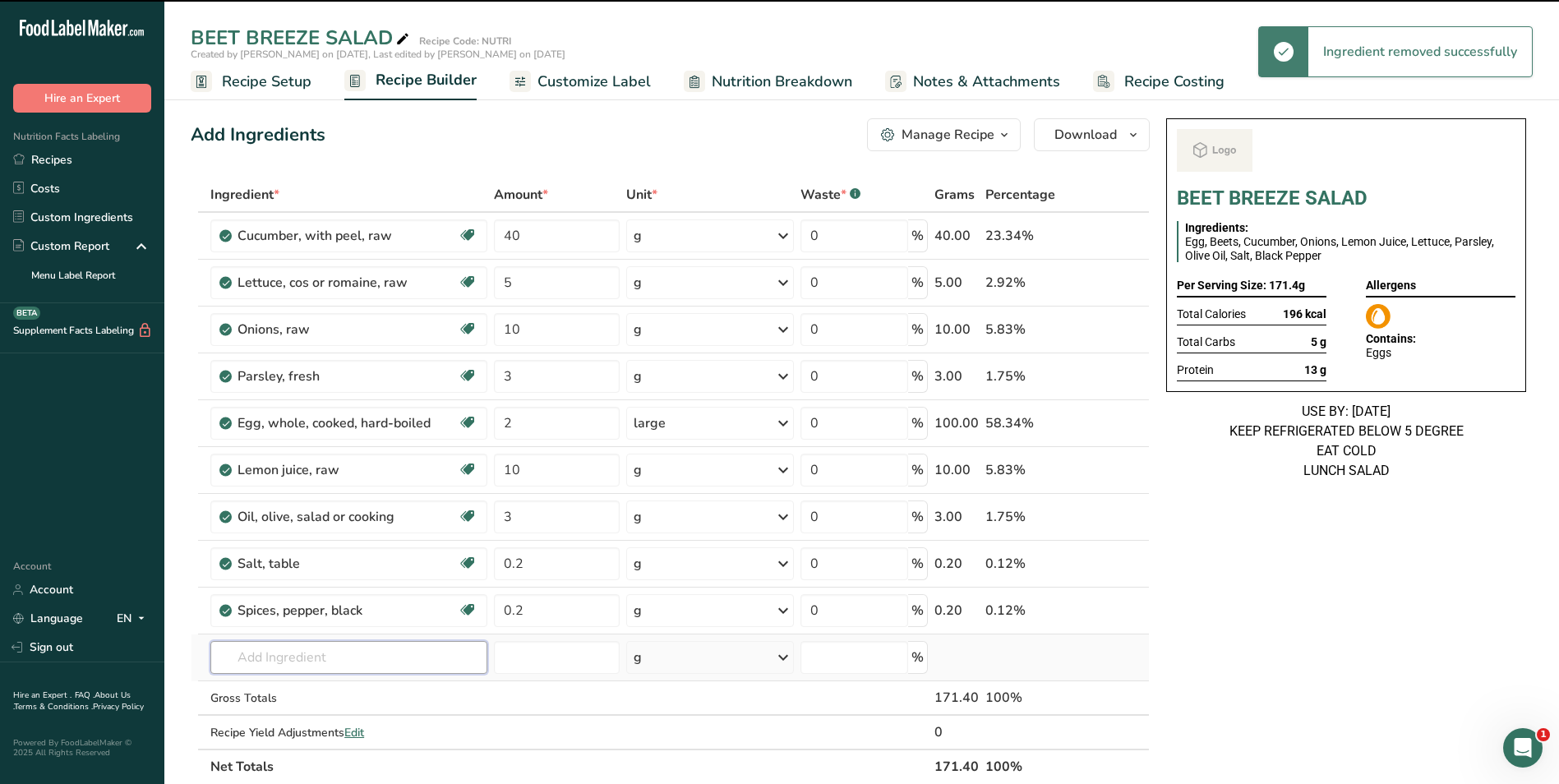
click at [307, 658] on input "text" at bounding box center [348, 657] width 276 height 33
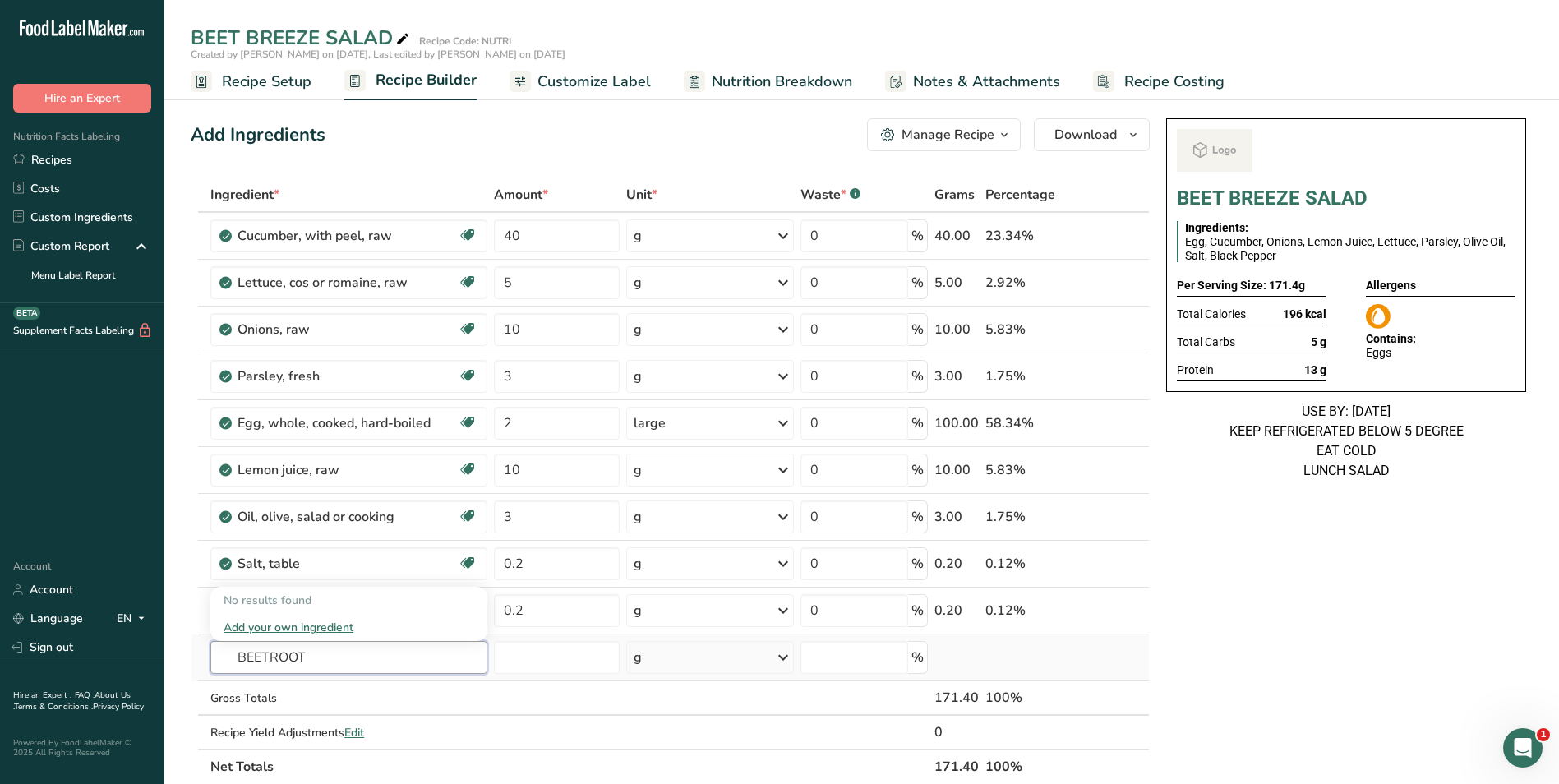
click at [285, 655] on input "BEETROOT" at bounding box center [348, 657] width 276 height 33
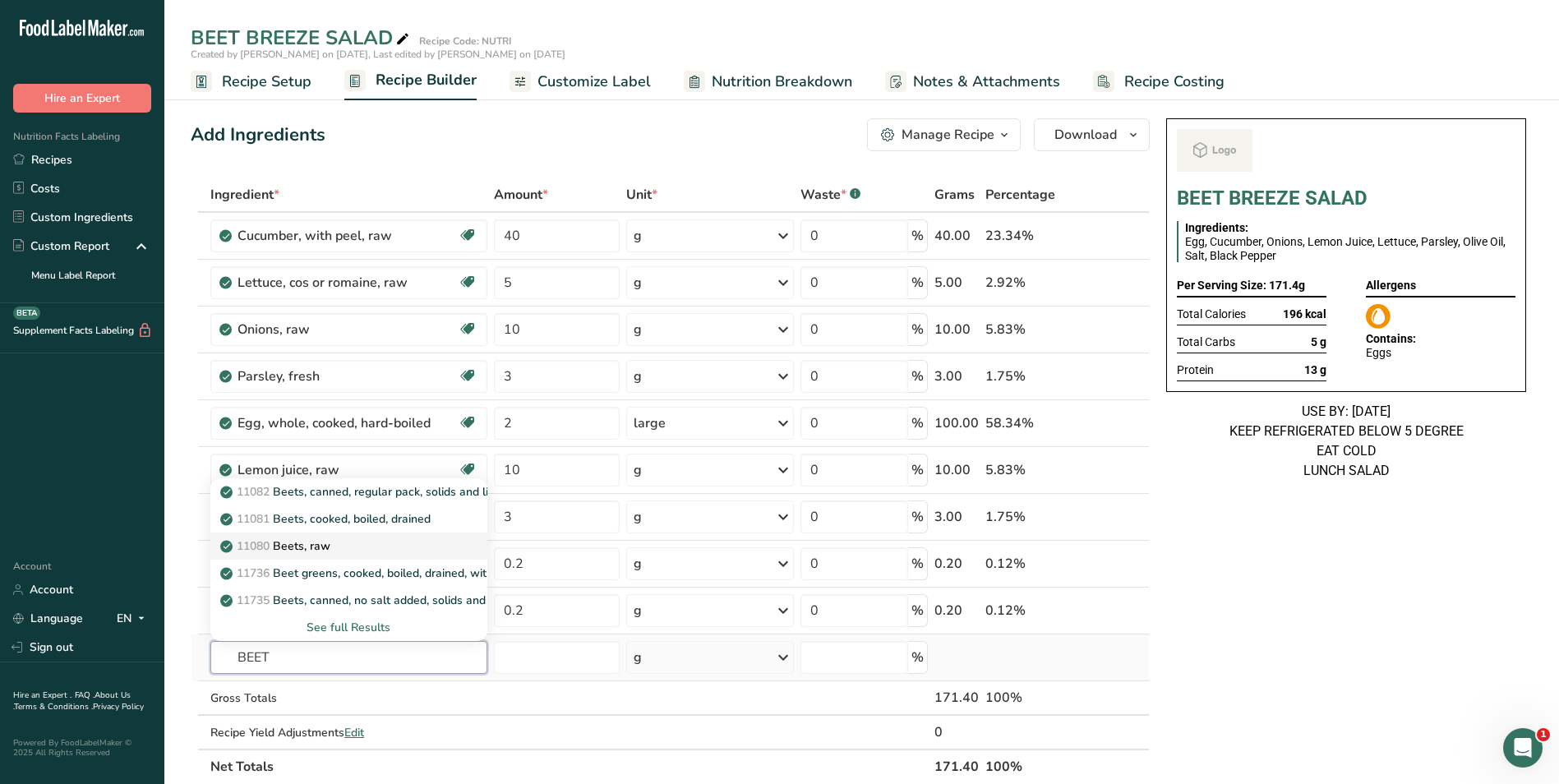
type input "BEET"
click at [323, 549] on p "11080 Beets, raw" at bounding box center [277, 546] width 107 height 17
type input "Beets, raw"
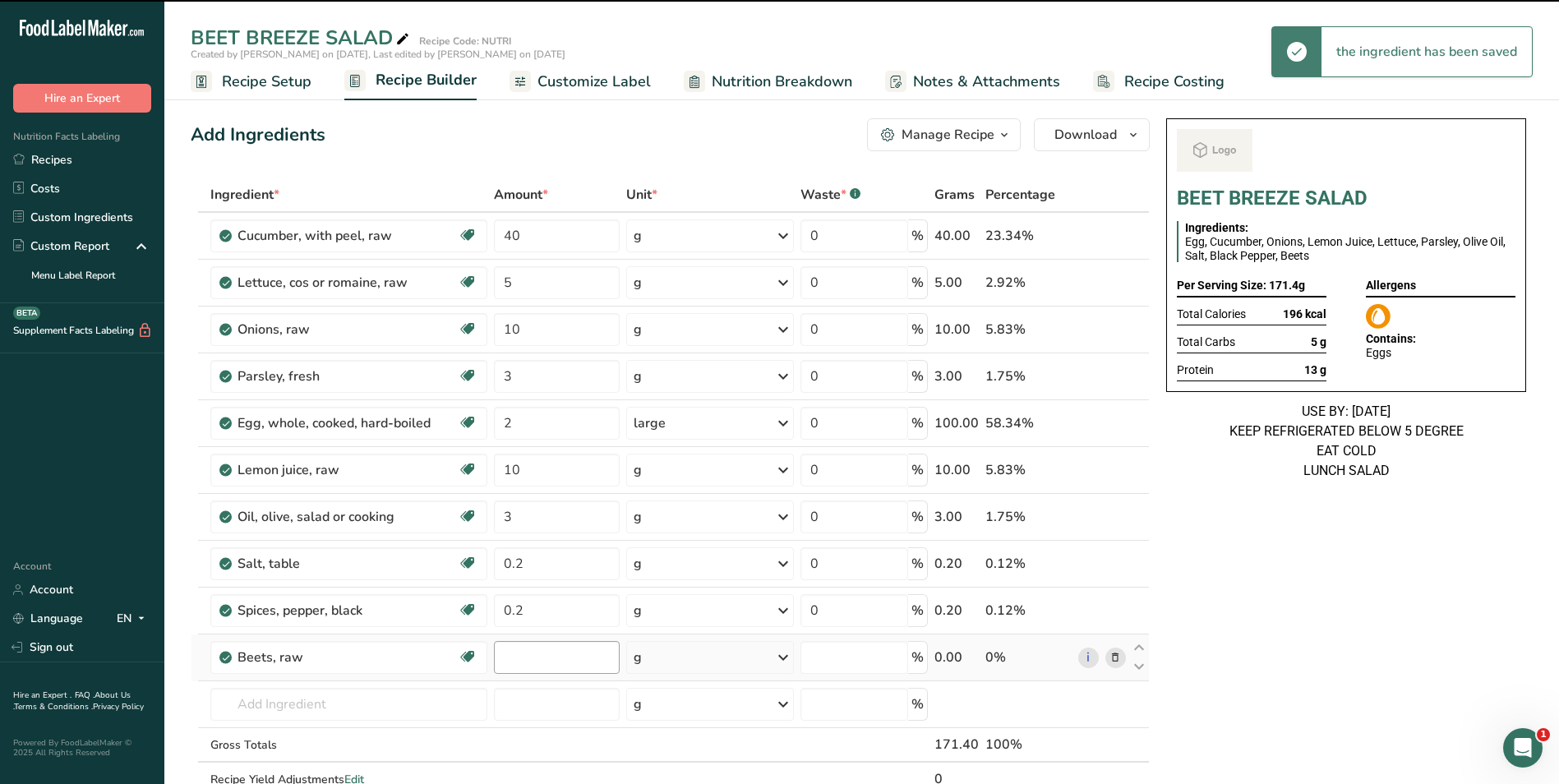
type input "0"
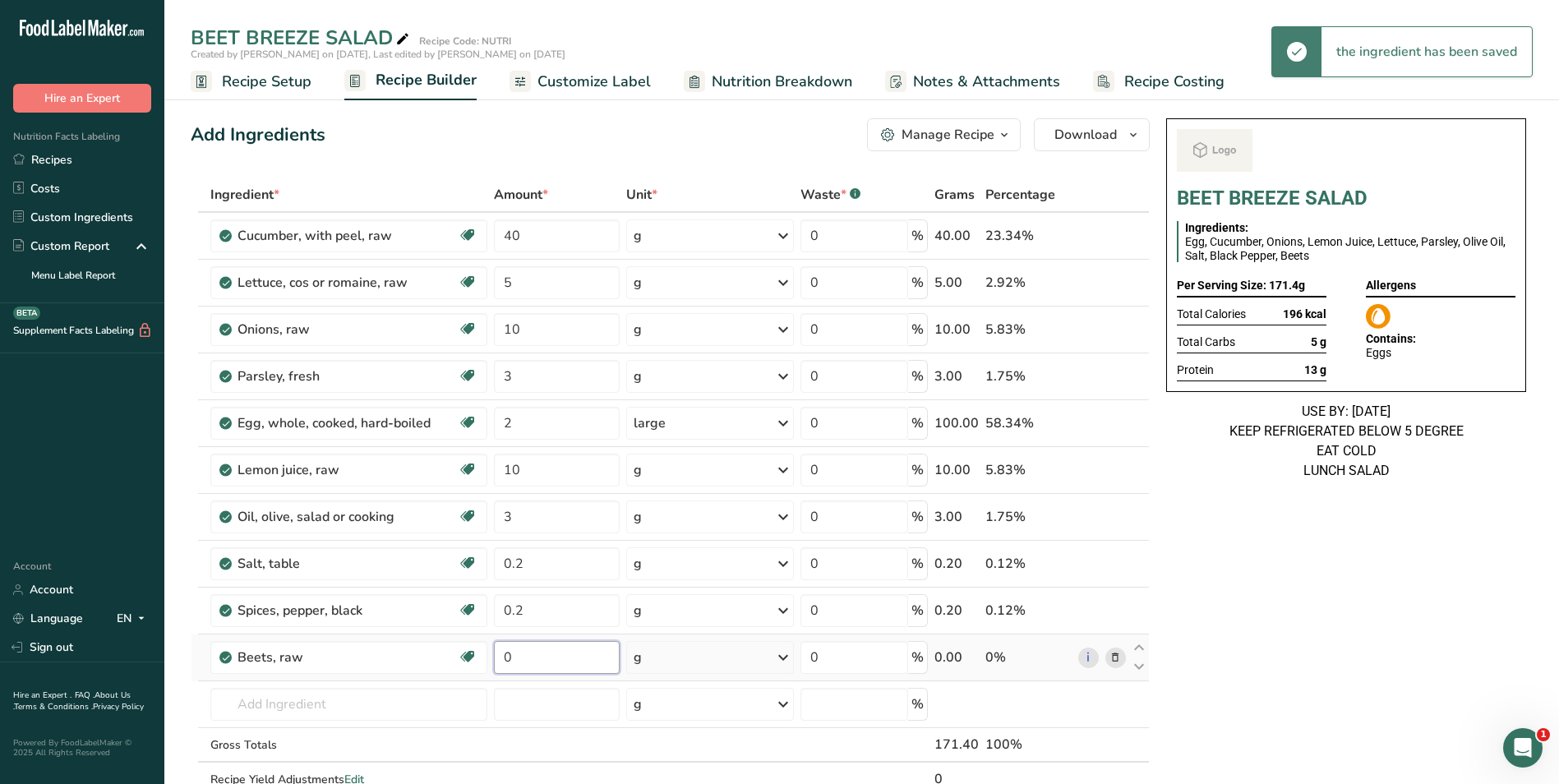
click at [526, 656] on input "0" at bounding box center [557, 657] width 126 height 33
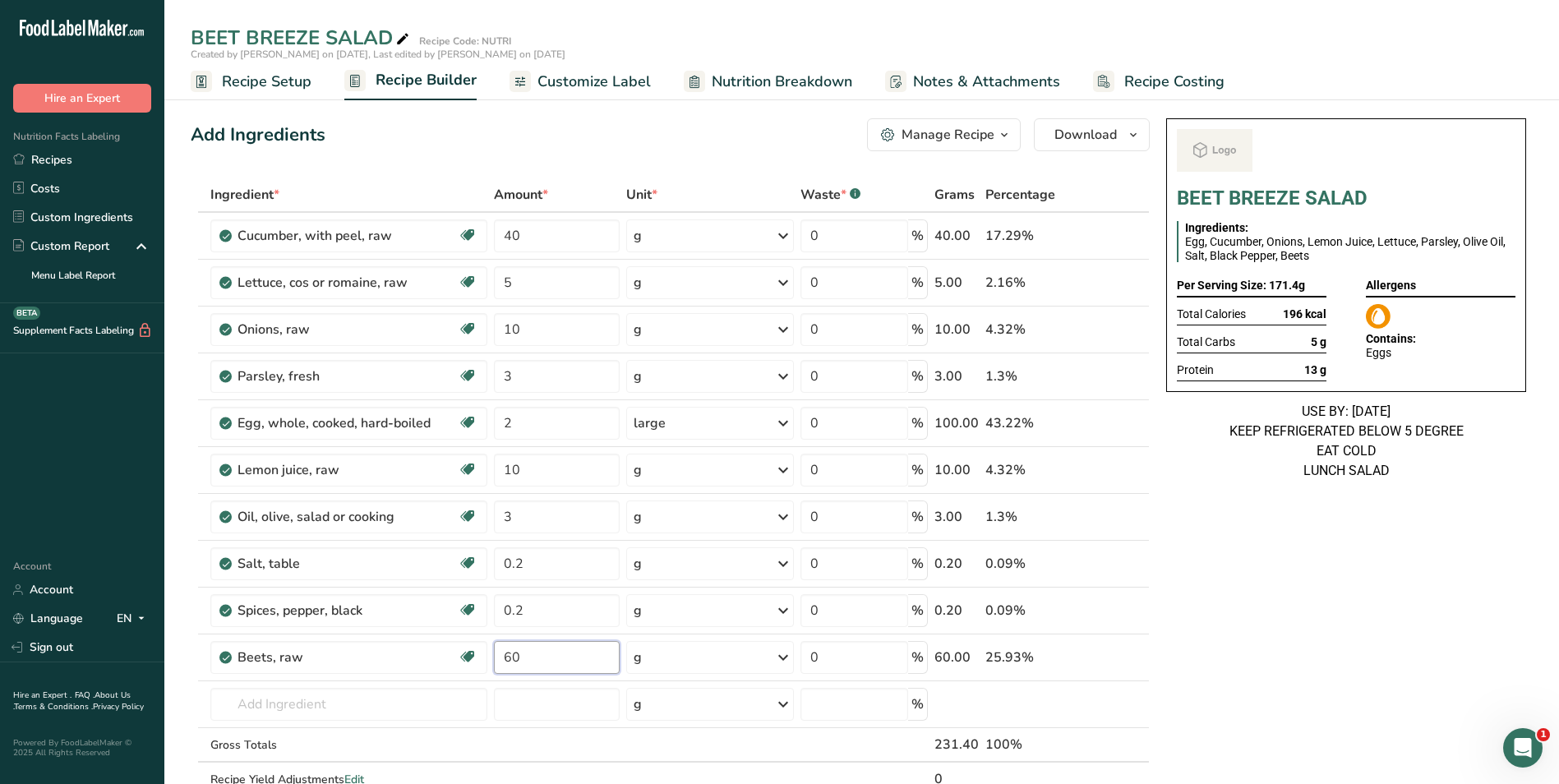
type input "60"
click at [612, 86] on span "Customize Label" at bounding box center [595, 82] width 114 height 22
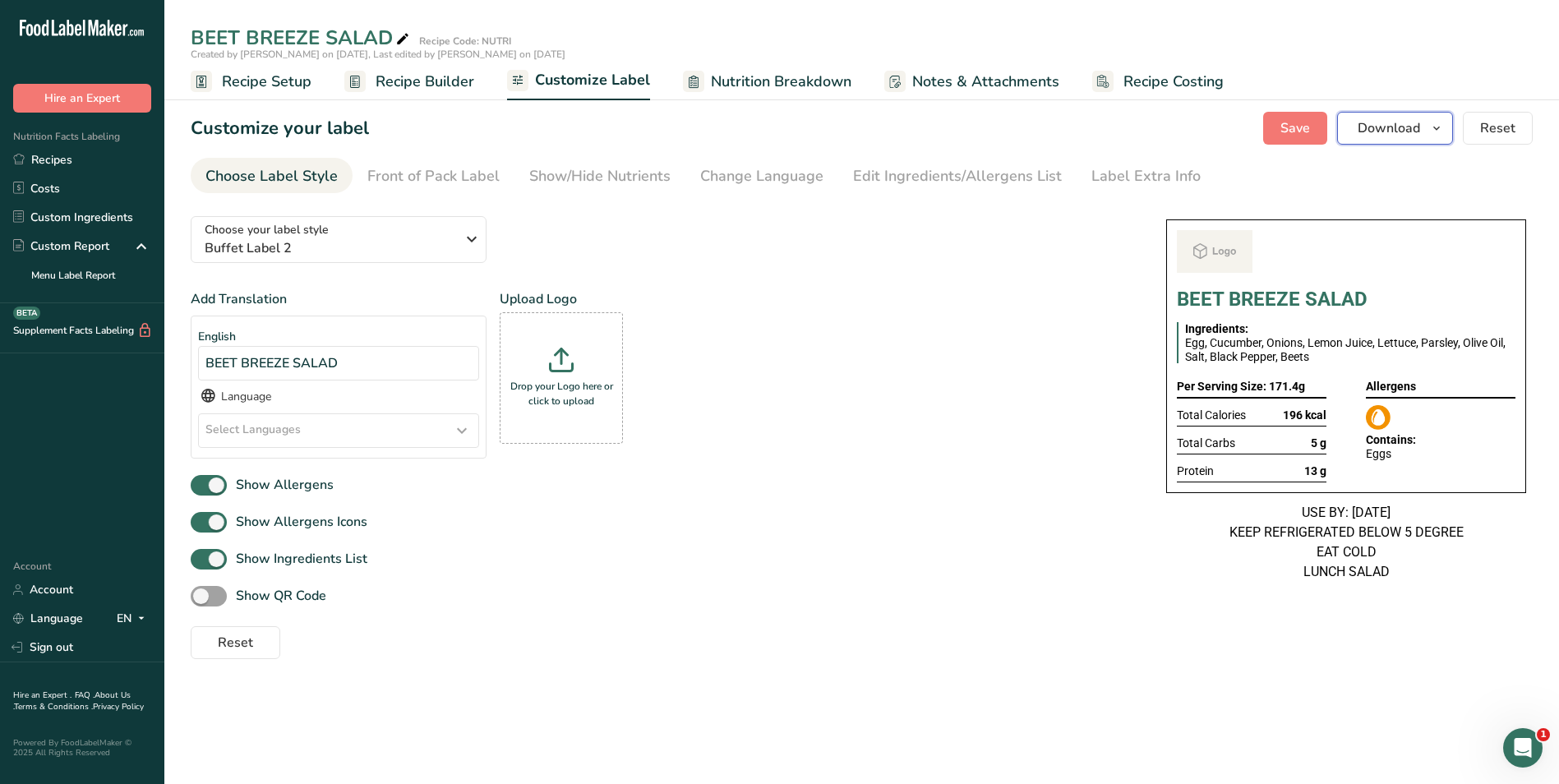
click at [1426, 124] on button "Download" at bounding box center [1395, 128] width 116 height 33
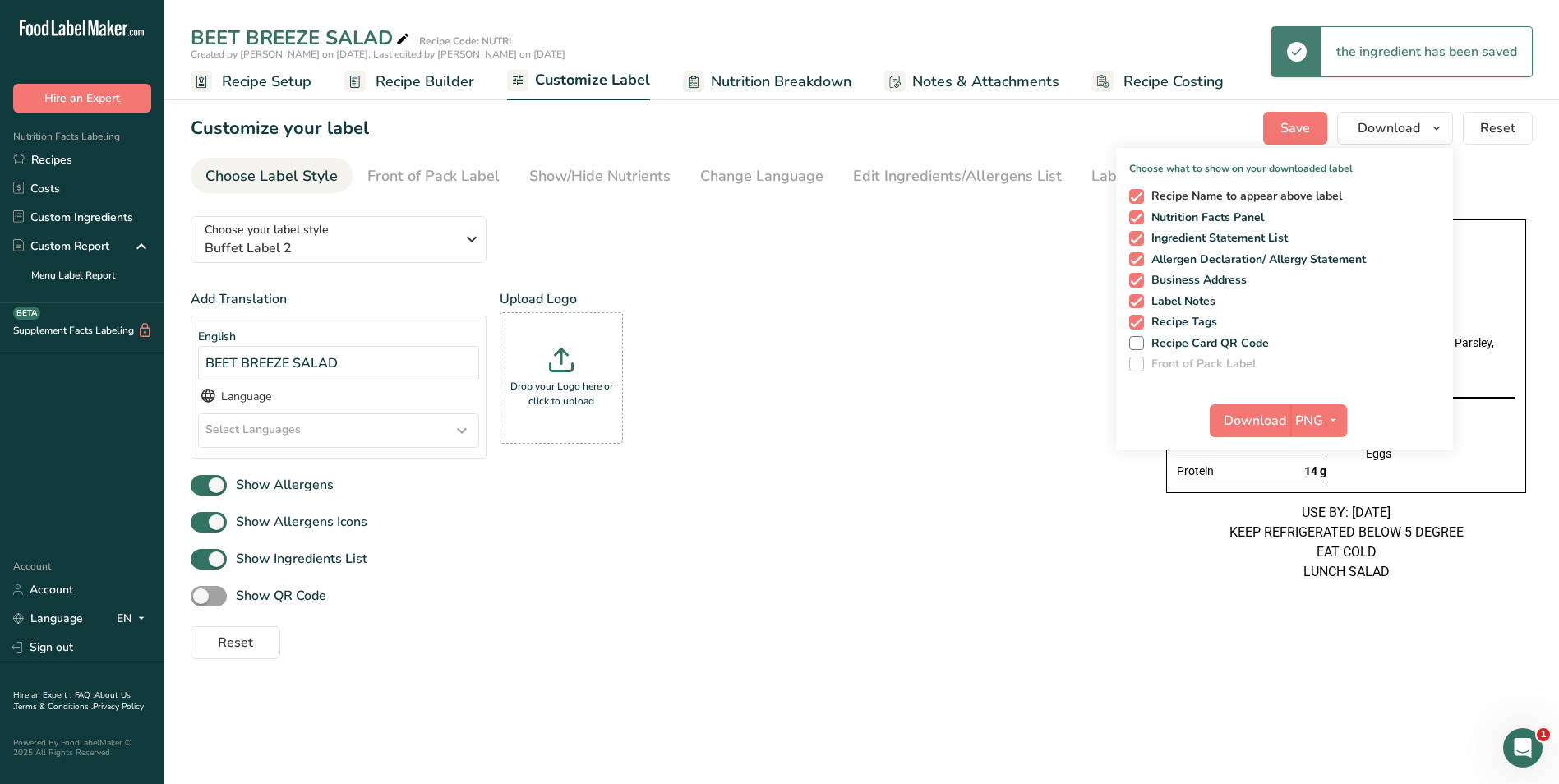
click at [1134, 189] on span at bounding box center [1137, 197] width 15 height 15
click at [1134, 191] on input "Recipe Name to appear above label" at bounding box center [1134, 196] width 11 height 11
checkbox input "false"
click at [1256, 413] on span "Download" at bounding box center [1255, 421] width 63 height 20
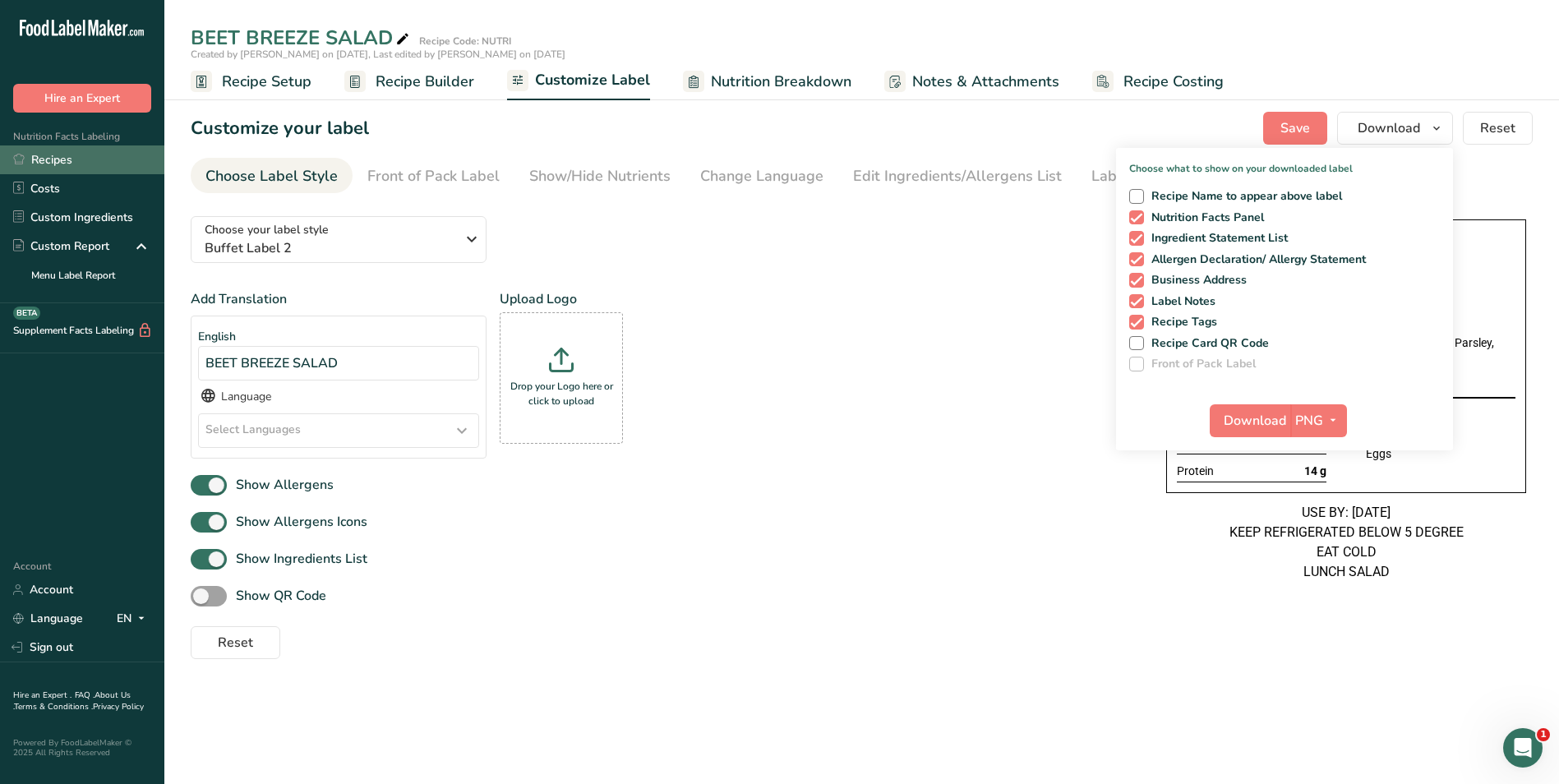
click at [84, 154] on link "Recipes" at bounding box center [82, 160] width 165 height 29
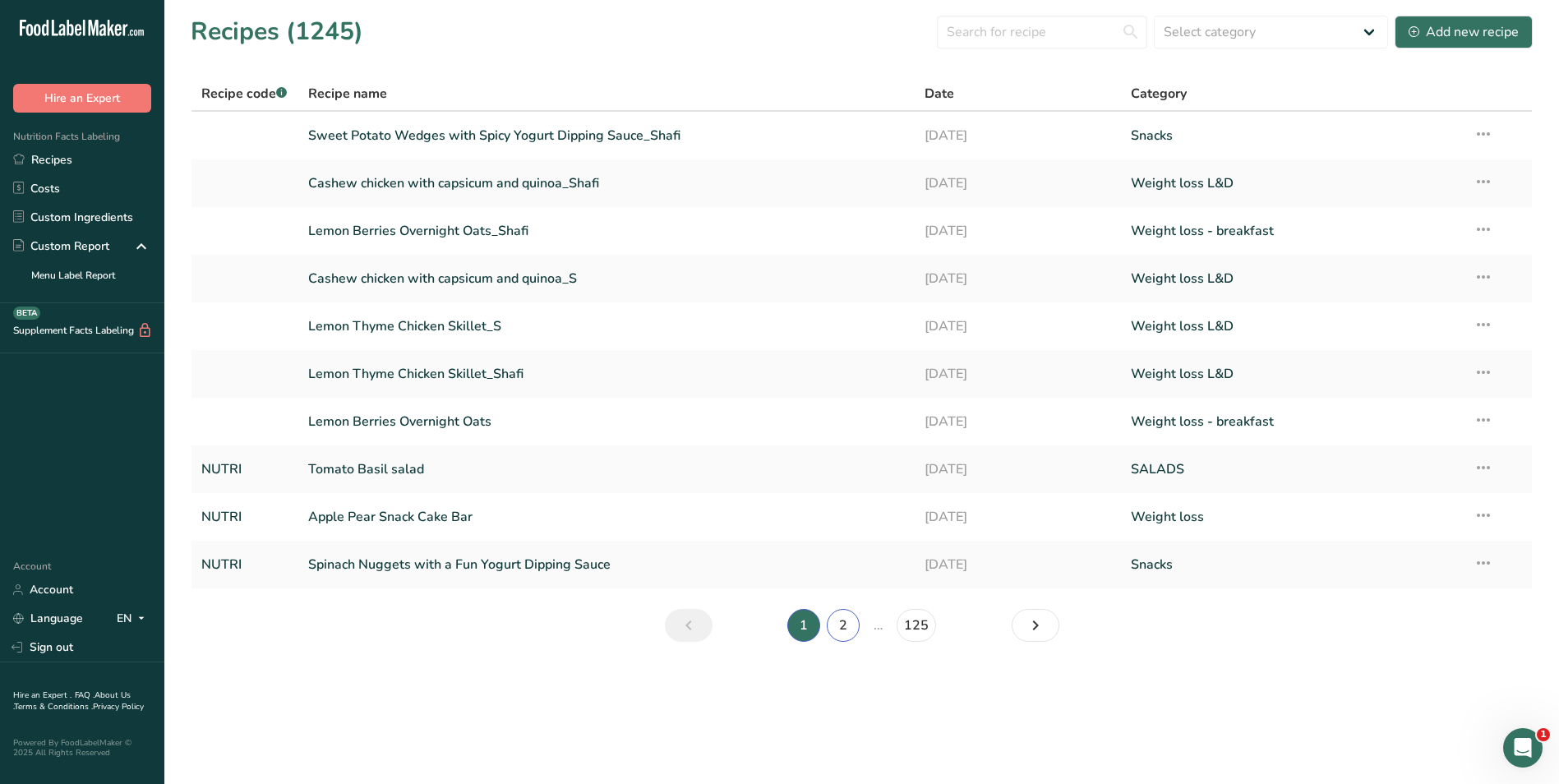
click at [829, 629] on link "2" at bounding box center [843, 625] width 33 height 33
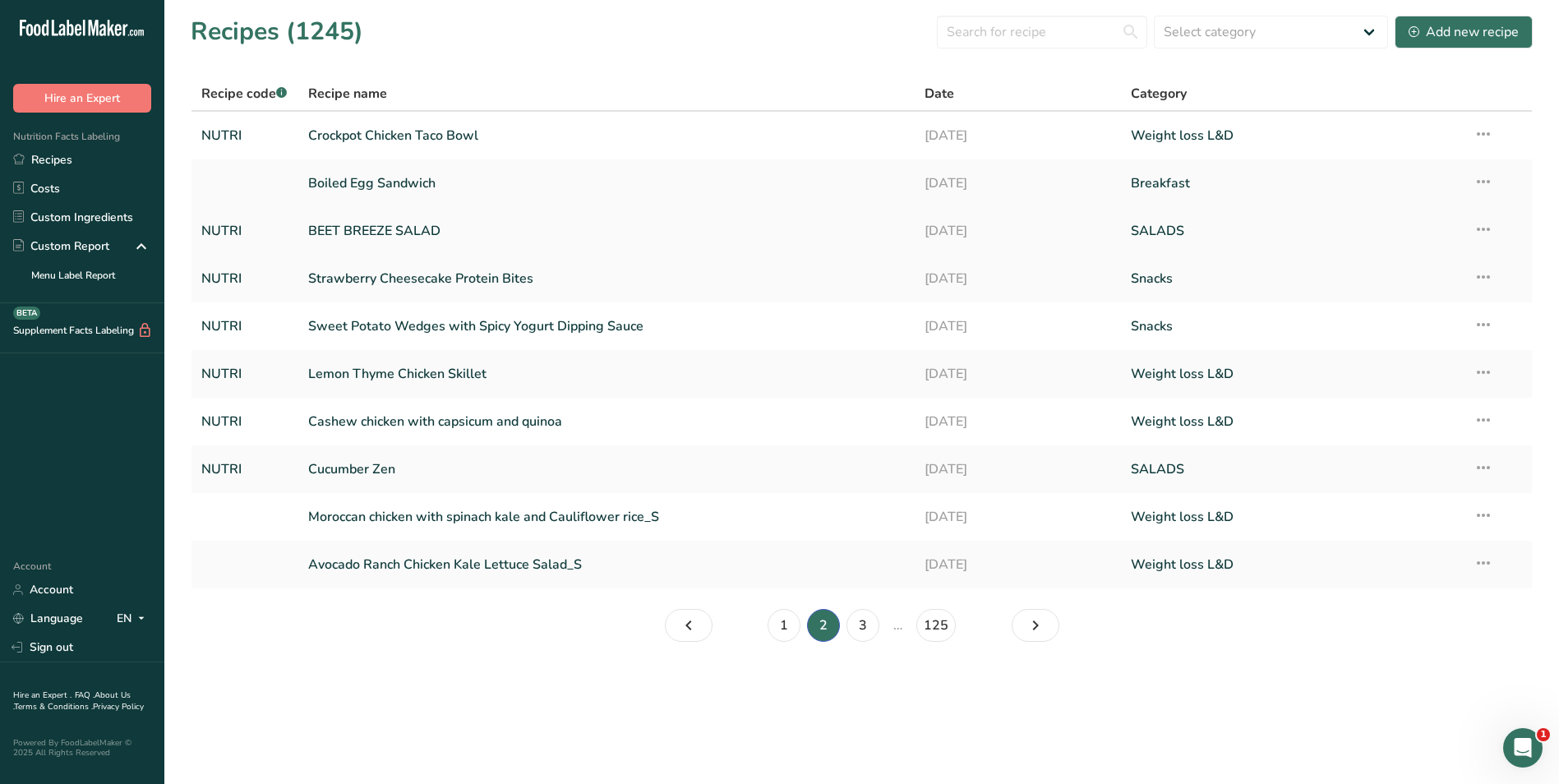
click at [417, 224] on link "BEET BREEZE SALAD" at bounding box center [606, 231] width 597 height 35
click at [384, 426] on link "Cashew chicken with capsicum and quinoa" at bounding box center [606, 422] width 597 height 35
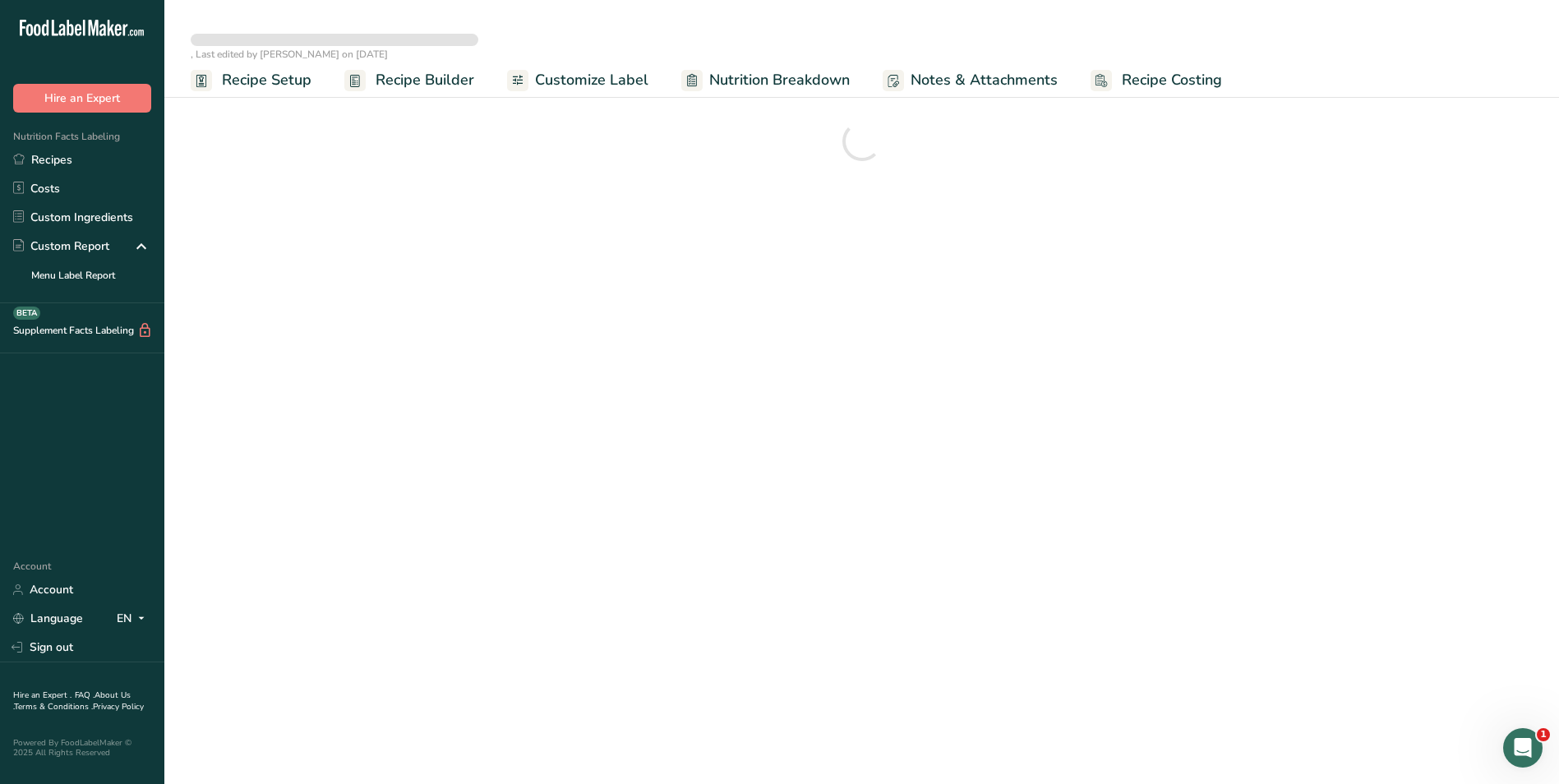
click at [618, 73] on span "Customize Label" at bounding box center [592, 80] width 114 height 22
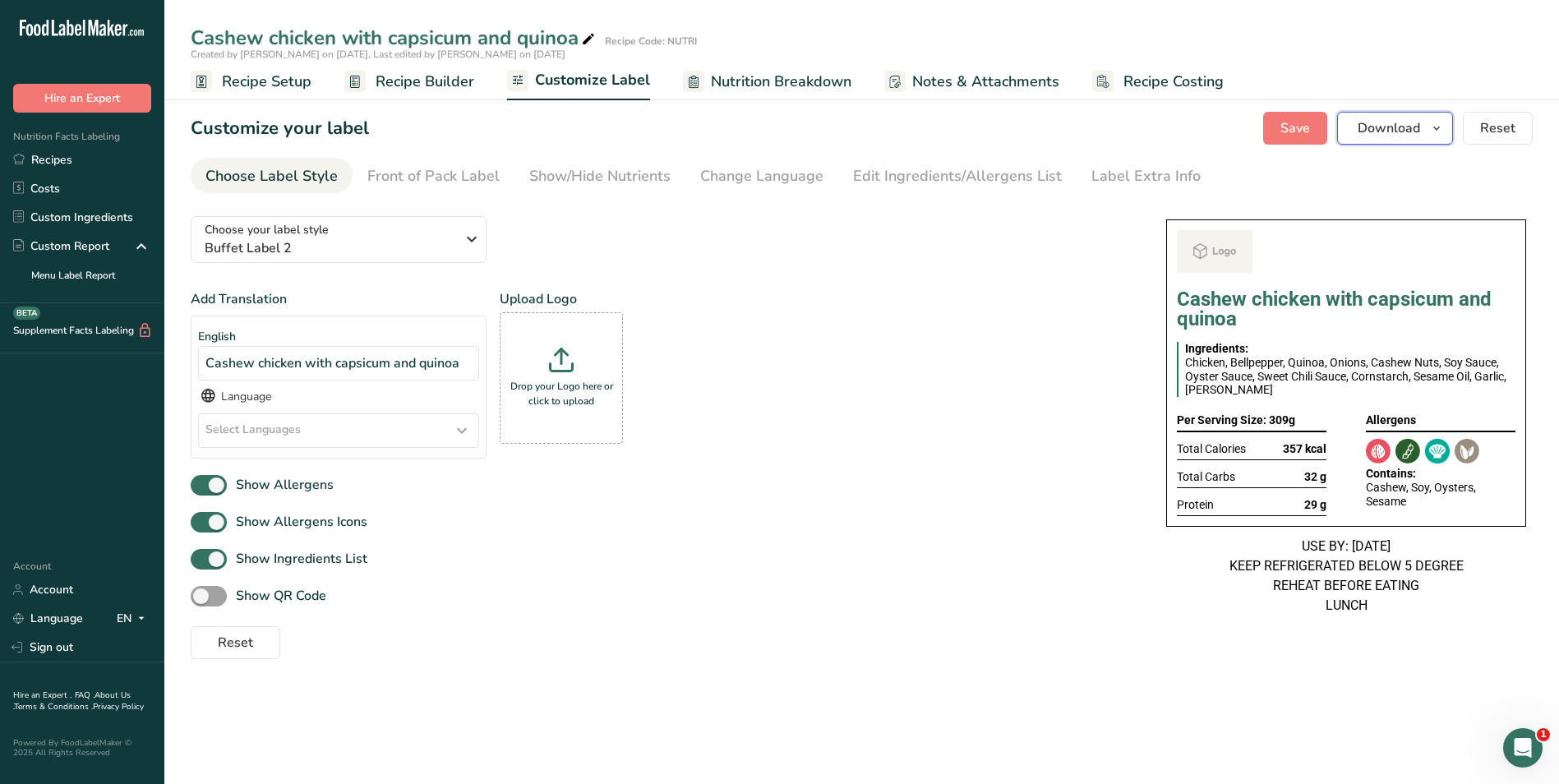
click at [1425, 130] on button "Download" at bounding box center [1395, 128] width 116 height 33
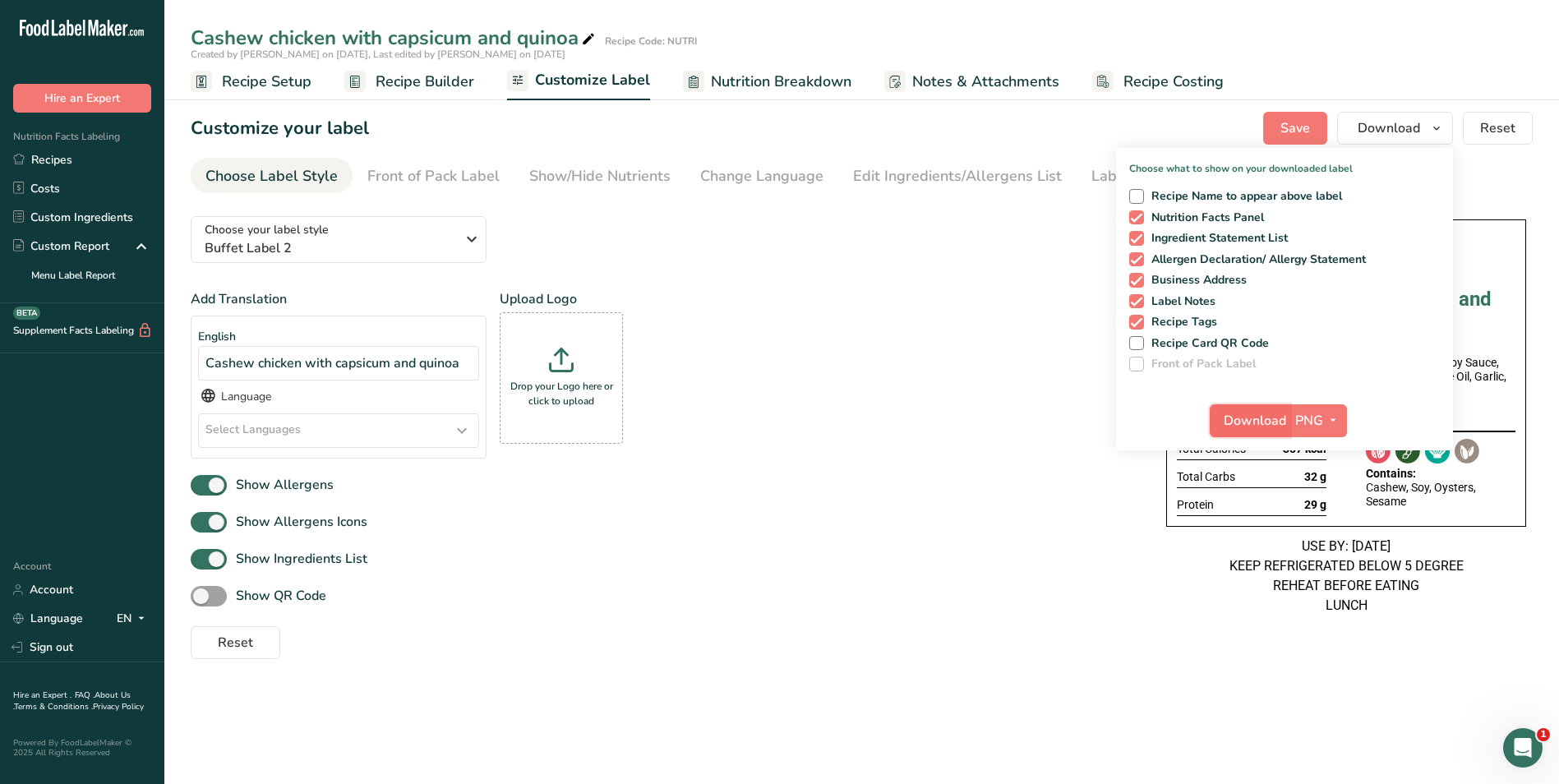
click at [1256, 430] on span "Download" at bounding box center [1255, 421] width 63 height 20
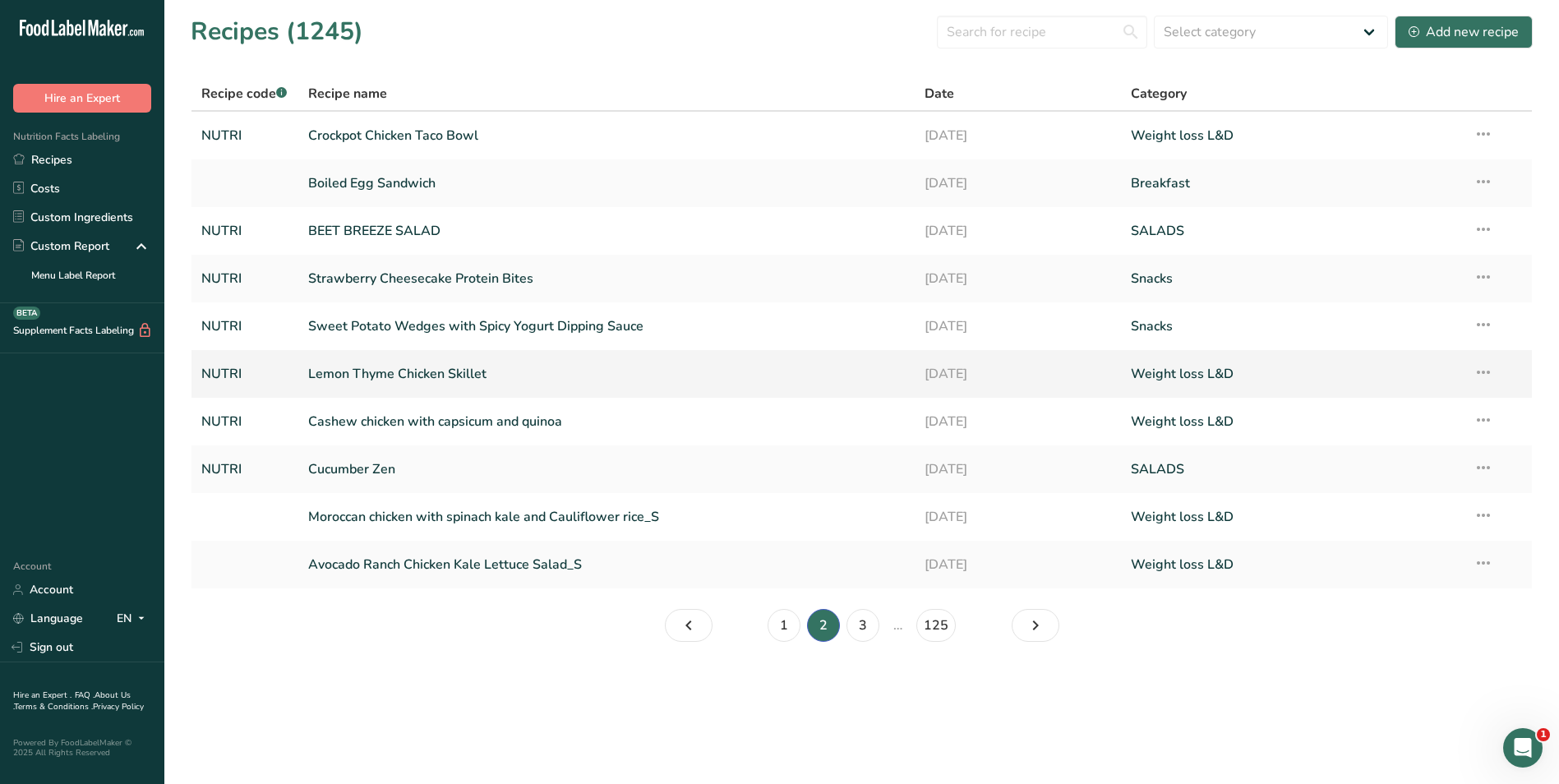
click at [419, 380] on link "Lemon Thyme Chicken Skillet" at bounding box center [606, 374] width 597 height 35
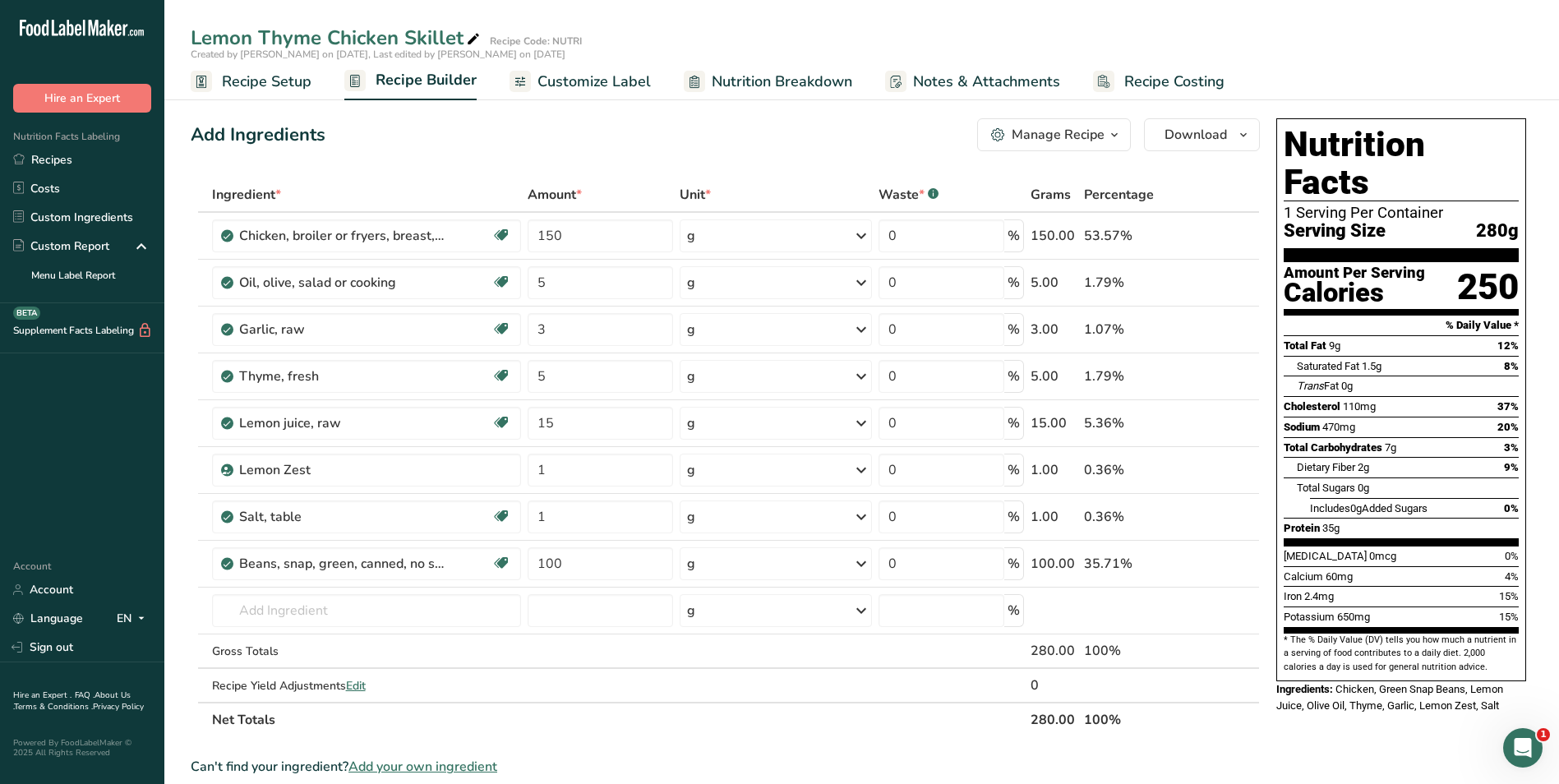
click at [610, 82] on span "Customize Label" at bounding box center [595, 82] width 114 height 22
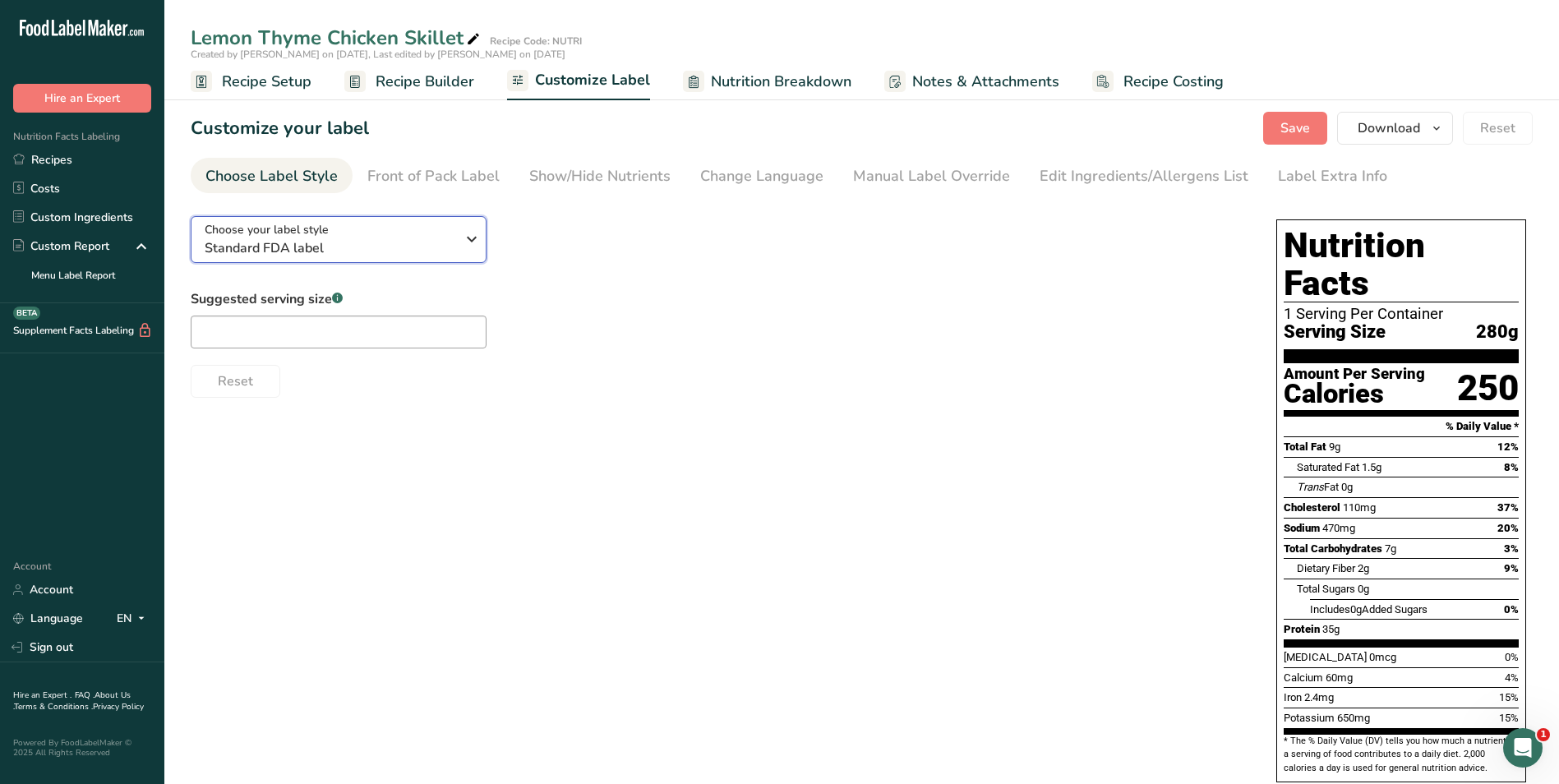
click at [326, 238] on span "Standard FDA label" at bounding box center [329, 248] width 250 height 20
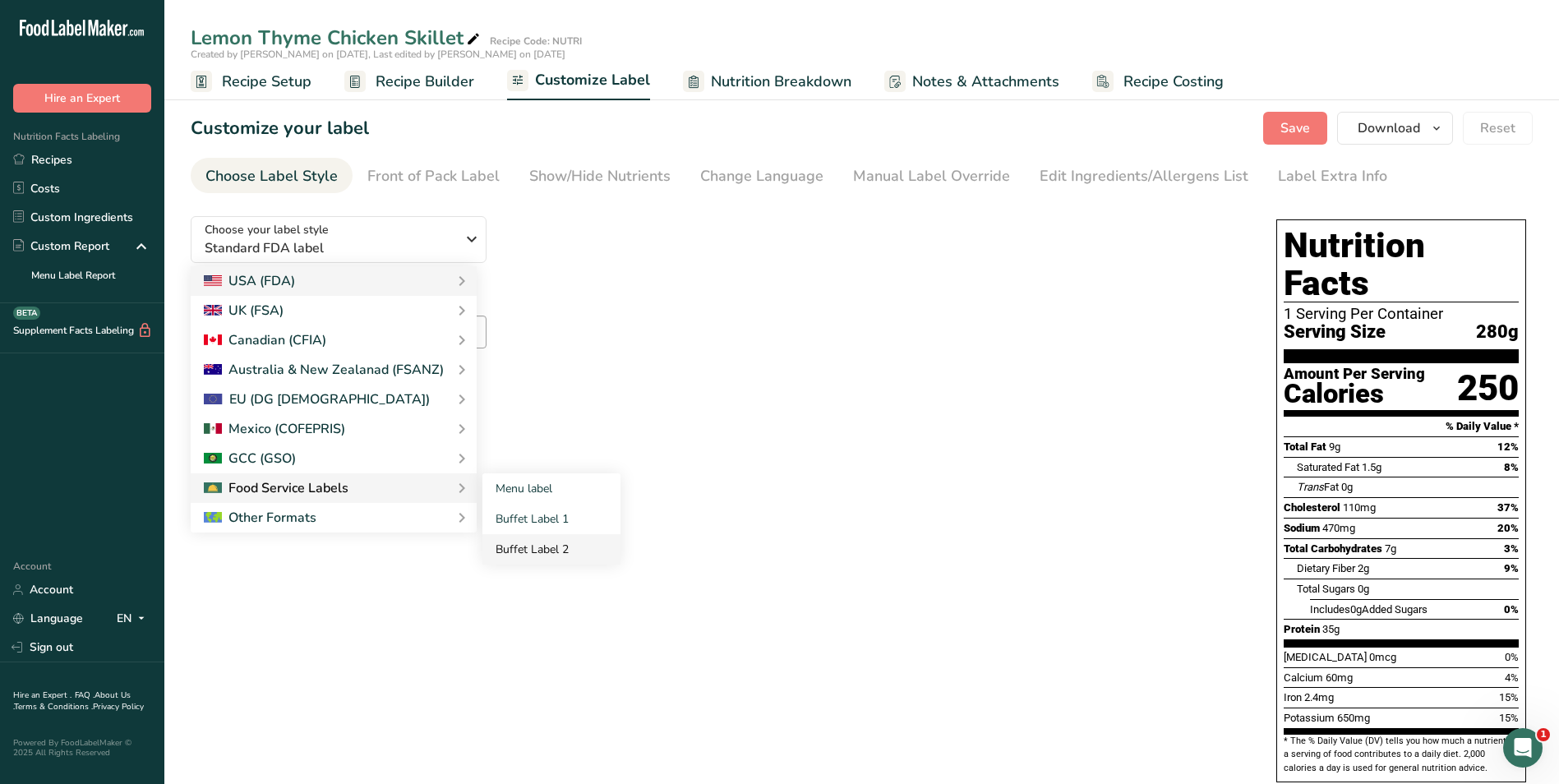
click at [536, 551] on link "Buffet Label 2" at bounding box center [552, 549] width 138 height 30
checkbox input "false"
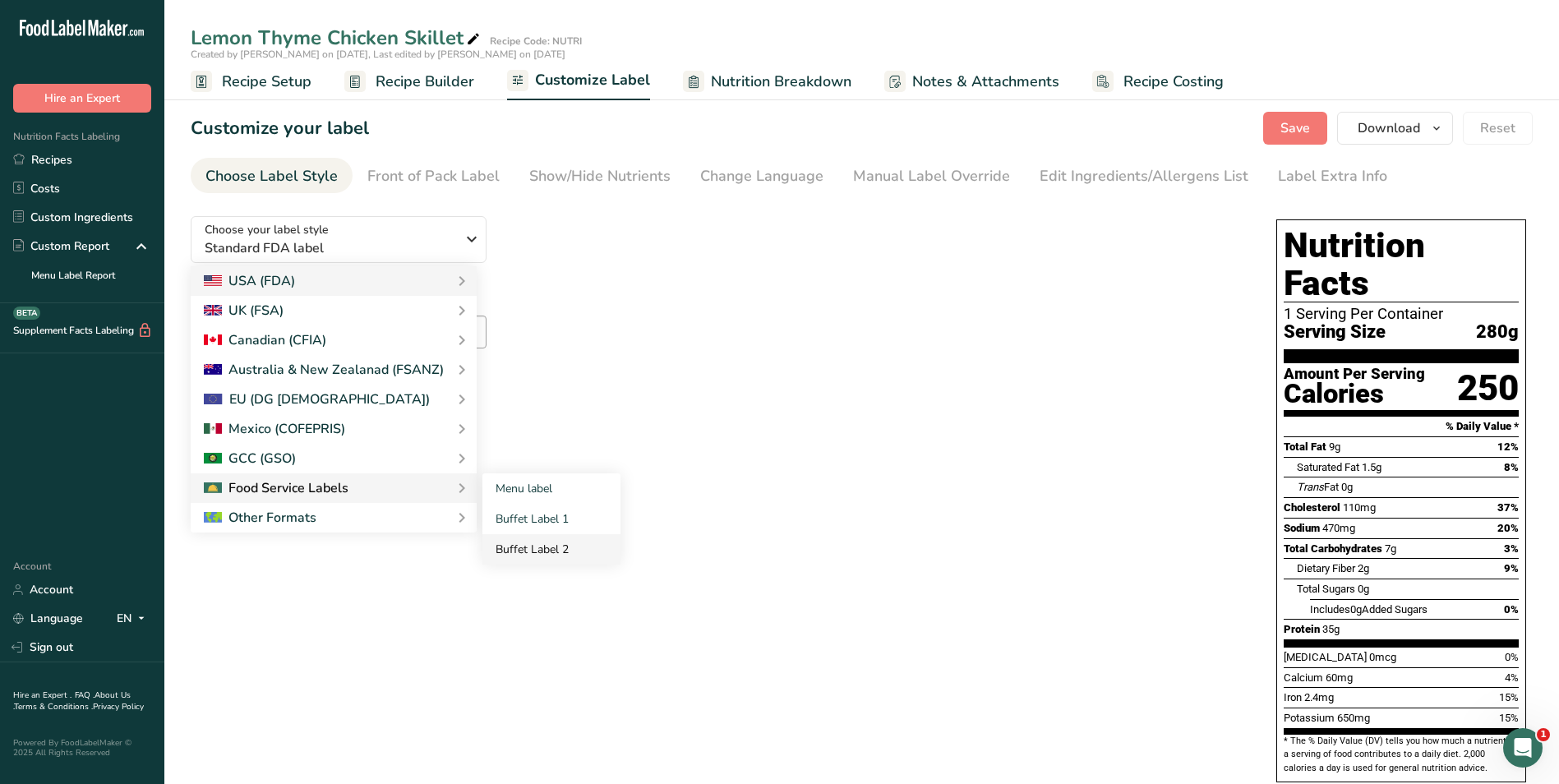
checkbox input "false"
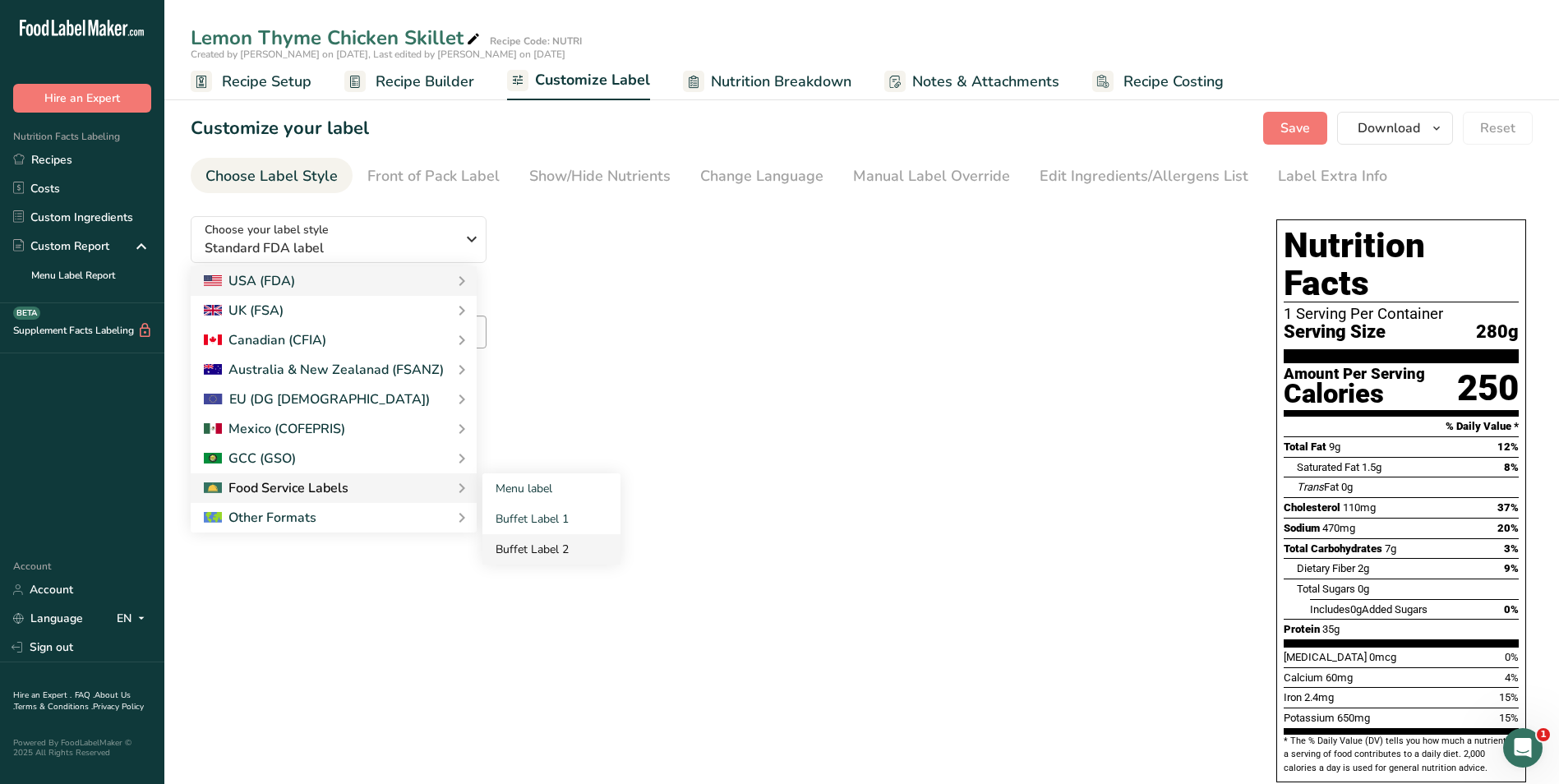
checkbox input "false"
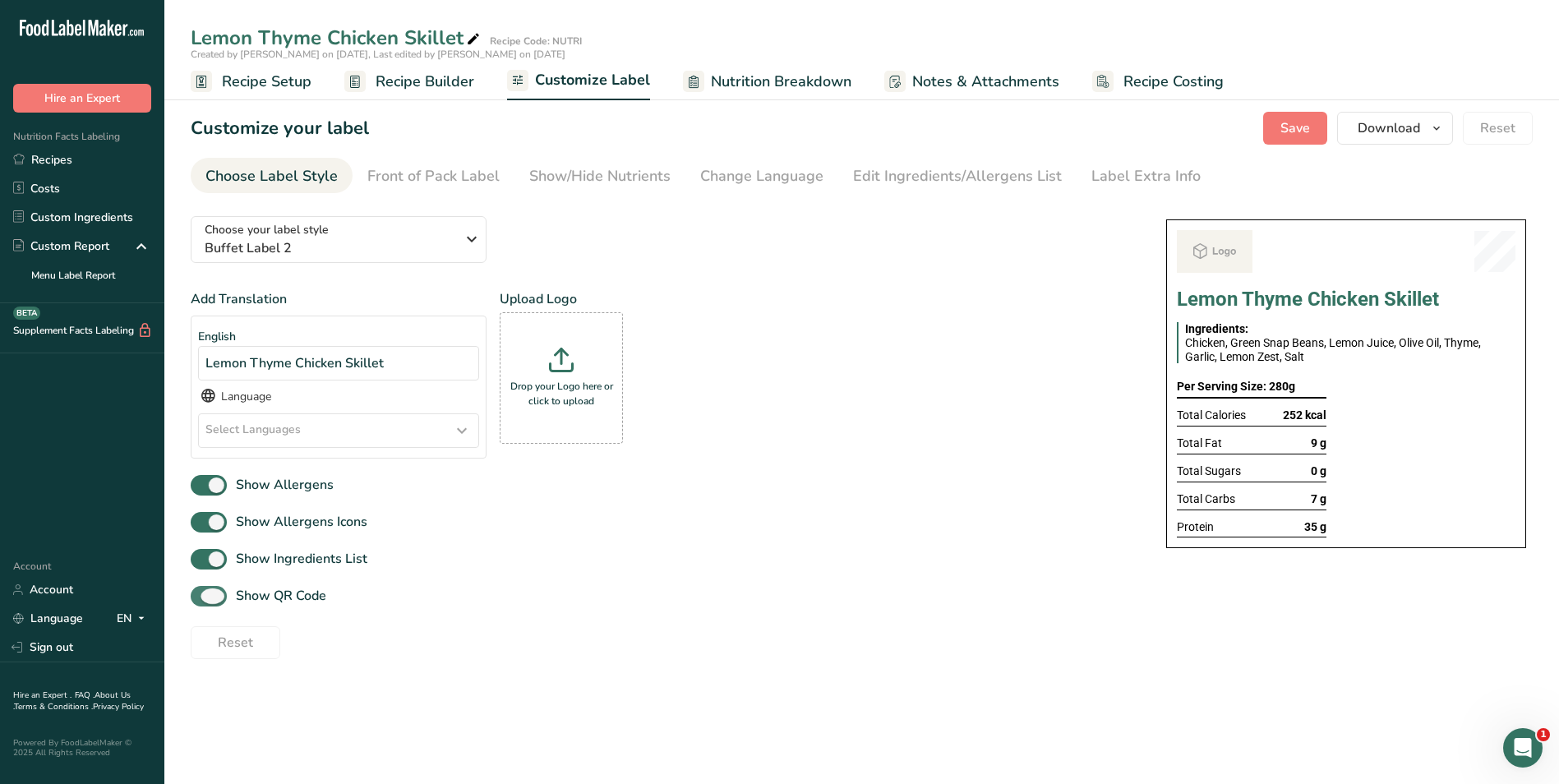
click at [275, 589] on span "Show QR Code" at bounding box center [276, 595] width 100 height 20
click at [201, 590] on input "Show QR Code" at bounding box center [196, 595] width 11 height 11
checkbox input "false"
click at [643, 181] on div "Show/Hide Nutrients" at bounding box center [600, 176] width 142 height 22
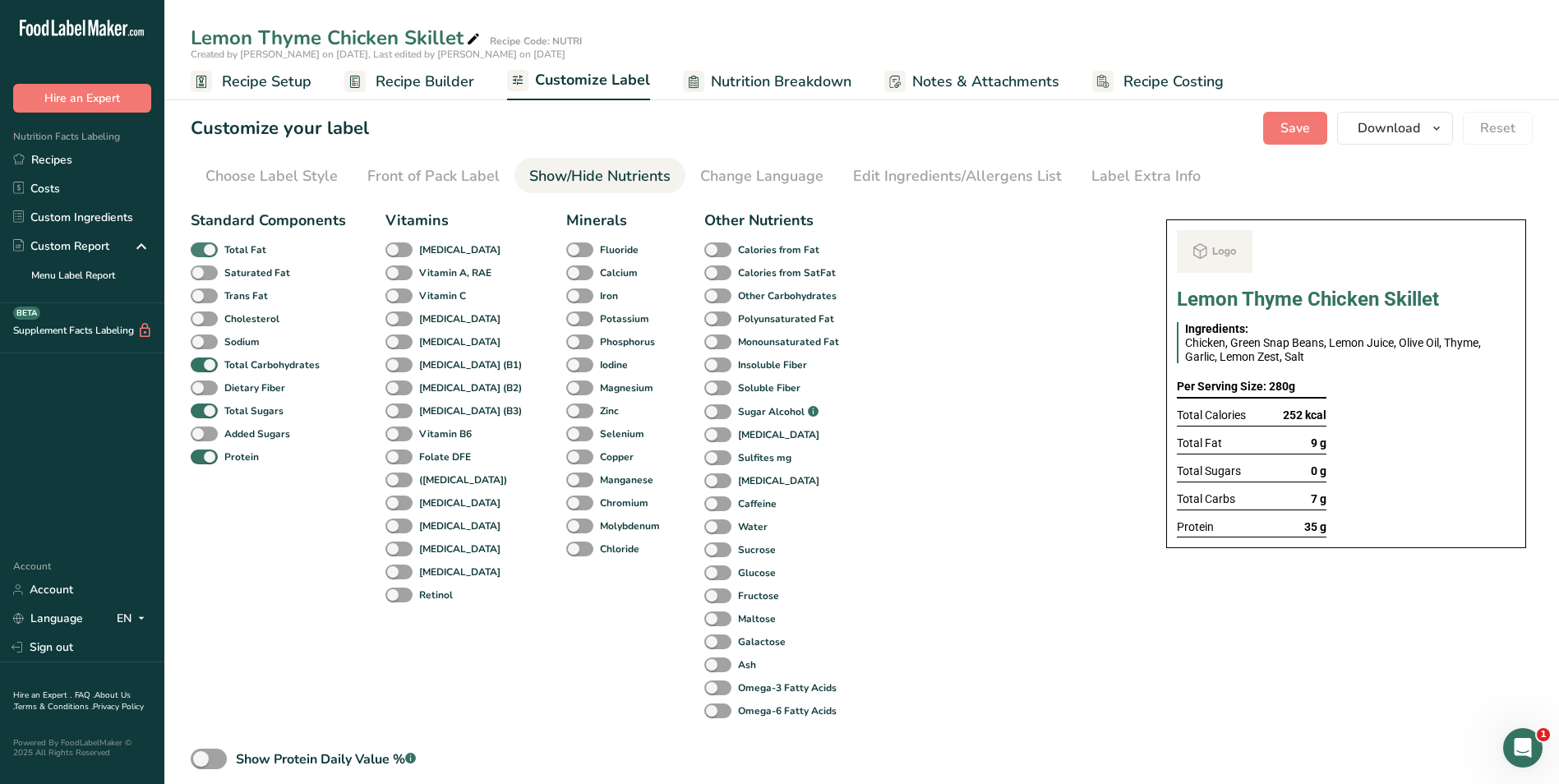
click at [231, 249] on b "Total Fat" at bounding box center [245, 250] width 42 height 15
click at [201, 249] on input "Total Fat" at bounding box center [196, 249] width 11 height 11
checkbox input "false"
click at [217, 410] on span "Total Sugars" at bounding box center [250, 411] width 66 height 15
click at [201, 410] on input "Total Sugars" at bounding box center [196, 410] width 11 height 11
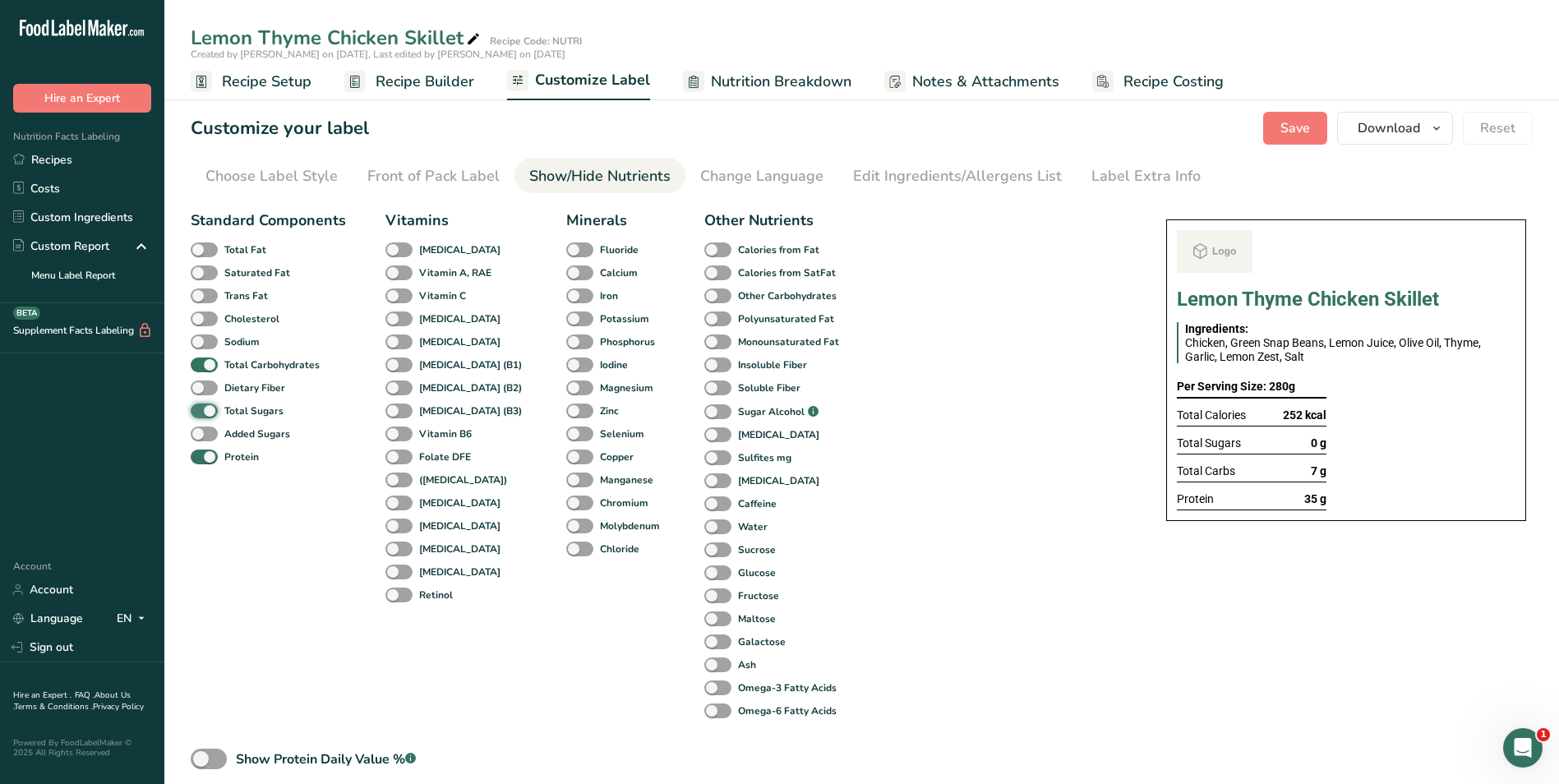
checkbox input "false"
click at [1127, 170] on div "Label Extra Info" at bounding box center [1146, 176] width 110 height 22
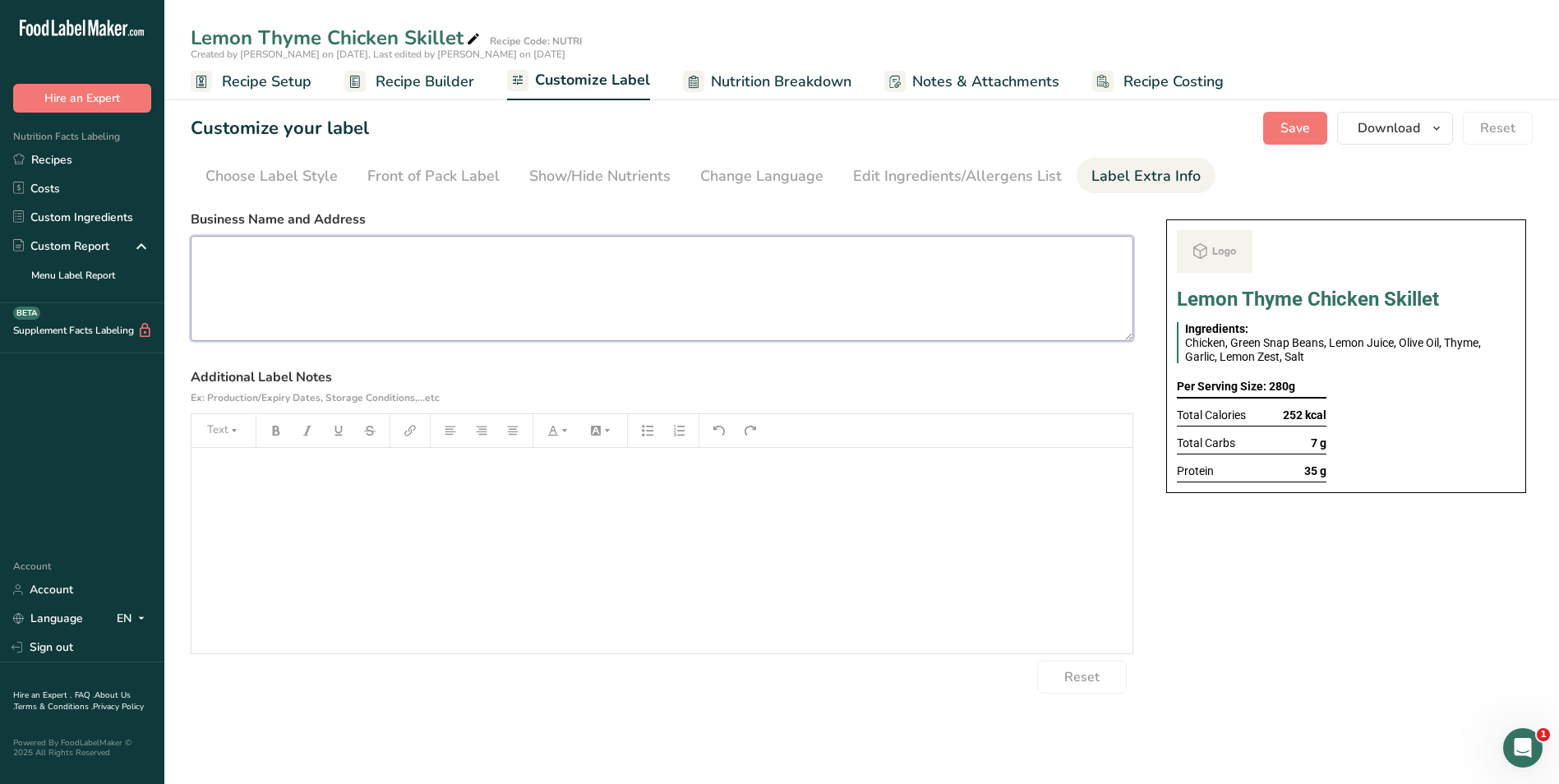
click at [903, 238] on textarea at bounding box center [662, 288] width 943 height 105
paste textarea "USE BY: 14/08/2025 KEEP REFRIGERATED BELOW 5 DEGREE EAT COLD BREAKFAST"
click at [209, 297] on textarea "USE BY: 14/08/2025 KEEP REFRIGERATED BELOW 5 DEGREE EAT COLD BREAKFAST" at bounding box center [662, 288] width 943 height 105
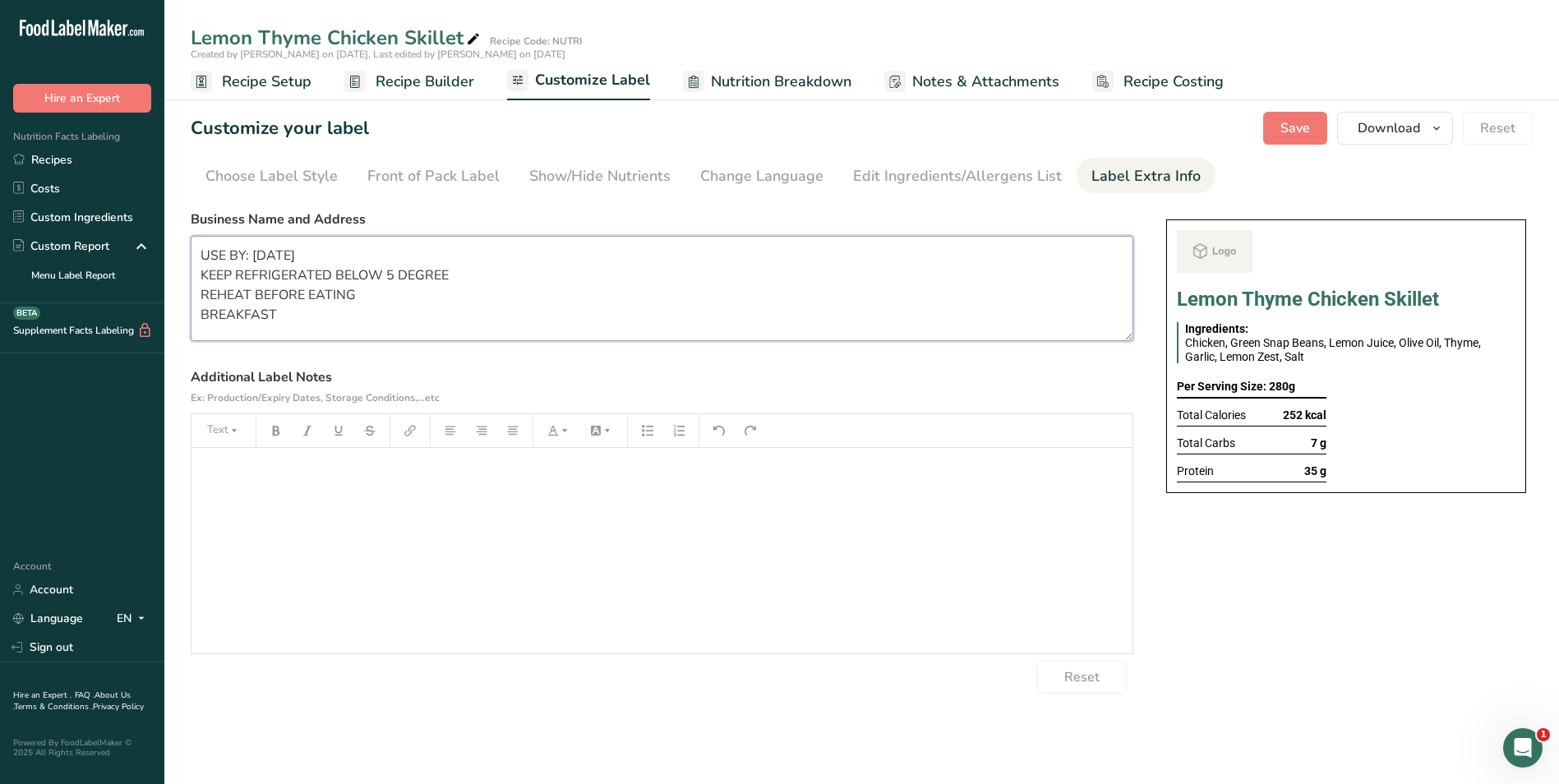
click at [222, 320] on textarea "USE BY: 14/08/2025 KEEP REFRIGERATED BELOW 5 DEGREE REHEAT BEFORE EATING BREAKF…" at bounding box center [662, 288] width 943 height 105
type textarea "USE BY: 14/08/2025 KEEP REFRIGERATED BELOW 5 DEGREE REHEAT BEFORE EATING DINNER"
click at [1302, 133] on span "Save" at bounding box center [1295, 128] width 30 height 20
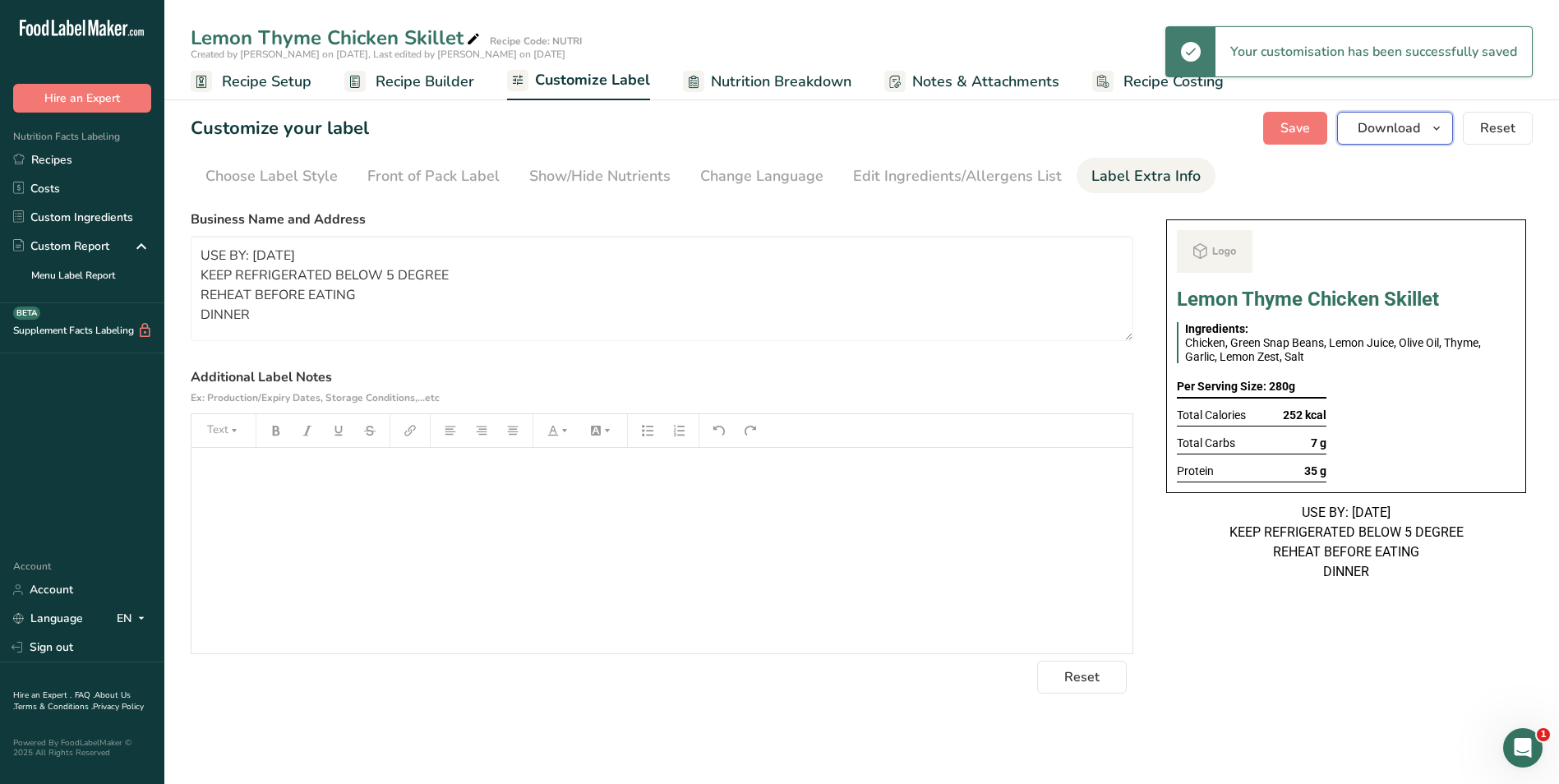
click at [1380, 130] on span "Download" at bounding box center [1389, 128] width 63 height 20
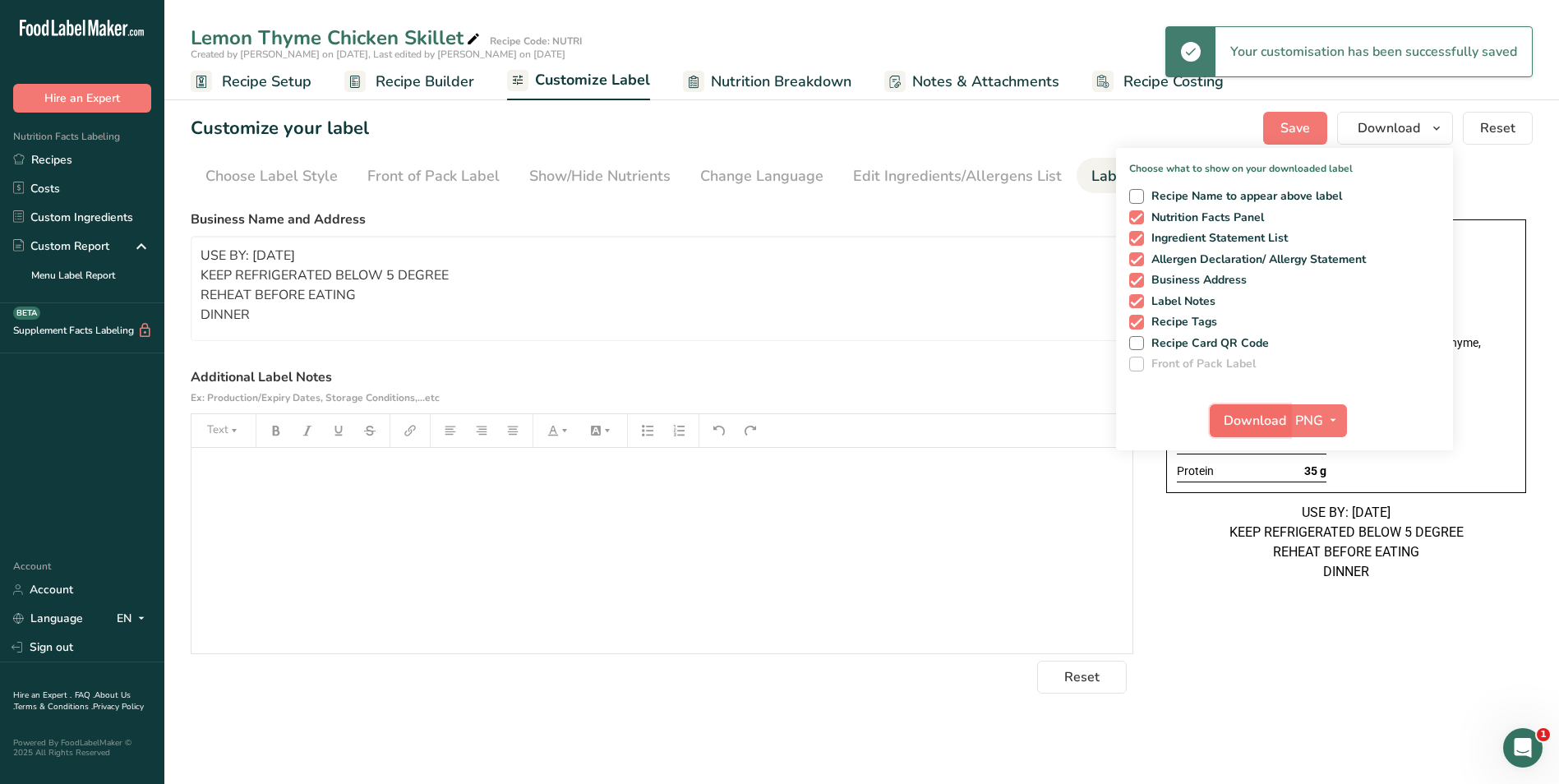
click at [1255, 413] on span "Download" at bounding box center [1255, 421] width 63 height 20
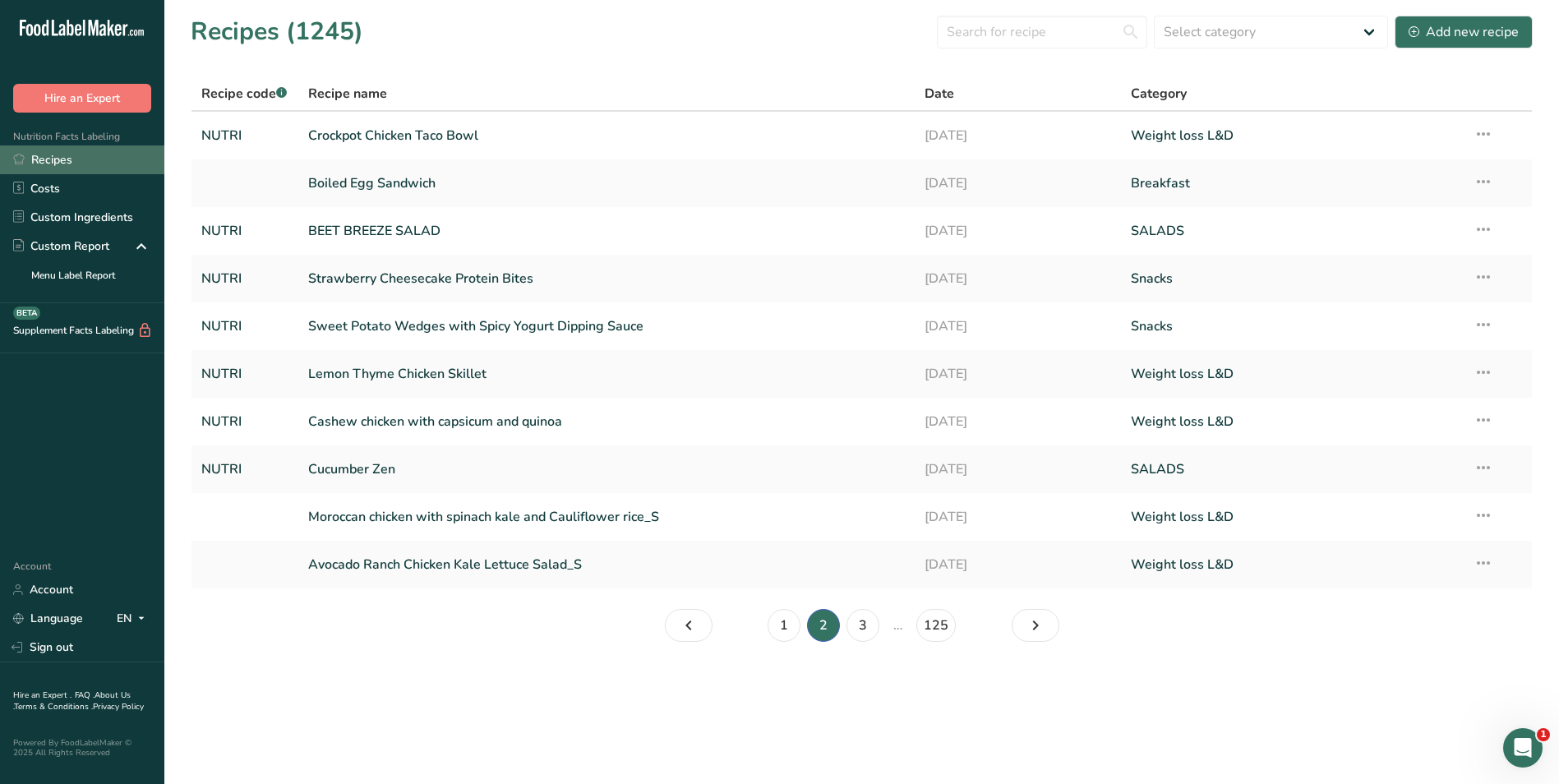
click at [68, 167] on link "Recipes" at bounding box center [82, 160] width 165 height 29
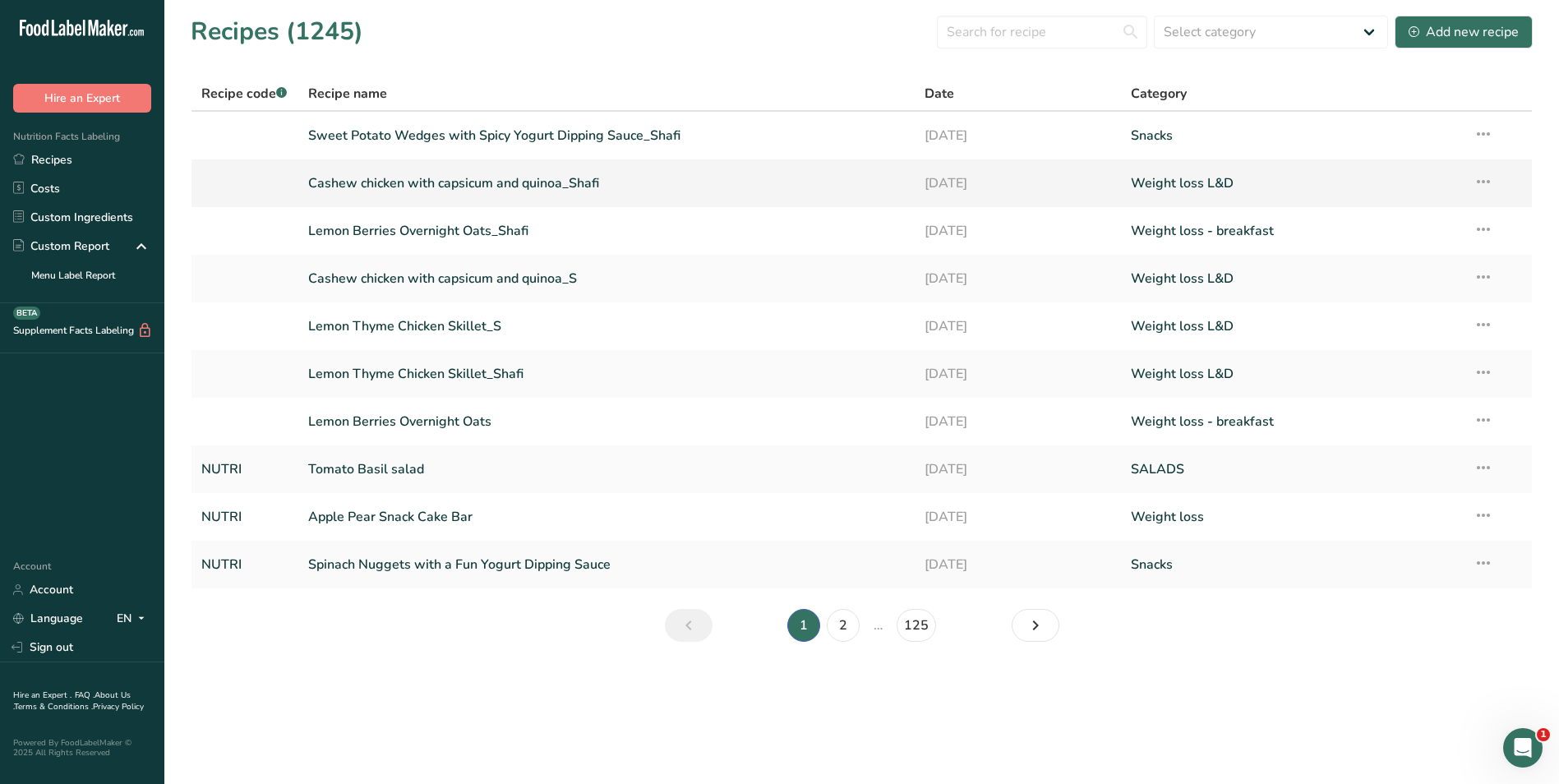
click at [477, 181] on link "Cashew chicken with capsicum and quinoa_Shafi" at bounding box center [606, 184] width 597 height 35
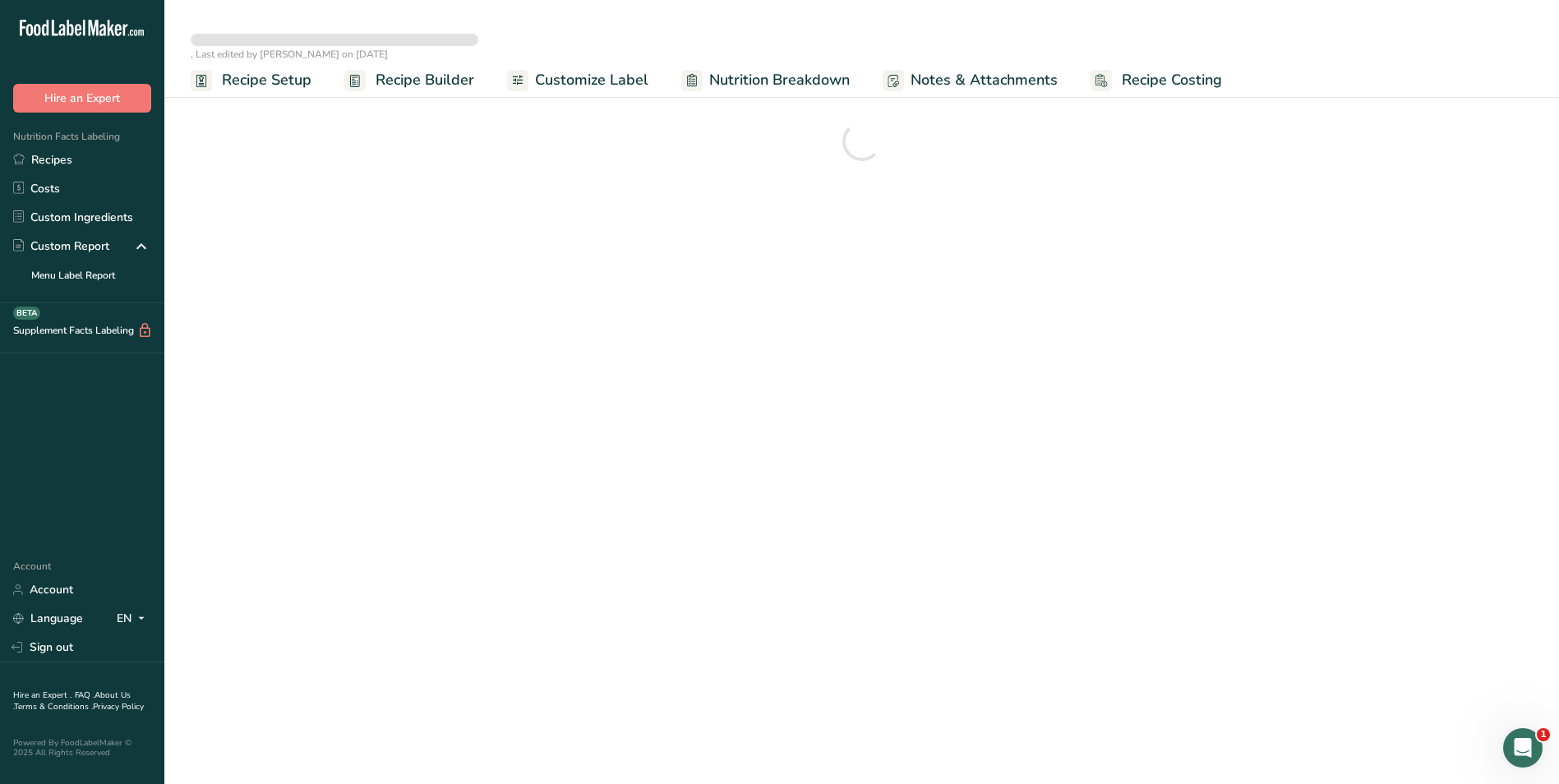
click at [619, 77] on span "Customize Label" at bounding box center [592, 80] width 114 height 22
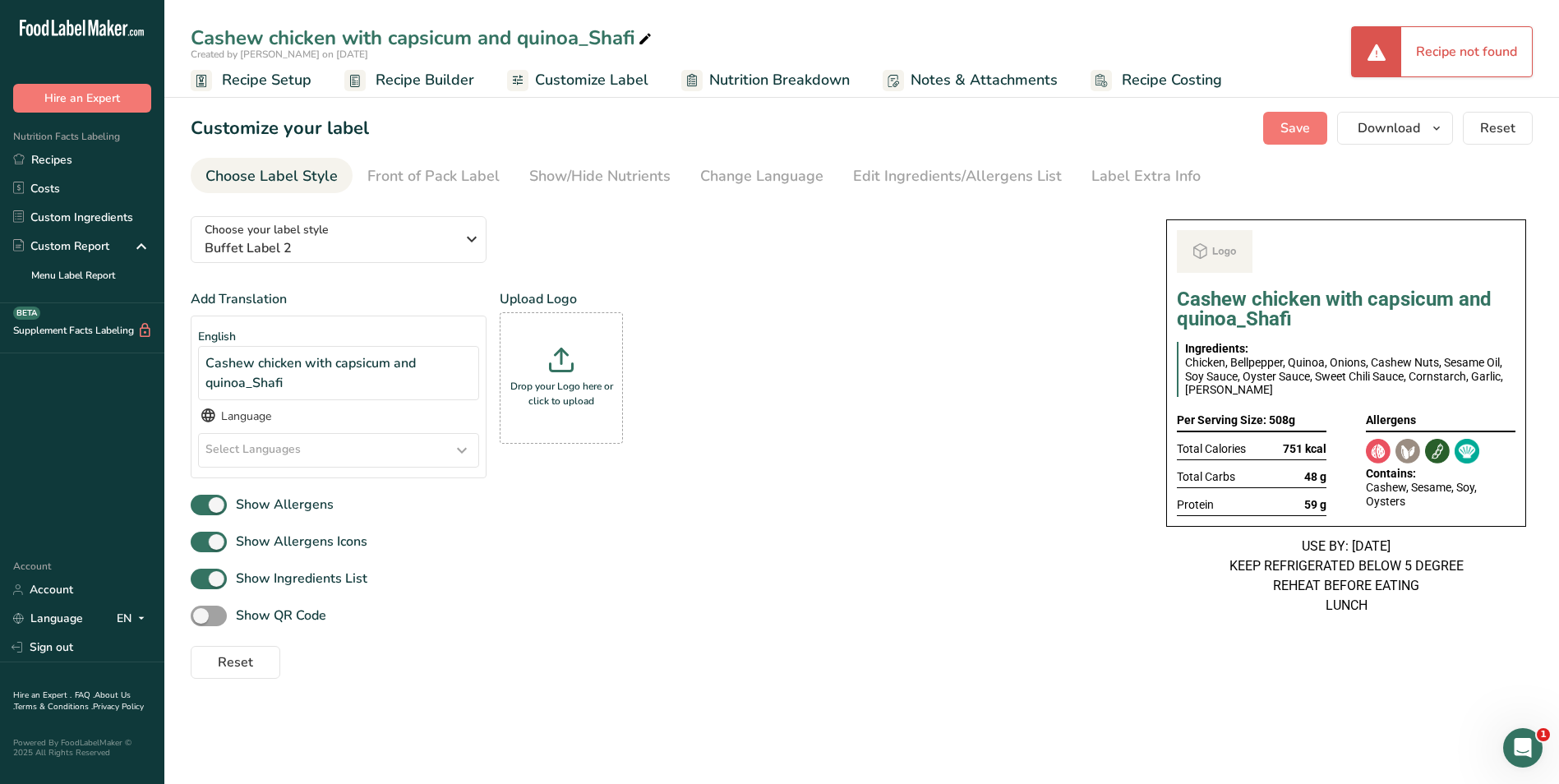
click at [619, 77] on span "Customize Label" at bounding box center [592, 80] width 114 height 22
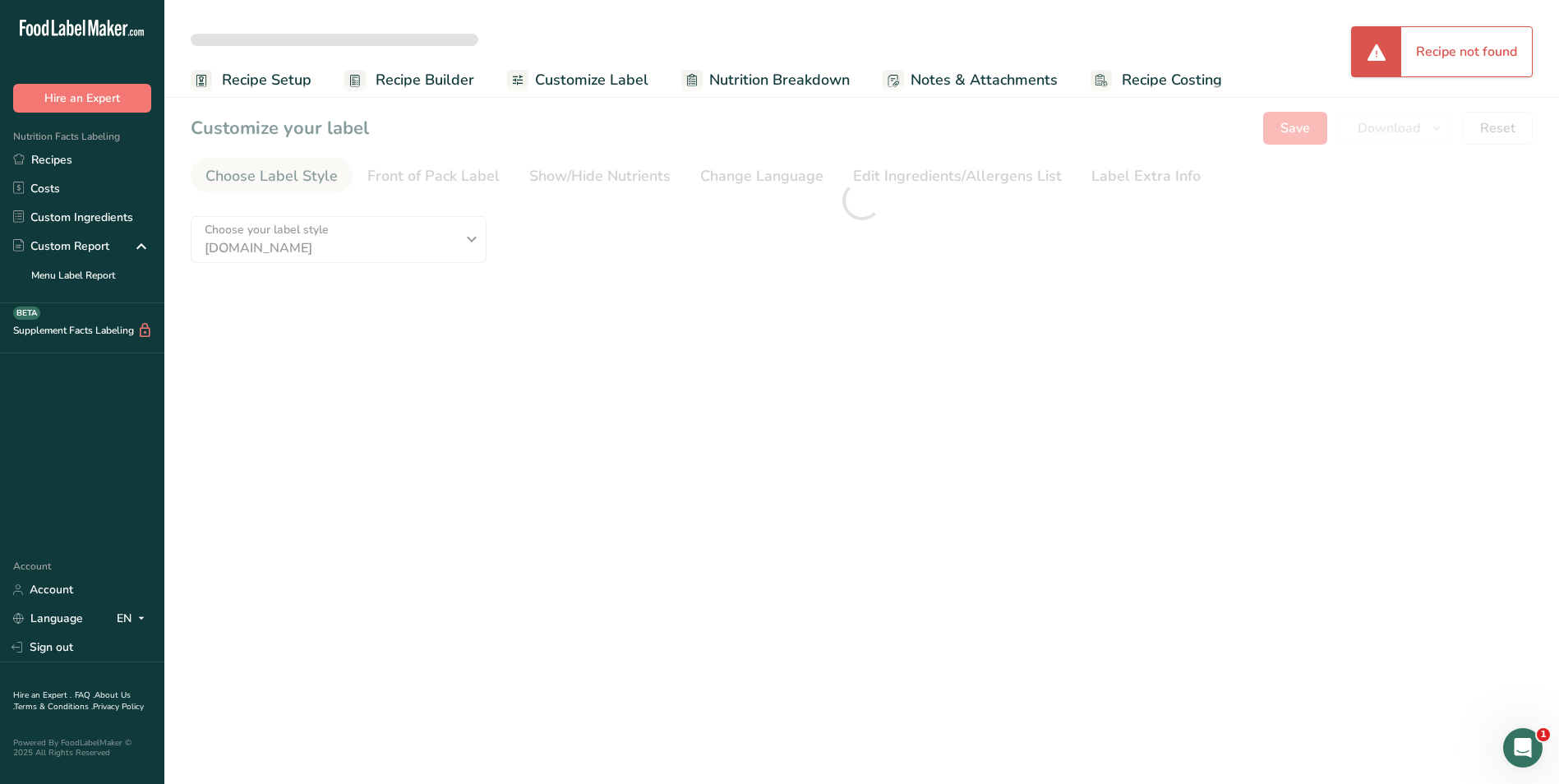
click at [1139, 178] on div at bounding box center [861, 200] width 1394 height 230
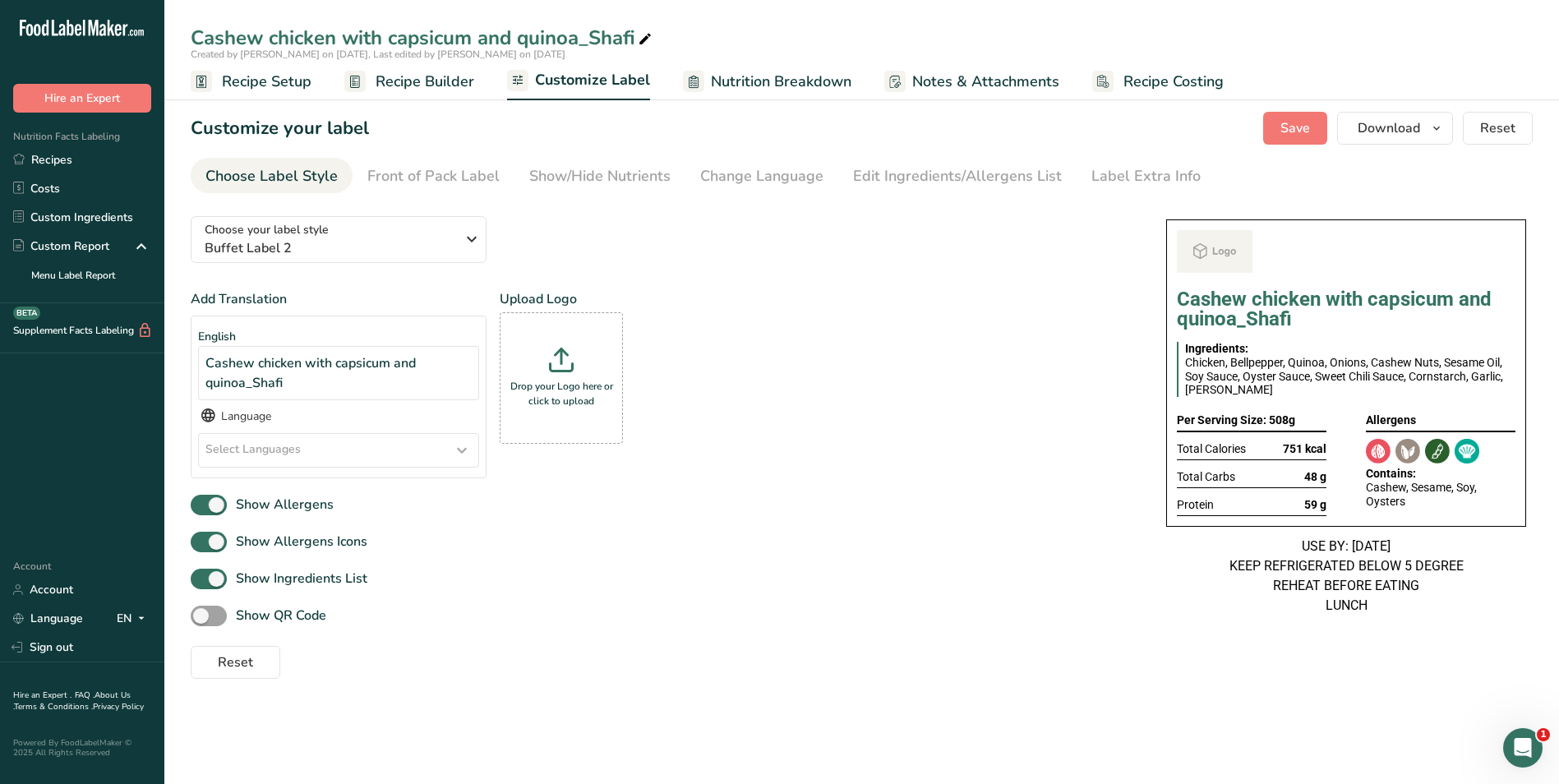
click at [1139, 178] on div "Label Extra Info" at bounding box center [1146, 176] width 110 height 22
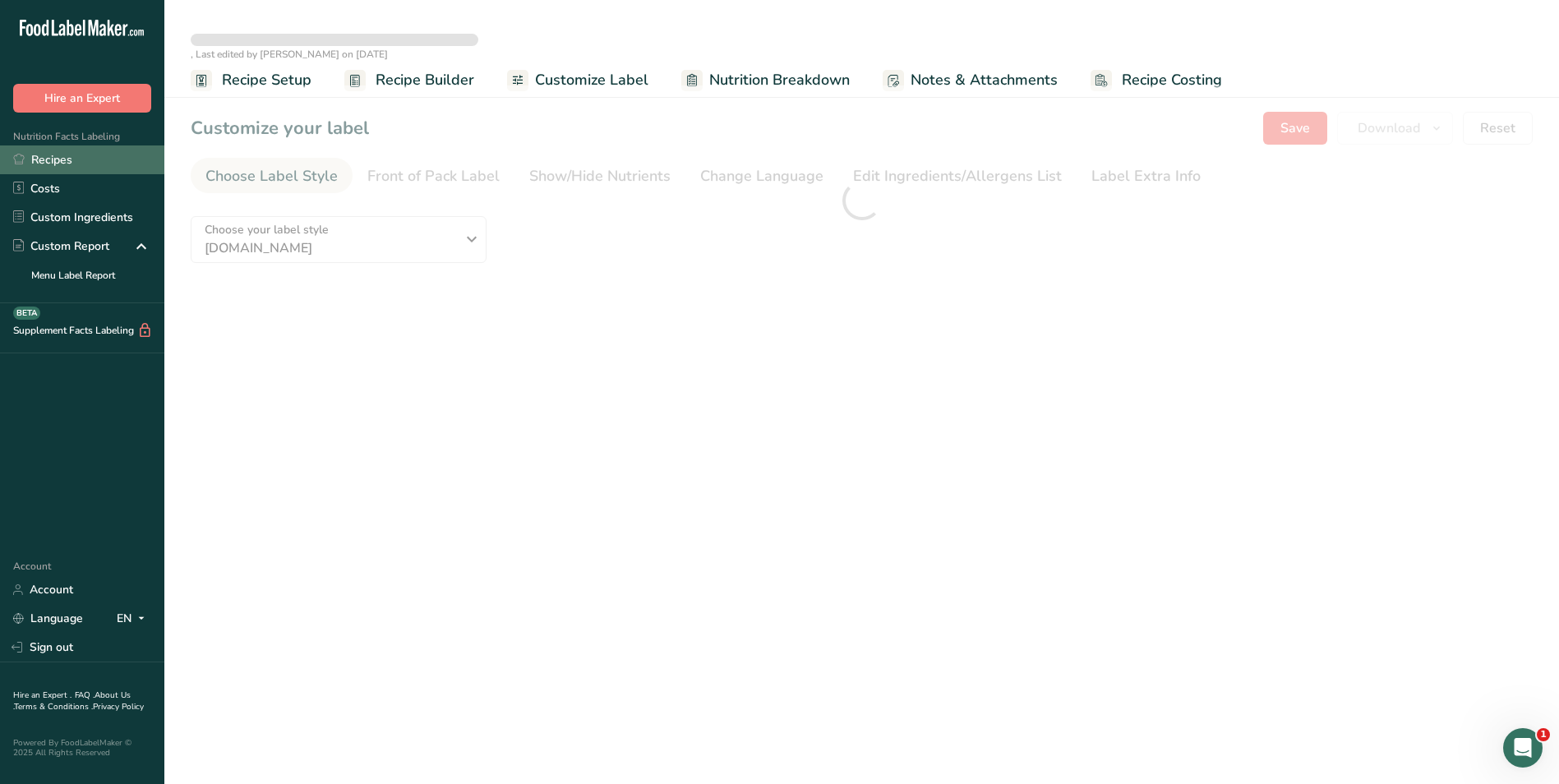
click at [30, 165] on link "Recipes" at bounding box center [82, 160] width 165 height 29
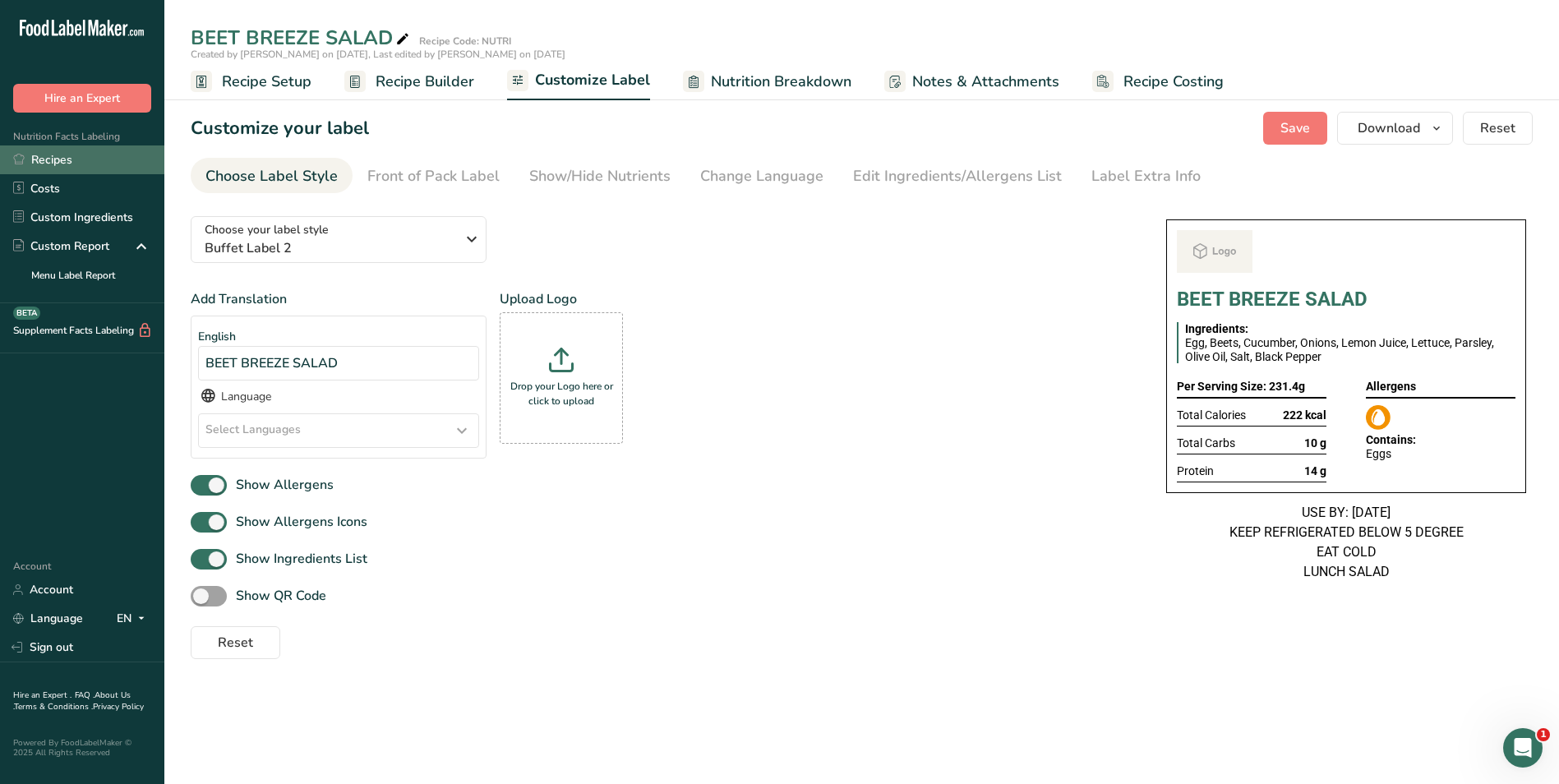
click at [80, 156] on link "Recipes" at bounding box center [82, 160] width 165 height 29
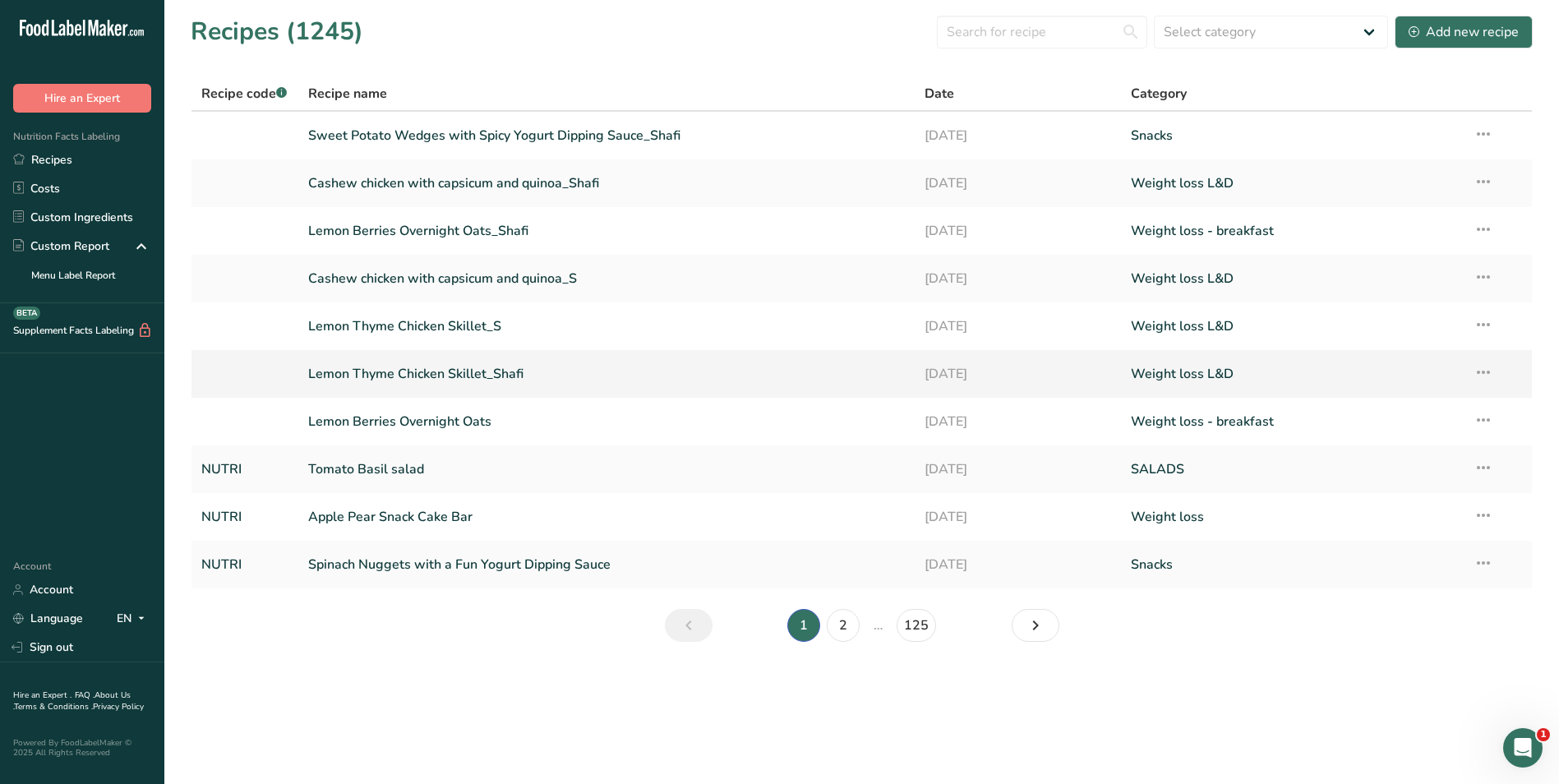
click at [519, 362] on link "Lemon Thyme Chicken Skillet_Shafi" at bounding box center [606, 374] width 597 height 35
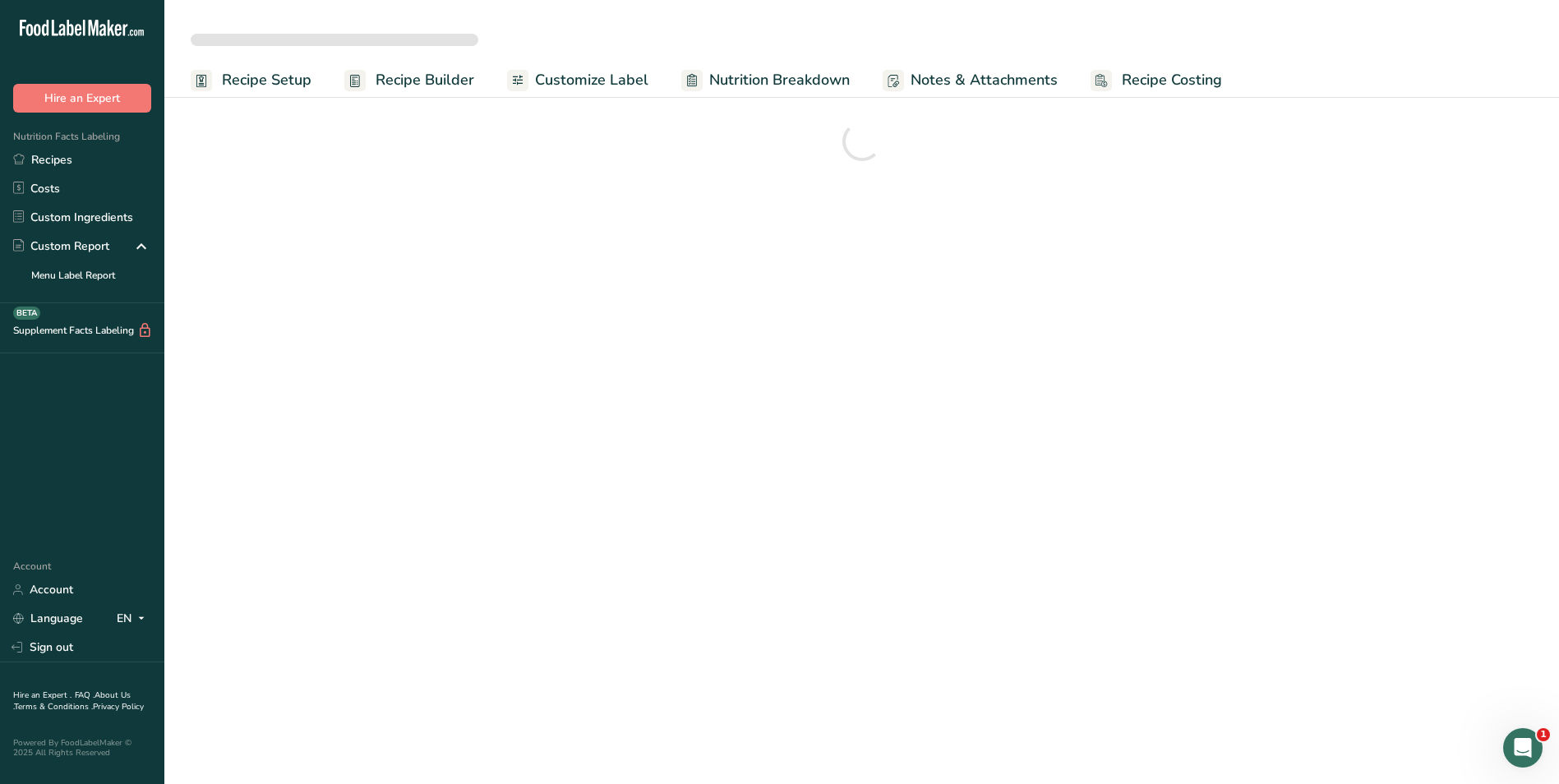
click at [602, 79] on span "Customize Label" at bounding box center [592, 80] width 114 height 22
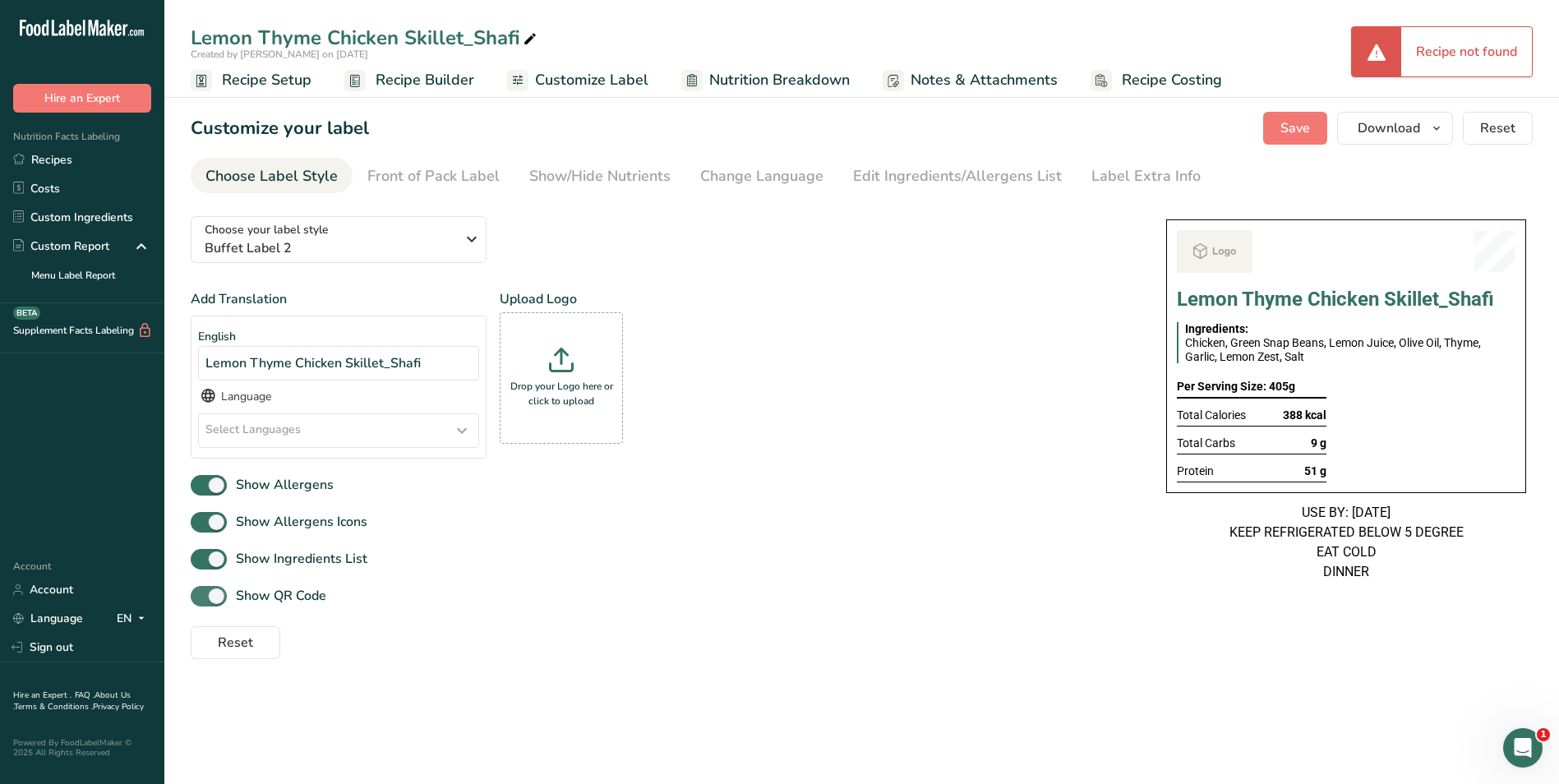
click at [250, 598] on span "Show QR Code" at bounding box center [276, 595] width 100 height 20
click at [201, 598] on input "Show QR Code" at bounding box center [196, 595] width 11 height 11
checkbox input "false"
click at [581, 175] on div "Show/Hide Nutrients" at bounding box center [600, 176] width 142 height 22
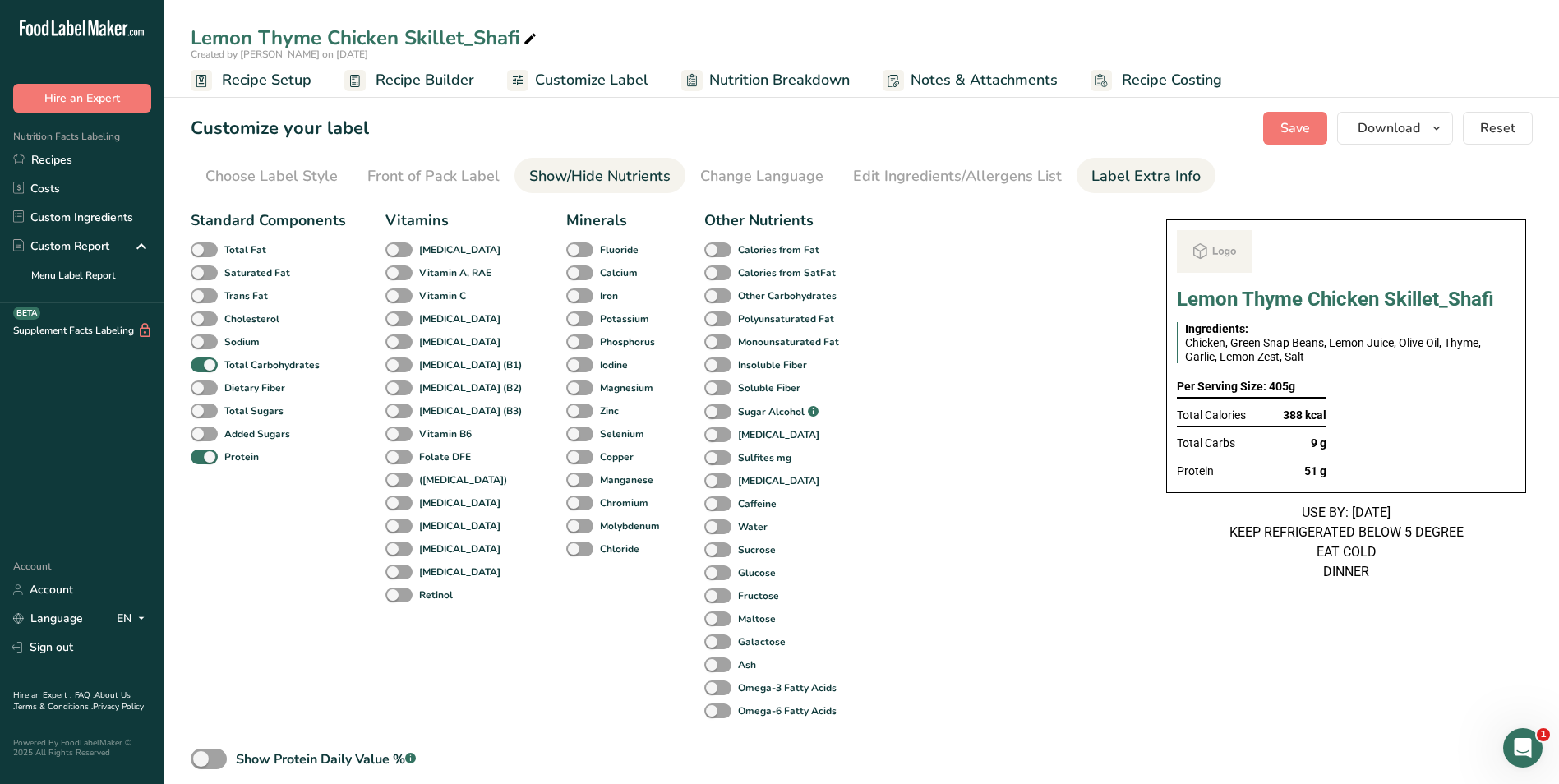
click at [1105, 172] on div "Label Extra Info" at bounding box center [1146, 176] width 110 height 22
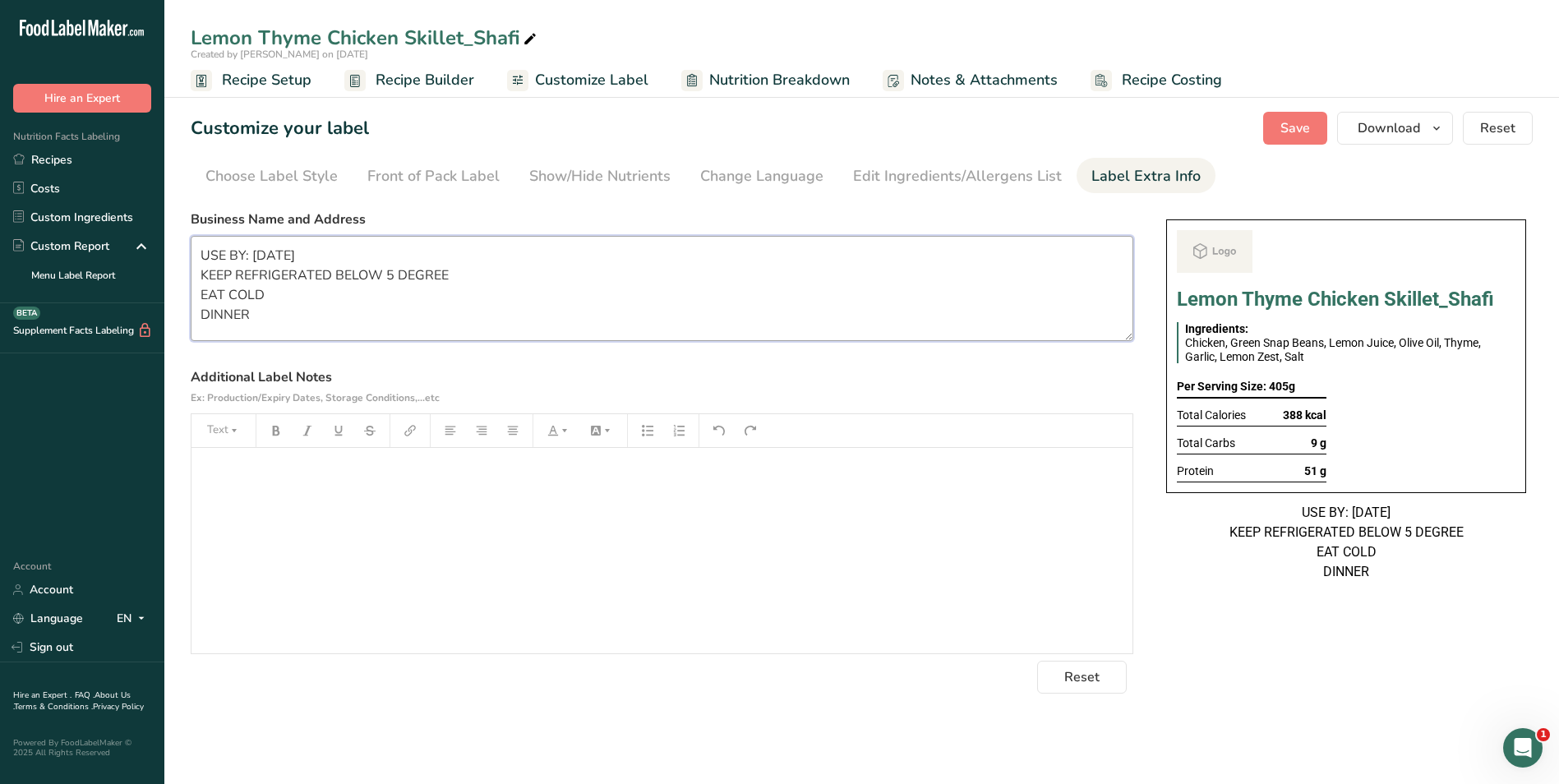
click at [221, 293] on textarea "USE BY: 14/08/2025 KEEP REFRIGERATED BELOW 5 DEGREE EAT COLD DINNER" at bounding box center [662, 288] width 943 height 105
click at [268, 298] on textarea "USE BY: 14/08/2025 KEEP REFRIGERATED BELOW 5 DEGREE EAT COLD DINNER" at bounding box center [662, 288] width 943 height 105
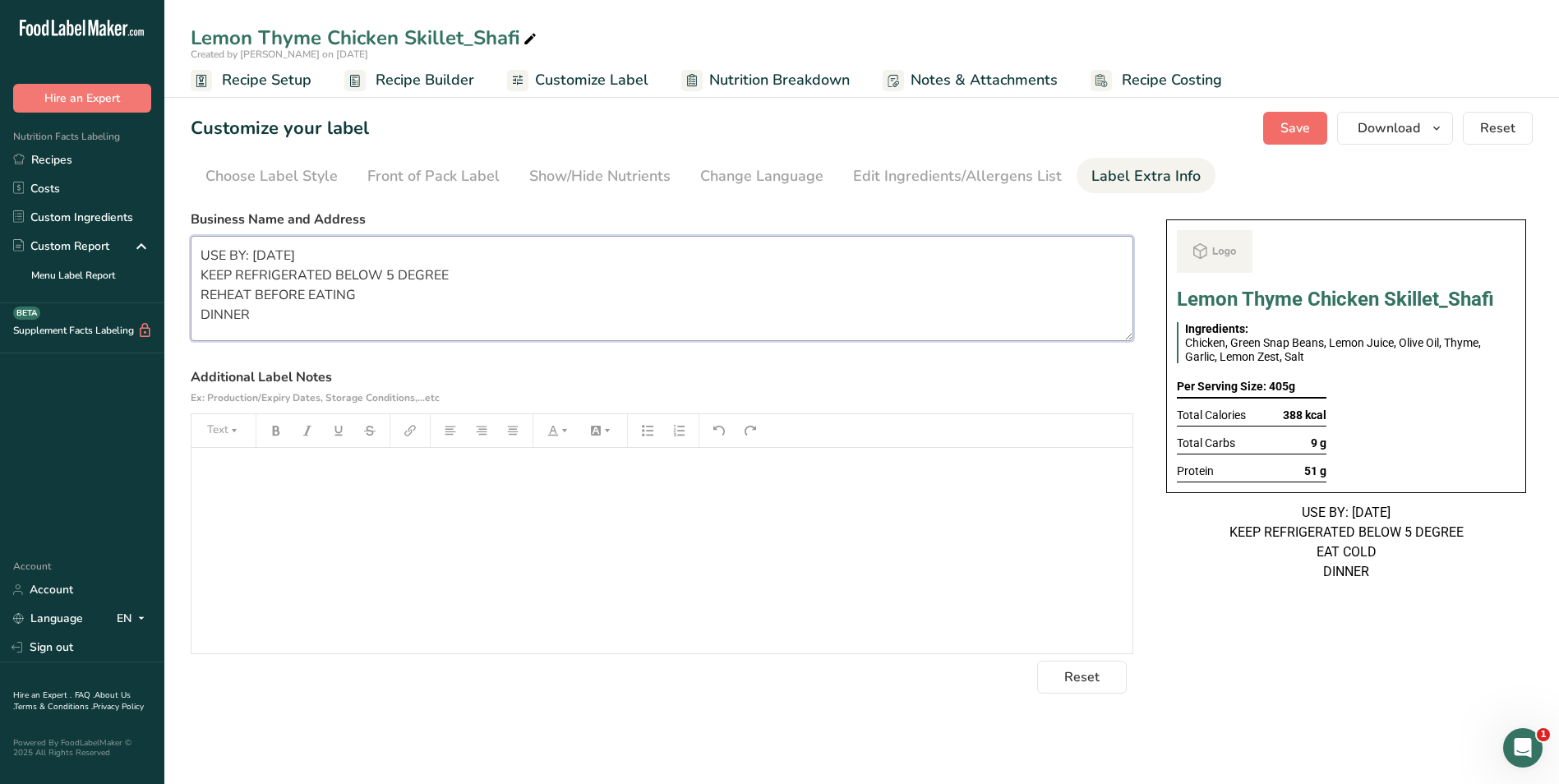
type textarea "USE BY: 14/08/2025 KEEP REFRIGERATED BELOW 5 DEGREE REHEAT BEFORE EATING DINNER"
click at [1286, 134] on span "Save" at bounding box center [1295, 128] width 30 height 20
click at [1366, 137] on span "Download" at bounding box center [1389, 128] width 63 height 20
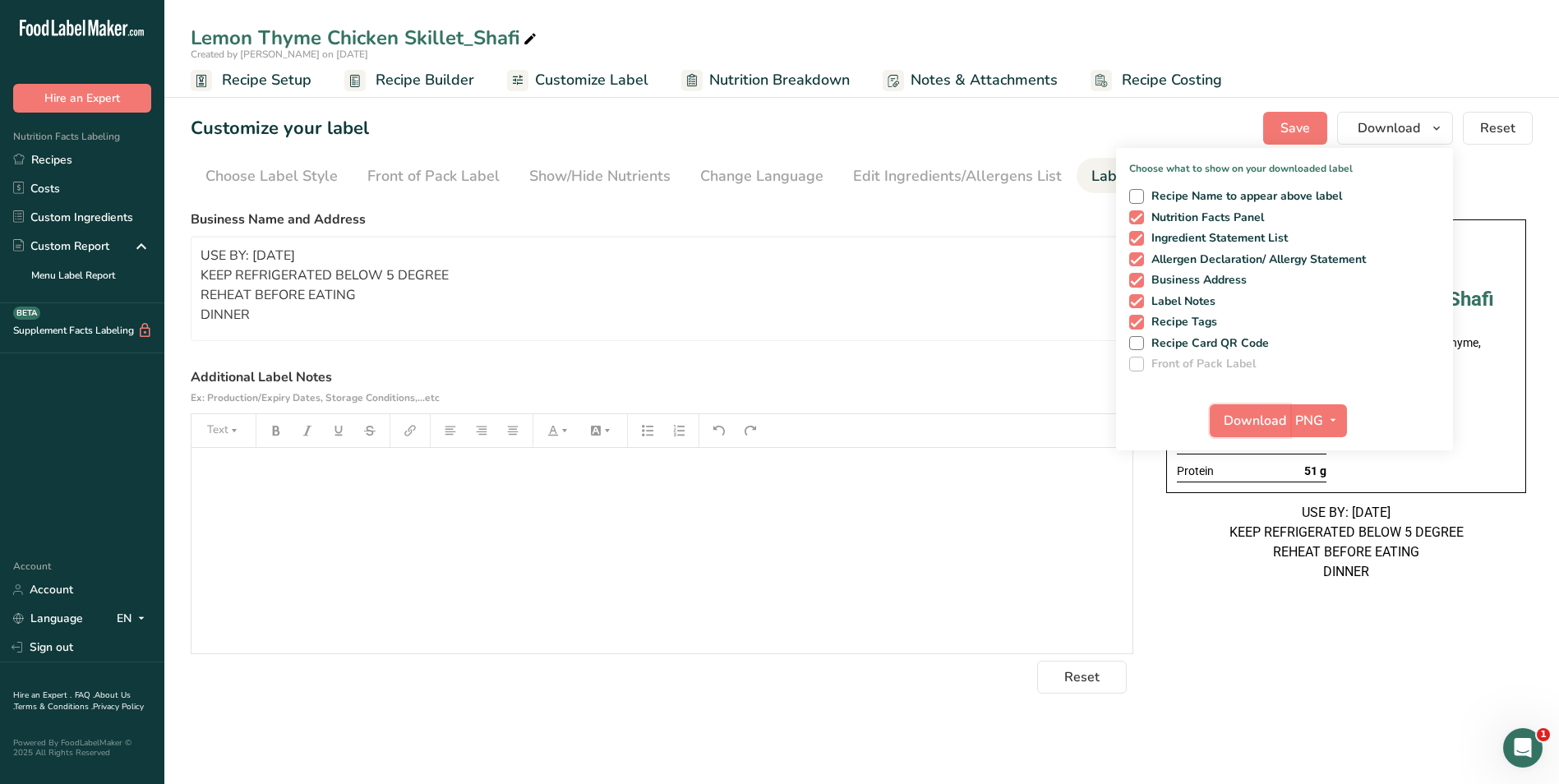
click at [1234, 418] on span "Download" at bounding box center [1255, 421] width 63 height 20
click at [88, 170] on link "Recipes" at bounding box center [82, 160] width 165 height 29
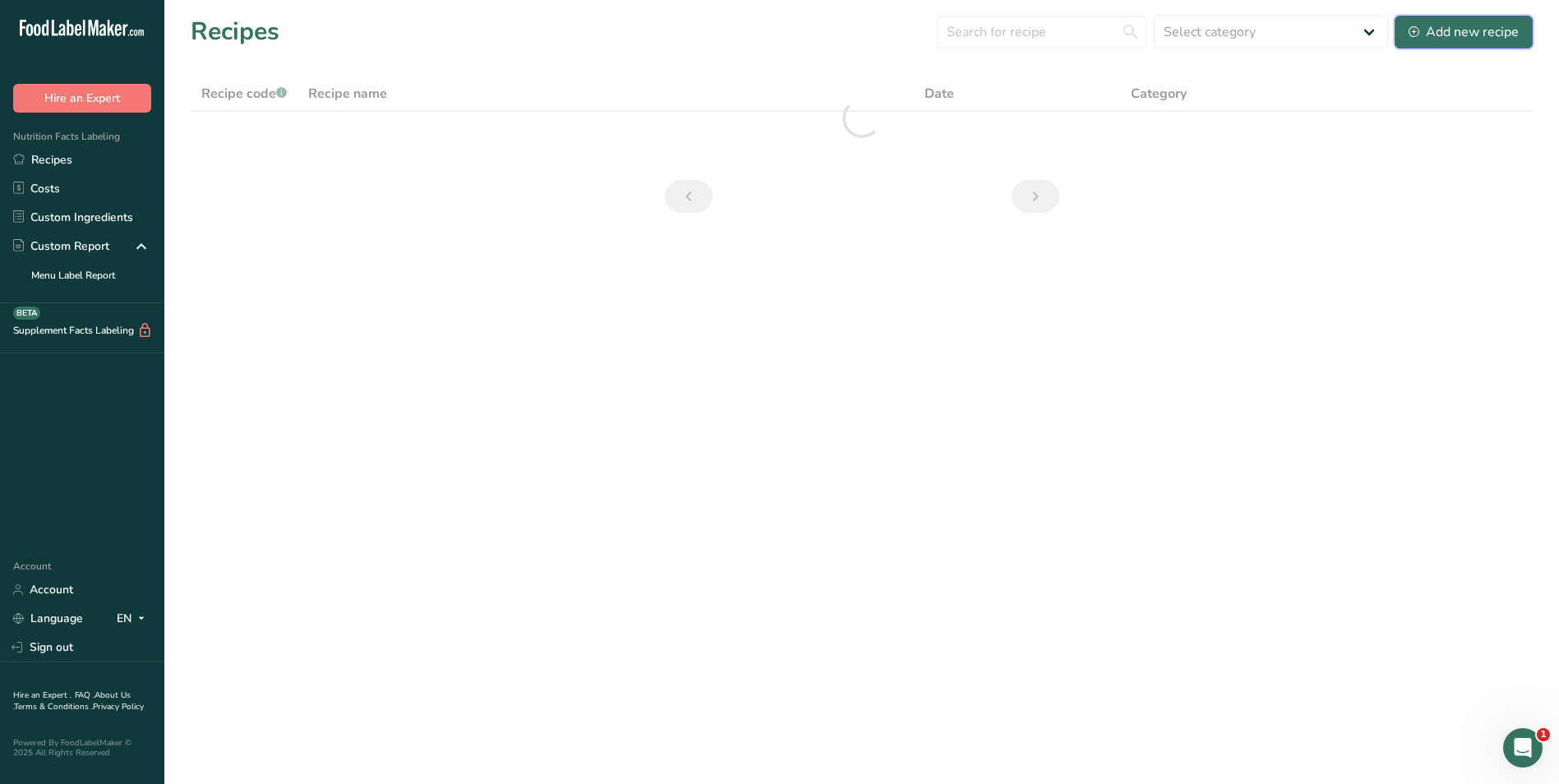
click at [1460, 34] on div "Add new recipe" at bounding box center [1463, 32] width 110 height 20
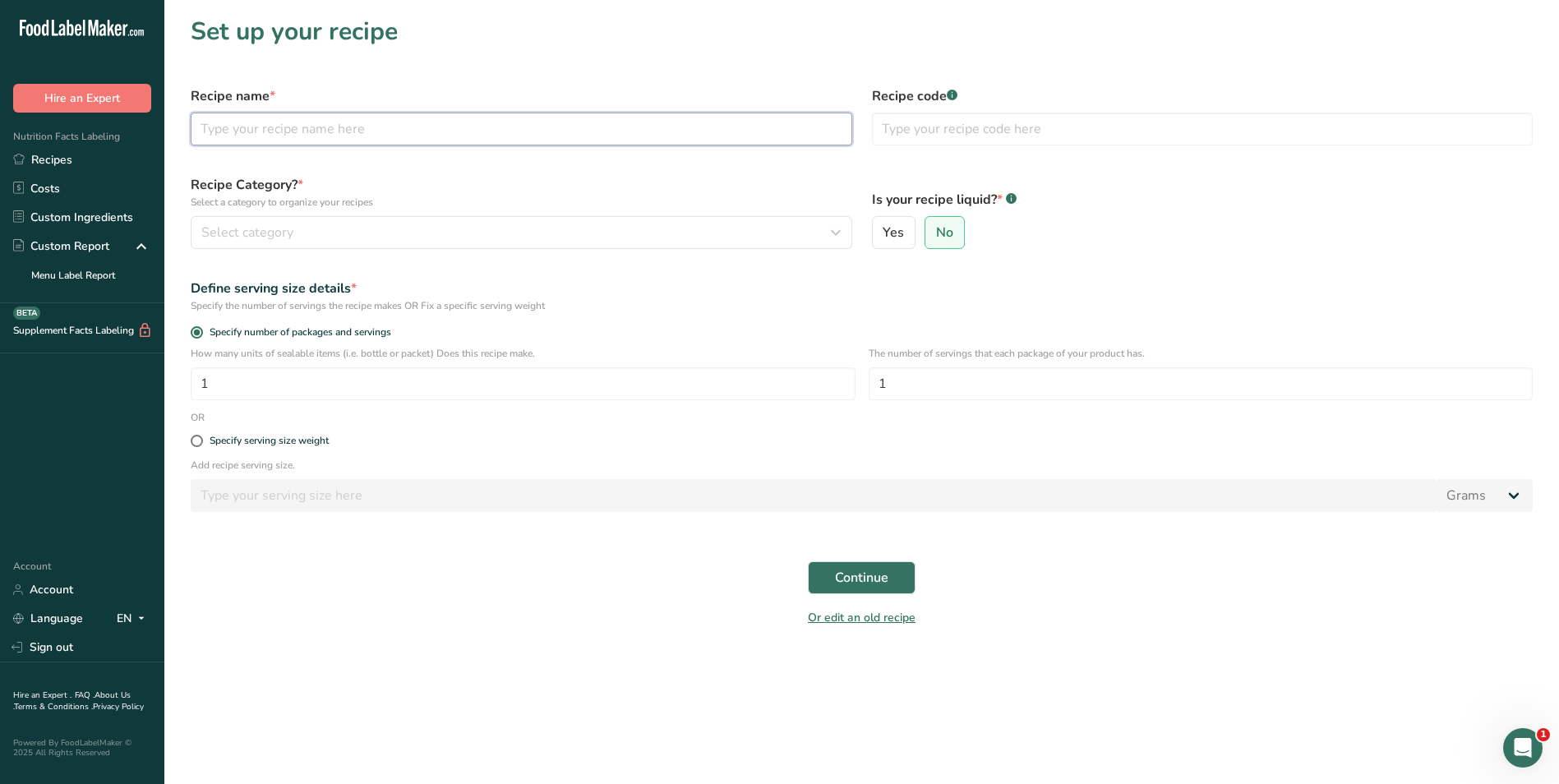
click at [307, 138] on input "text" at bounding box center [521, 129] width 661 height 33
type input "n"
type input "Nutty dates yogurt power bowl"
click at [1000, 135] on input "text" at bounding box center [1202, 129] width 661 height 33
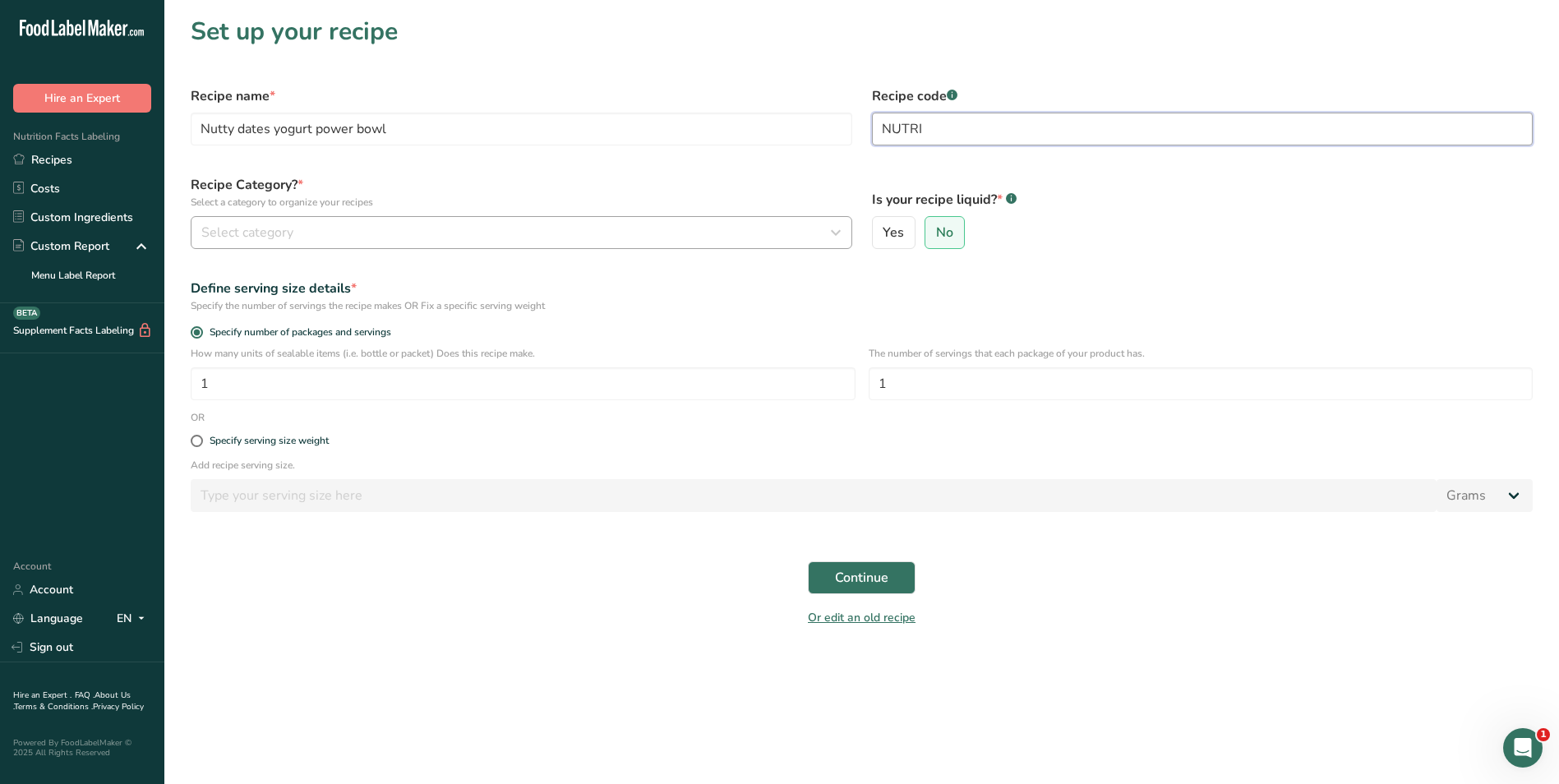
type input "NUTRI"
click at [778, 239] on div "Select category" at bounding box center [516, 232] width 630 height 20
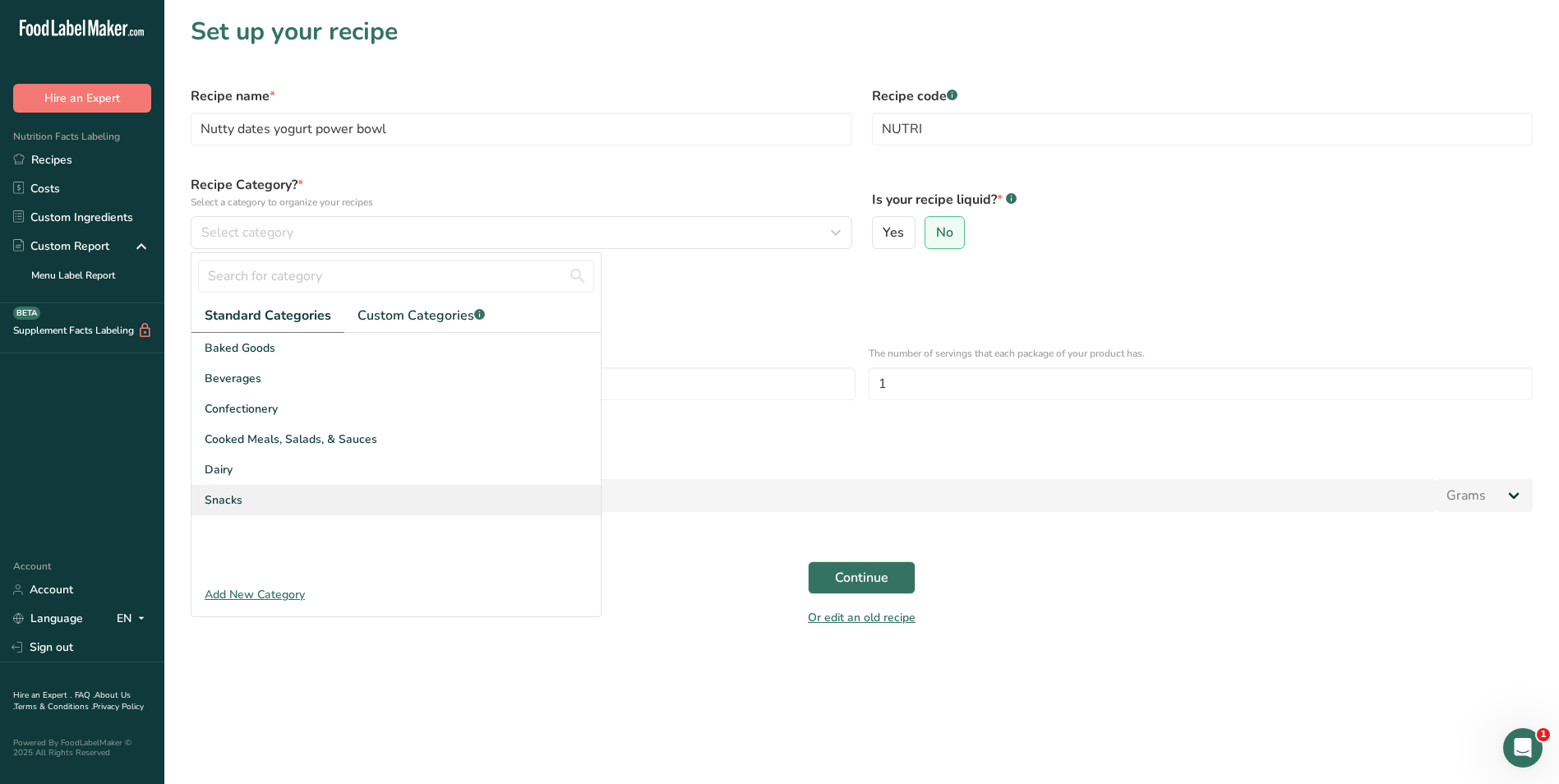
click at [206, 506] on span "Snacks" at bounding box center [223, 500] width 38 height 17
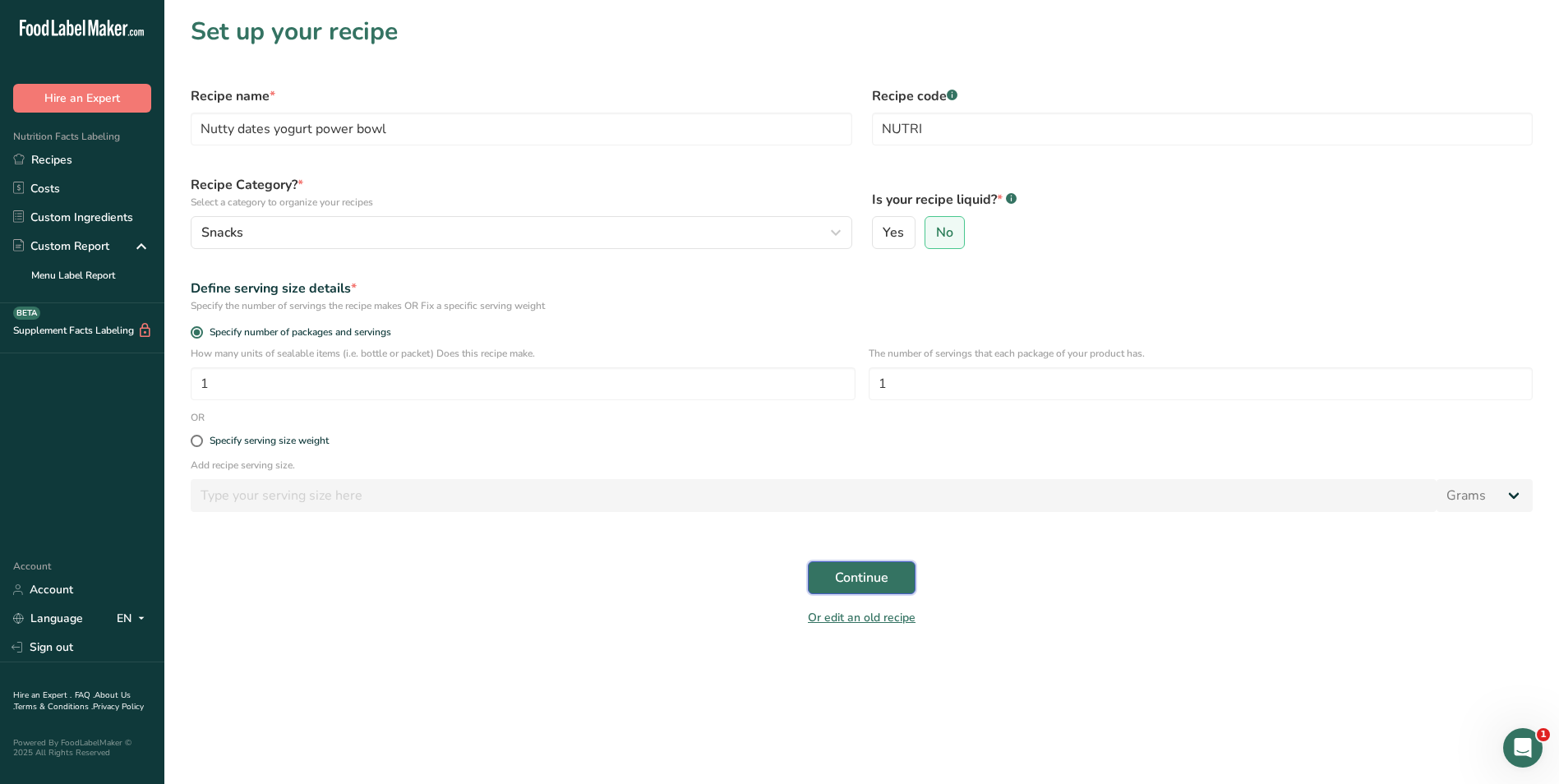
click at [858, 575] on span "Continue" at bounding box center [861, 578] width 54 height 20
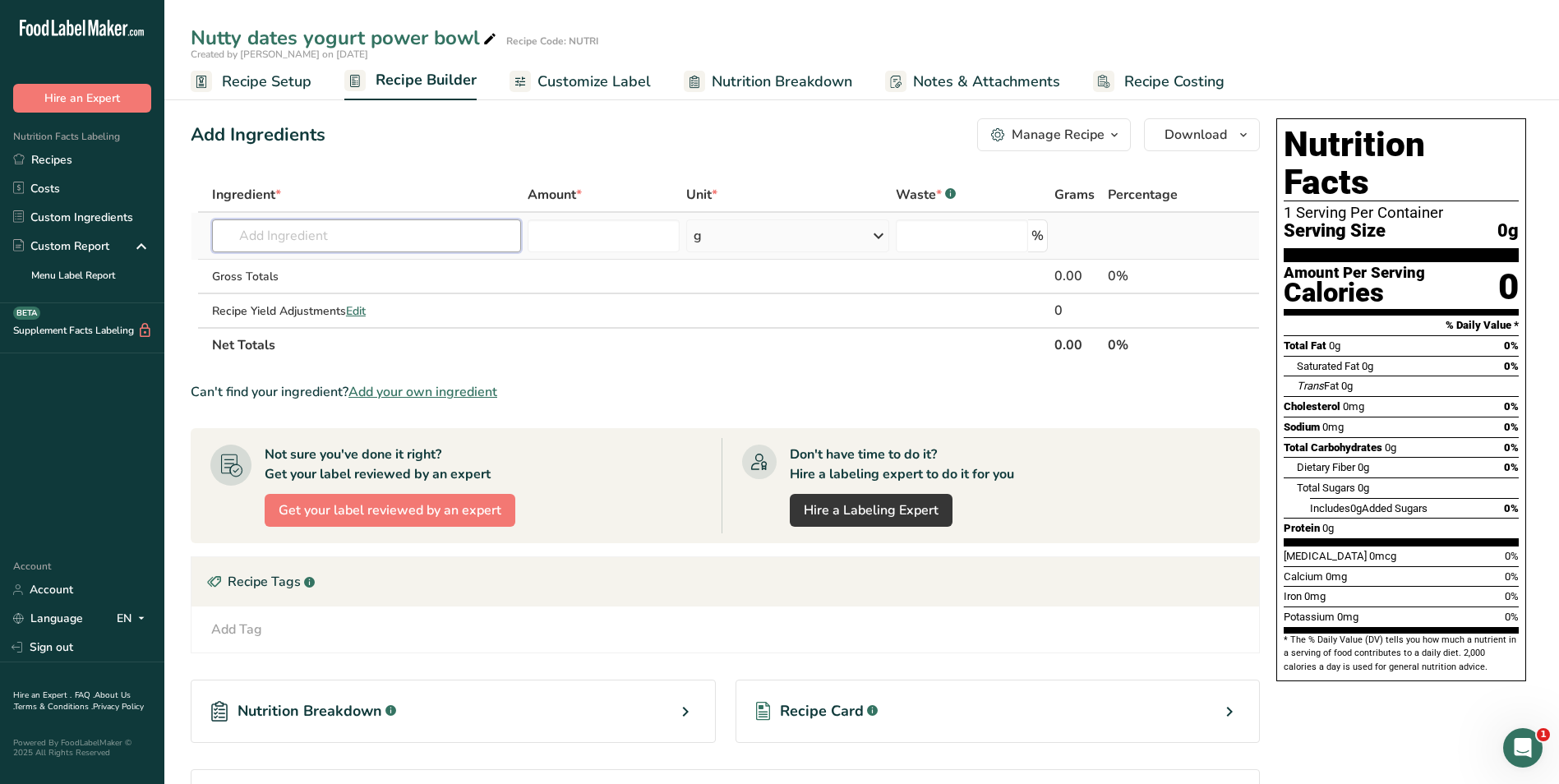
click at [298, 246] on input "text" at bounding box center [366, 236] width 309 height 33
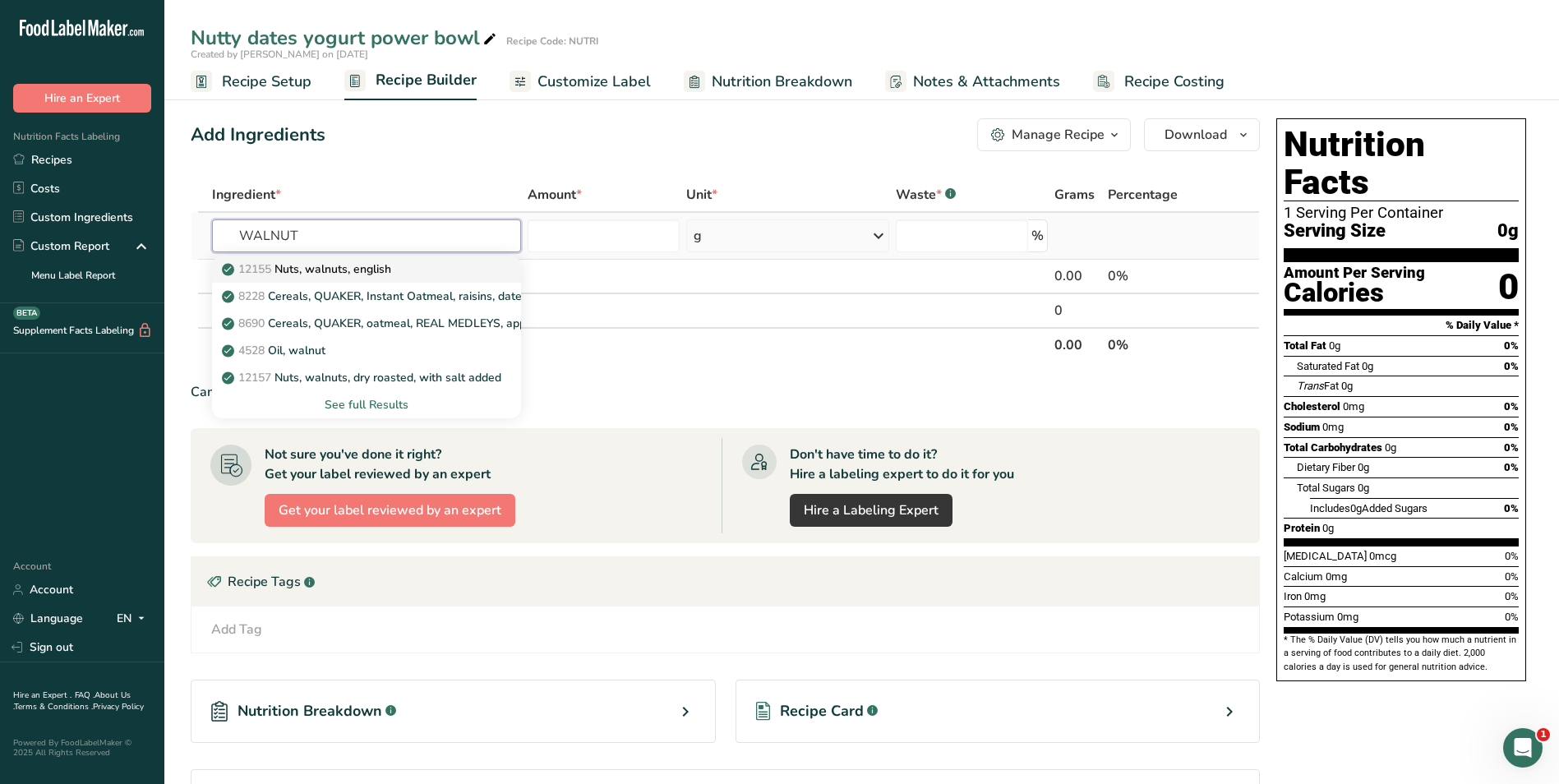
type input "WALNUT"
click at [320, 263] on p "12155 Nuts, walnuts, english" at bounding box center [308, 268] width 166 height 17
type input "Nuts, walnuts, english"
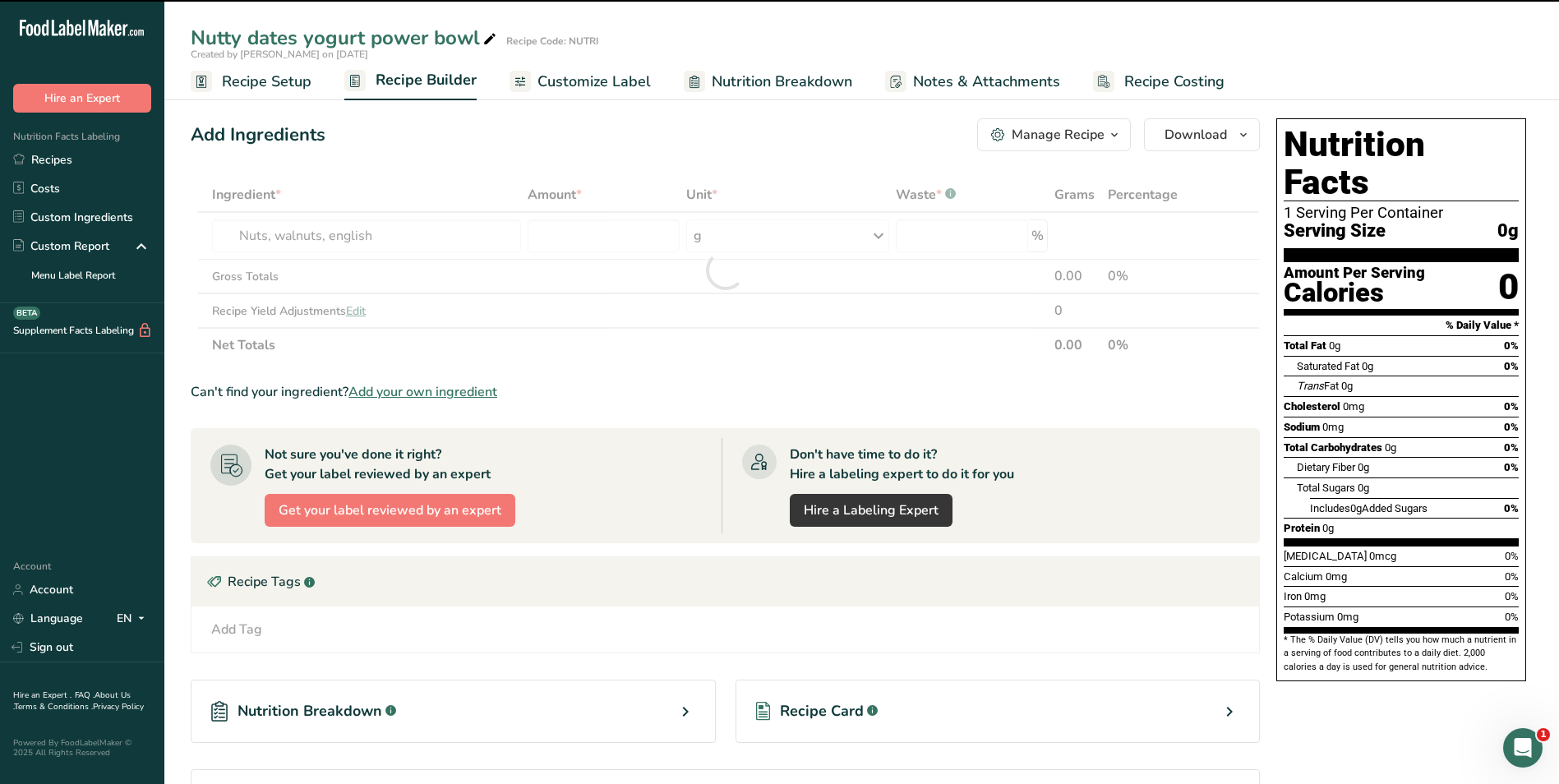
type input "0"
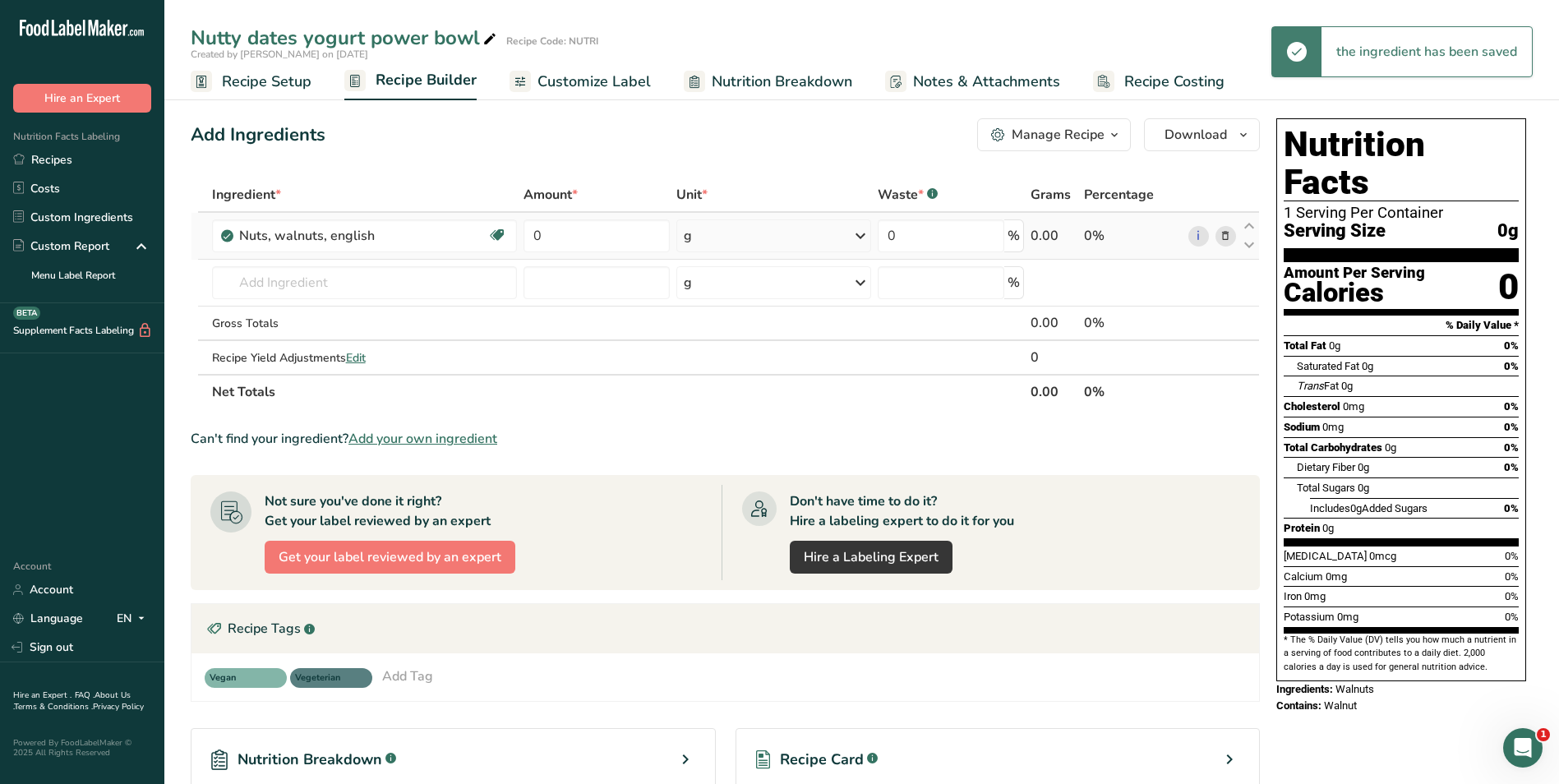
click at [682, 226] on div "g" at bounding box center [773, 236] width 194 height 33
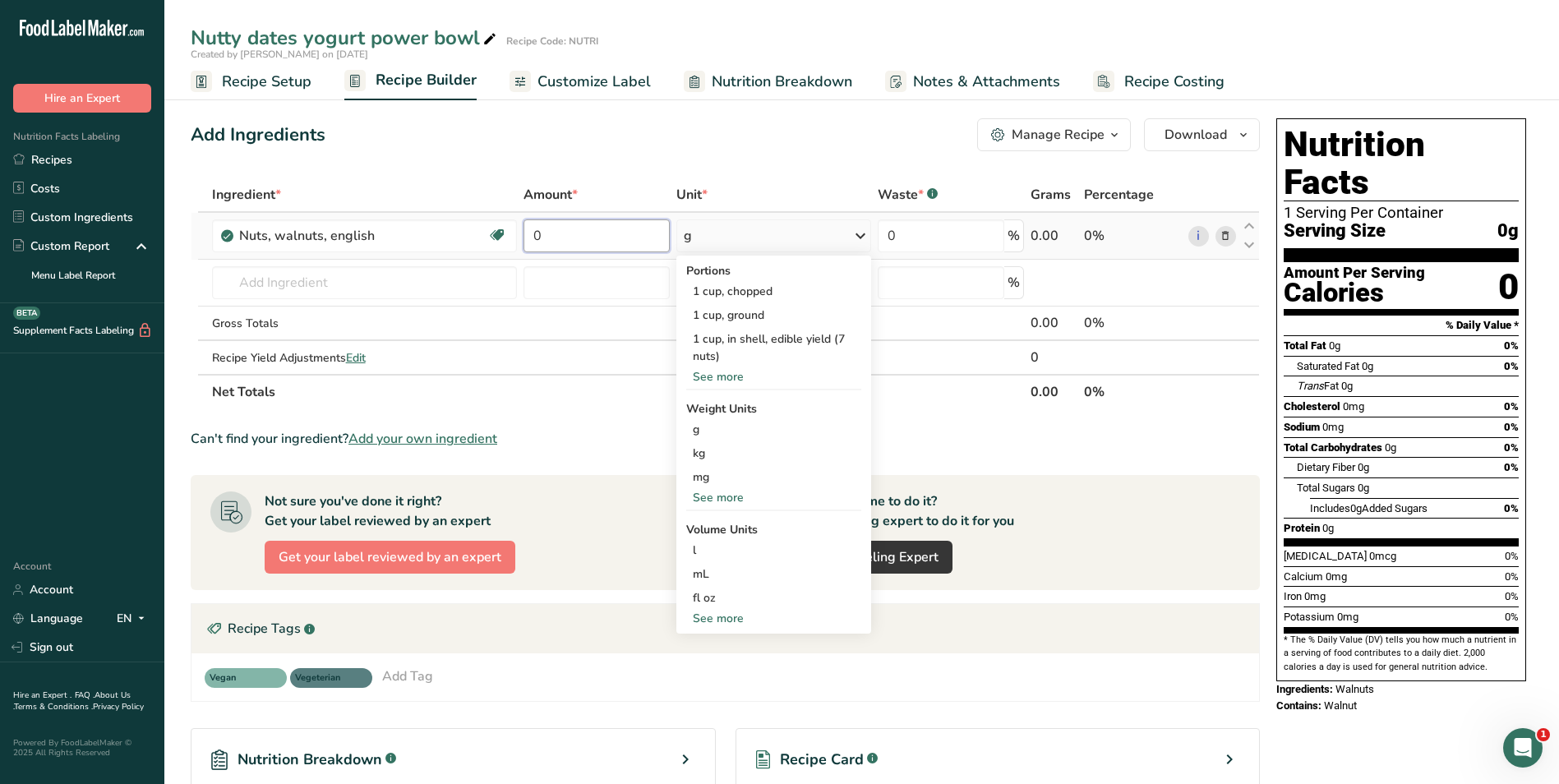
click at [595, 236] on input "0" at bounding box center [597, 236] width 147 height 33
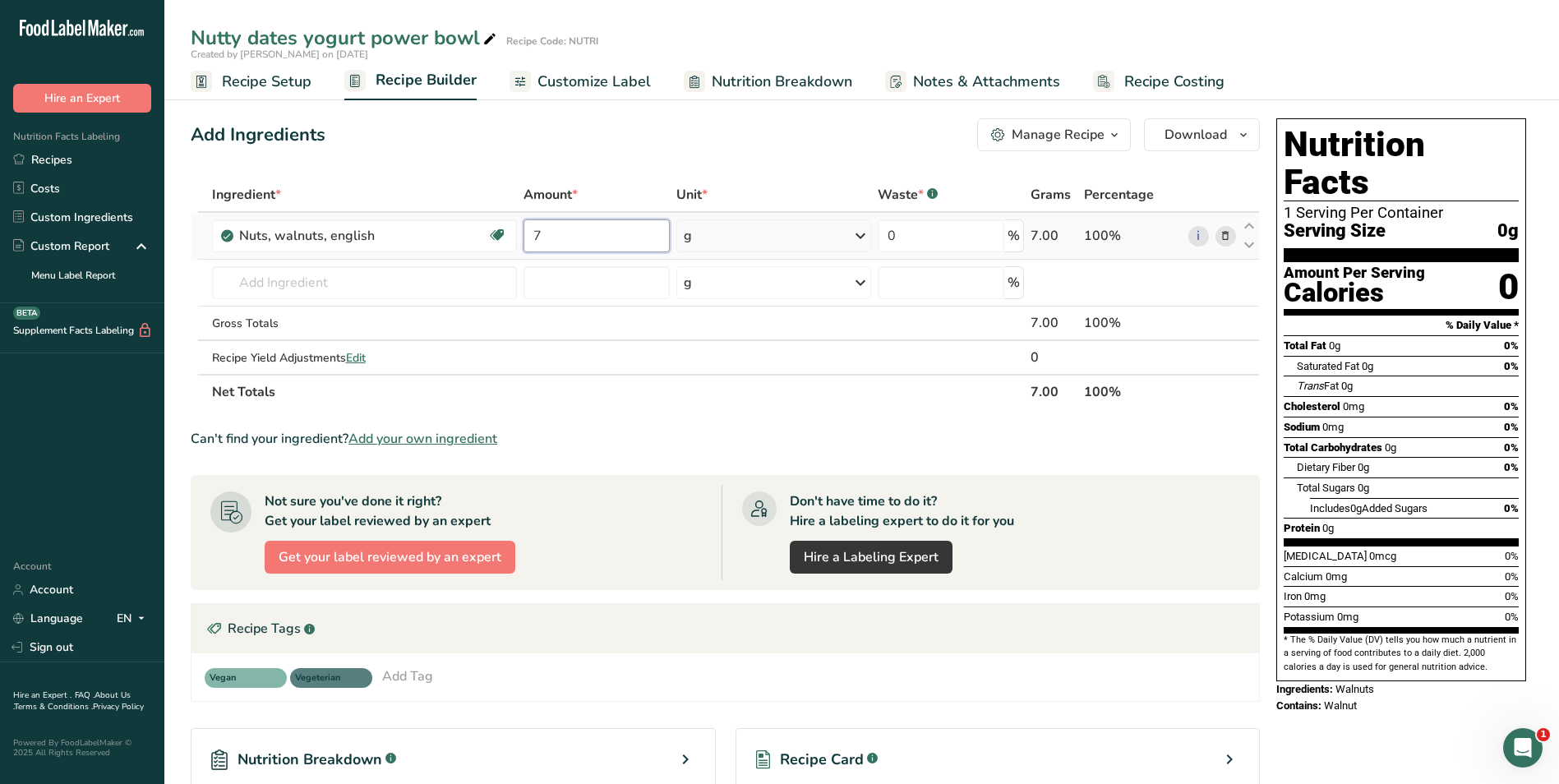
type input "7"
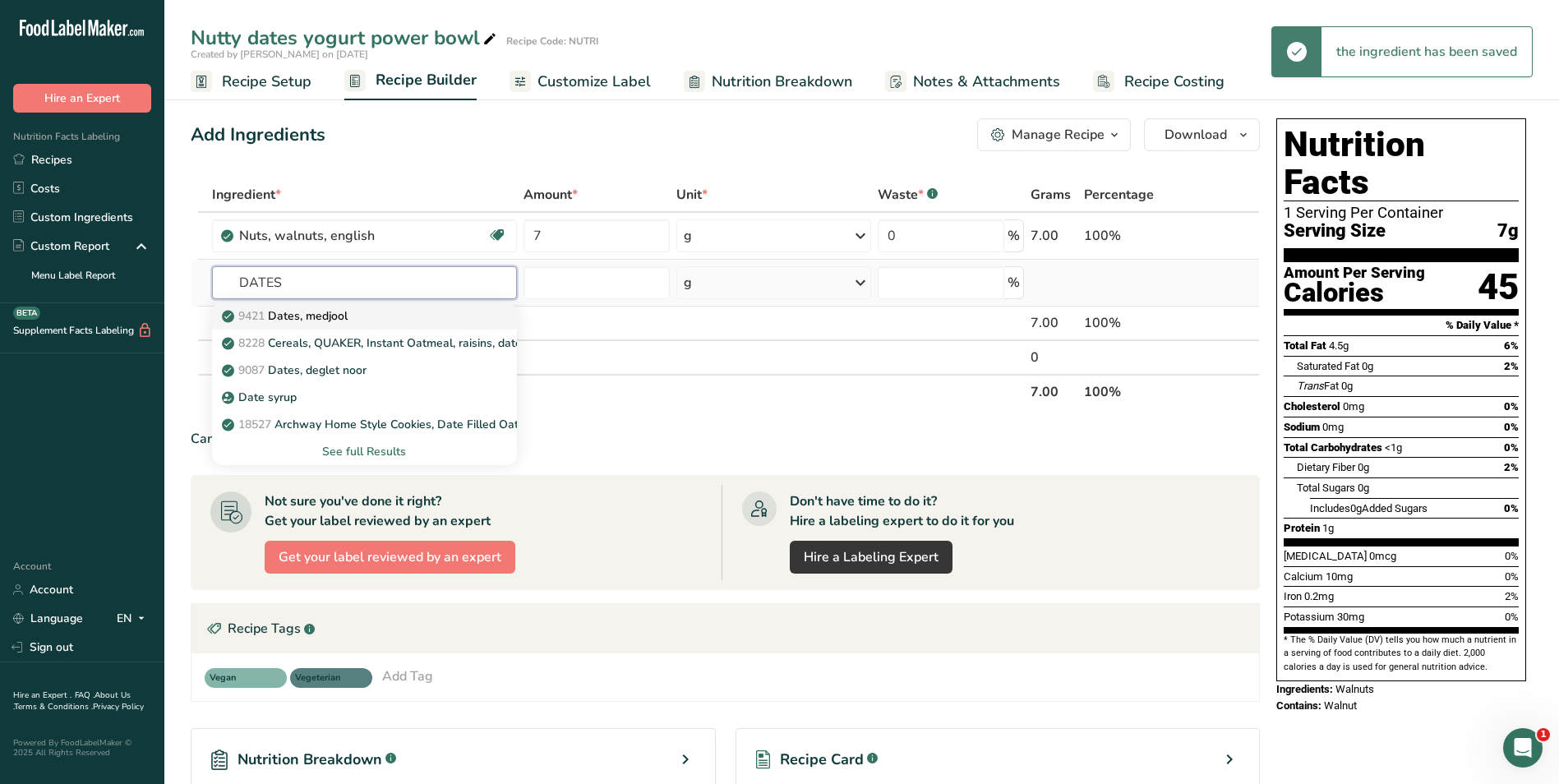
type input "DATES"
click at [377, 319] on div "9421 Dates, medjool" at bounding box center [351, 315] width 252 height 17
type input "Dates, medjool"
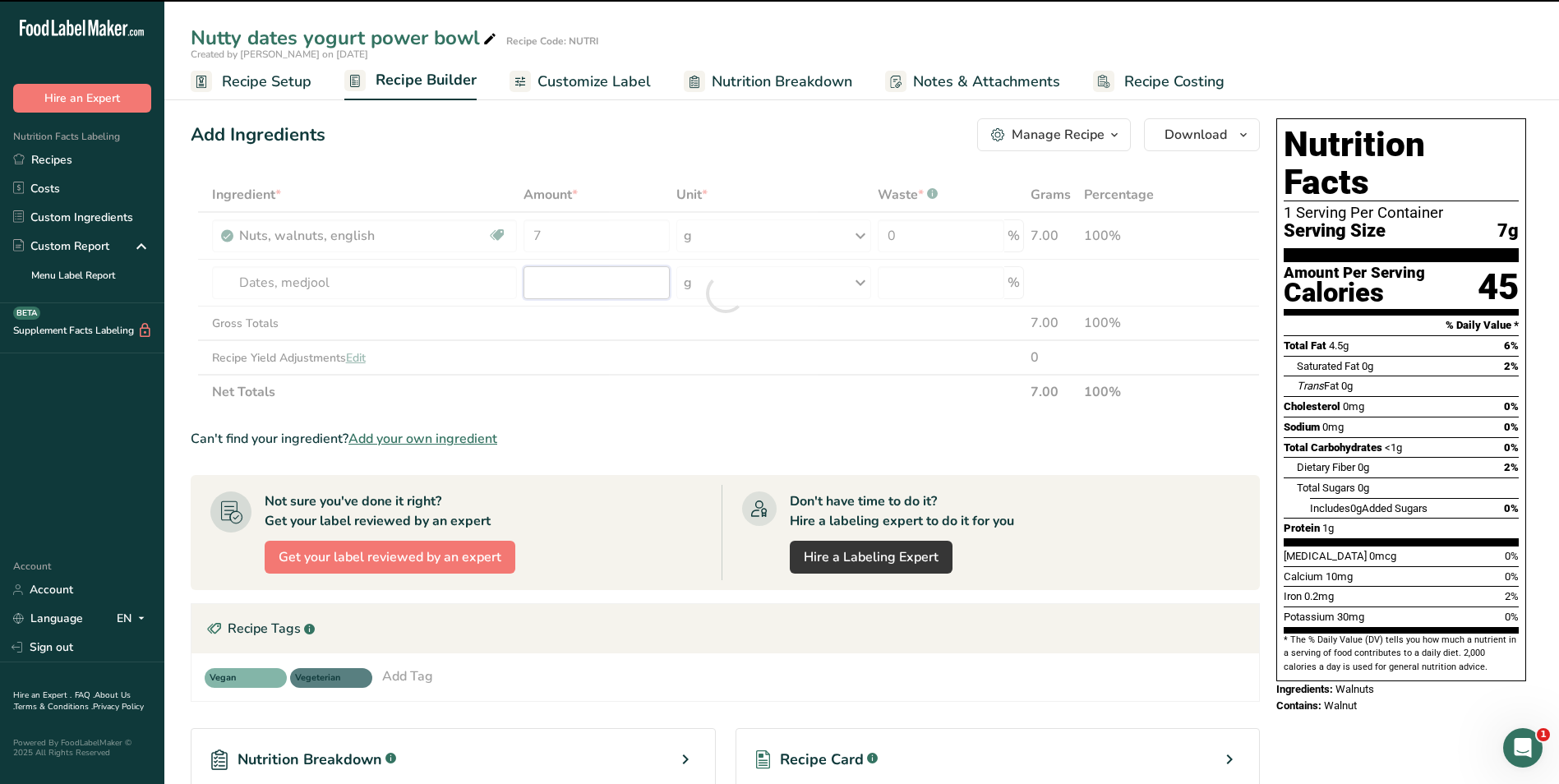
type input "0"
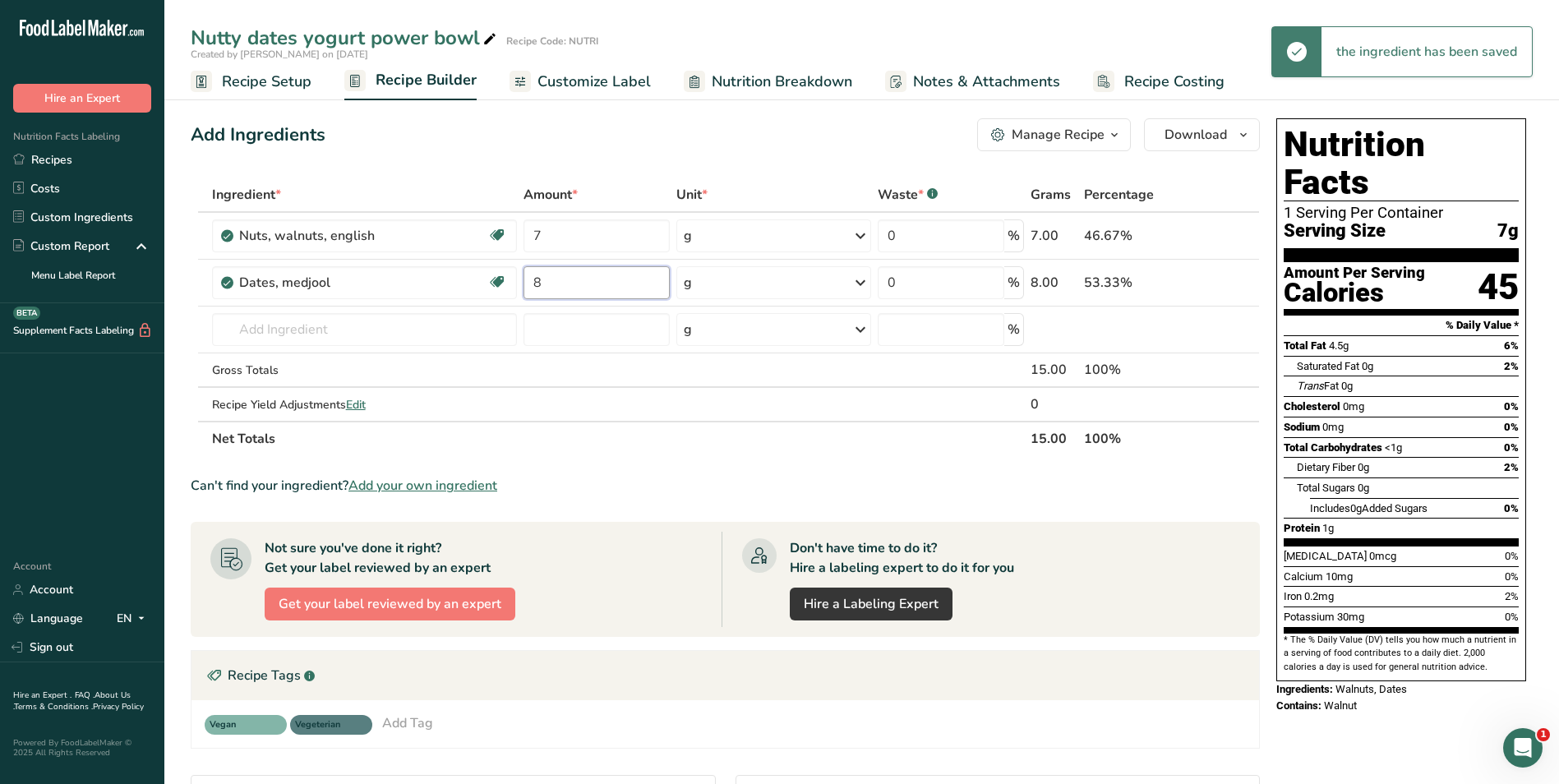
type input "8"
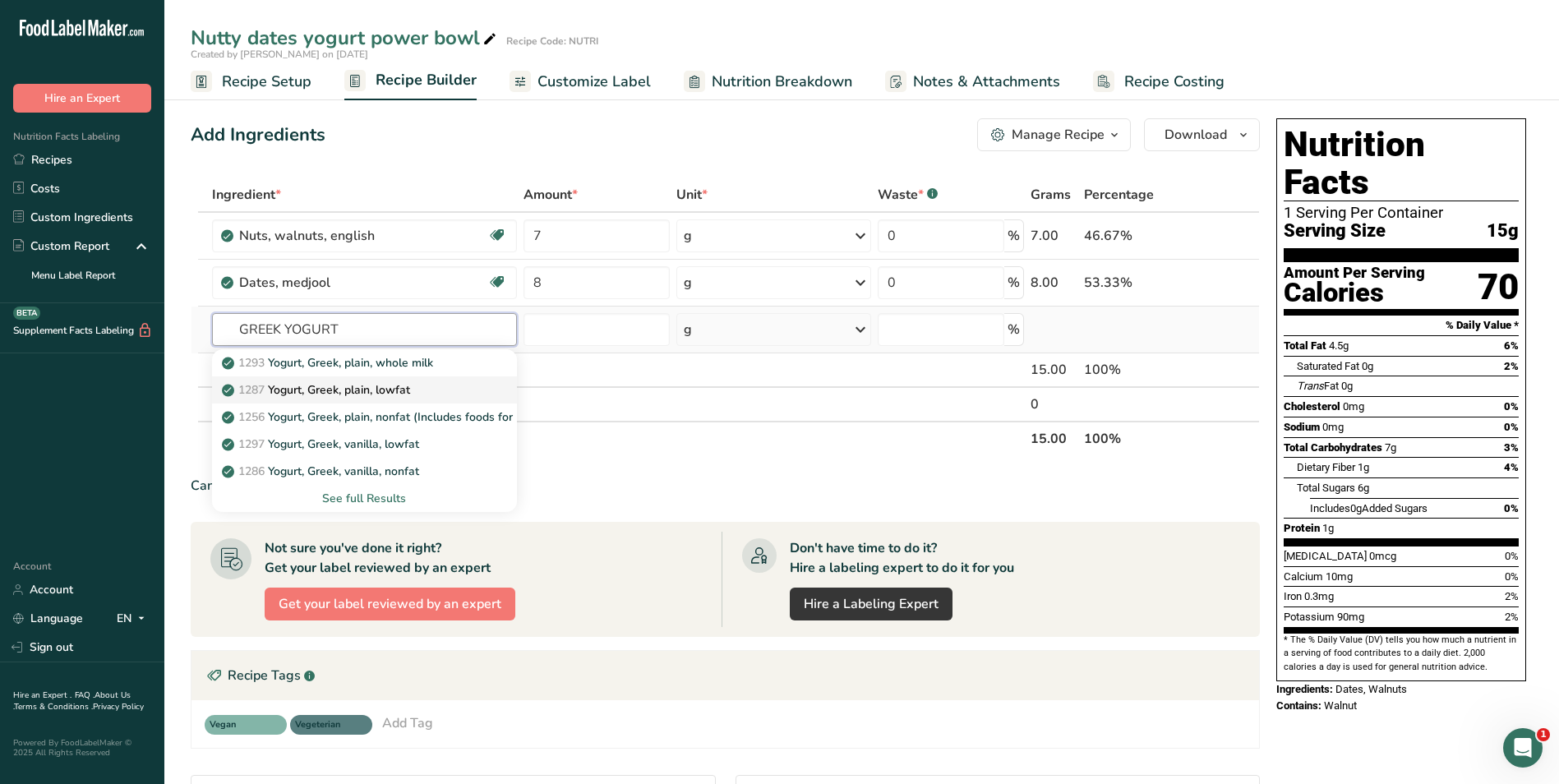
type input "GREEK YOGURT"
click at [408, 396] on p "1287 Yogurt, Greek, plain, lowfat" at bounding box center [317, 390] width 185 height 17
type input "Yogurt, Greek, plain, lowfat"
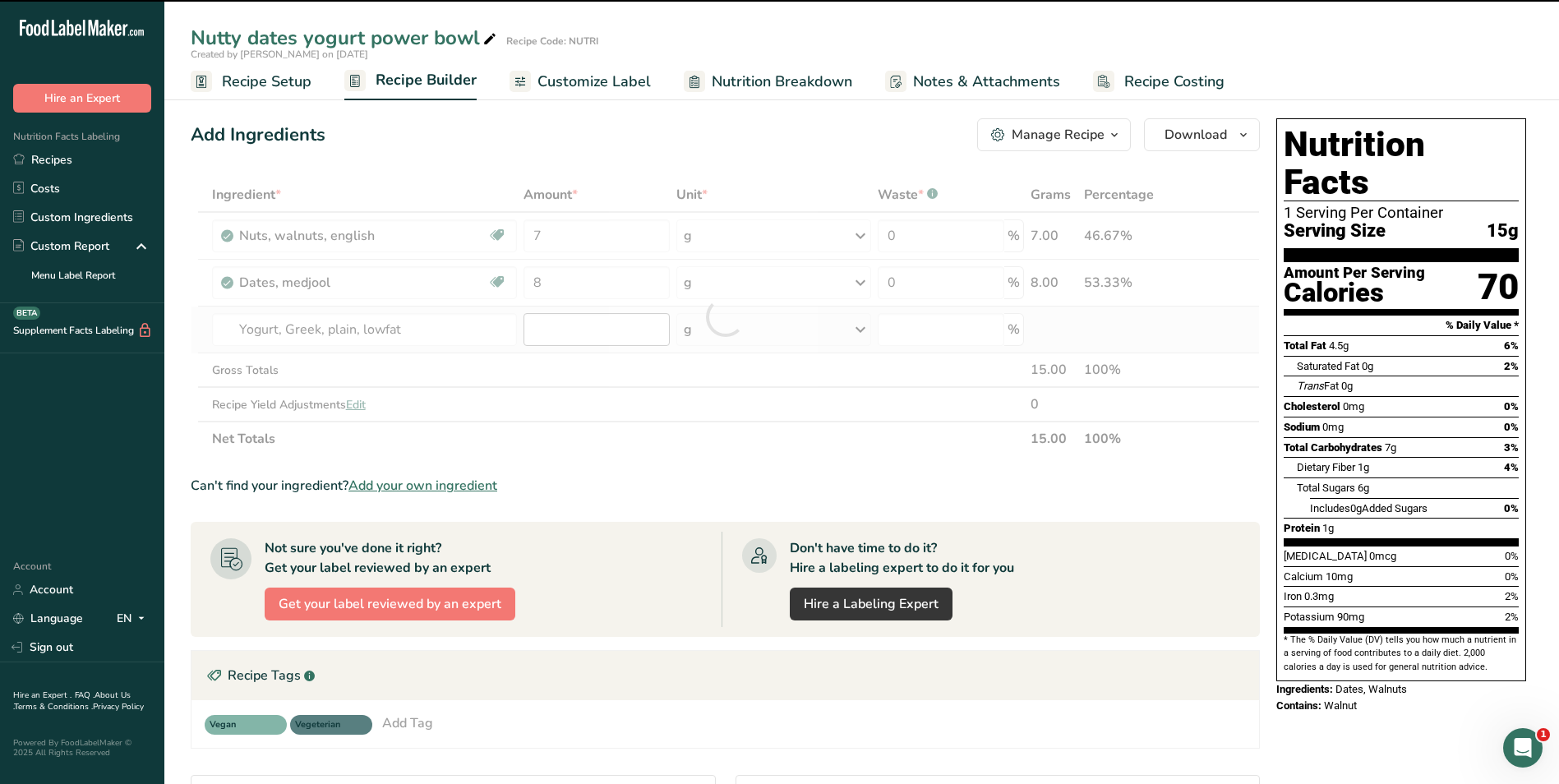
type input "0"
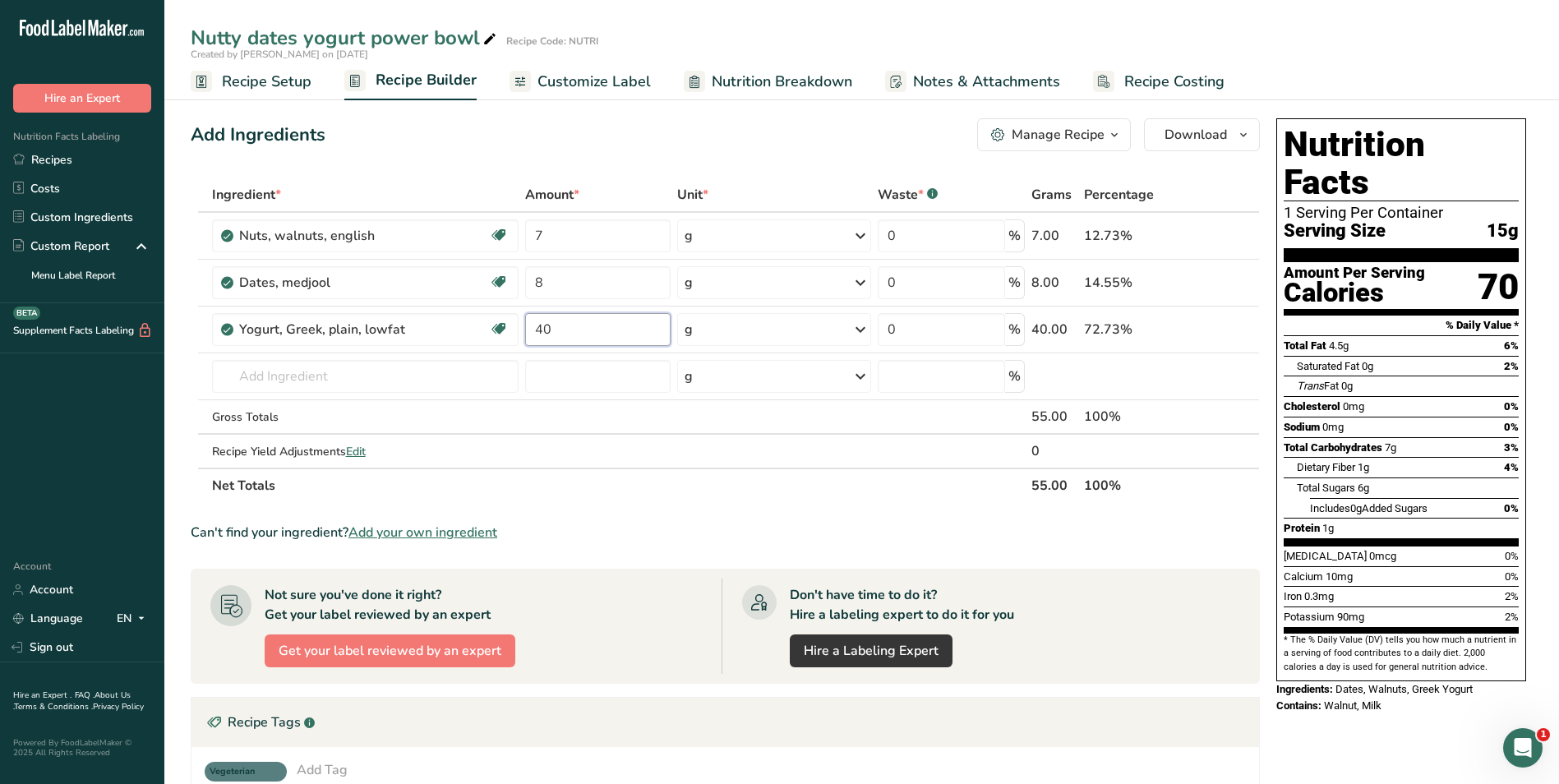
type input "40"
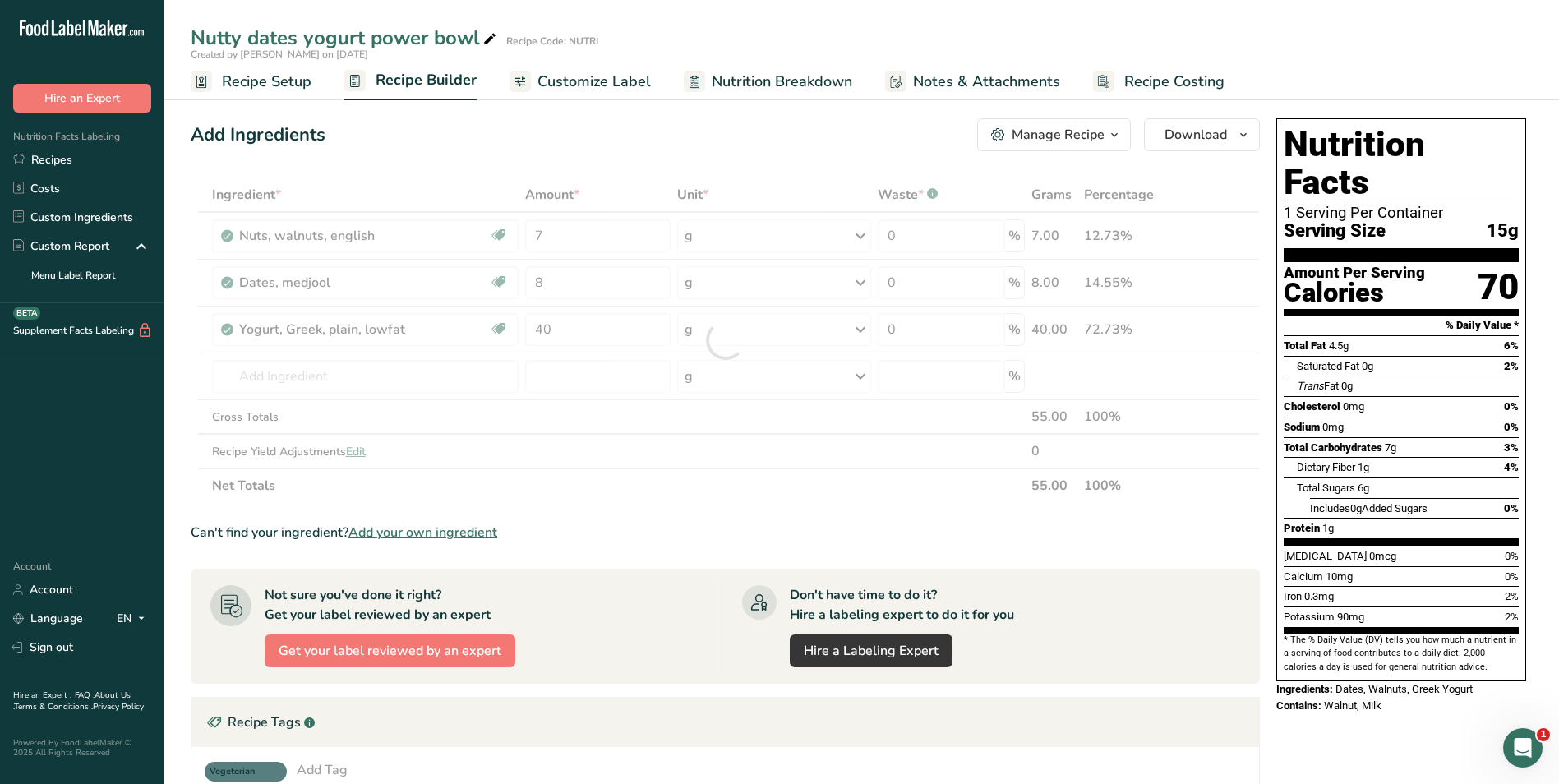
click at [603, 156] on div "Add Ingredients Manage Recipe Delete Recipe Duplicate Recipe Scale Recipe Save …" at bounding box center [730, 591] width 1079 height 959
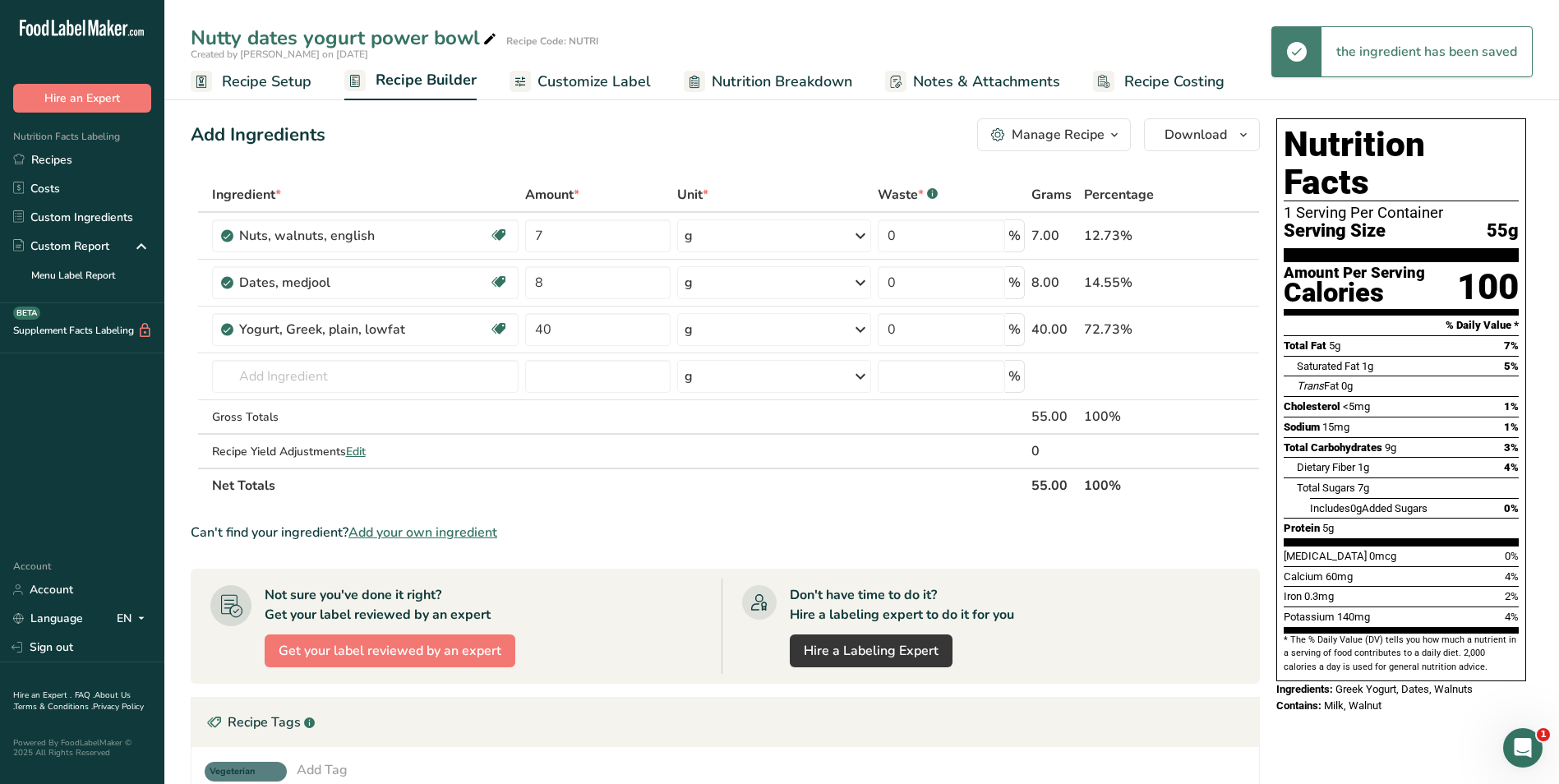
click at [608, 83] on span "Customize Label" at bounding box center [595, 82] width 114 height 22
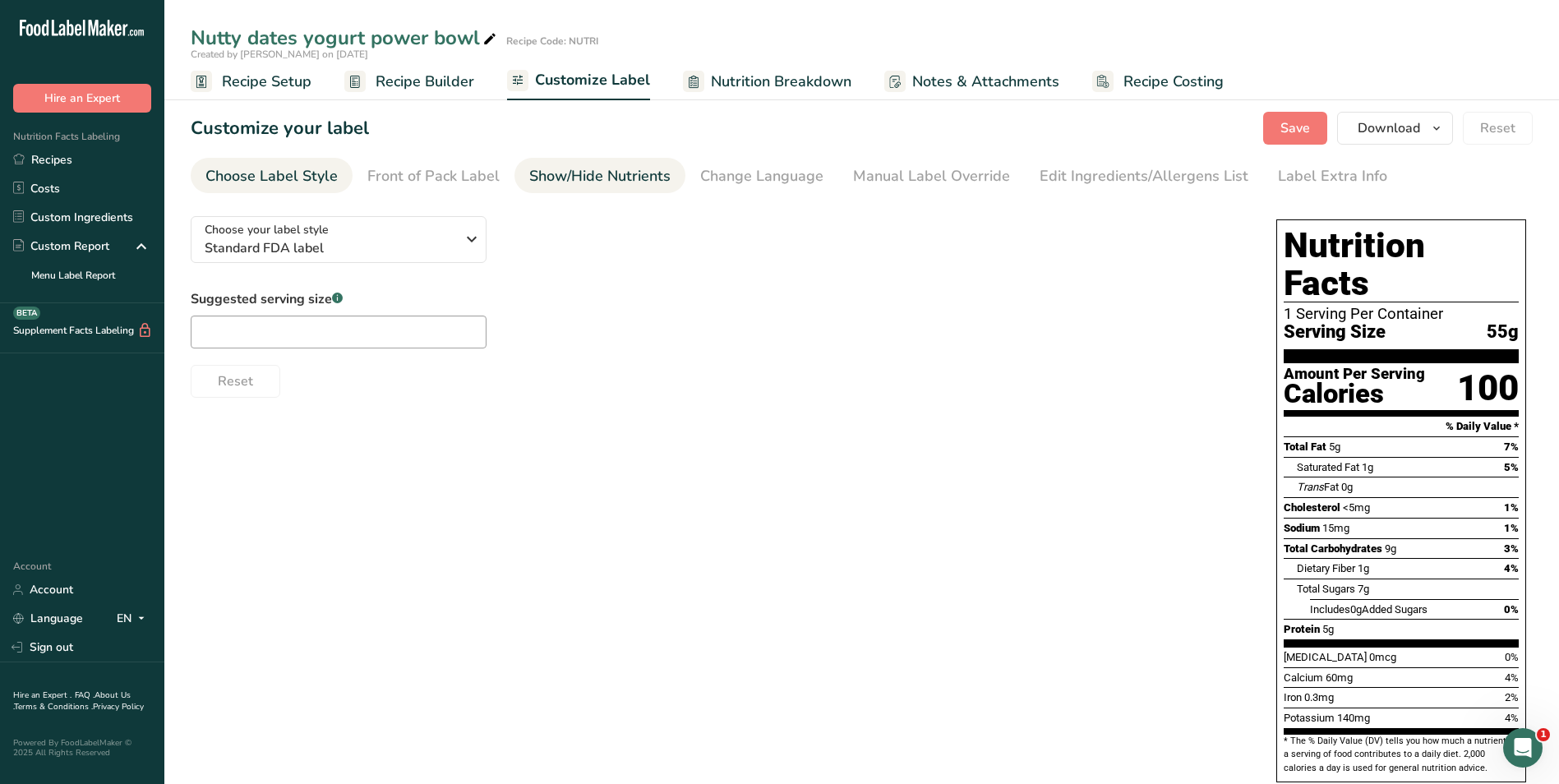
click at [648, 162] on link "Show/Hide Nutrients" at bounding box center [600, 176] width 142 height 37
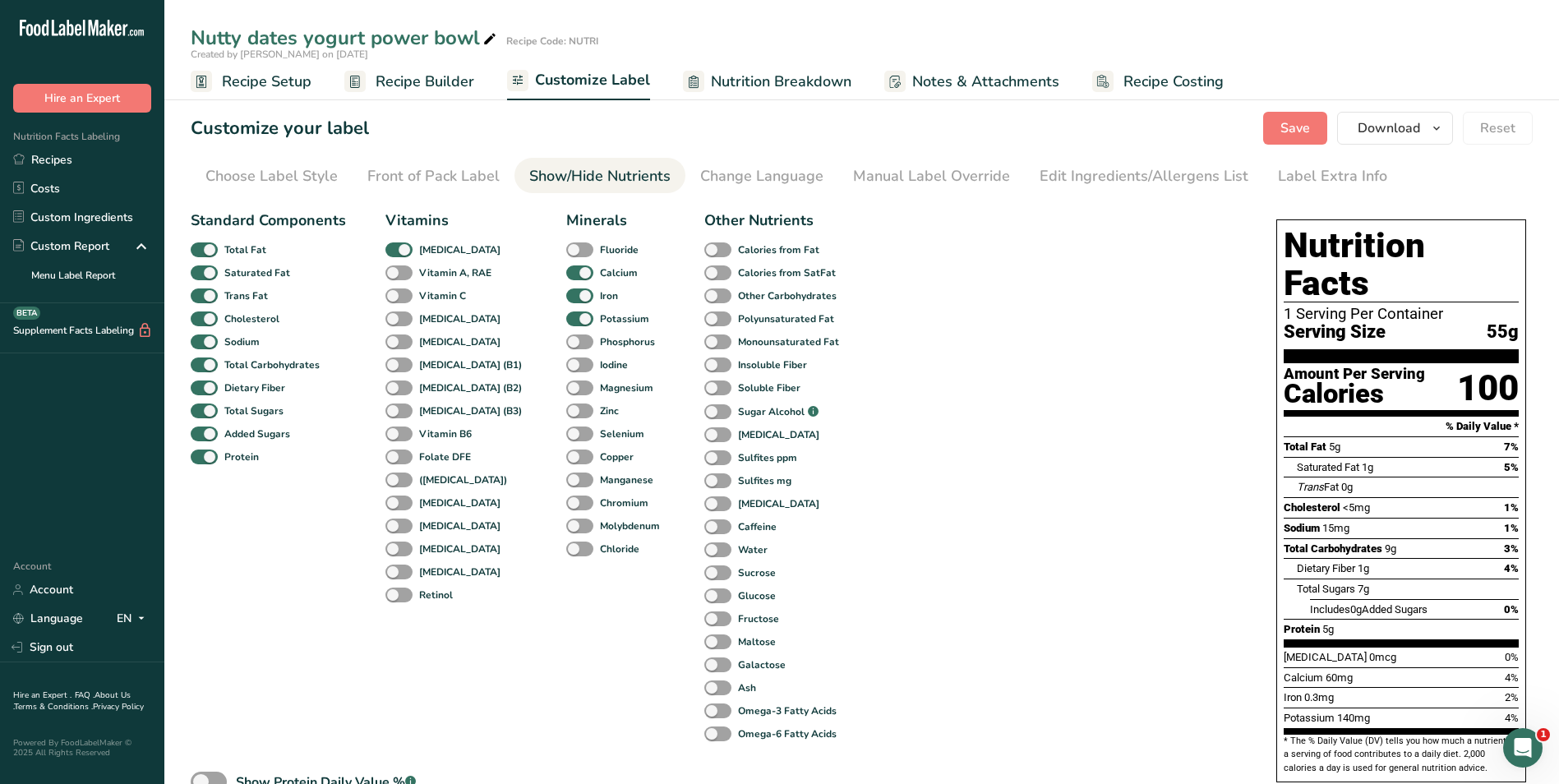
click at [278, 193] on section "Customize your label Save Download Choose what to show on your downloaded label…" at bounding box center [861, 525] width 1394 height 880
click at [287, 175] on div "Choose Label Style" at bounding box center [271, 176] width 133 height 22
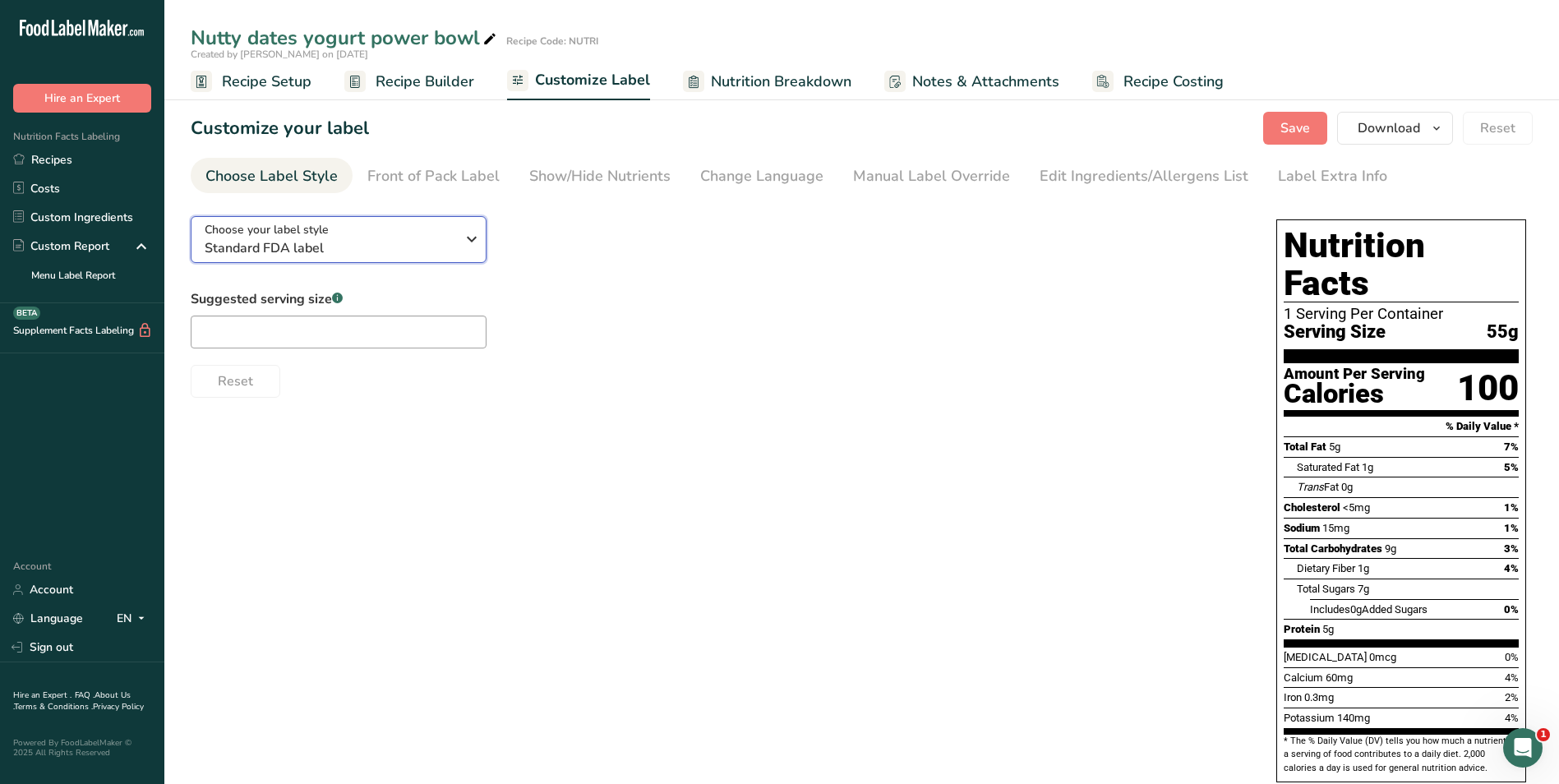
click at [332, 239] on span "Standard FDA label" at bounding box center [329, 248] width 250 height 20
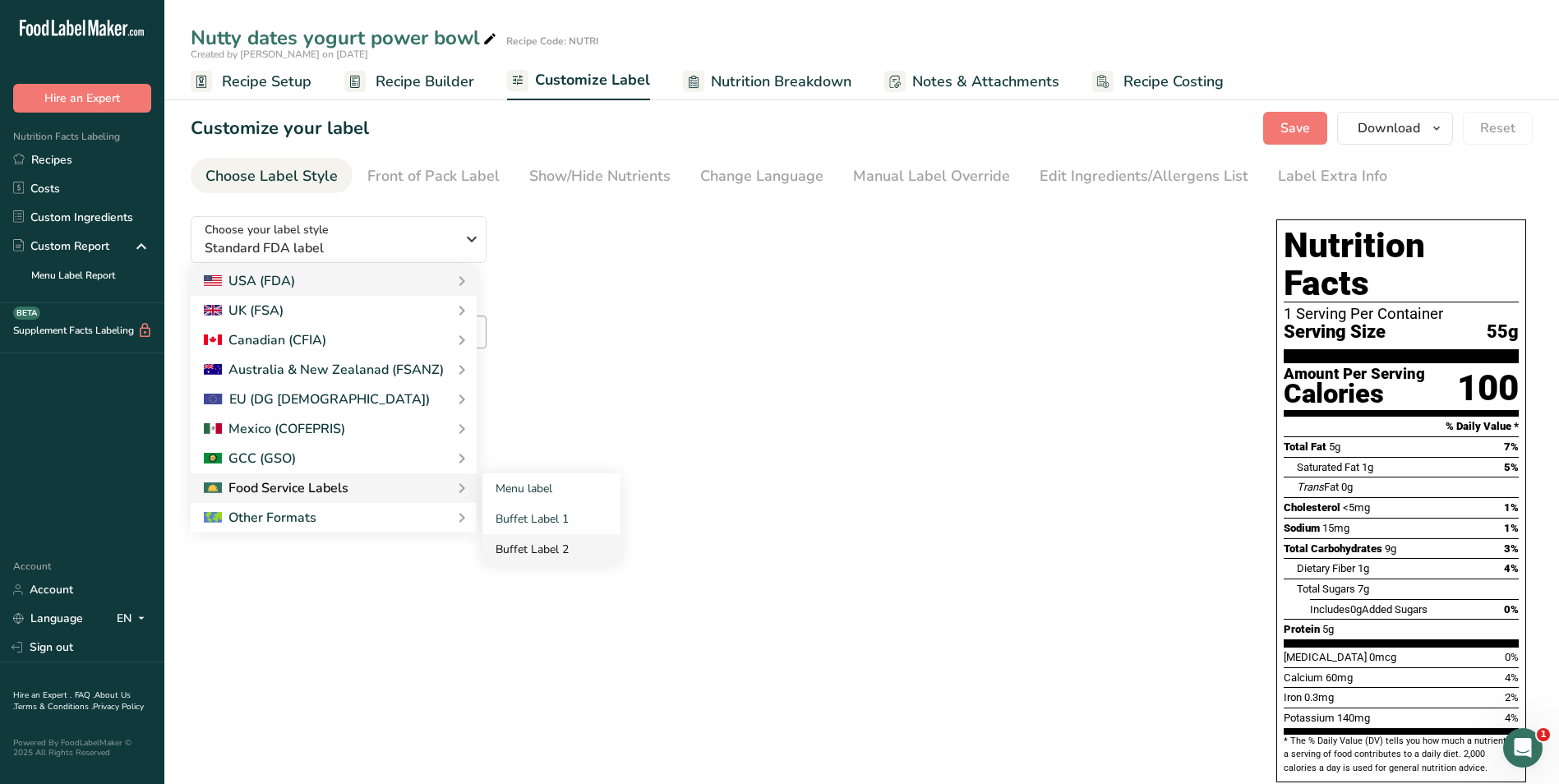
click at [542, 545] on link "Buffet Label 2" at bounding box center [552, 549] width 138 height 30
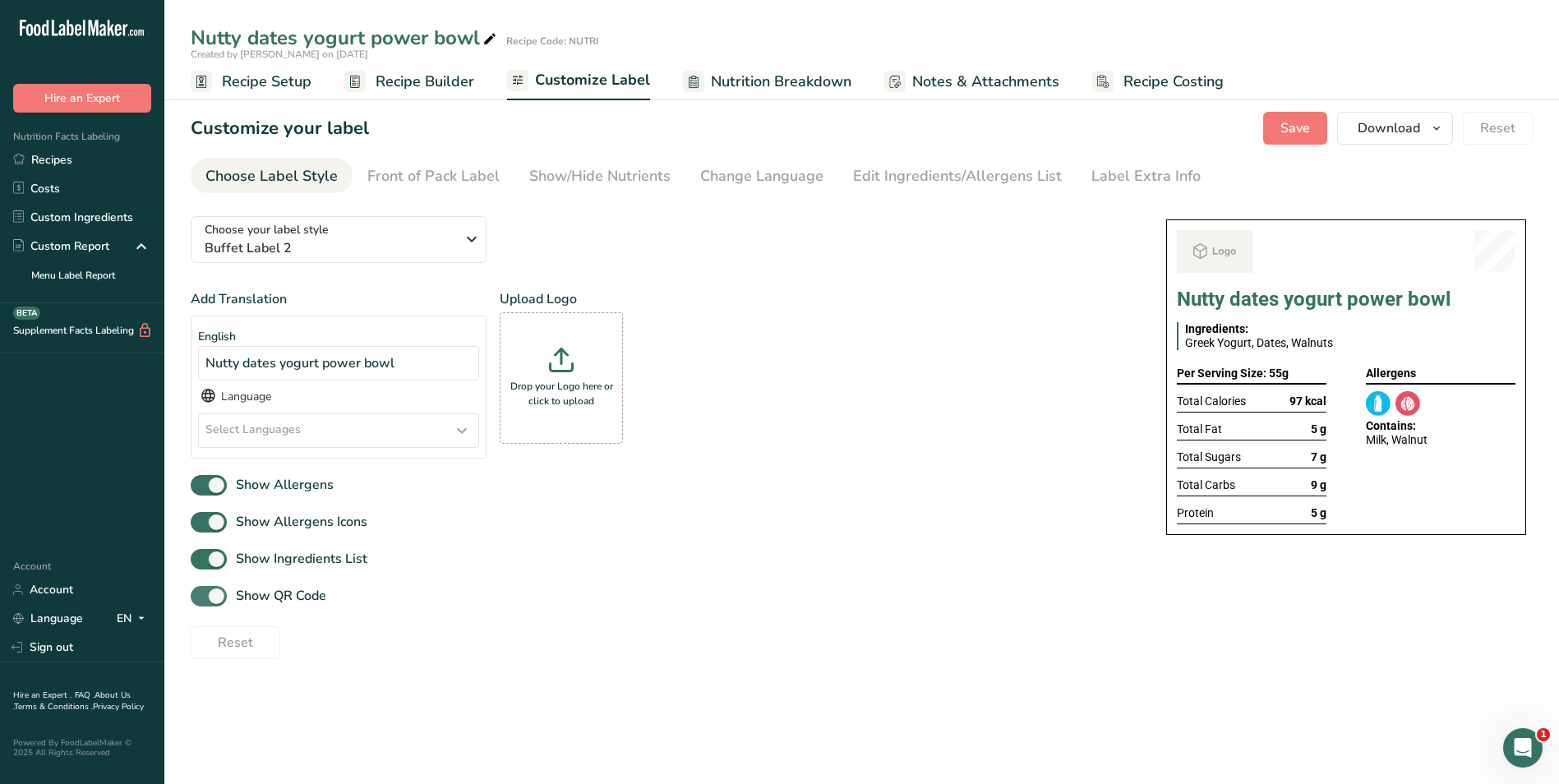
click at [274, 592] on span "Show QR Code" at bounding box center [276, 595] width 100 height 20
click at [201, 592] on input "Show QR Code" at bounding box center [196, 595] width 11 height 11
checkbox input "false"
click at [630, 169] on div "Show/Hide Nutrients" at bounding box center [600, 176] width 142 height 22
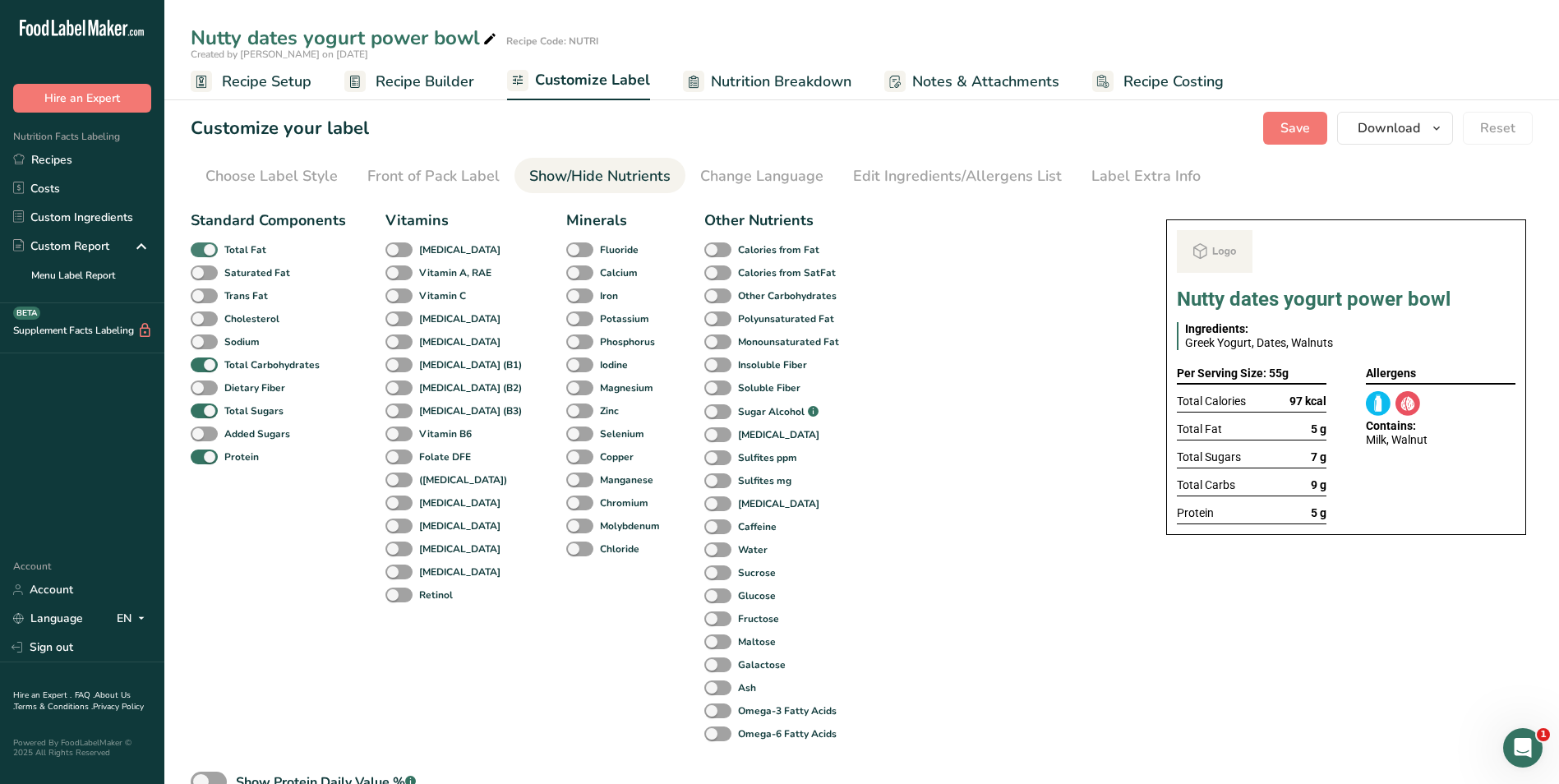
click at [243, 245] on b "Total Fat" at bounding box center [245, 250] width 42 height 15
click at [201, 245] on input "Total Fat" at bounding box center [196, 249] width 11 height 11
checkbox input "false"
click at [231, 410] on b "Total Sugars" at bounding box center [254, 411] width 59 height 15
click at [201, 410] on input "Total Sugars" at bounding box center [196, 410] width 11 height 11
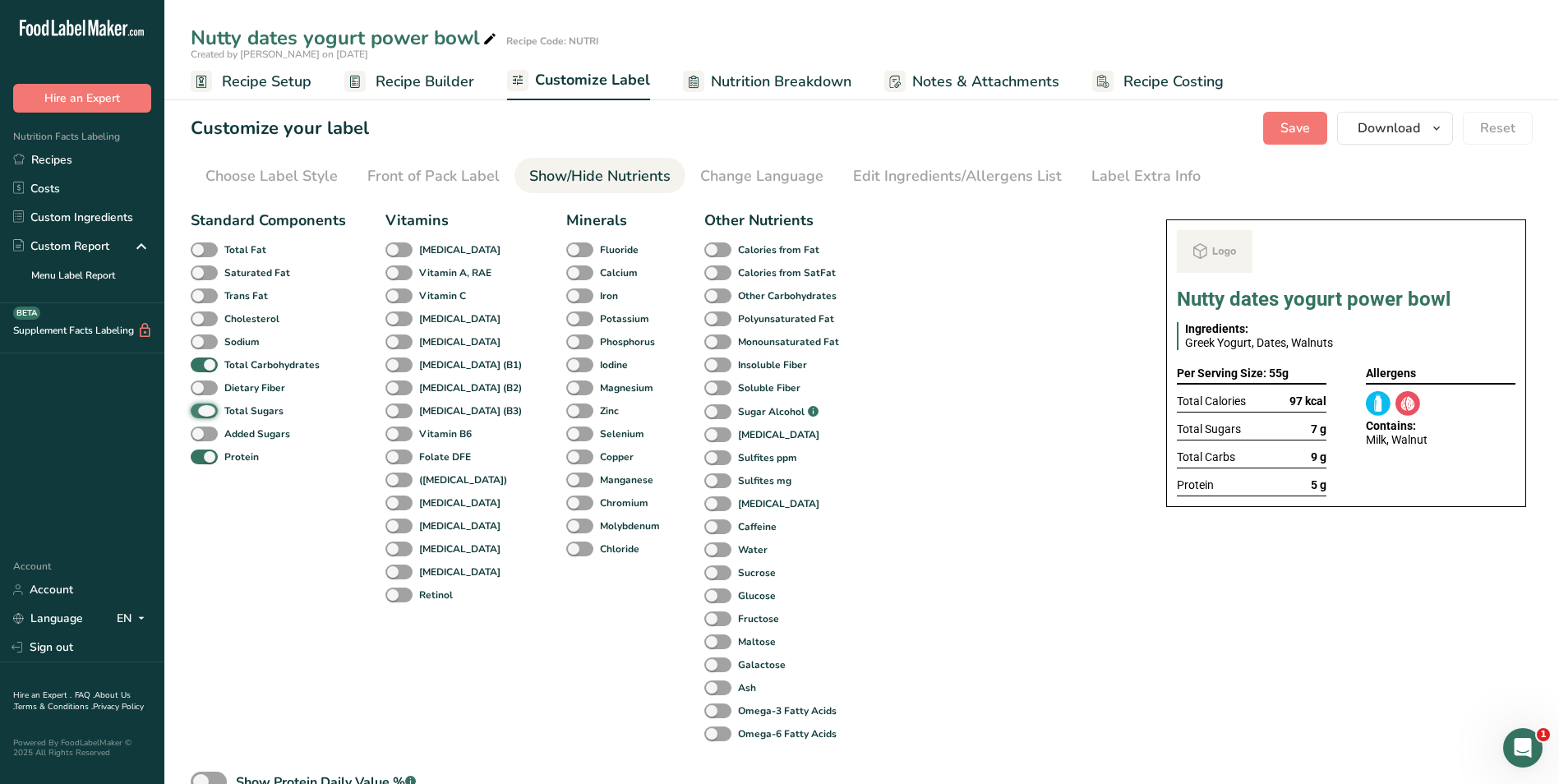
checkbox input "false"
click at [1169, 163] on link "Label Extra Info" at bounding box center [1146, 176] width 110 height 37
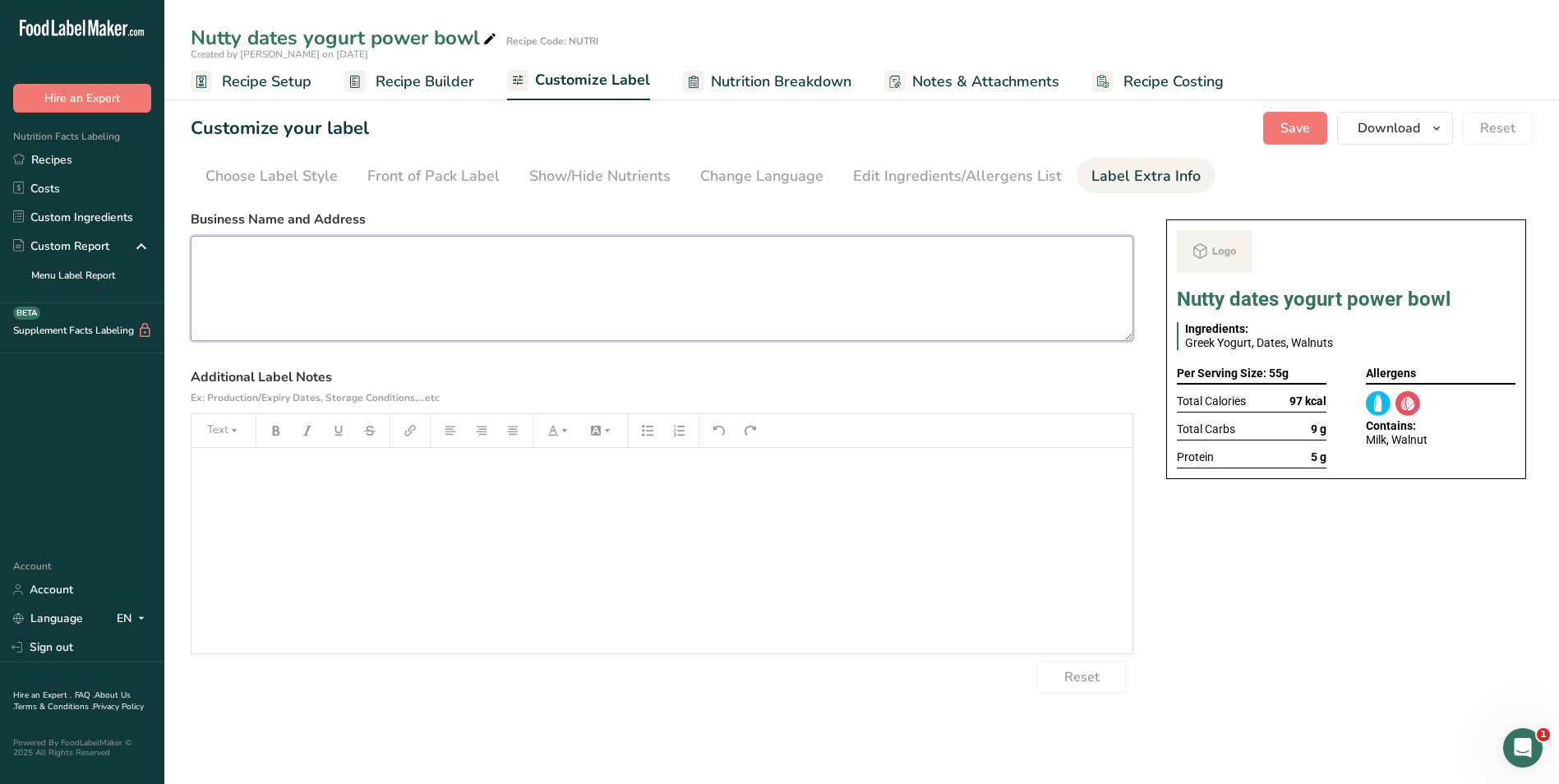
click at [452, 266] on textarea at bounding box center [662, 288] width 943 height 105
paste textarea "USE BY: 14/08/2025 KEEP REFRIGERATED BELOW 5 DEGREE EAT COLD BREAKFAST"
click at [243, 312] on textarea "USE BY: 14/08/2025 KEEP REFRIGERATED BELOW 5 DEGREE EAT COLD BREAKFAST" at bounding box center [662, 288] width 943 height 105
type textarea "USE BY: 14/08/2025 KEEP REFRIGERATED BELOW 5 DEGREE EAT COLD SNACK"
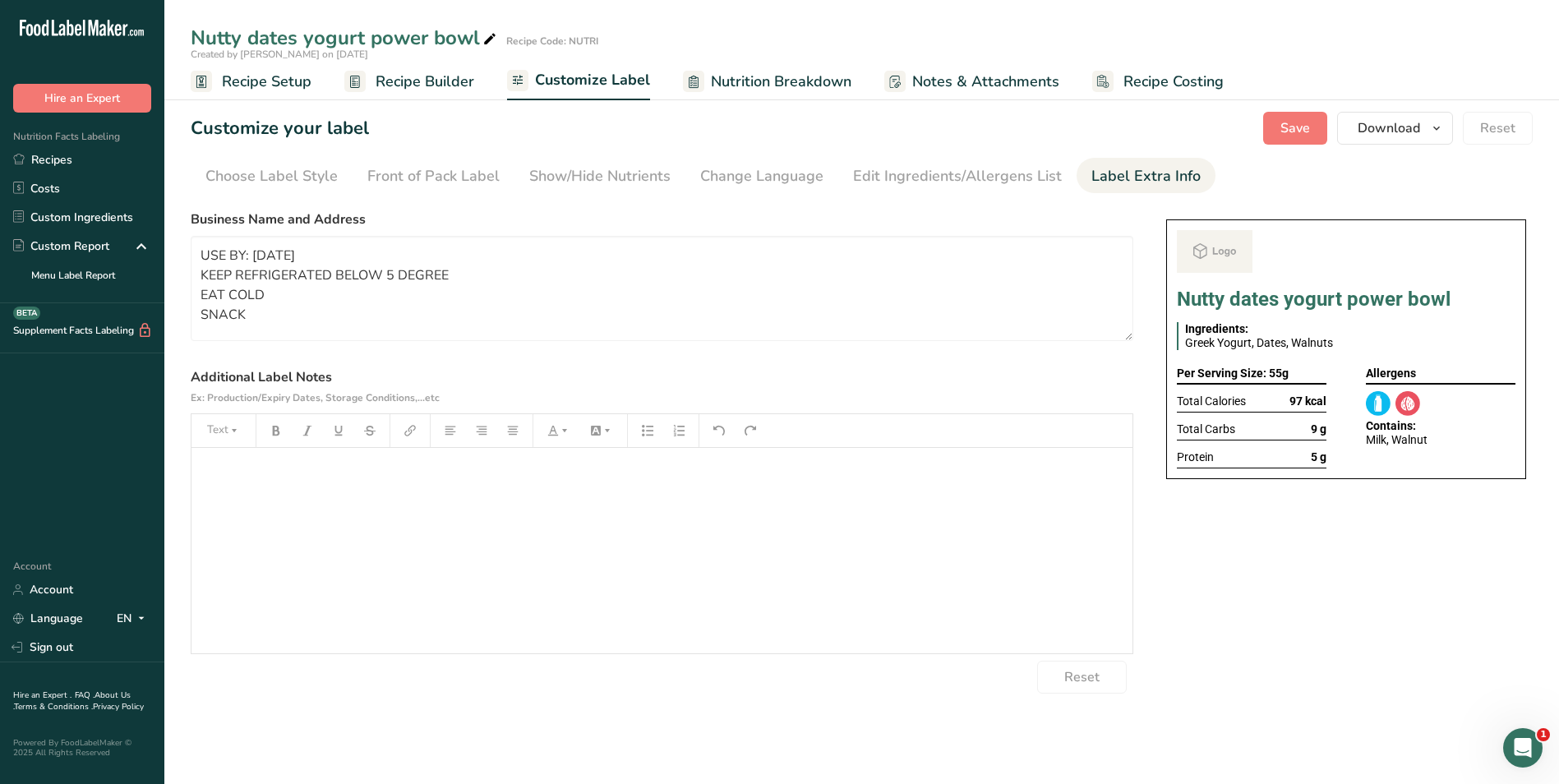
click at [824, 222] on label "Business Name and Address" at bounding box center [662, 219] width 943 height 20
click at [1298, 131] on span "Save" at bounding box center [1295, 128] width 30 height 20
click at [1396, 128] on span "Download" at bounding box center [1389, 128] width 63 height 20
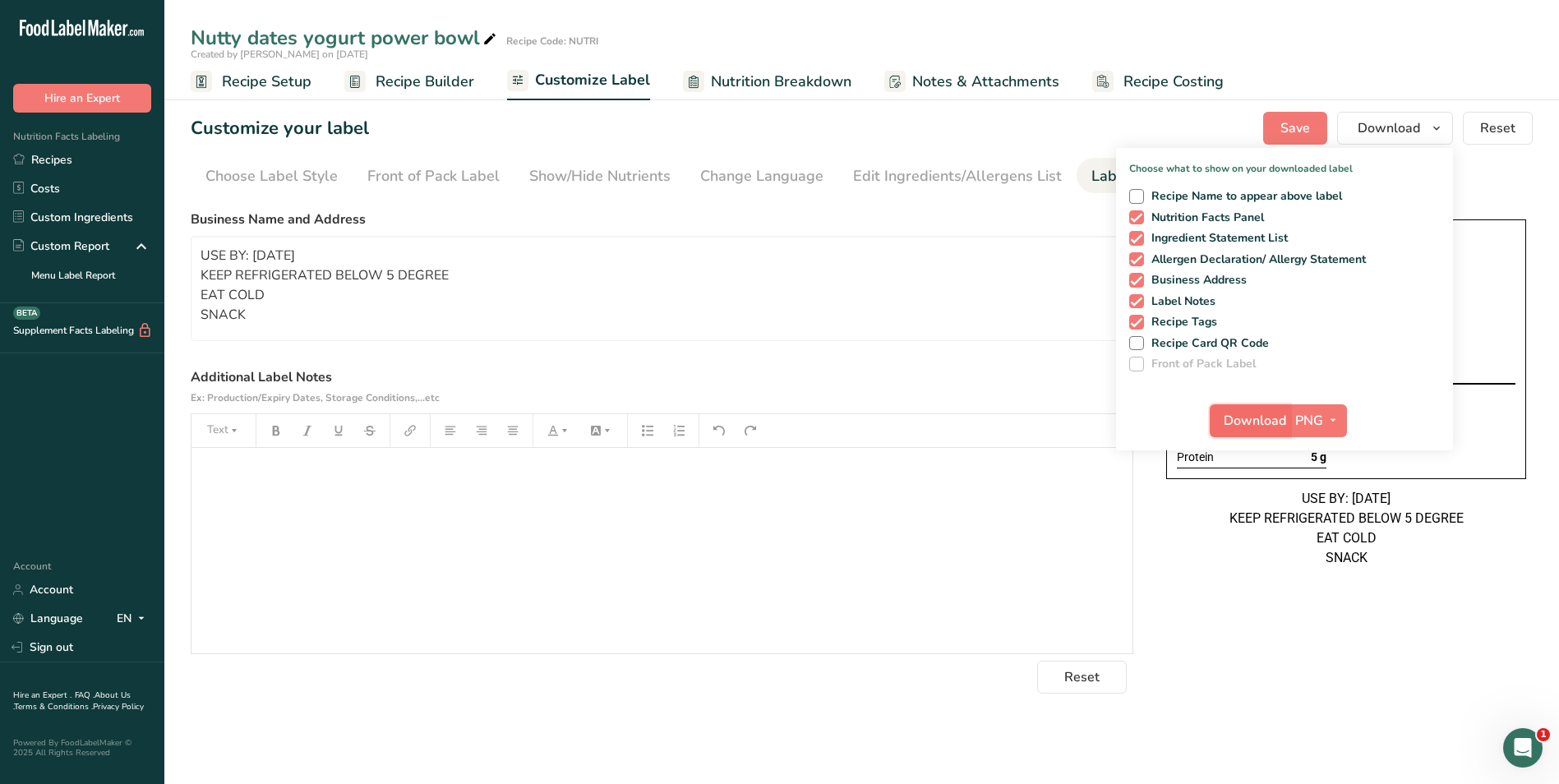
click at [1241, 417] on span "Download" at bounding box center [1255, 421] width 63 height 20
click at [254, 95] on link "Recipe Setup" at bounding box center [251, 82] width 121 height 37
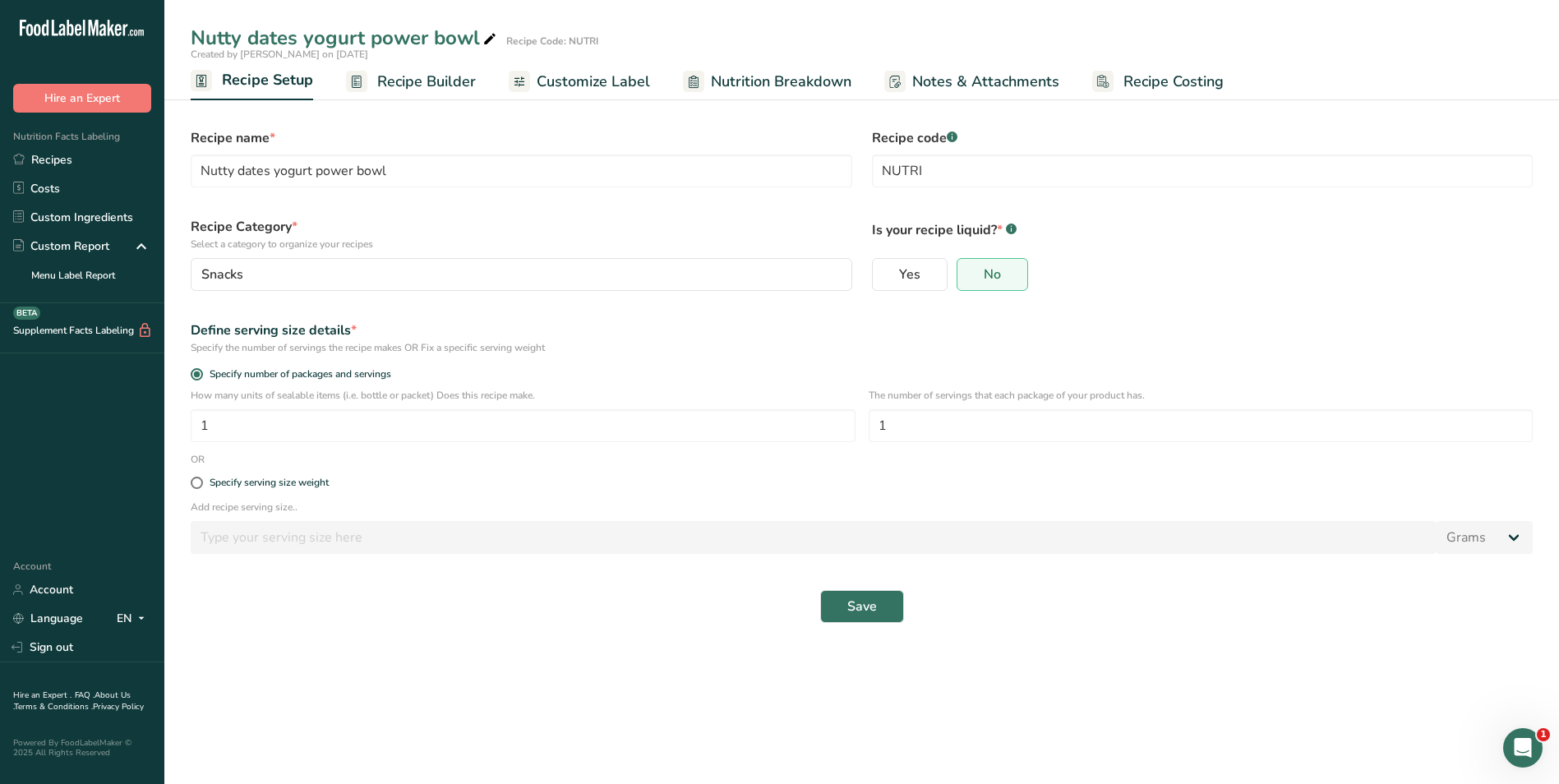
click at [420, 95] on link "Recipe Builder" at bounding box center [411, 82] width 130 height 37
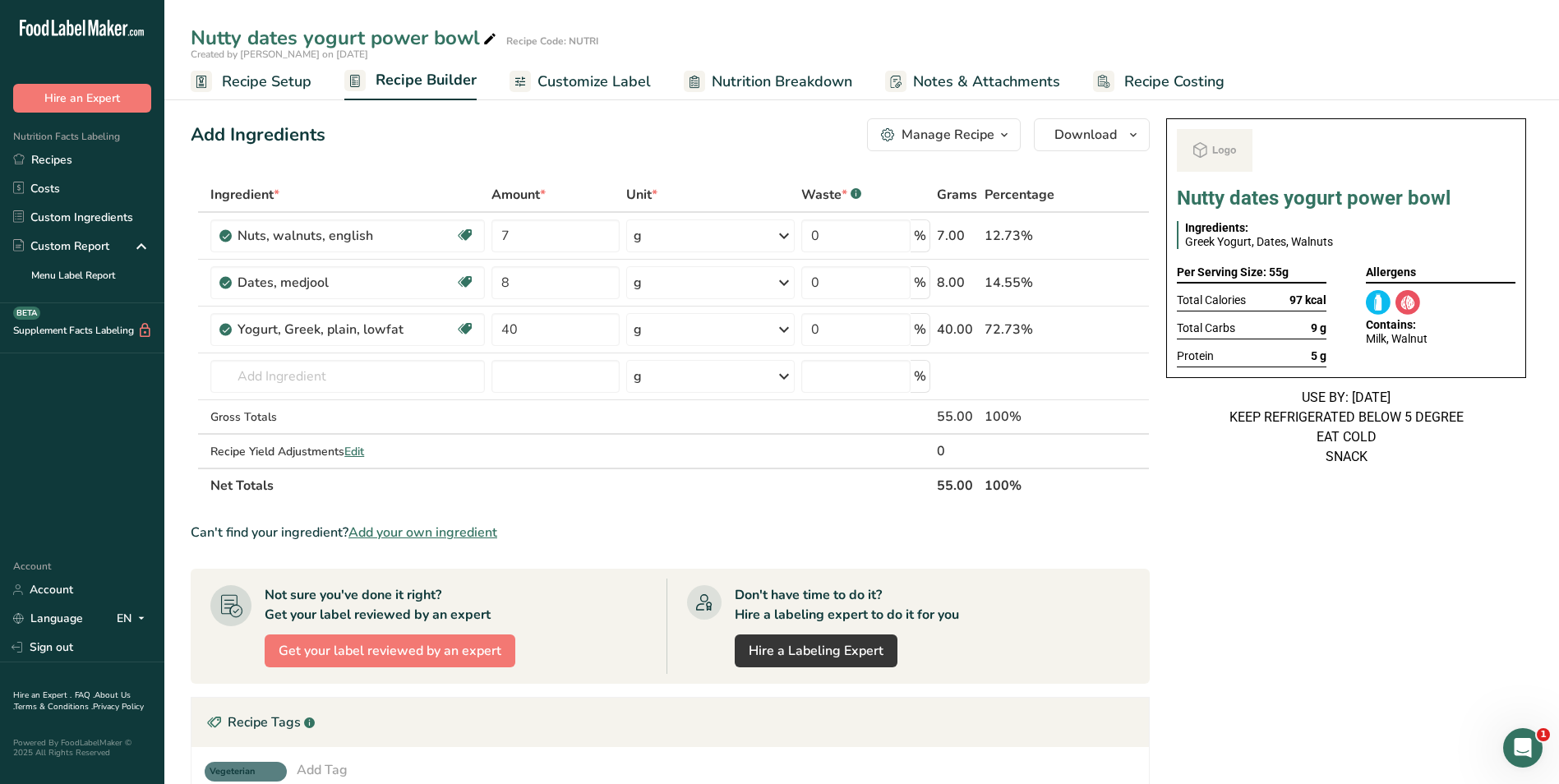
click at [965, 141] on div "Manage Recipe" at bounding box center [948, 135] width 93 height 20
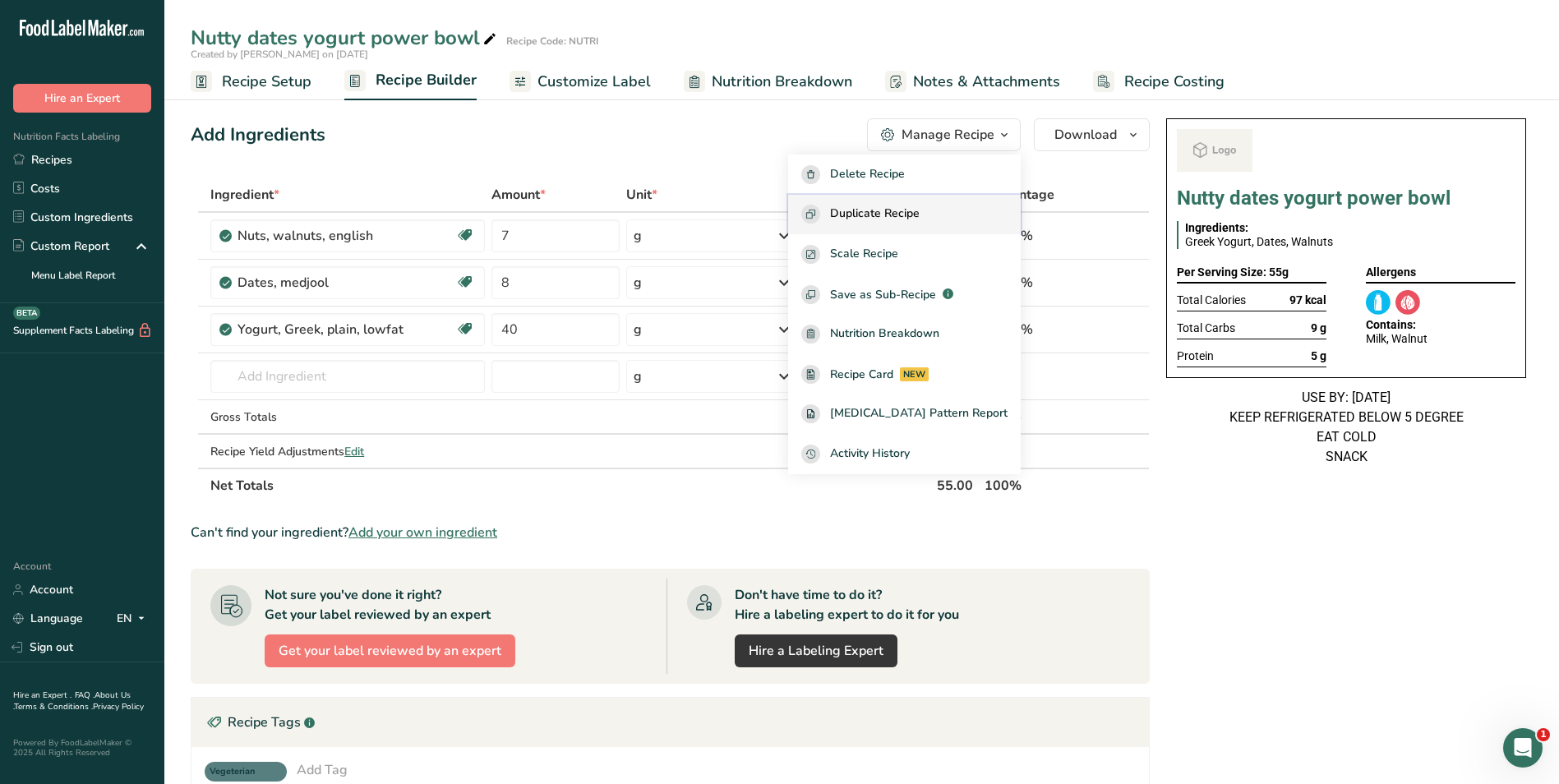
click at [920, 212] on span "Duplicate Recipe" at bounding box center [875, 213] width 90 height 19
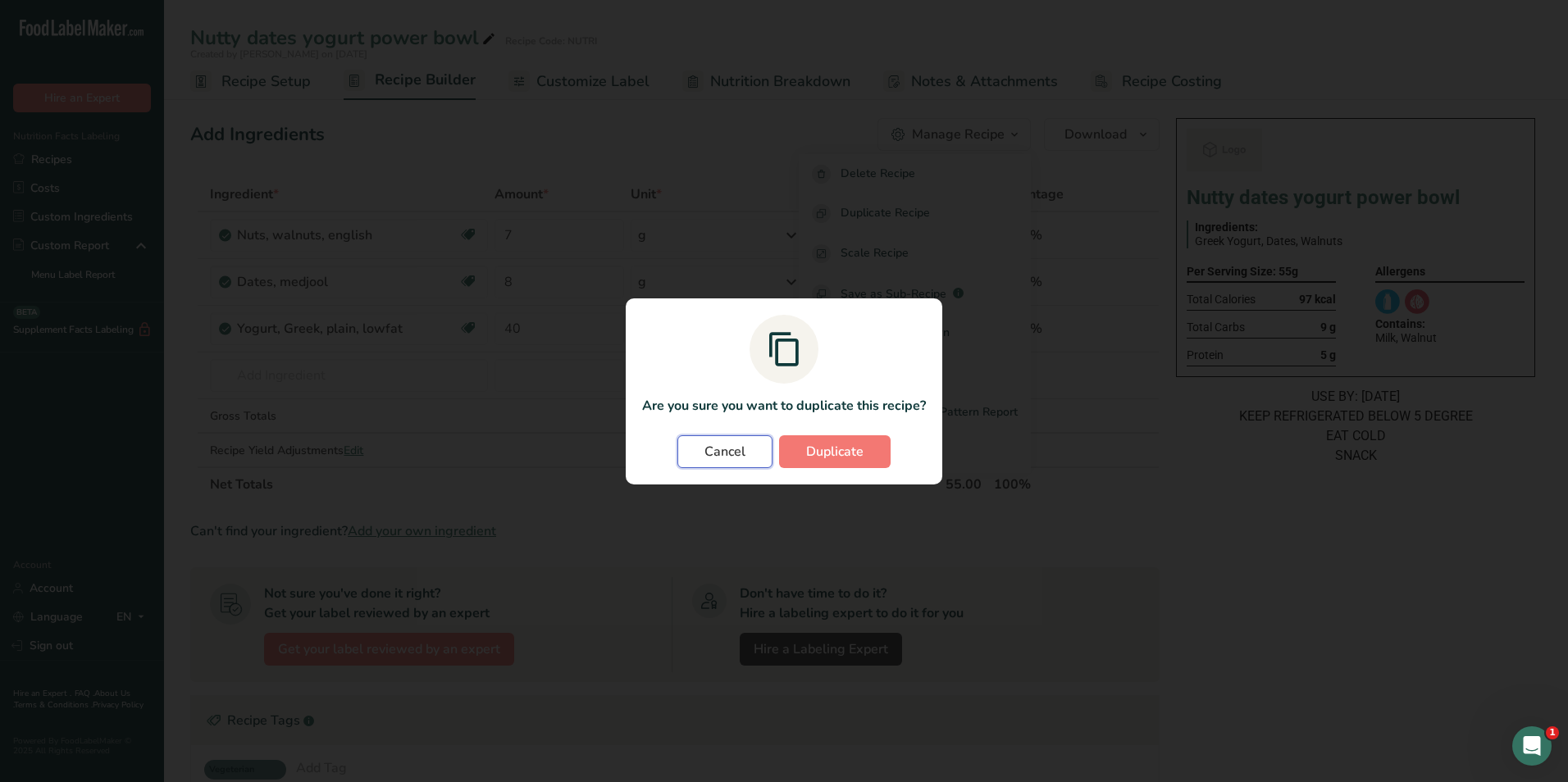
click at [731, 449] on span "Cancel" at bounding box center [725, 452] width 41 height 20
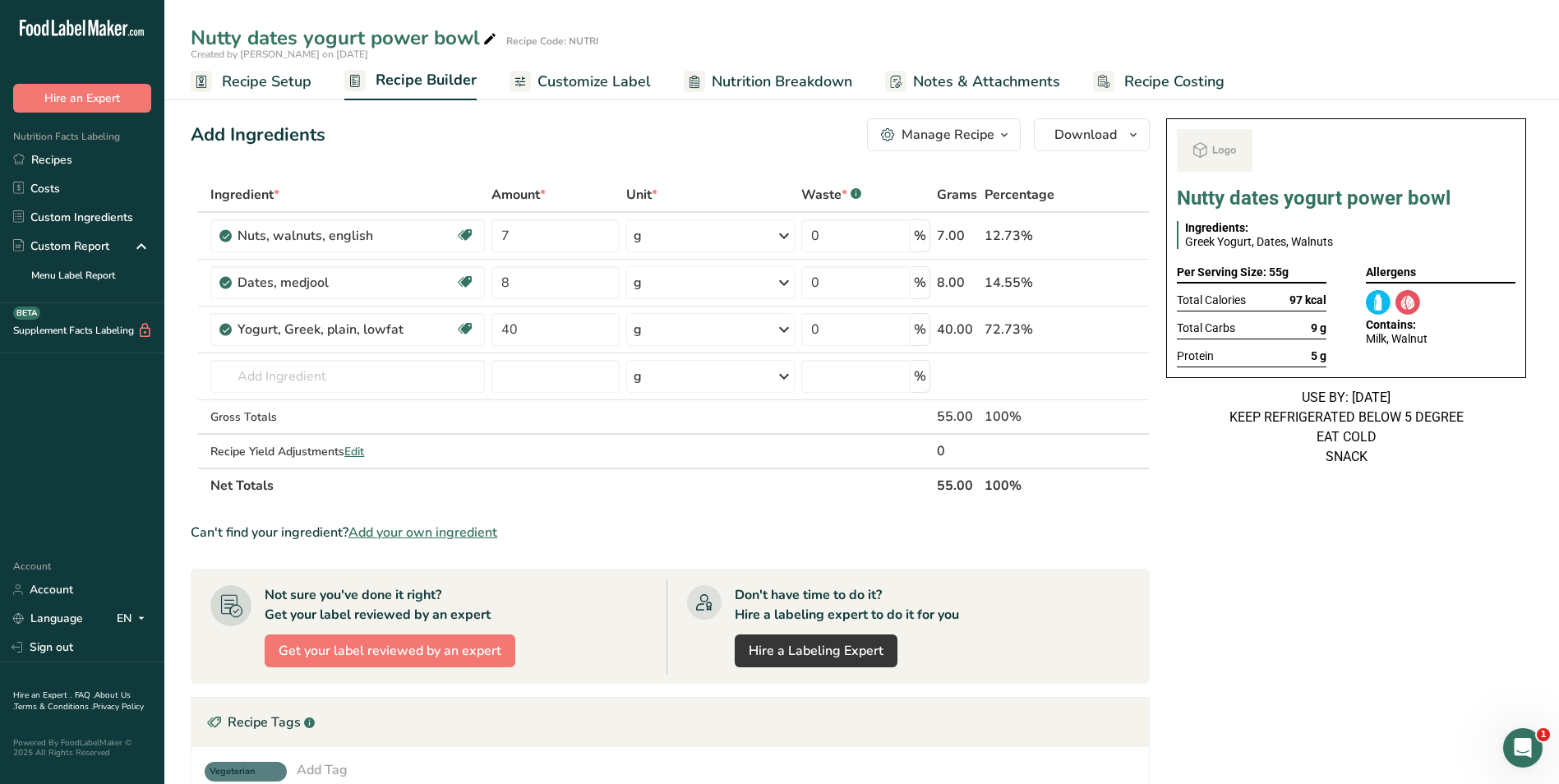
click at [488, 43] on icon at bounding box center [490, 40] width 15 height 23
type input "Nutty dates yogurt power bowl_Shafi"
click at [590, 89] on span "Customize Label" at bounding box center [595, 82] width 114 height 22
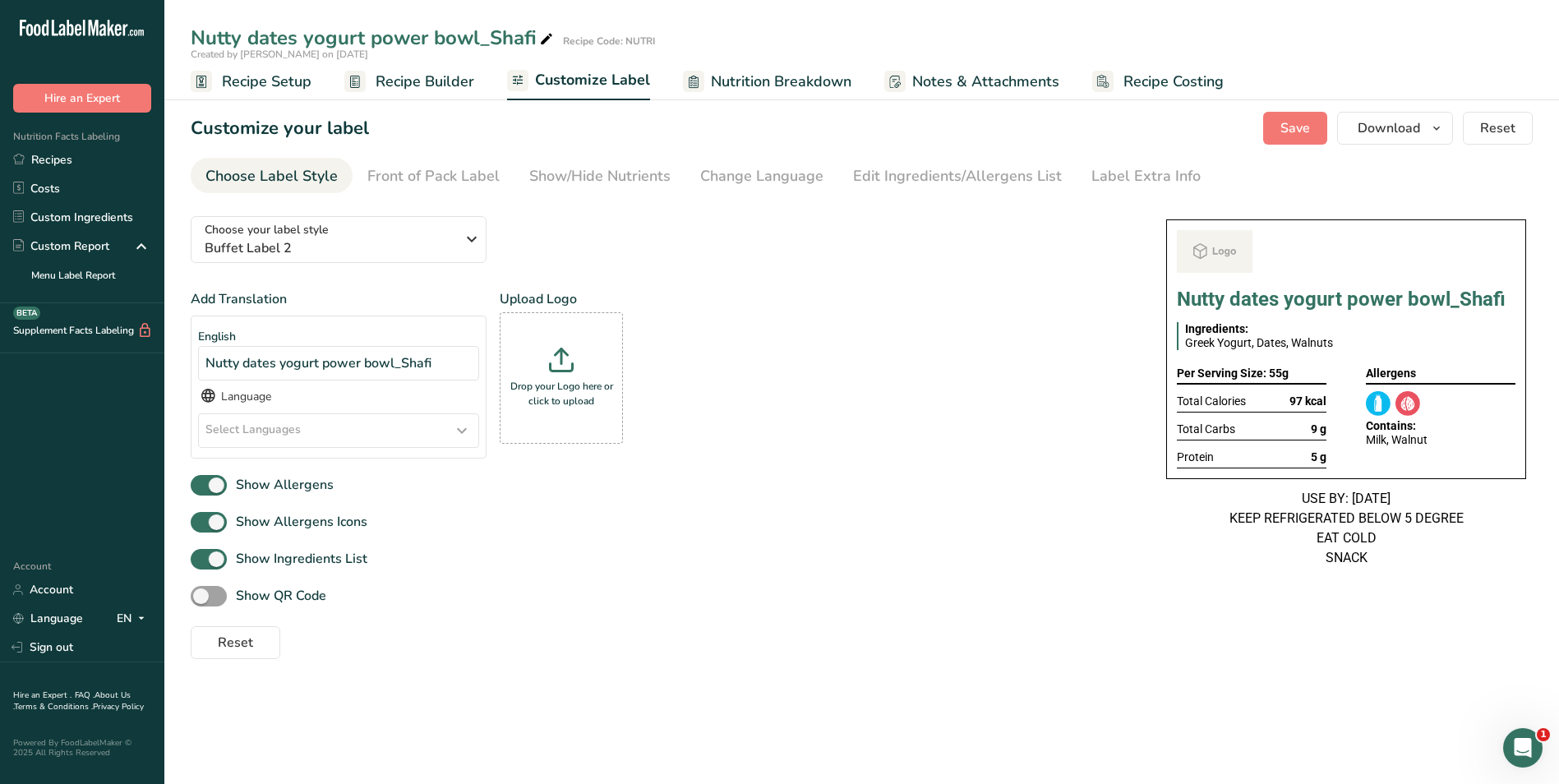
click at [385, 91] on span "Recipe Builder" at bounding box center [425, 82] width 99 height 22
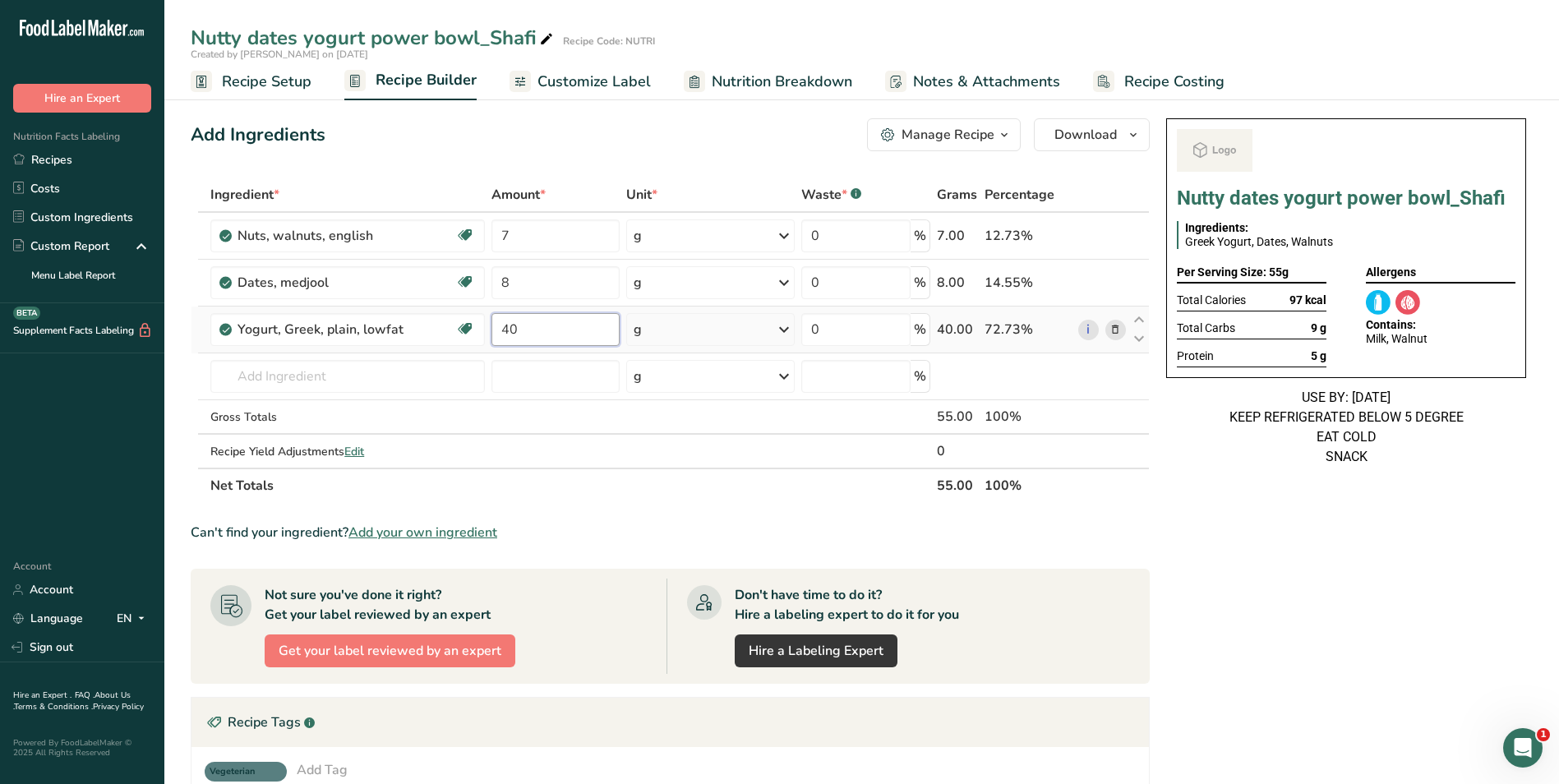
click at [503, 327] on input "40" at bounding box center [556, 329] width 128 height 33
click at [536, 330] on input "80" at bounding box center [556, 329] width 128 height 33
click at [535, 330] on input "80" at bounding box center [556, 329] width 128 height 33
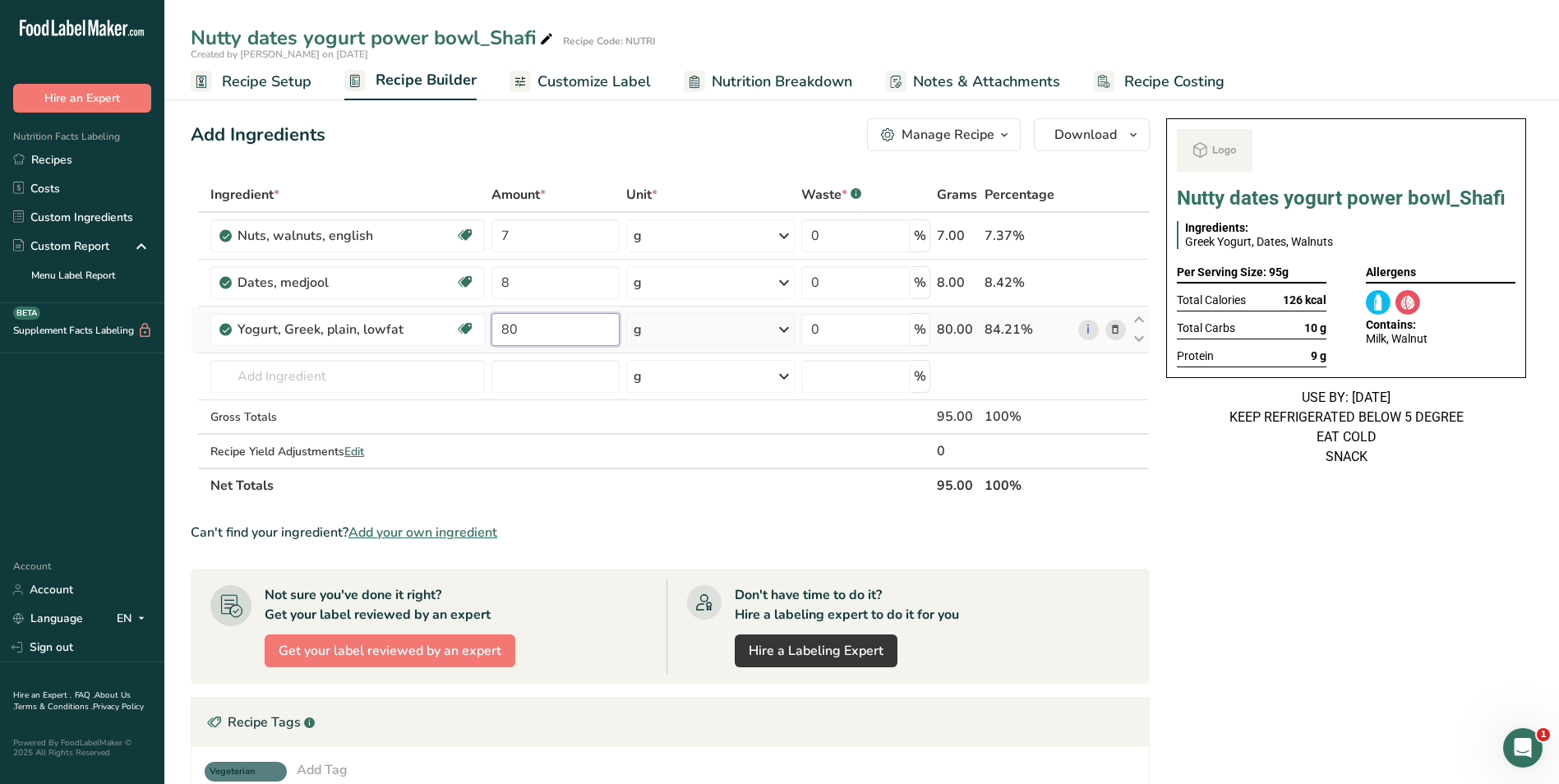
click at [535, 330] on input "80" at bounding box center [556, 329] width 128 height 33
type input "85"
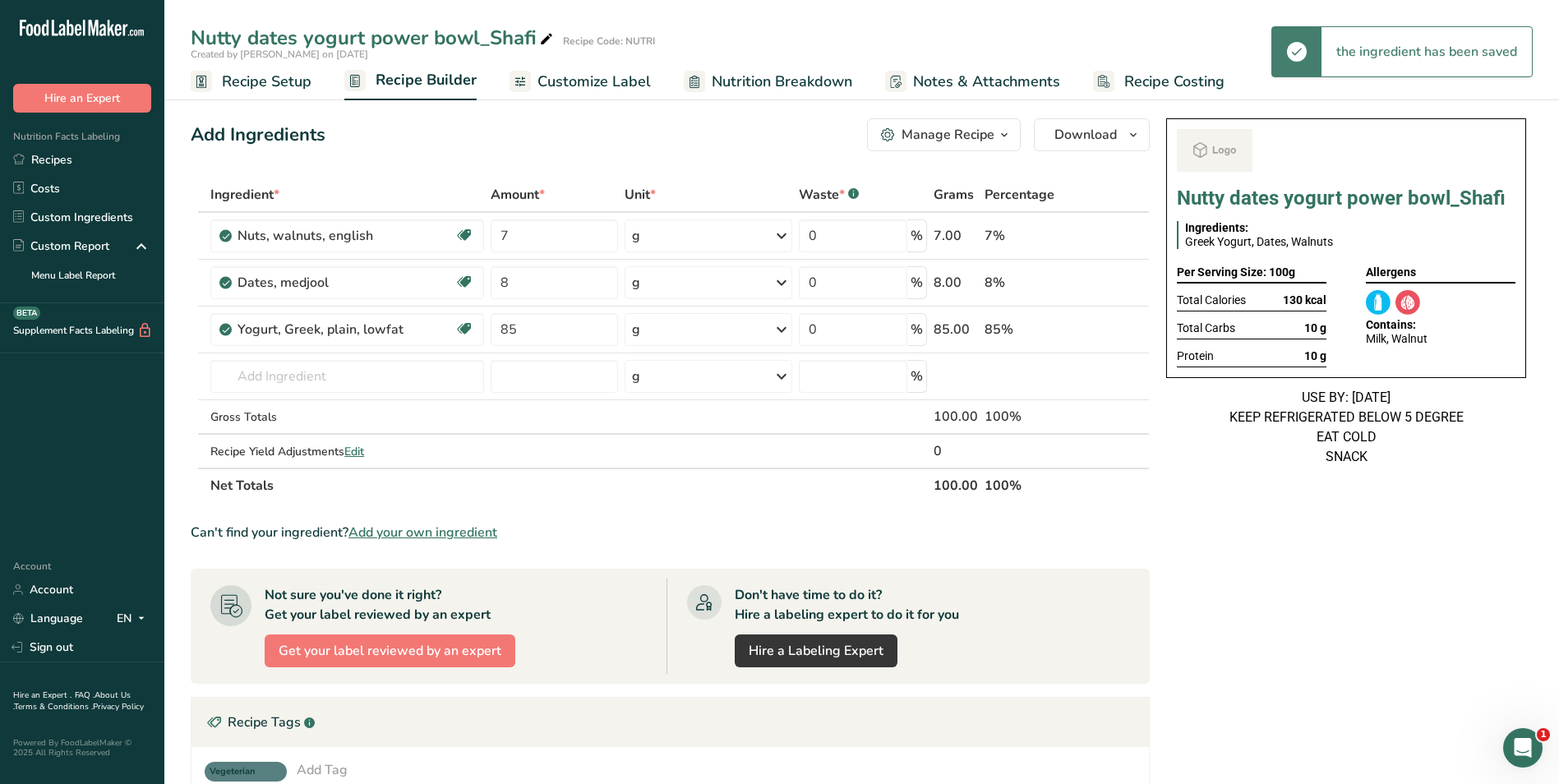
click at [600, 74] on span "Customize Label" at bounding box center [595, 82] width 114 height 22
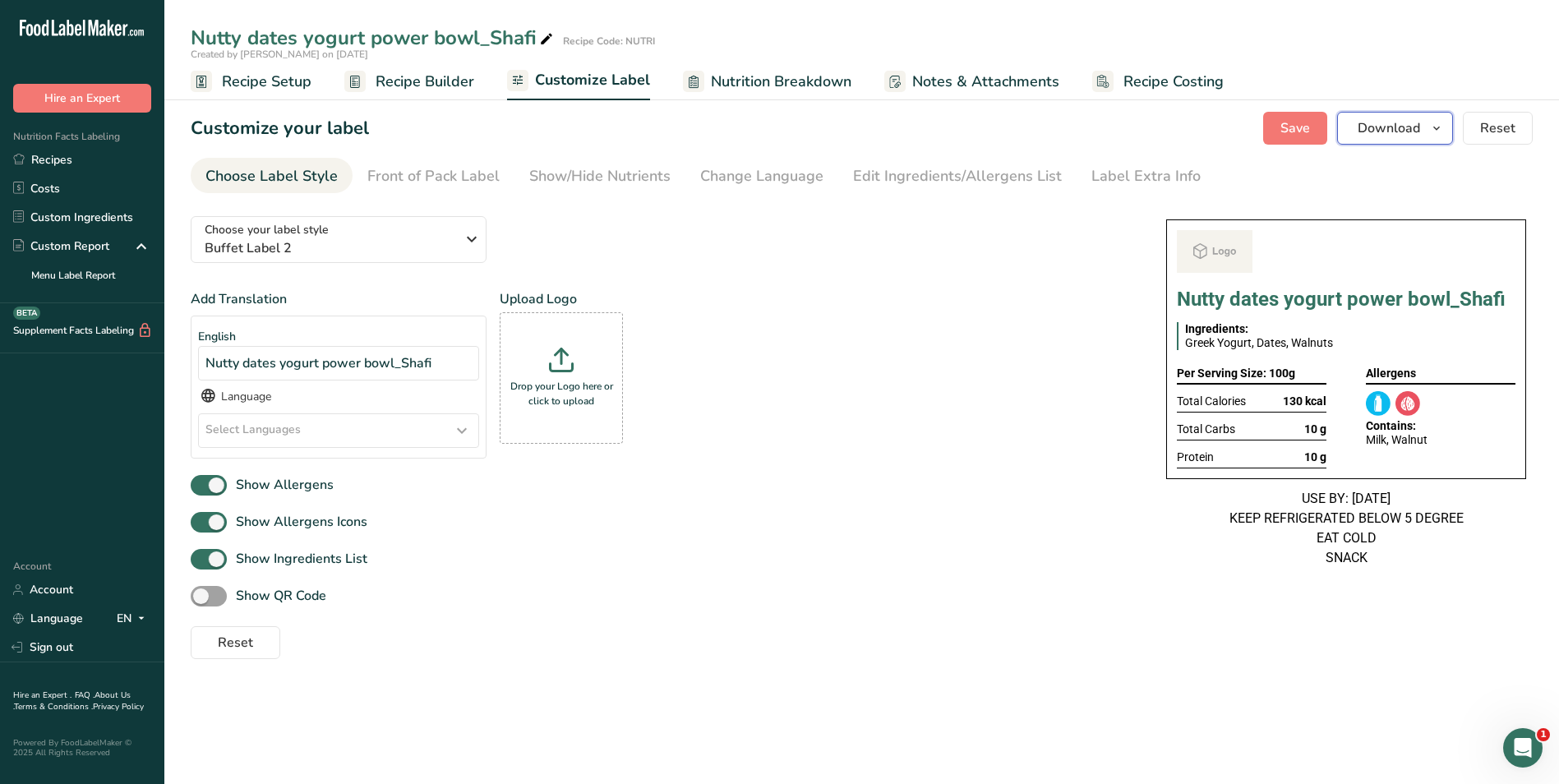
click at [1427, 123] on span "button" at bounding box center [1436, 128] width 20 height 20
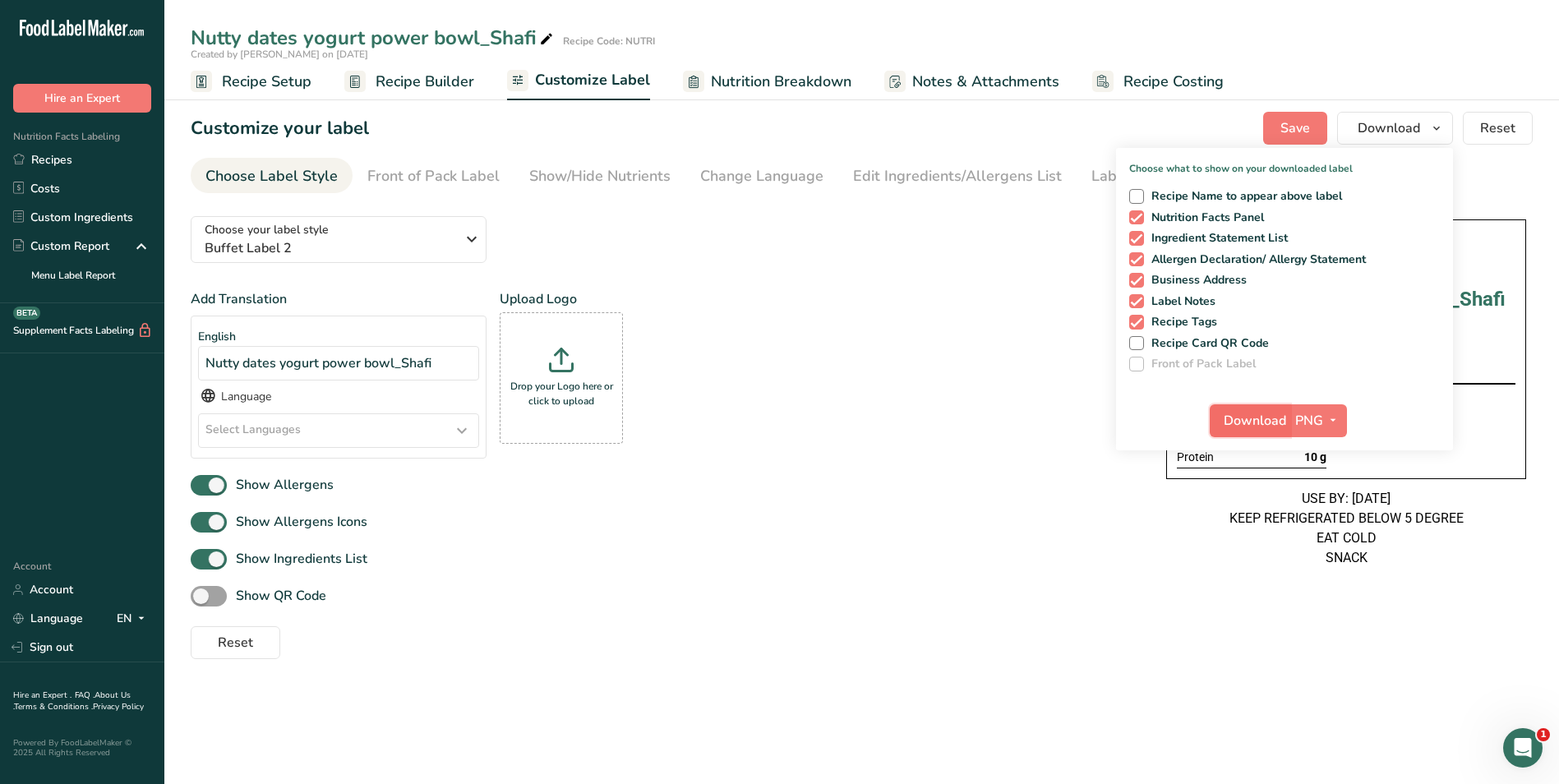
click at [1229, 422] on span "Download" at bounding box center [1255, 421] width 63 height 20
click at [46, 164] on link "Recipes" at bounding box center [82, 160] width 165 height 29
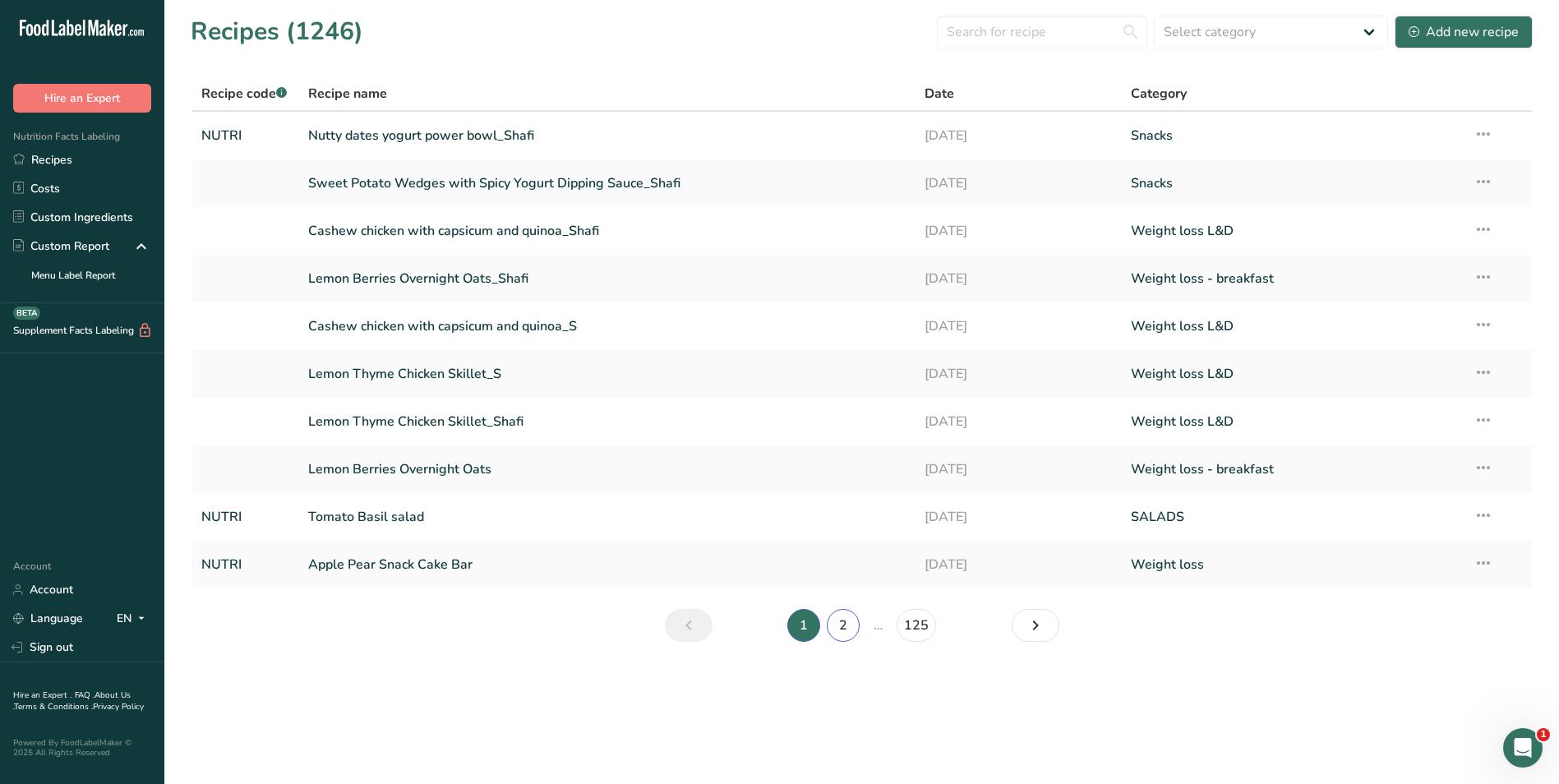
click at [833, 622] on link "2" at bounding box center [843, 625] width 33 height 33
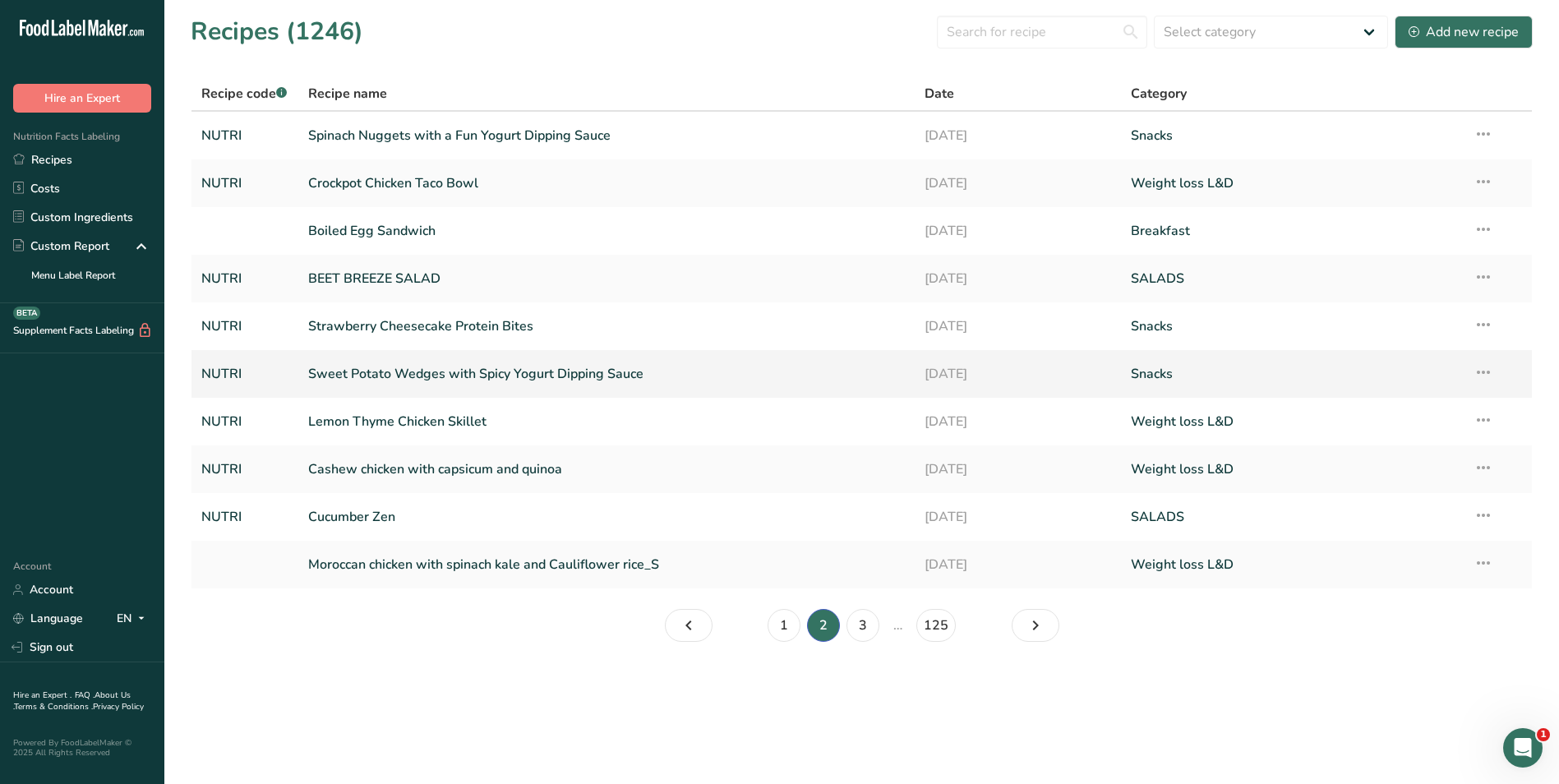
click at [381, 378] on link "Sweet Potato Wedges with Spicy Yogurt Dipping Sauce" at bounding box center [606, 374] width 597 height 35
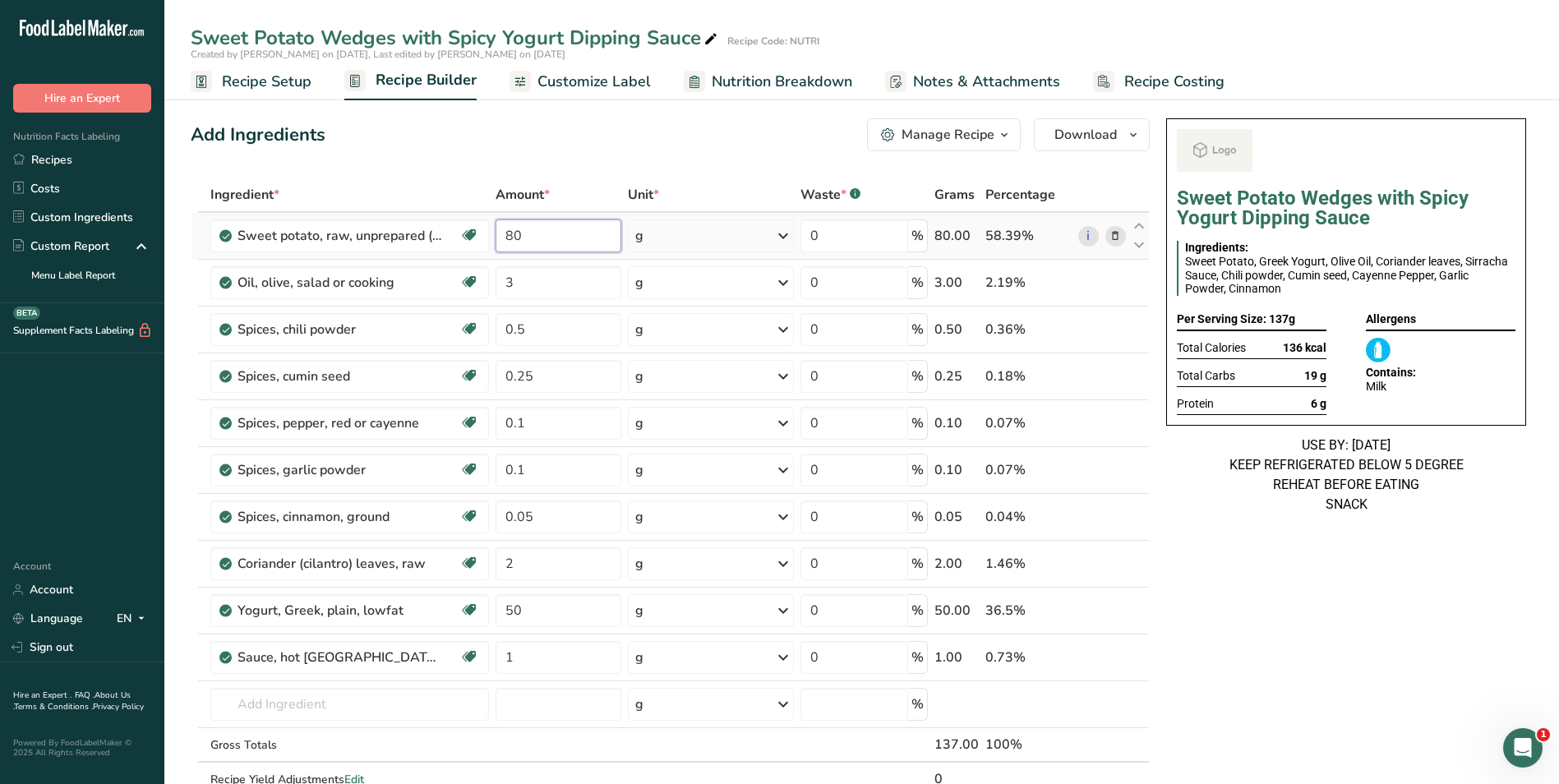
click at [501, 237] on input "80" at bounding box center [559, 236] width 127 height 33
type input "50"
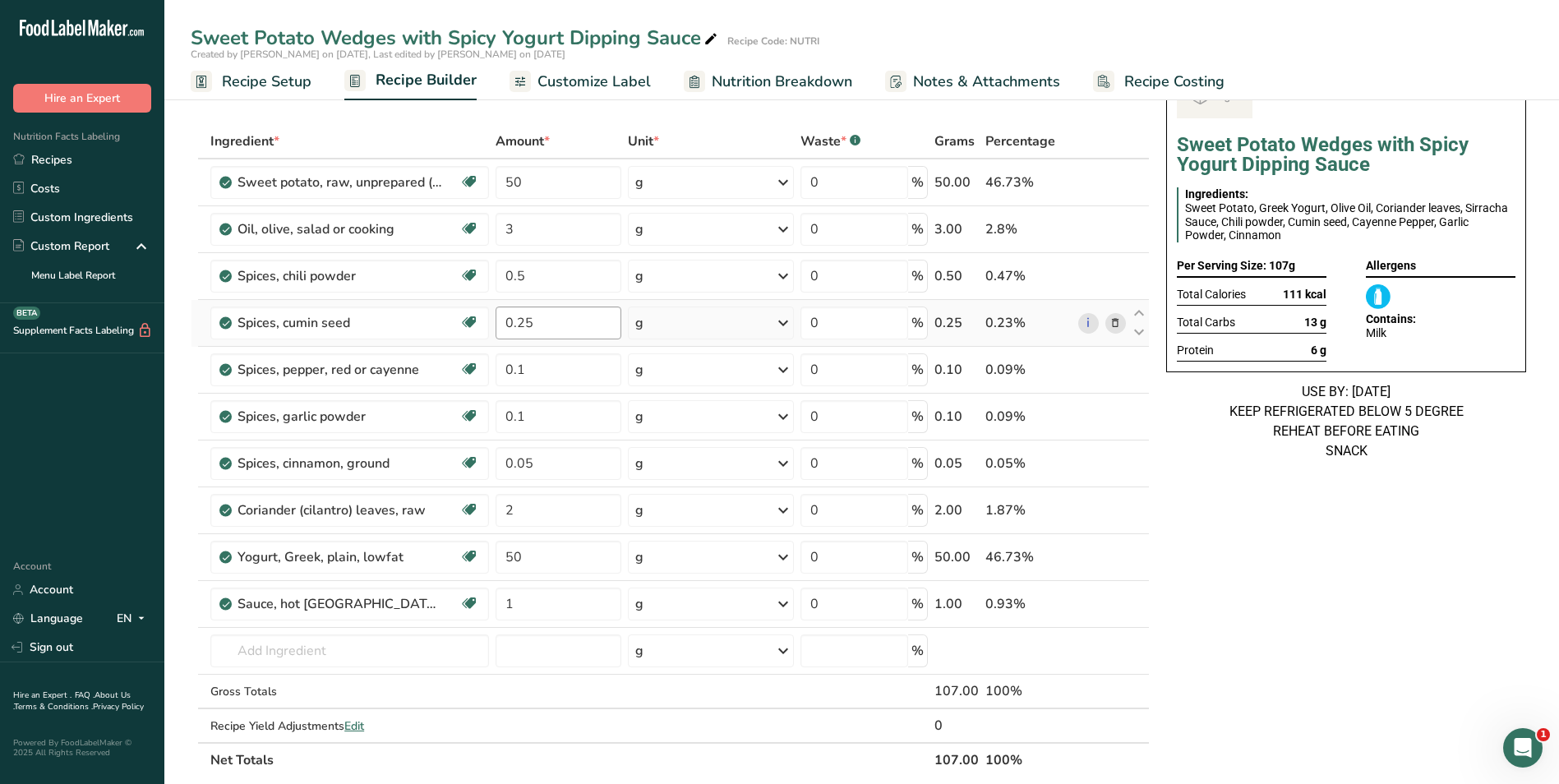
scroll to position [82, 0]
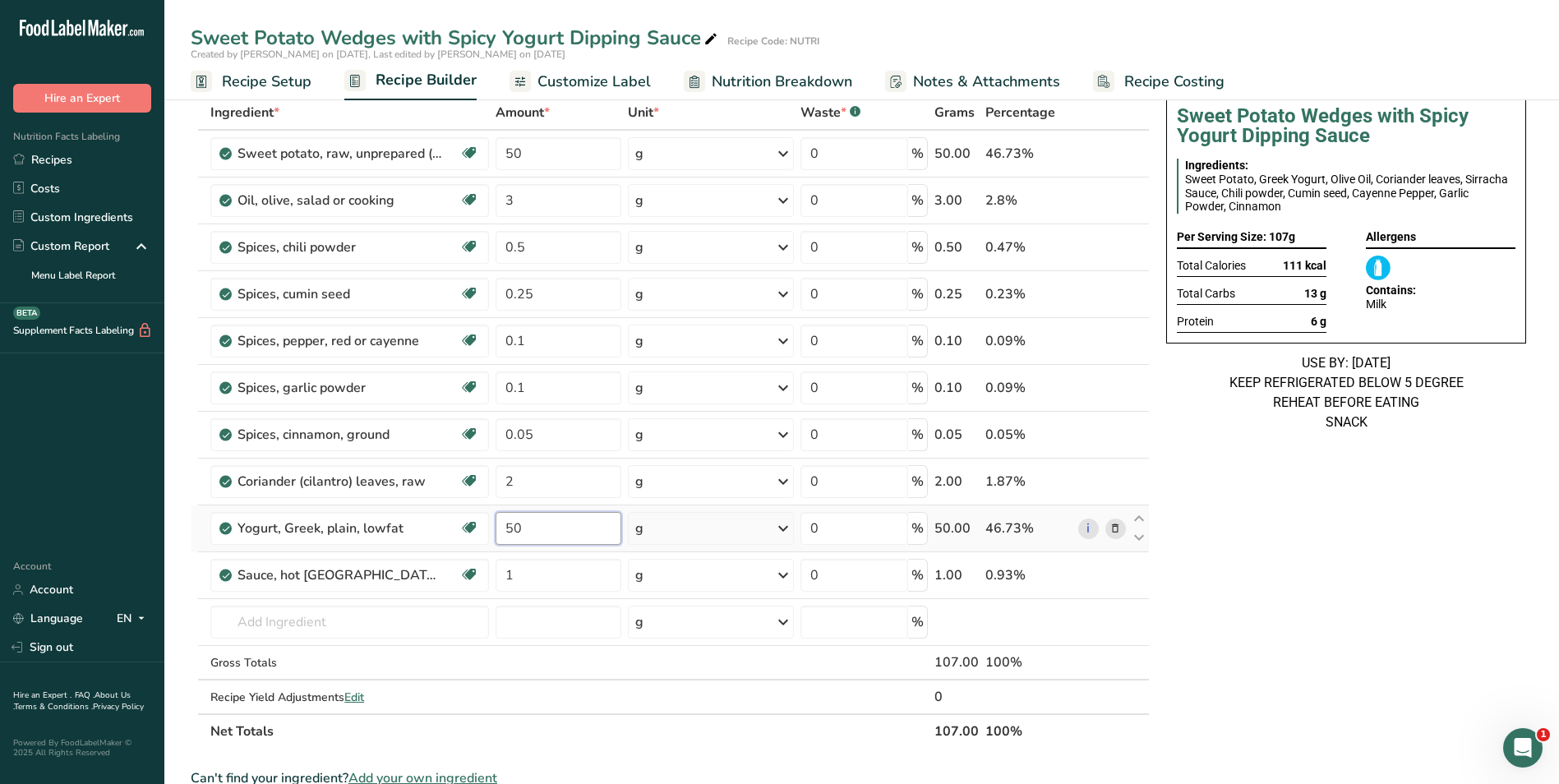
click at [508, 531] on input "50" at bounding box center [559, 529] width 127 height 33
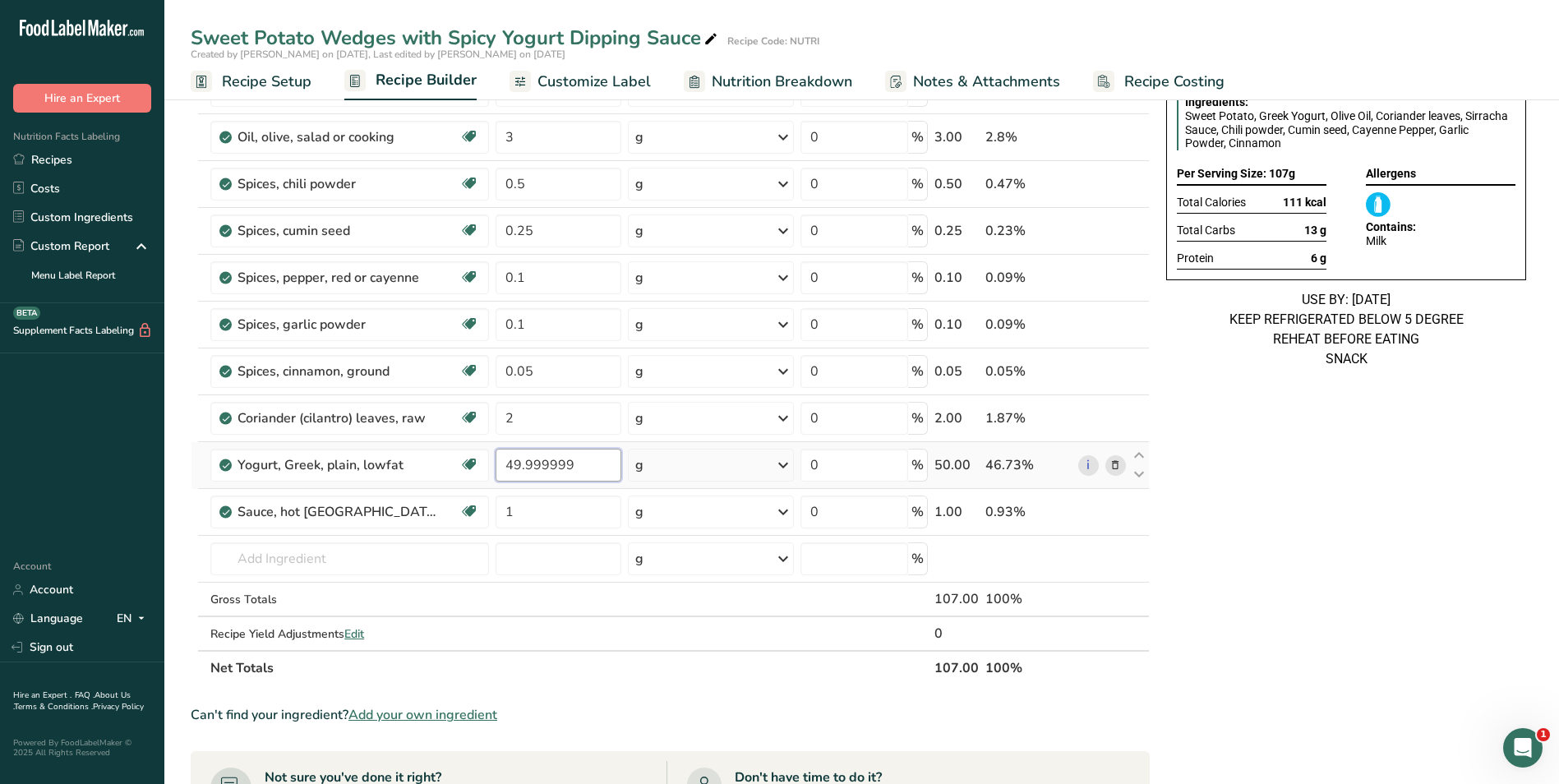
scroll to position [165, 0]
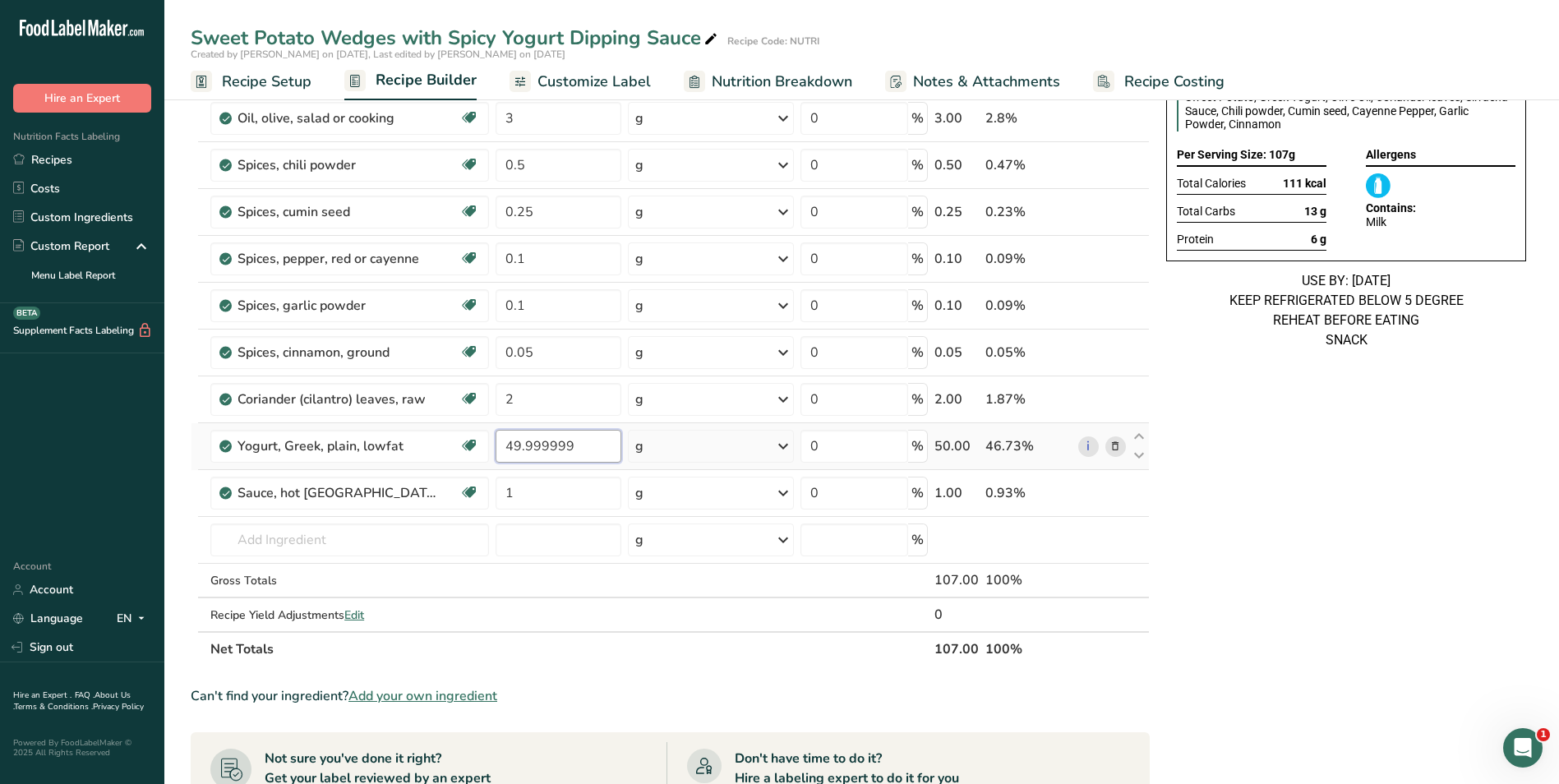
click at [523, 444] on input "49.999999" at bounding box center [559, 446] width 127 height 33
type input "30"
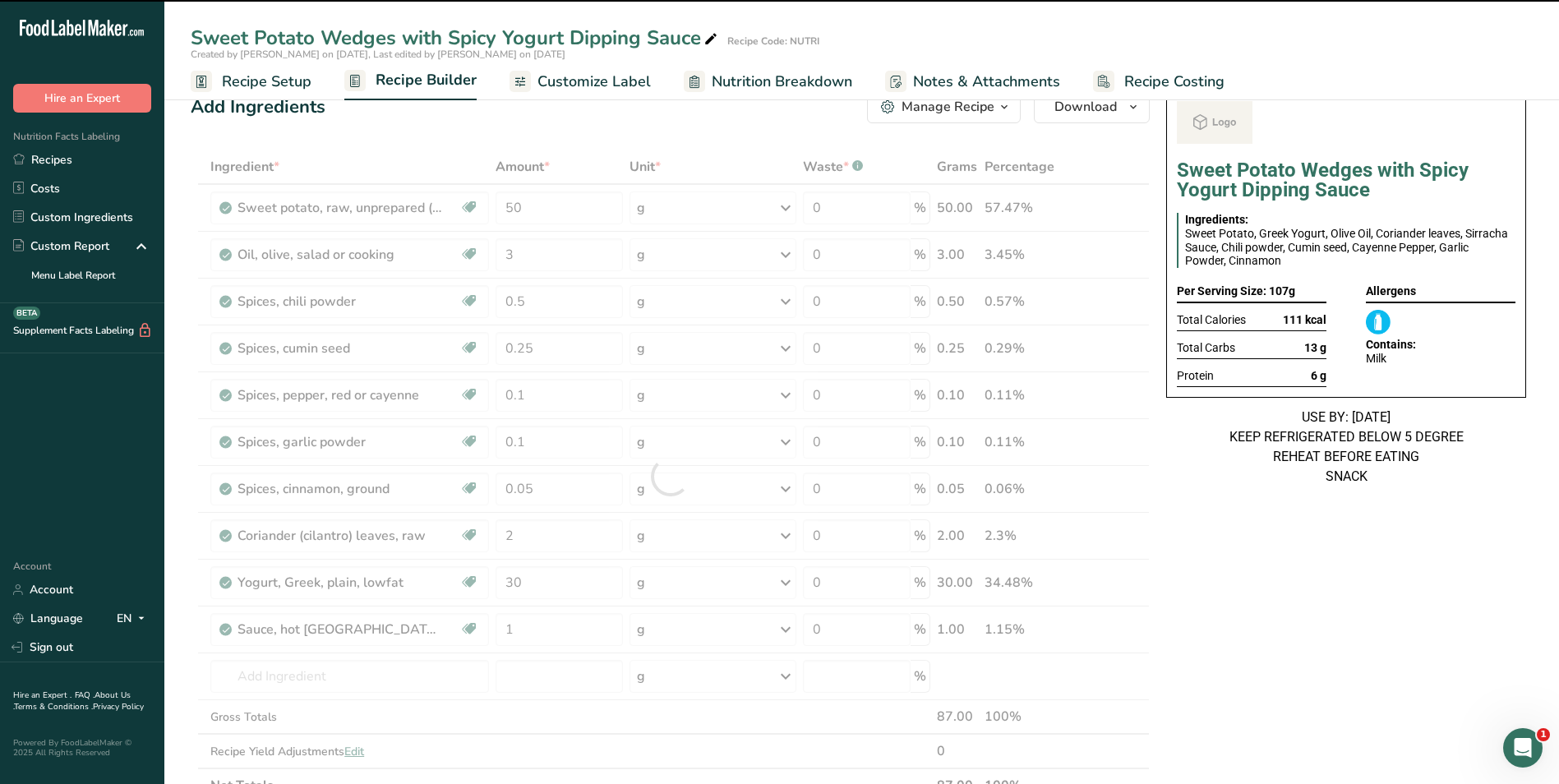
scroll to position [0, 0]
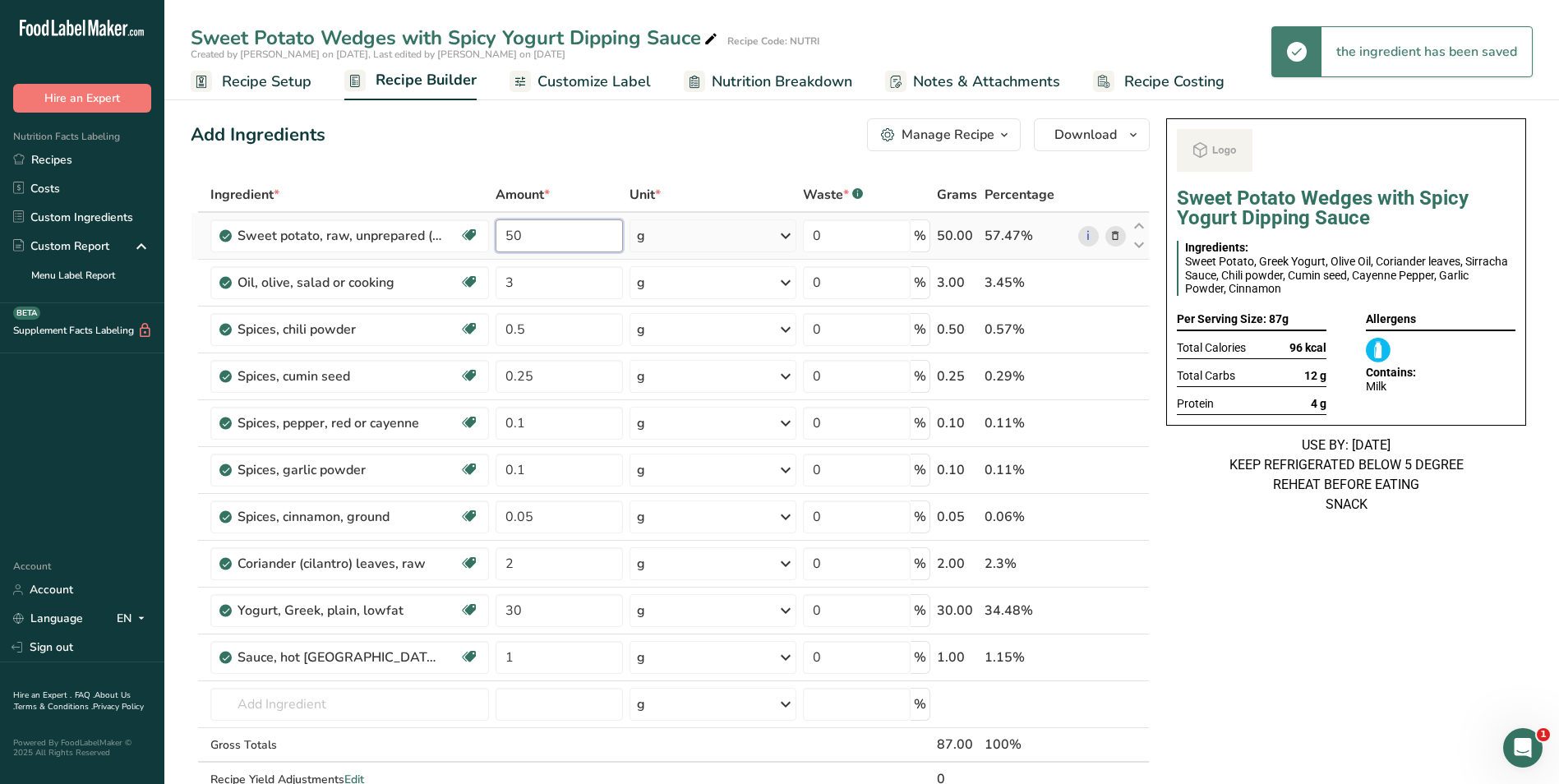
click at [503, 239] on input "50" at bounding box center [559, 236] width 128 height 33
type input "40"
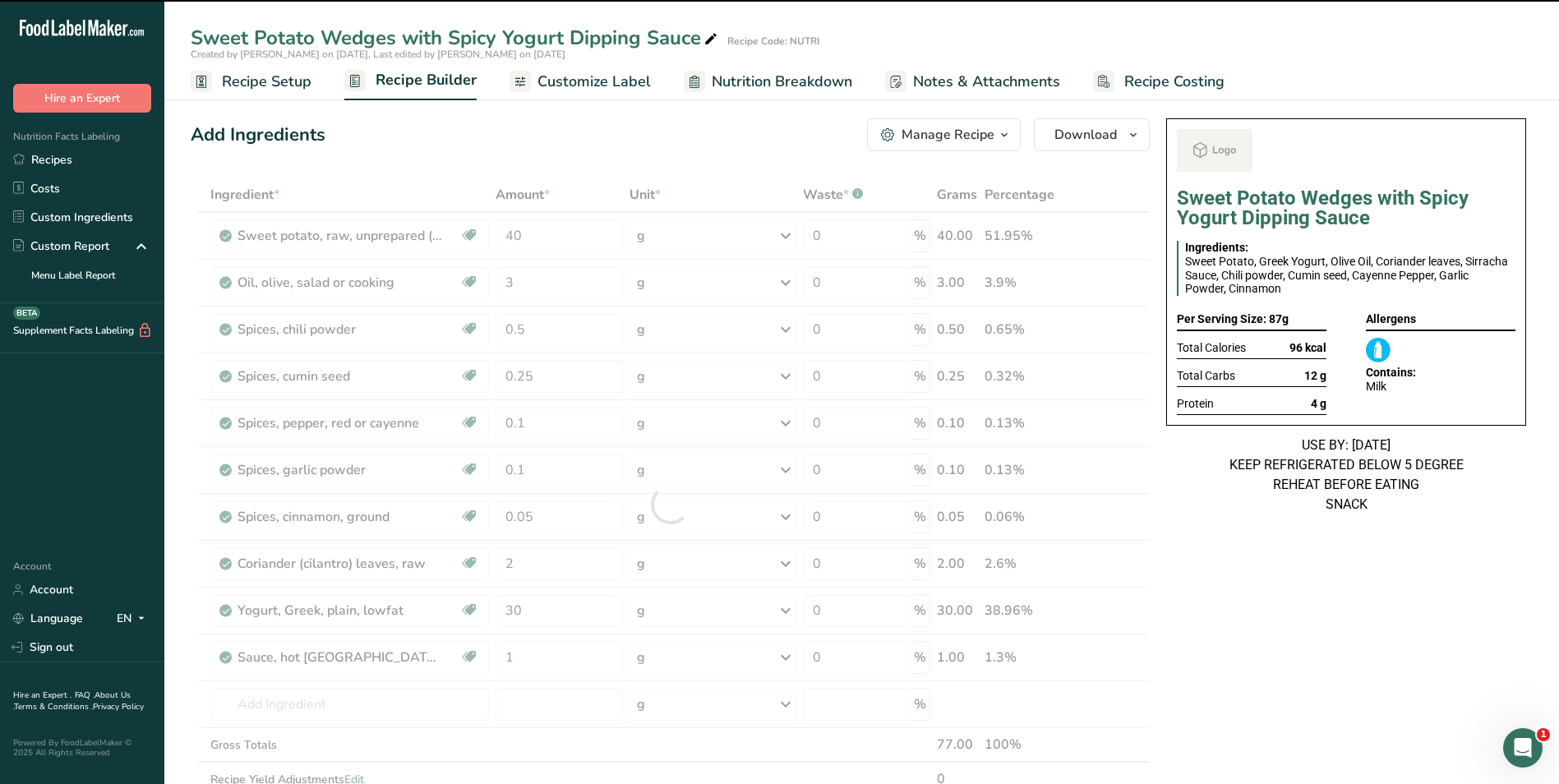
click at [618, 74] on span "Customize Label" at bounding box center [595, 82] width 114 height 22
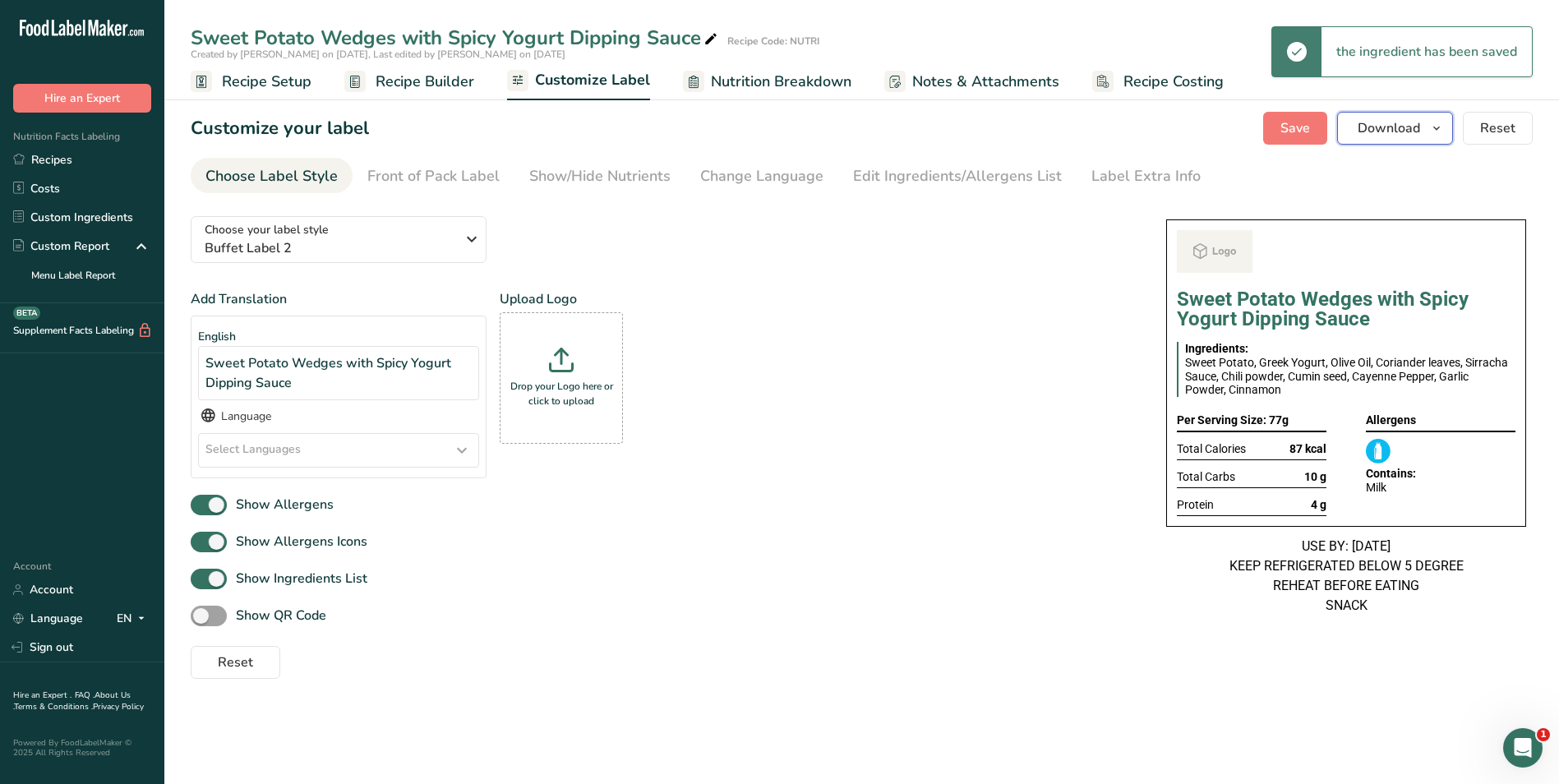
click at [1394, 124] on span "Download" at bounding box center [1389, 128] width 63 height 20
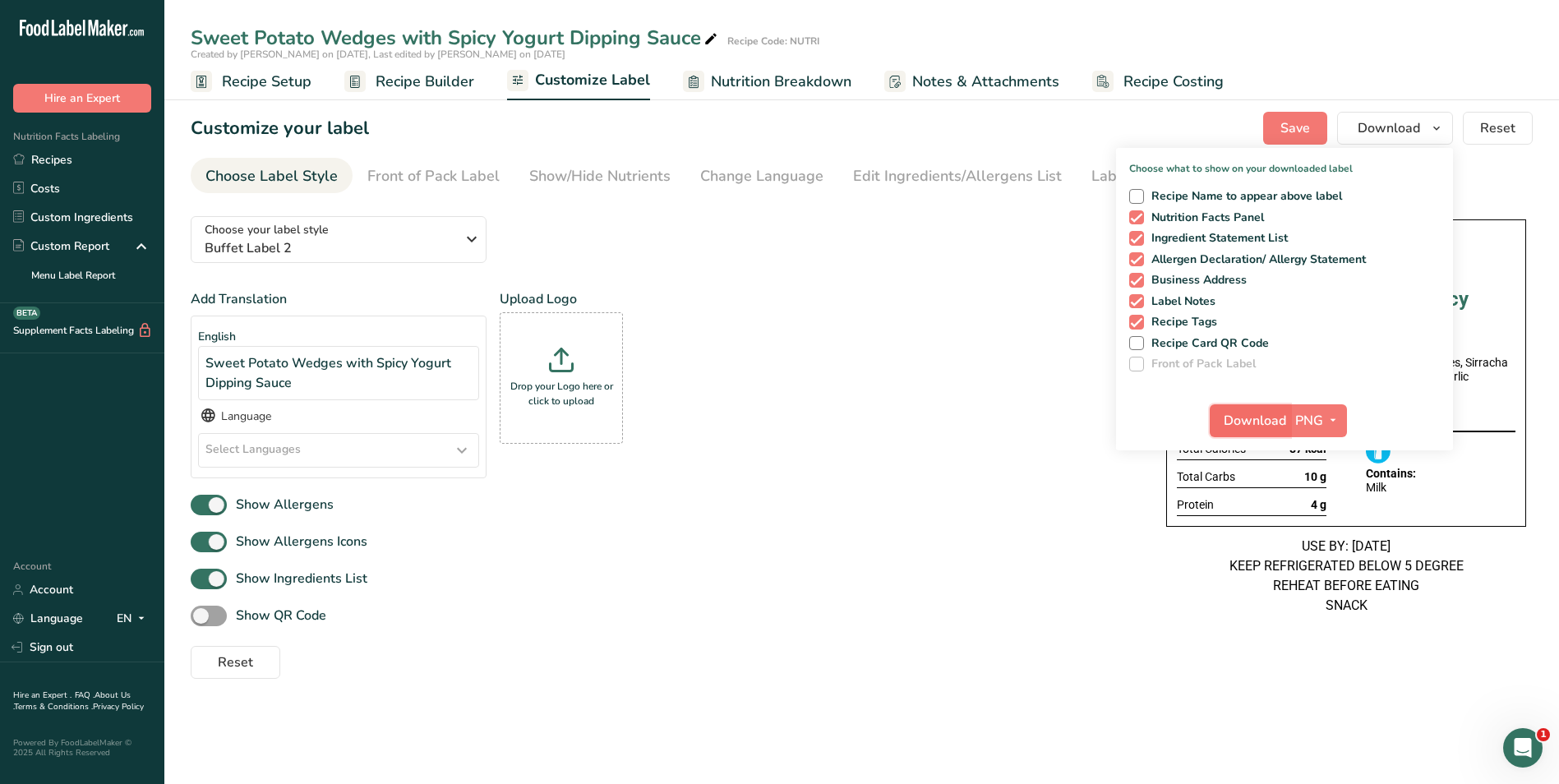
click at [1249, 421] on span "Download" at bounding box center [1255, 421] width 63 height 20
